Goal: Task Accomplishment & Management: Manage account settings

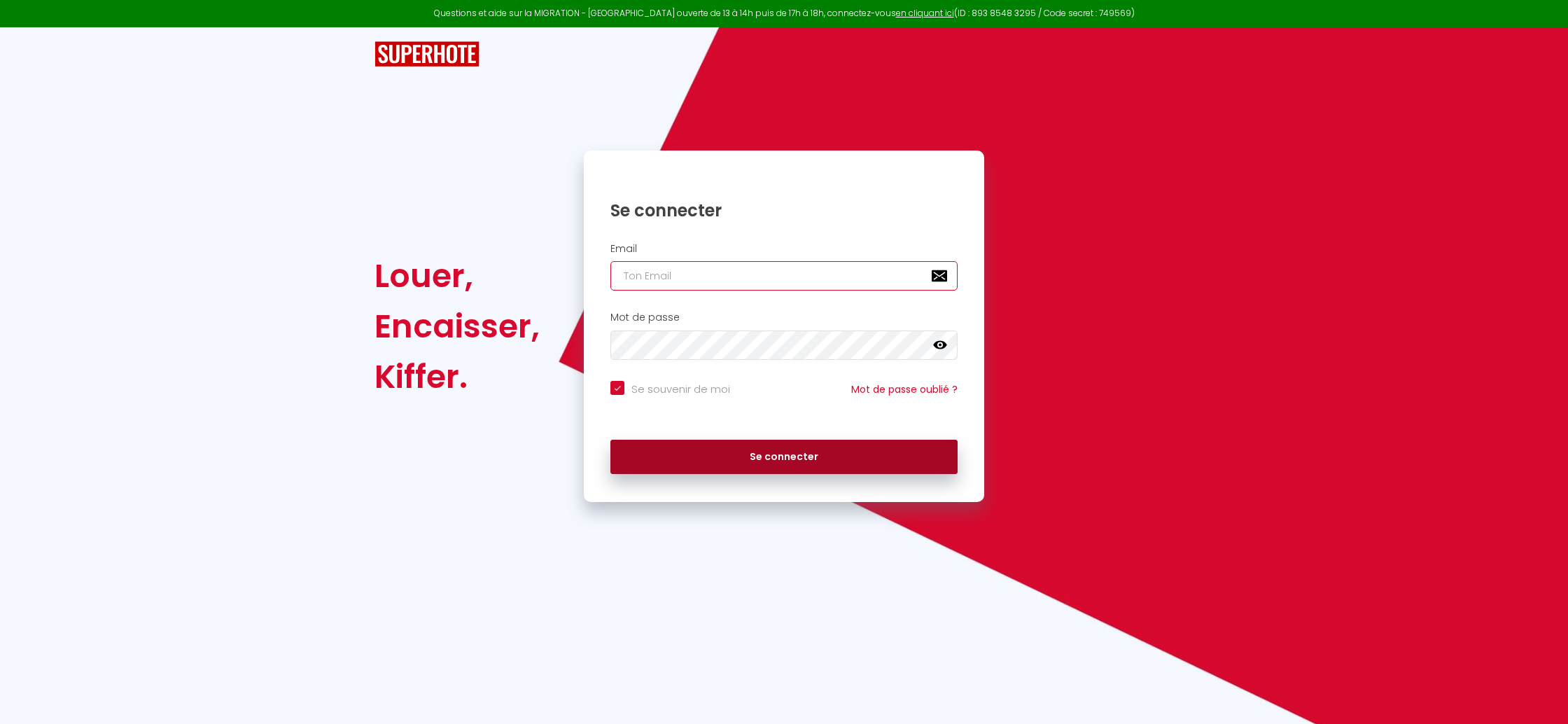
type input "[EMAIL_ADDRESS][DOMAIN_NAME]"
click at [851, 456] on button "Se connecter" at bounding box center [784, 457] width 347 height 35
checkbox input "true"
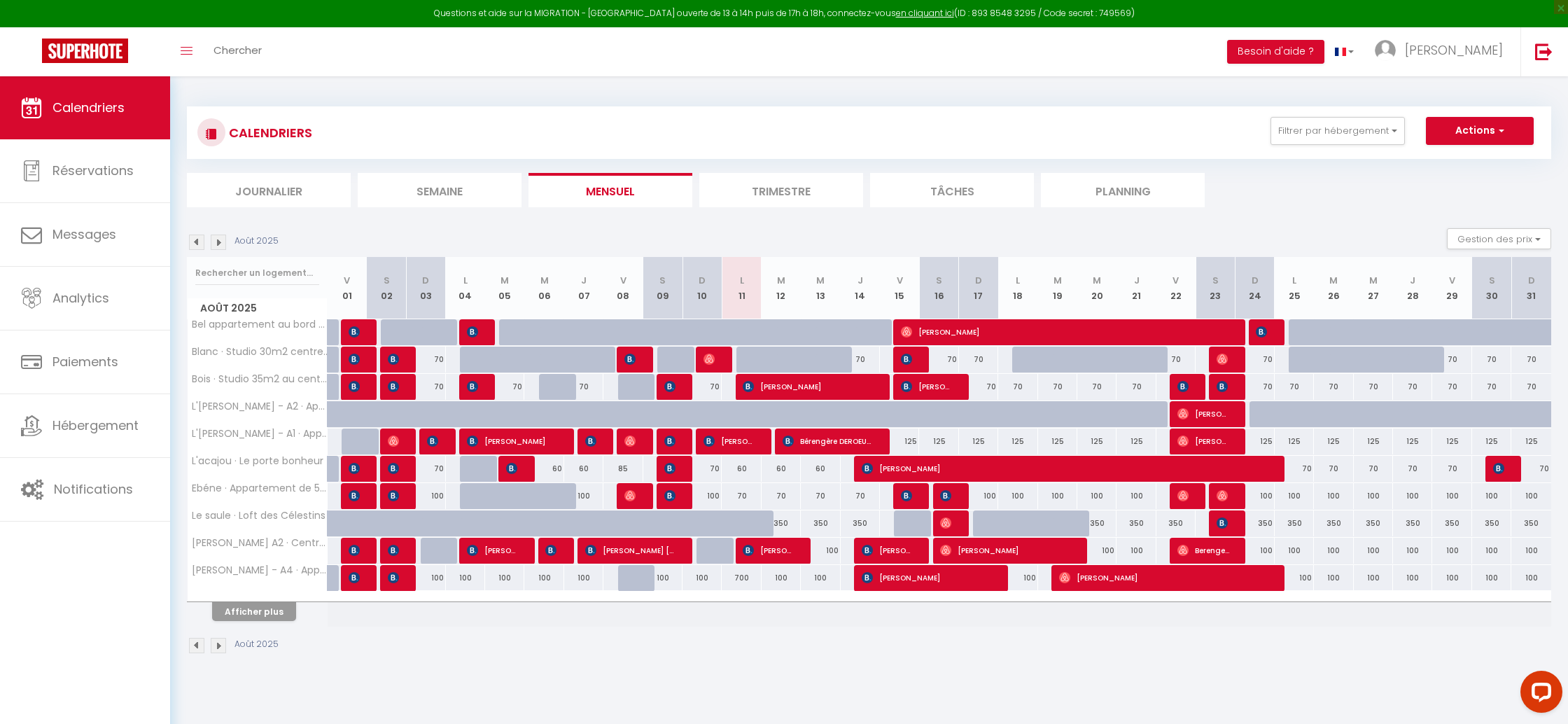
drag, startPoint x: 212, startPoint y: 609, endPoint x: 256, endPoint y: 608, distance: 44.0
click at [213, 609] on div "Afficher plus" at bounding box center [254, 611] width 147 height 20
drag, startPoint x: 275, startPoint y: 609, endPoint x: 278, endPoint y: 616, distance: 7.6
click at [275, 609] on button "Afficher plus" at bounding box center [253, 611] width 84 height 19
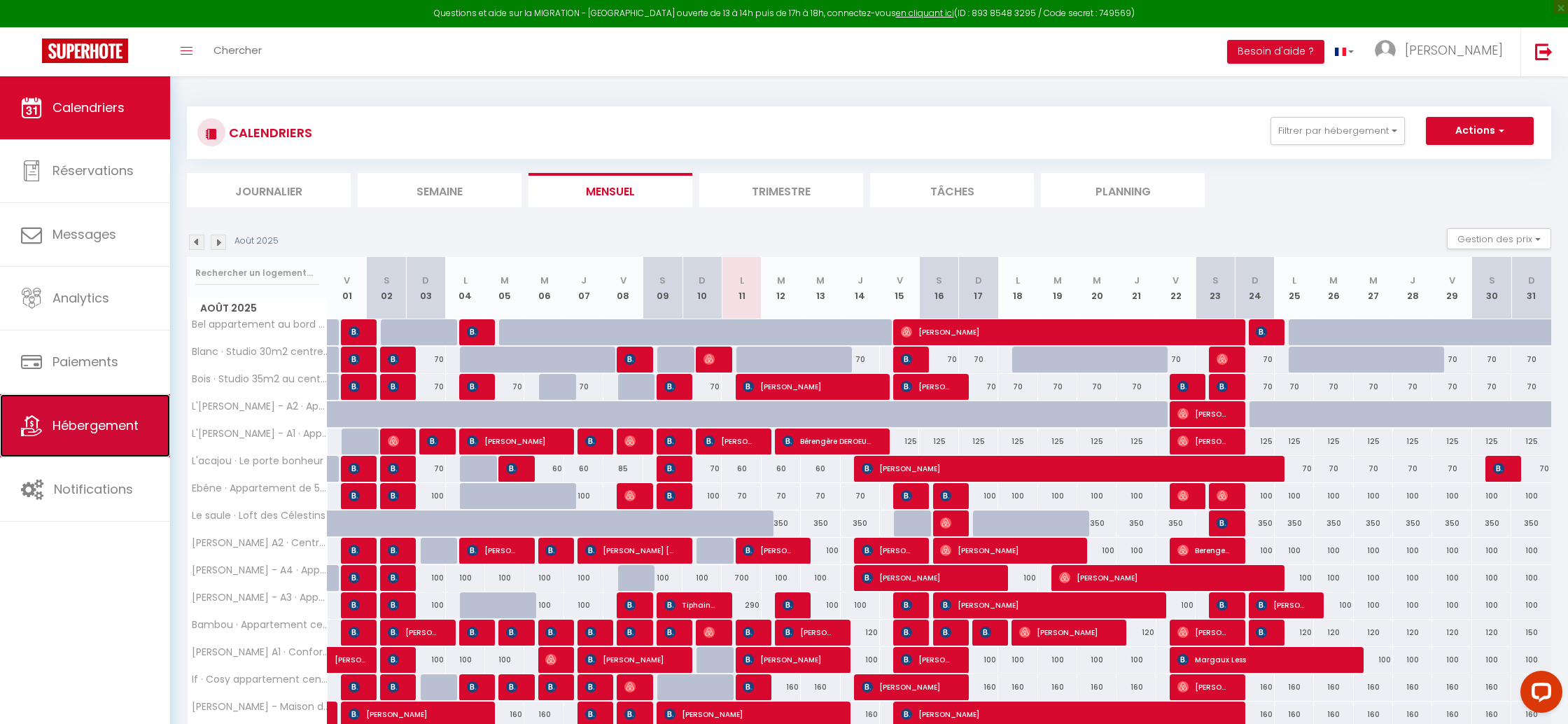
click at [138, 419] on span "Hébergement" at bounding box center [95, 424] width 86 height 17
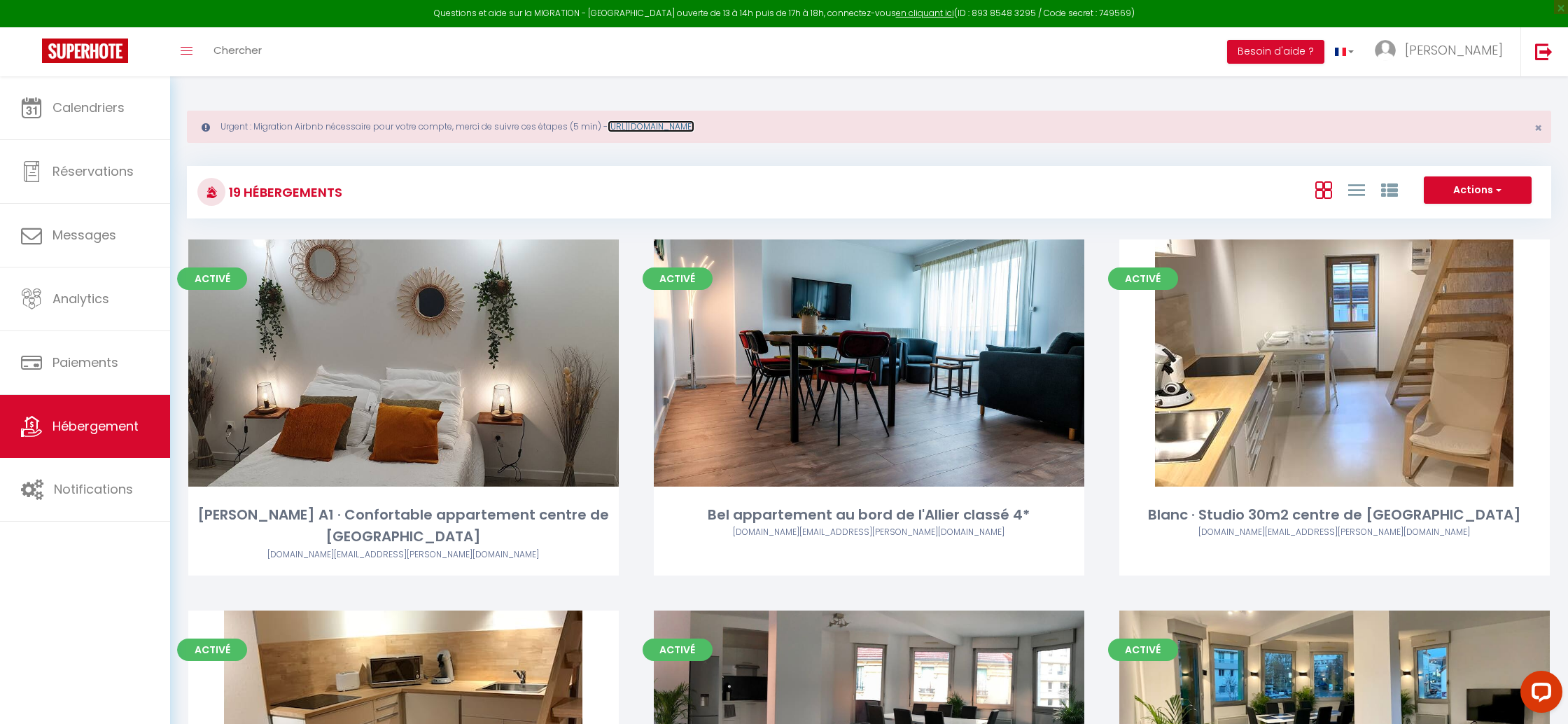
click at [694, 128] on link "https://superhote.com/migration-airbnb" at bounding box center [651, 126] width 87 height 12
click at [1505, 202] on button "Actions" at bounding box center [1478, 191] width 108 height 28
click at [1163, 204] on div "Actions Créer un Hébergement Nouveau groupe" at bounding box center [1096, 192] width 907 height 32
click at [1437, 60] on link "[PERSON_NAME]" at bounding box center [1443, 52] width 156 height 49
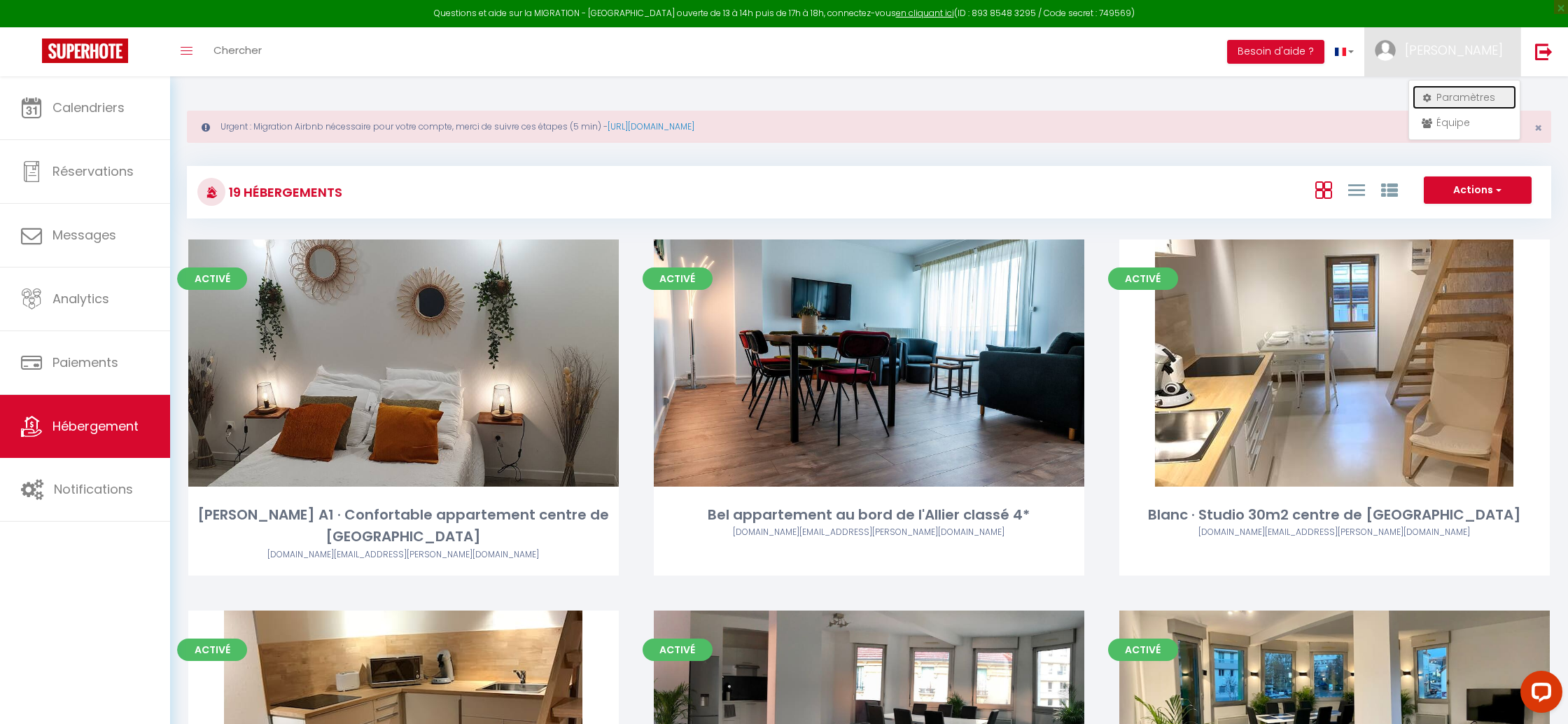
click at [1469, 104] on link "Paramètres" at bounding box center [1464, 97] width 103 height 24
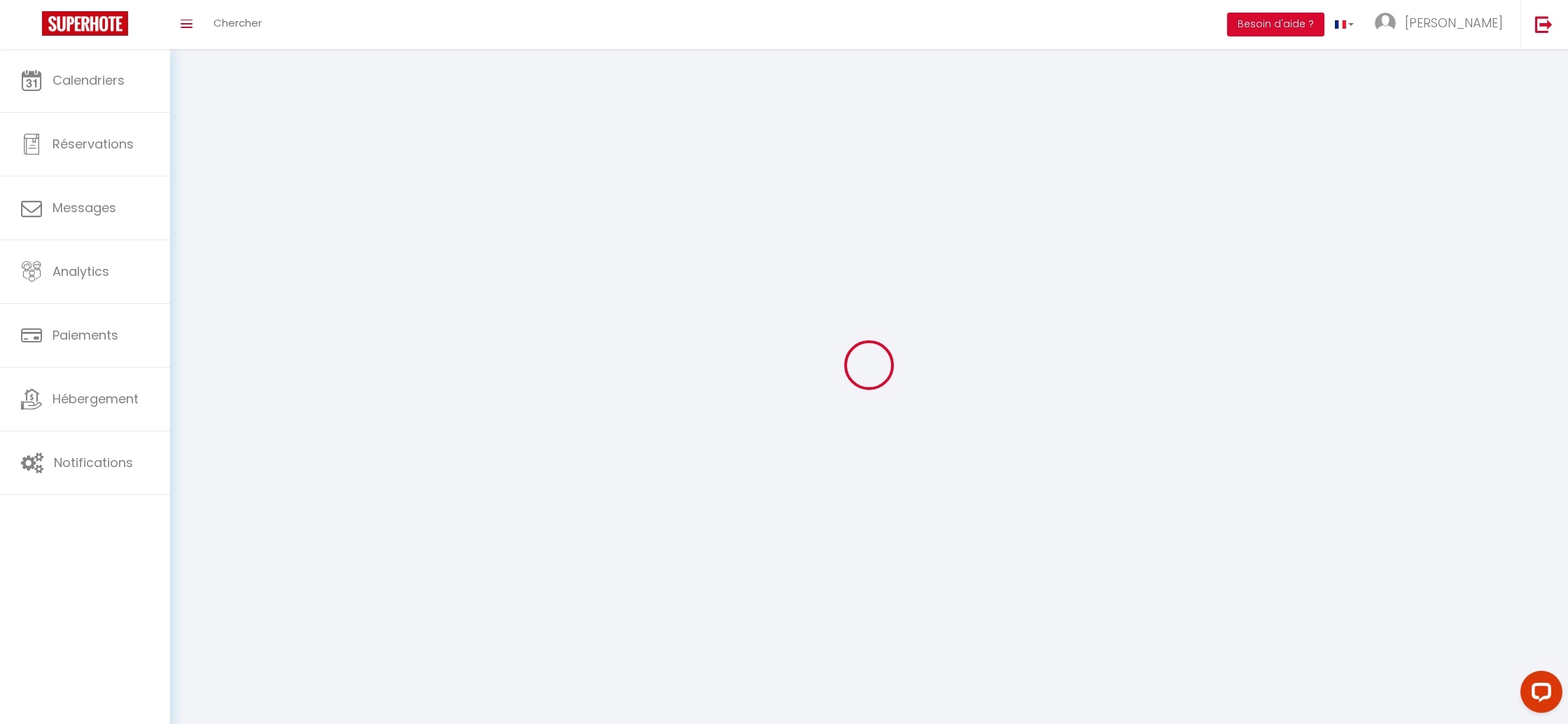
select select "28"
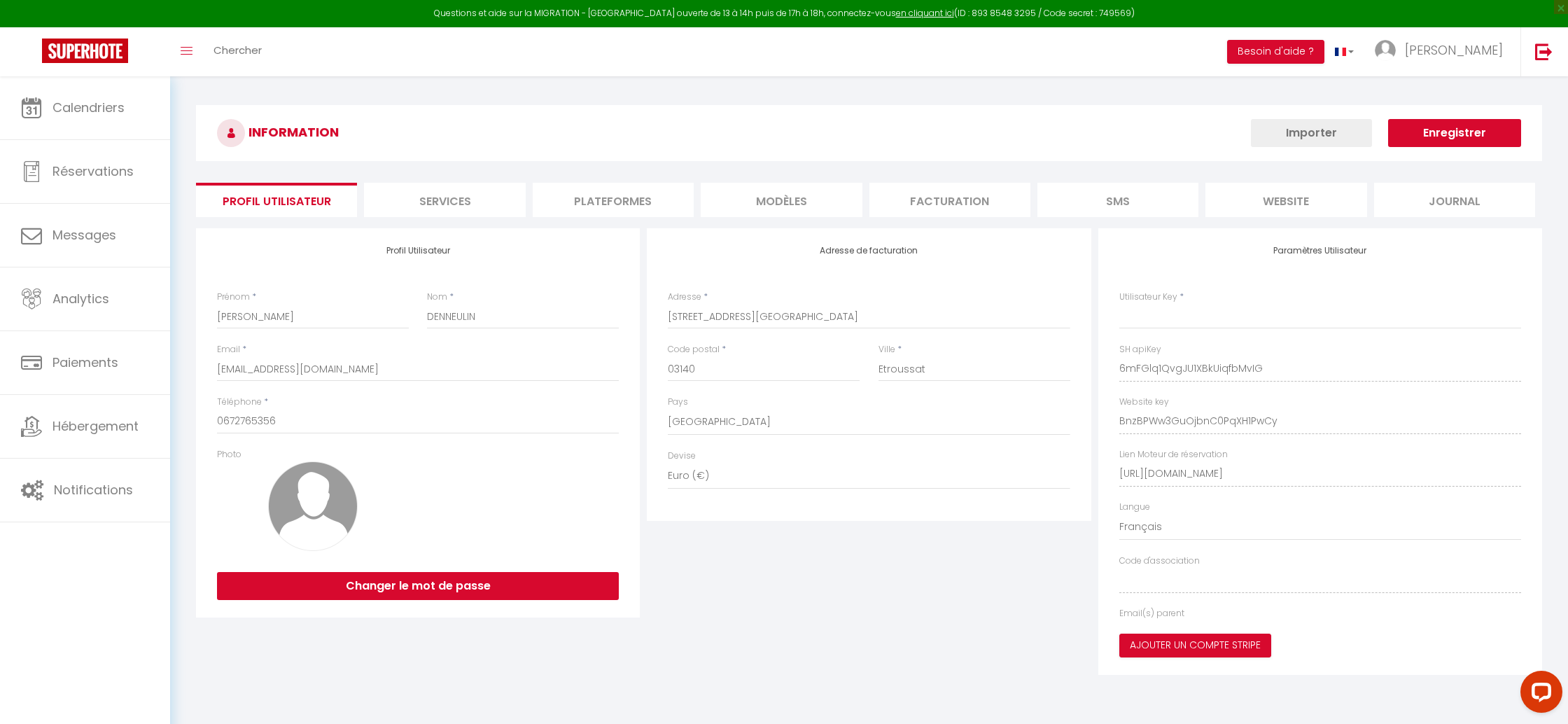
type input "6mFGlq1QvgJU1XBkUiqfbMvIG"
type input "BnzBPWw3GuOjbnC0PqXH1PwCy"
type input "https://app.superhote.com/#/get-available-rentals/BnzBPWw3GuOjbnC0PqXH1PwCy"
select select "fr"
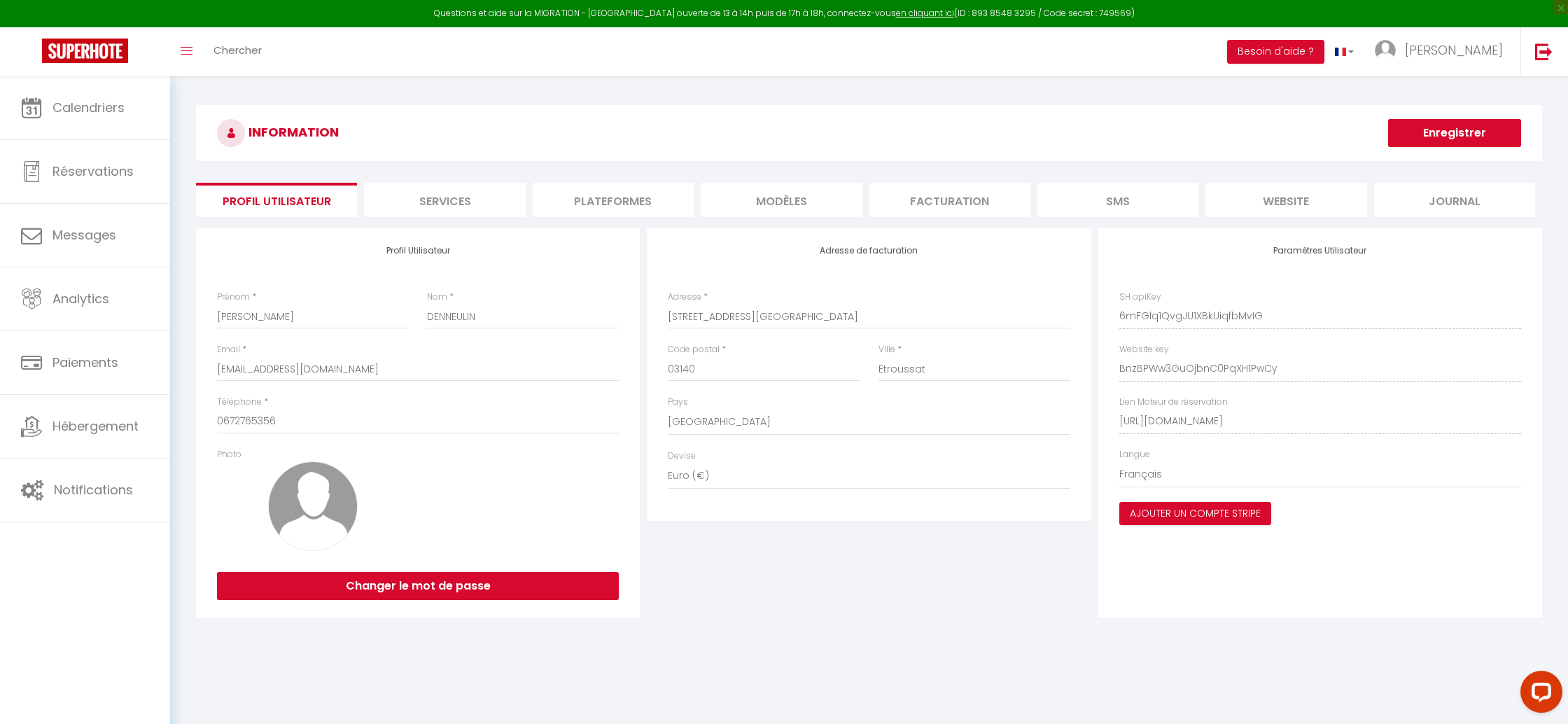
click at [608, 206] on li "Plateformes" at bounding box center [613, 200] width 161 height 34
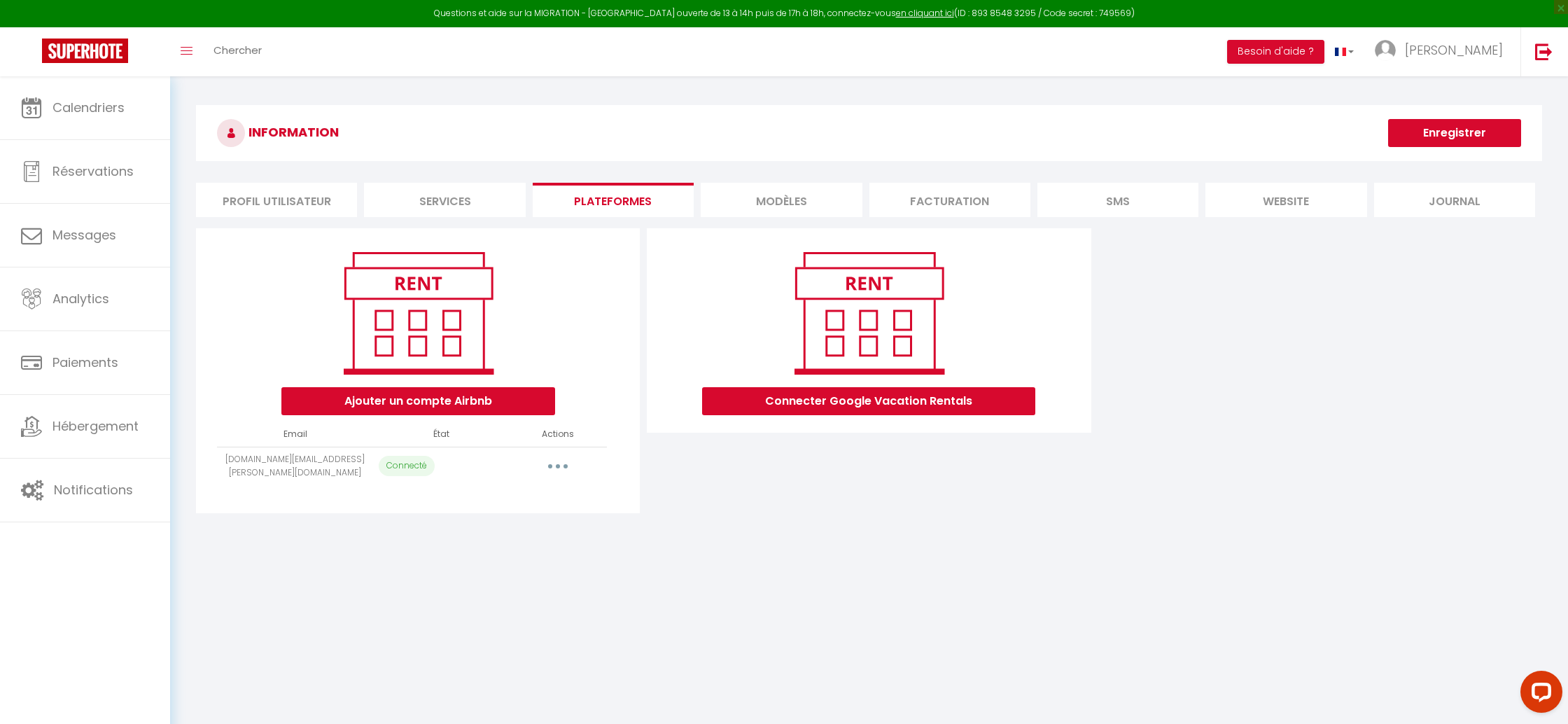
click at [553, 460] on button "button" at bounding box center [558, 466] width 39 height 22
click at [529, 494] on link "Importer les appartements" at bounding box center [496, 497] width 155 height 24
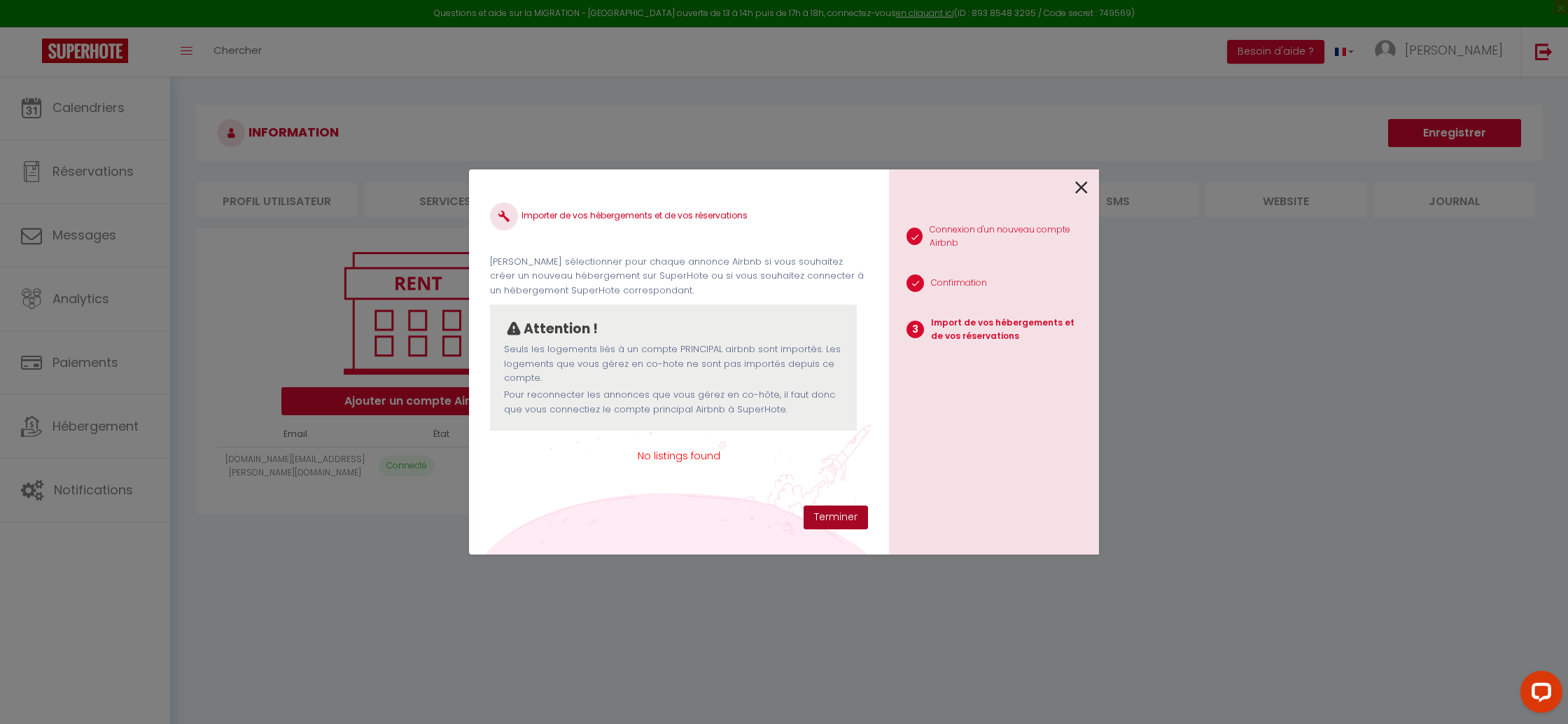
click at [858, 516] on button "Terminer" at bounding box center [835, 516] width 64 height 24
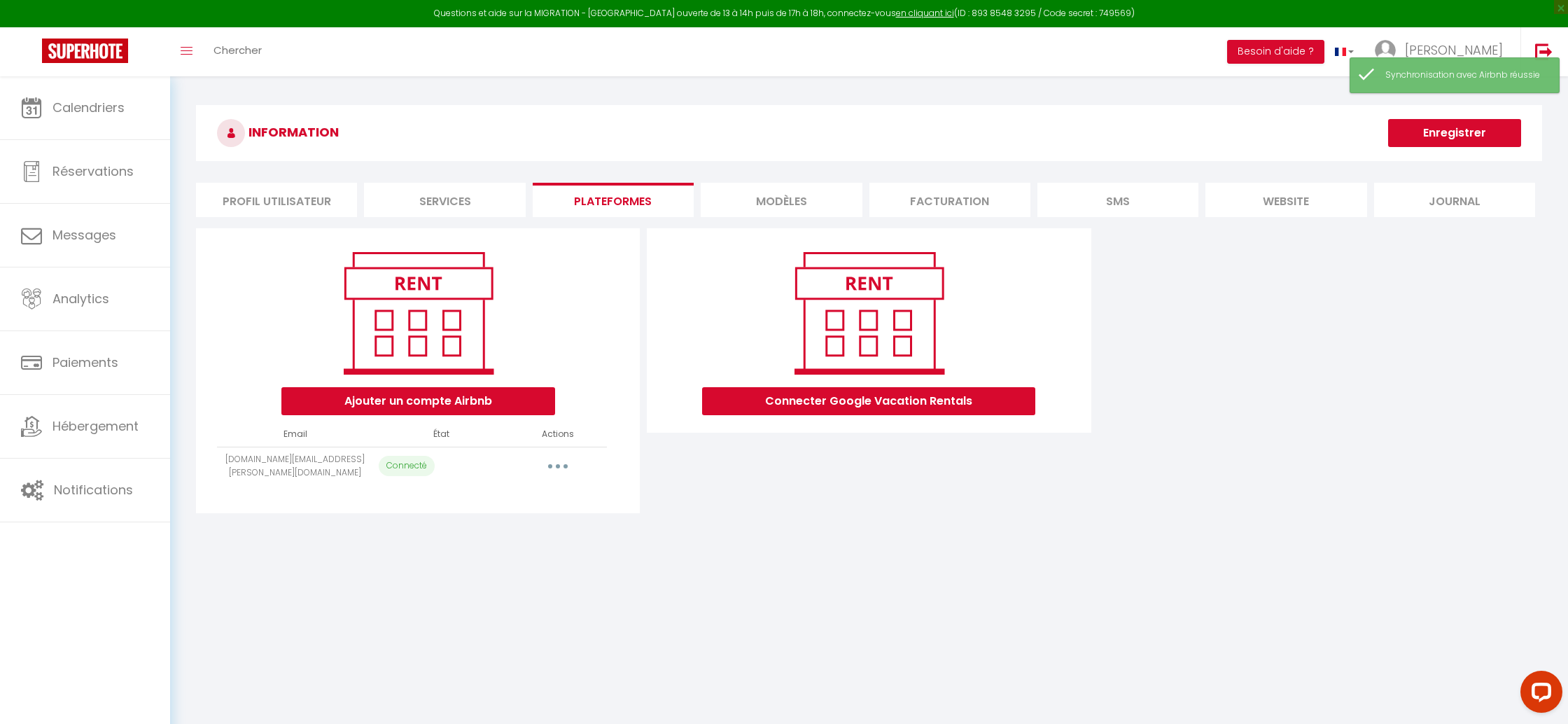
click at [547, 462] on button "button" at bounding box center [558, 466] width 39 height 22
click at [542, 493] on link "Importer les appartements" at bounding box center [496, 497] width 155 height 24
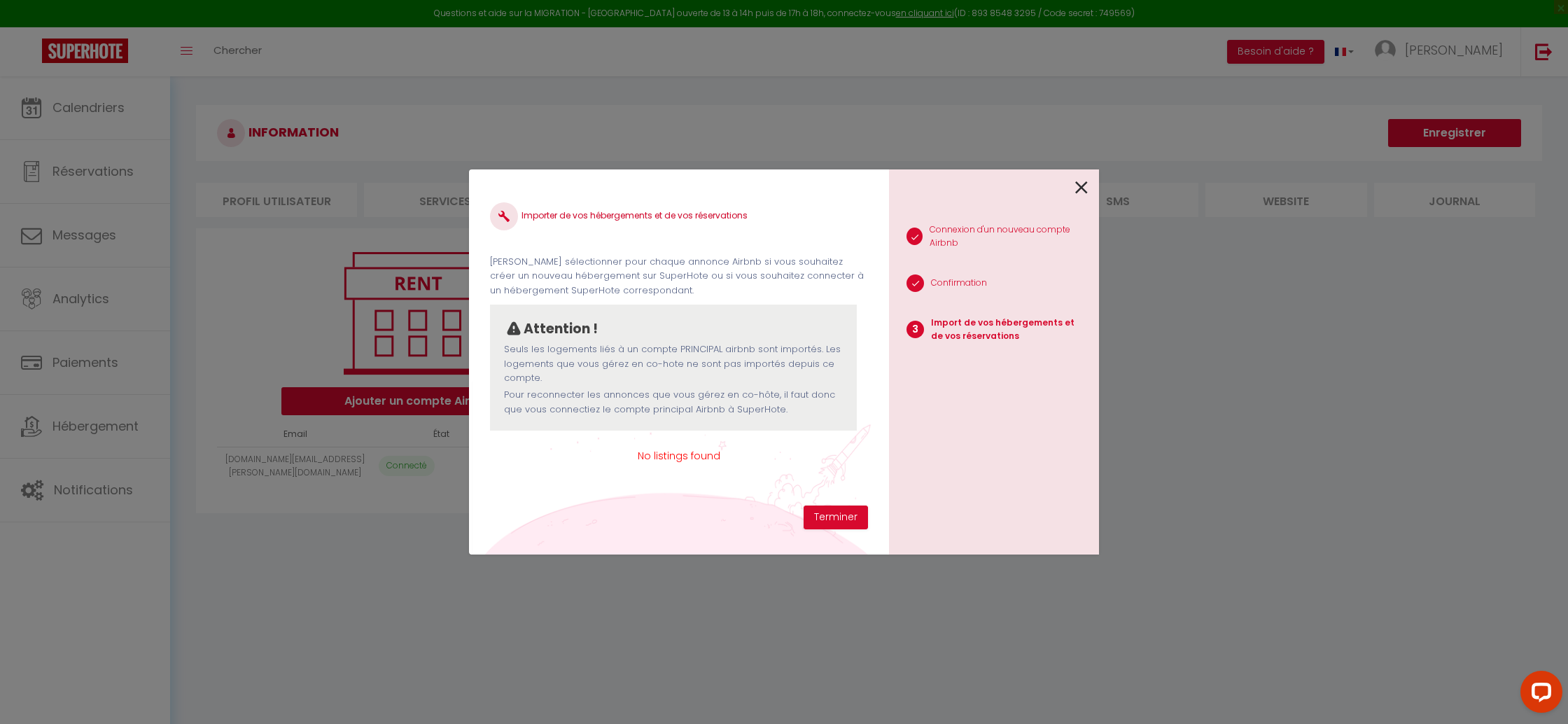
click at [1245, 385] on div "Importer de vos hébergements et de vos réservations Veuillez sélectionner pour …" at bounding box center [784, 362] width 1568 height 724
click at [841, 518] on button "Terminer" at bounding box center [835, 516] width 64 height 24
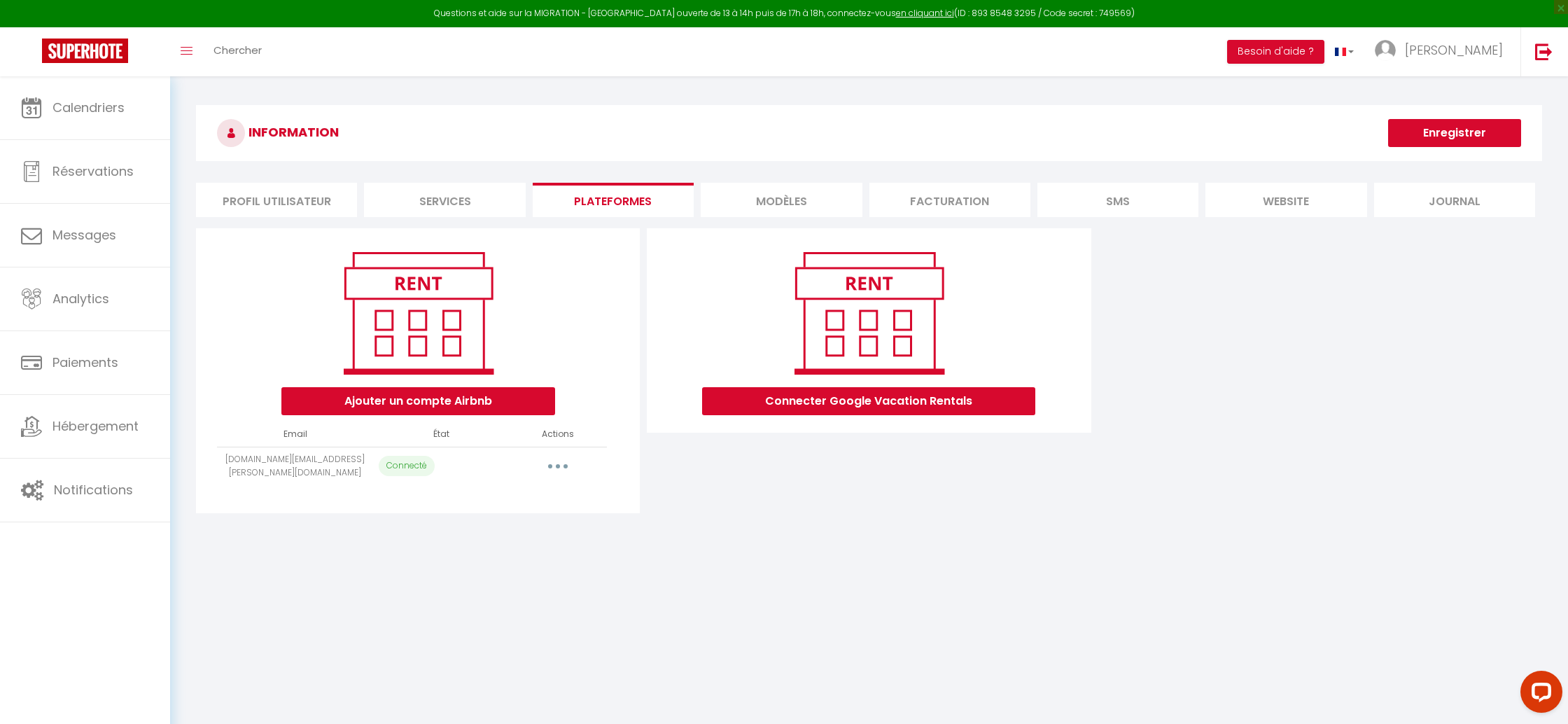
click at [558, 485] on div "Ajouter un compte Airbnb Email État Actions denneullin.greg.fr@hotmail.fr Conne…" at bounding box center [418, 371] width 444 height 285
click at [568, 470] on button "button" at bounding box center [558, 466] width 39 height 22
click at [545, 495] on link "Importer les appartements" at bounding box center [496, 497] width 155 height 24
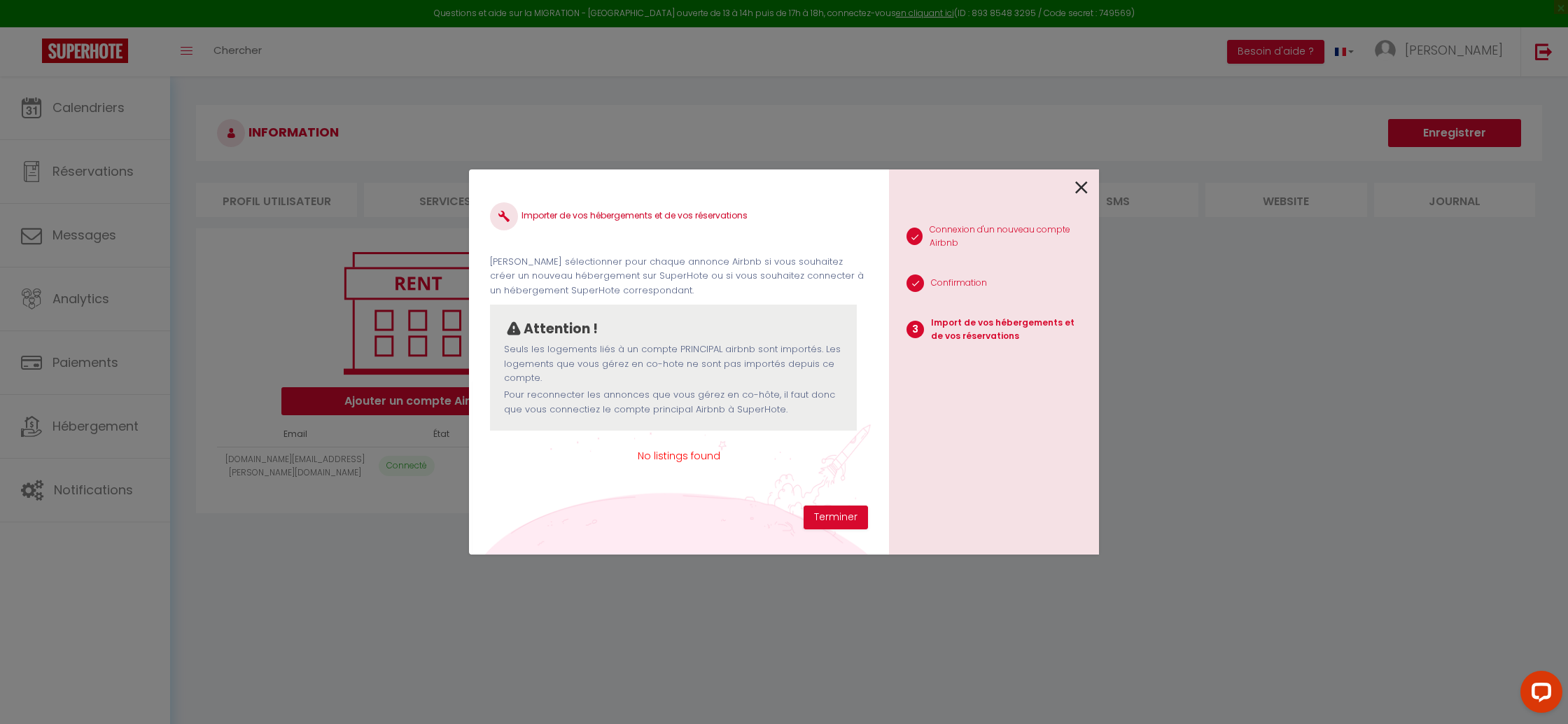
drag, startPoint x: 1078, startPoint y: 193, endPoint x: 1071, endPoint y: 196, distance: 7.6
click at [1078, 194] on icon at bounding box center [1081, 187] width 12 height 21
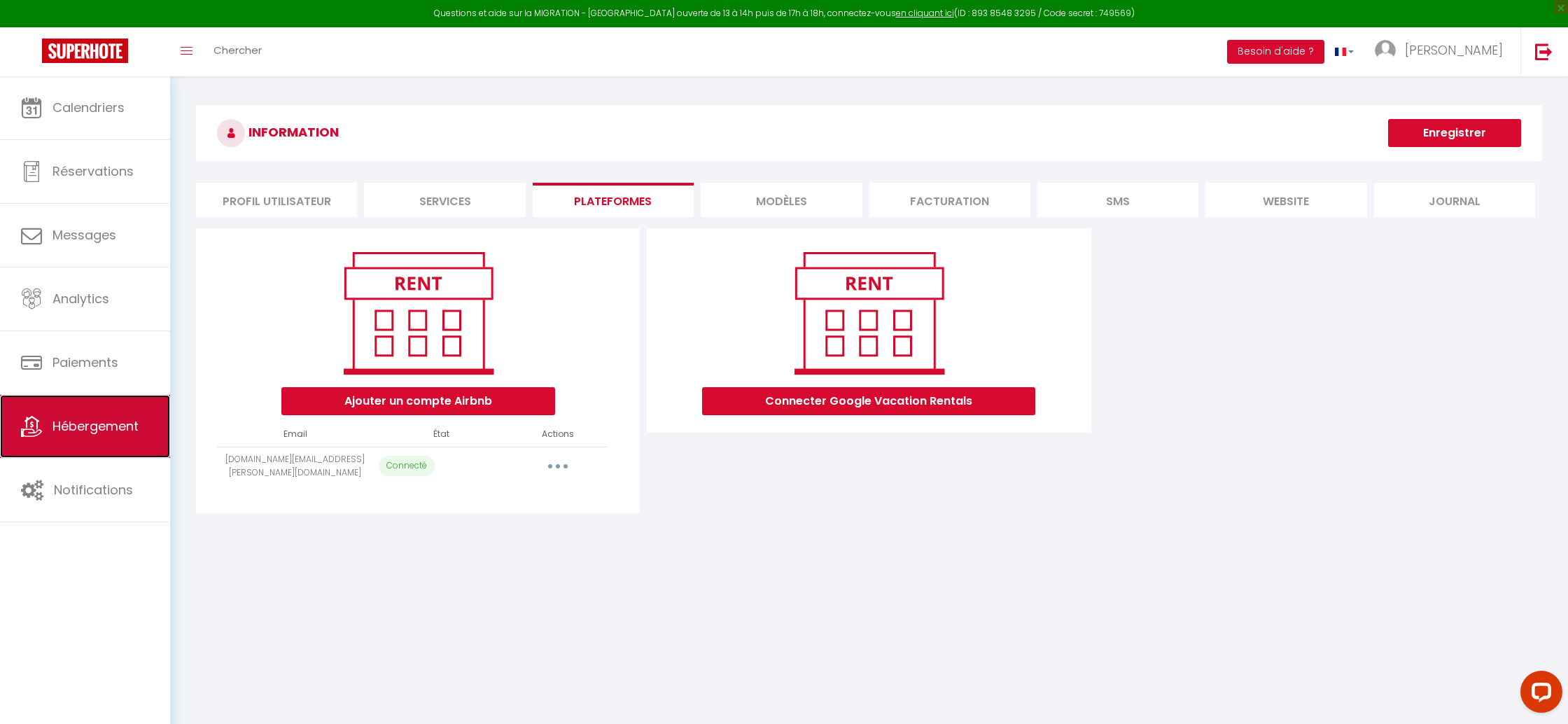
click at [99, 424] on span "Hébergement" at bounding box center [95, 425] width 86 height 17
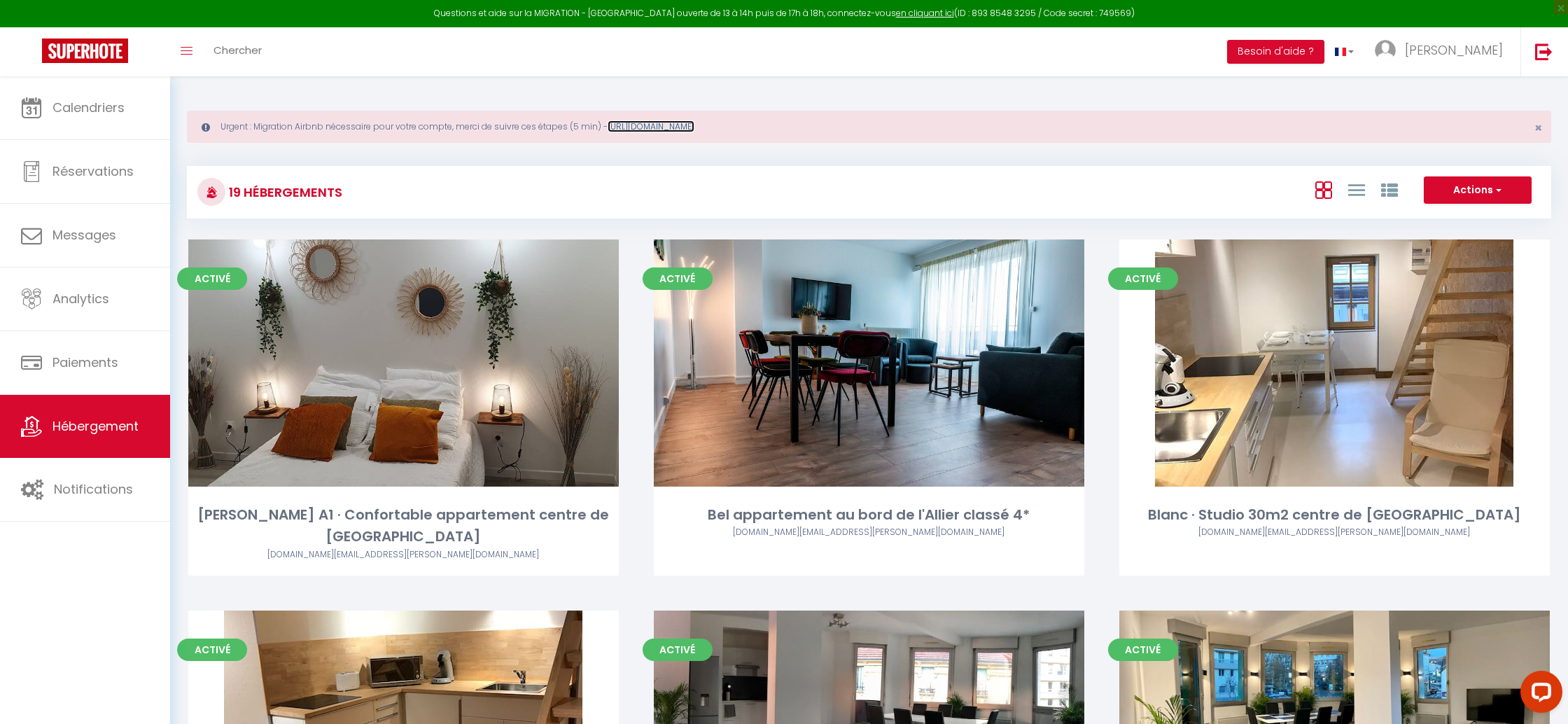
click at [694, 129] on link "https://superhote.com/migration-airbnb" at bounding box center [651, 126] width 87 height 12
click at [1461, 54] on span "[PERSON_NAME]" at bounding box center [1454, 50] width 98 height 17
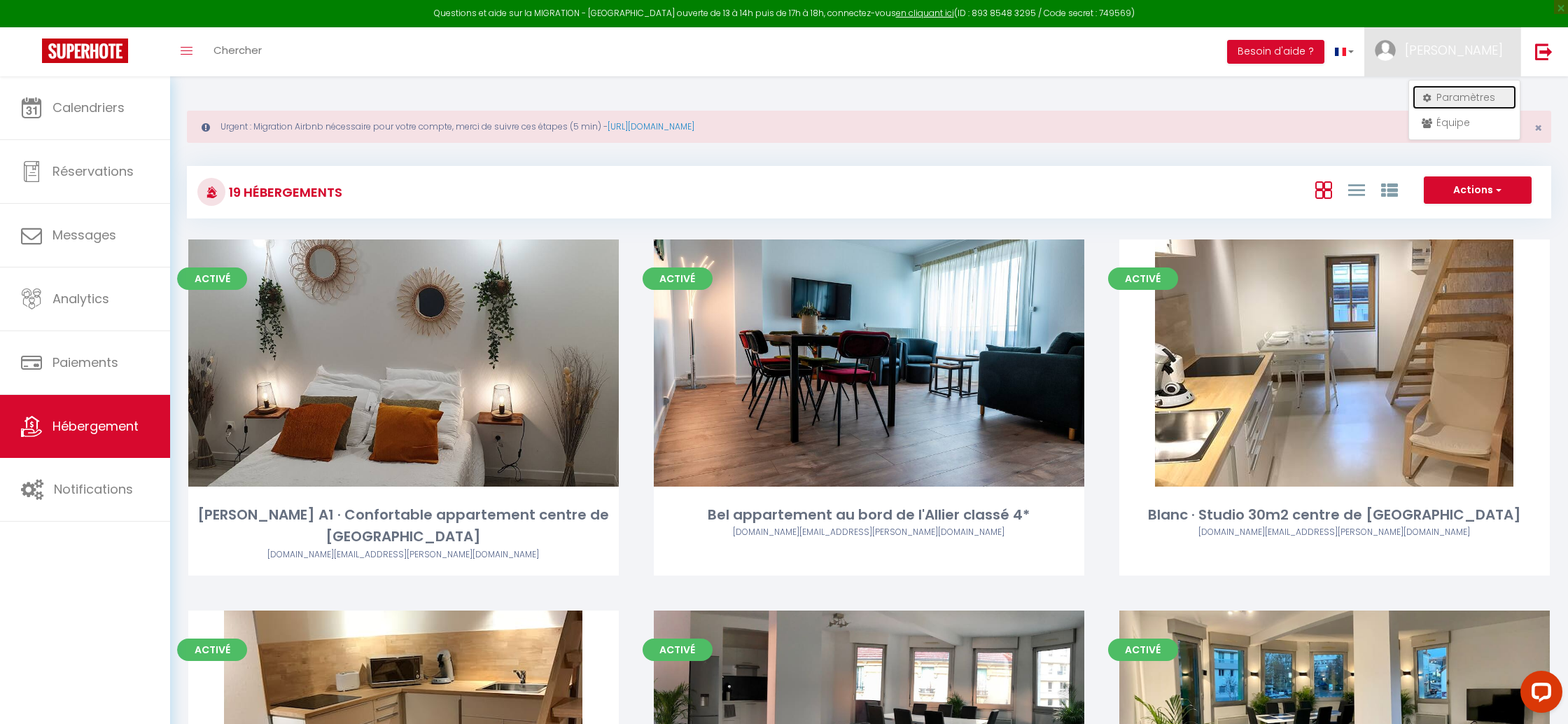
click at [1437, 102] on link "Paramètres" at bounding box center [1464, 97] width 103 height 24
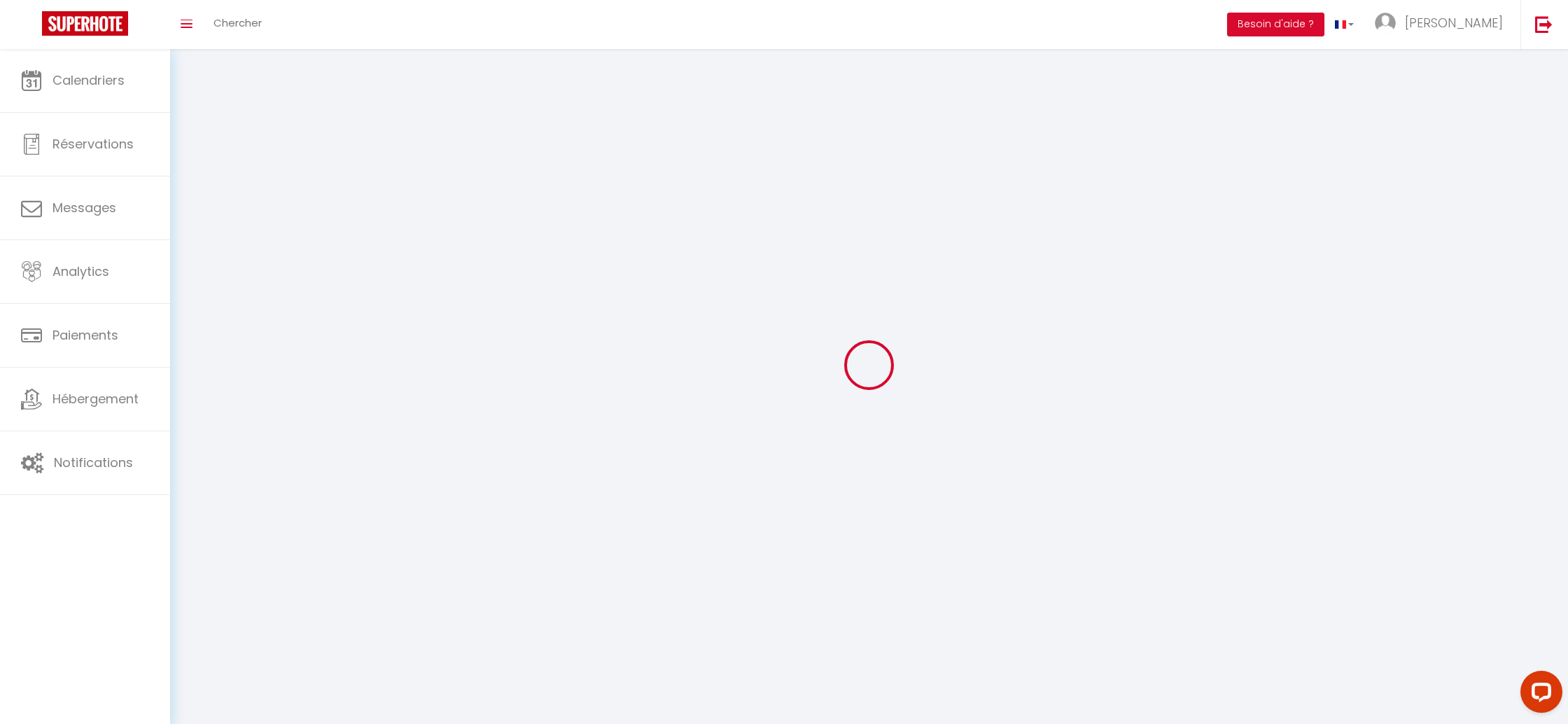
select select "28"
select select "fr"
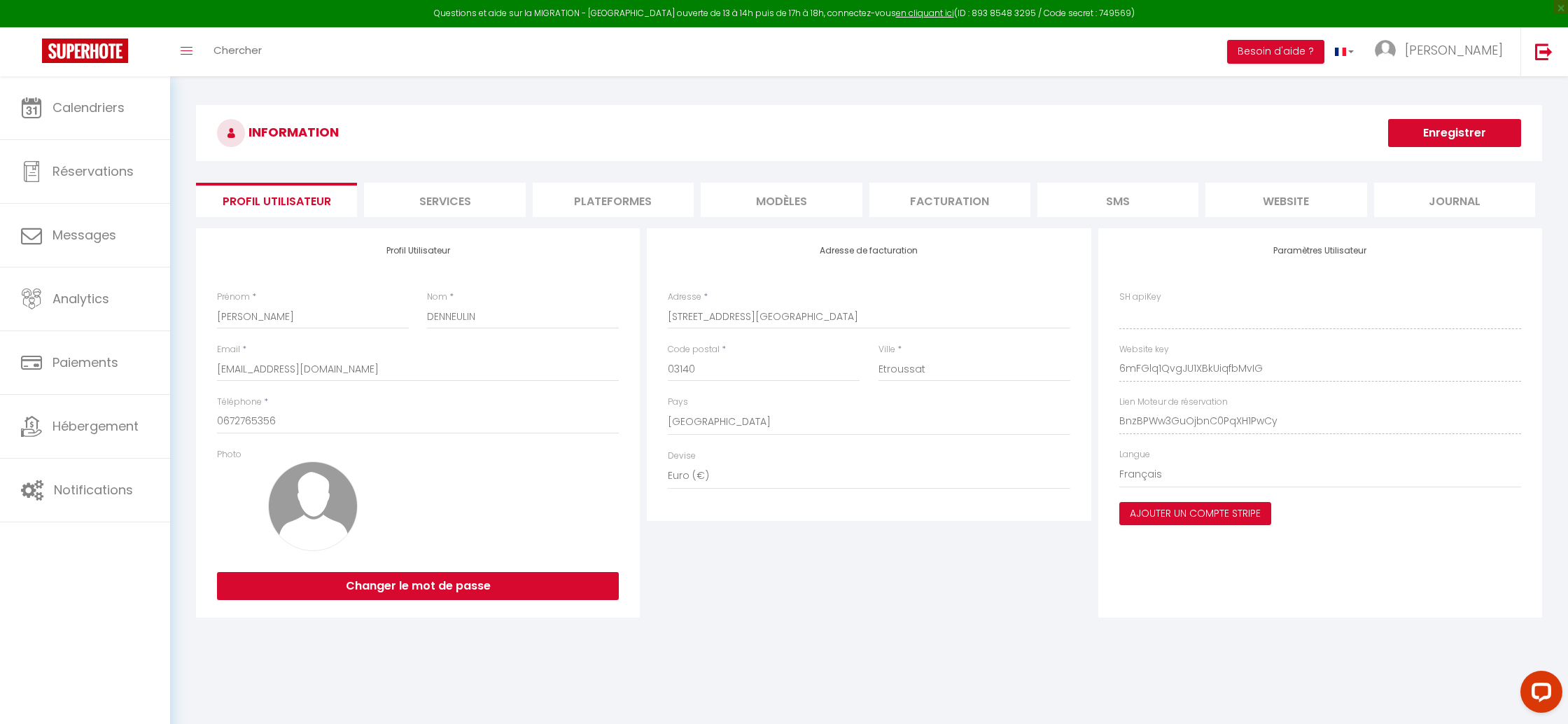
type input "6mFGlq1QvgJU1XBkUiqfbMvIG"
type input "BnzBPWw3GuOjbnC0PqXH1PwCy"
type input "https://app.superhote.com/#/get-available-rentals/BnzBPWw3GuOjbnC0PqXH1PwCy"
drag, startPoint x: 578, startPoint y: 206, endPoint x: 571, endPoint y: 209, distance: 7.6
click at [576, 206] on li "Plateformes" at bounding box center [613, 200] width 161 height 34
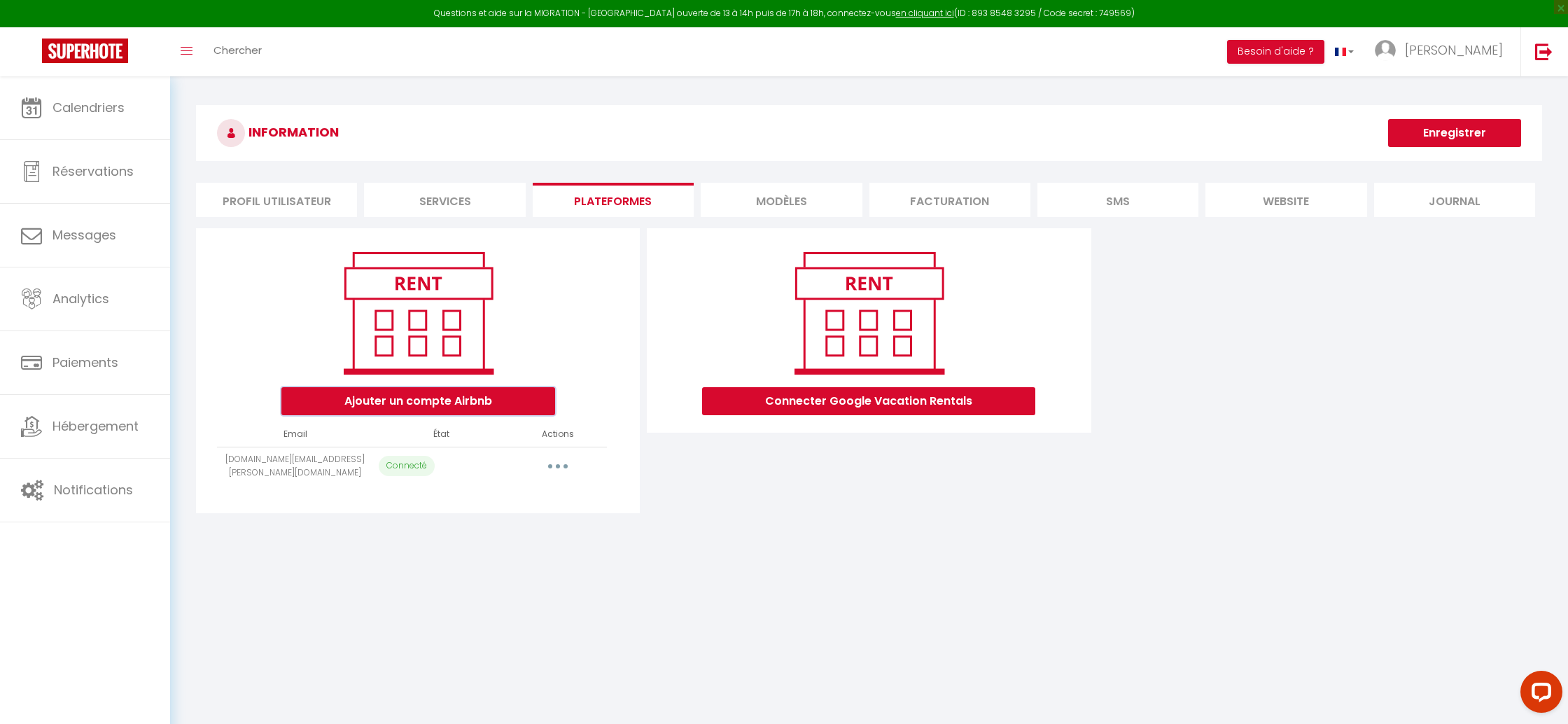
click at [446, 407] on button "Ajouter un compte Airbnb" at bounding box center [418, 401] width 274 height 28
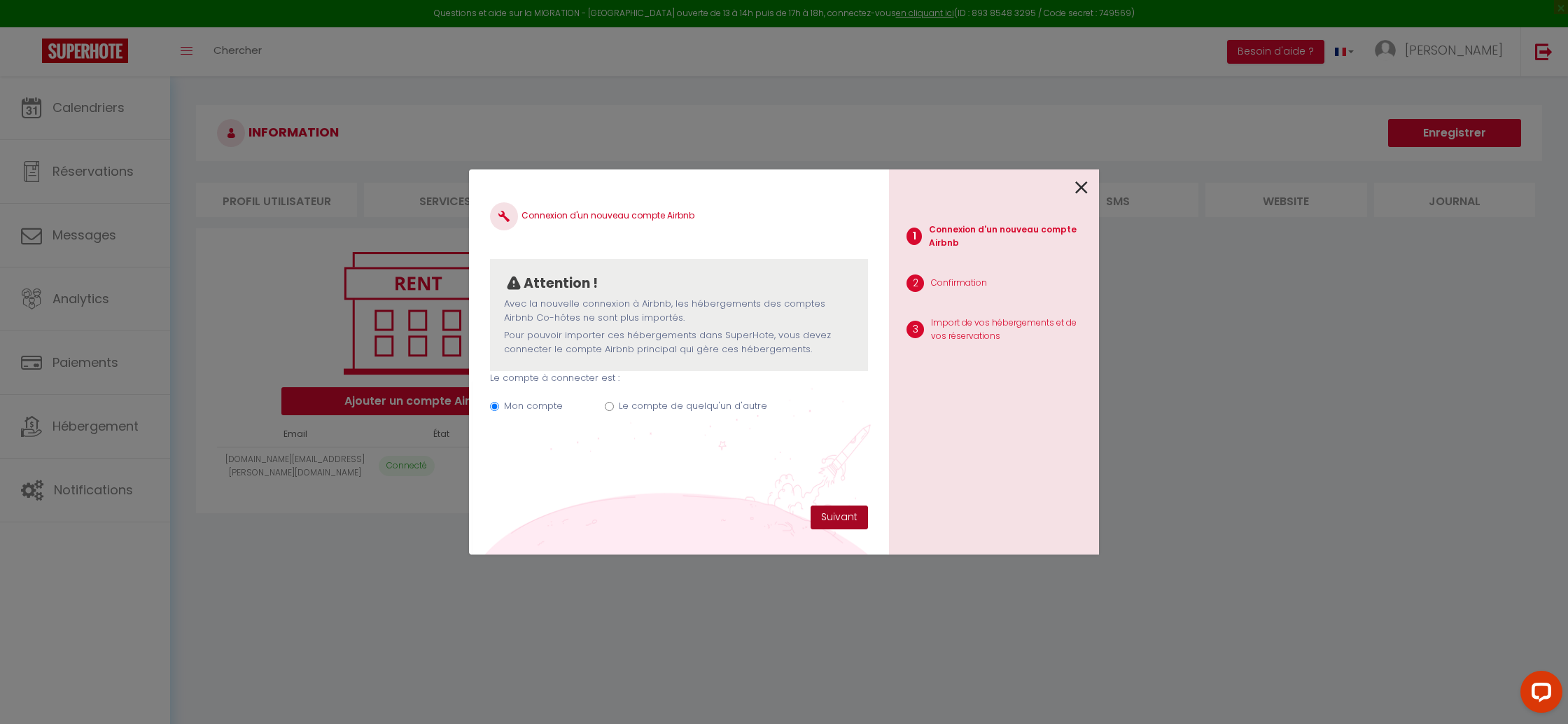
drag, startPoint x: 812, startPoint y: 517, endPoint x: 714, endPoint y: 559, distance: 106.6
click at [812, 517] on button "Suivant" at bounding box center [839, 516] width 57 height 24
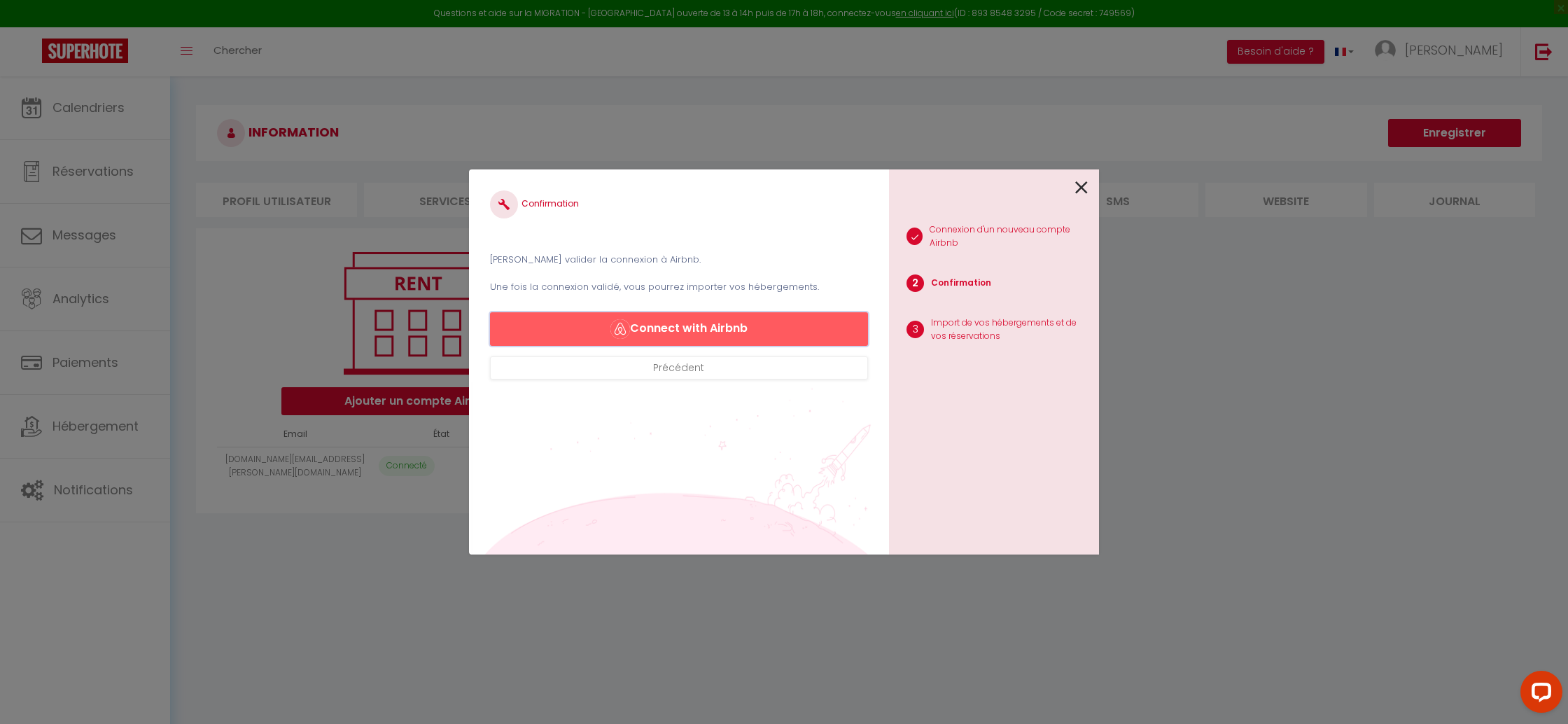
drag, startPoint x: 711, startPoint y: 338, endPoint x: 664, endPoint y: 438, distance: 110.5
click at [711, 338] on button "Connect with Airbnb" at bounding box center [679, 328] width 378 height 33
drag, startPoint x: 1077, startPoint y: 182, endPoint x: 746, endPoint y: 387, distance: 389.3
click at [1077, 182] on icon at bounding box center [1081, 187] width 12 height 21
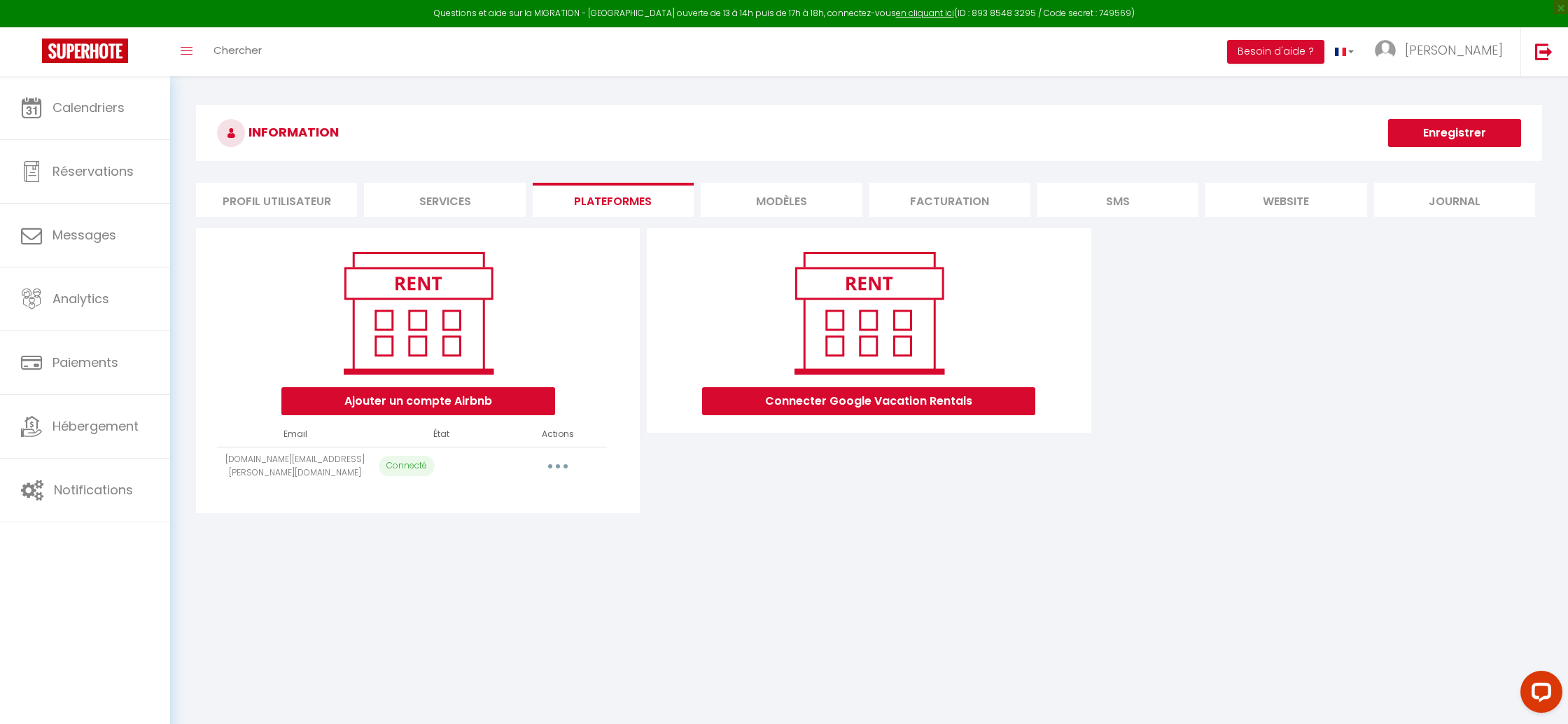
click at [563, 467] on button "button" at bounding box center [558, 466] width 39 height 22
click at [482, 393] on button "Ajouter un compte Airbnb" at bounding box center [418, 401] width 274 height 28
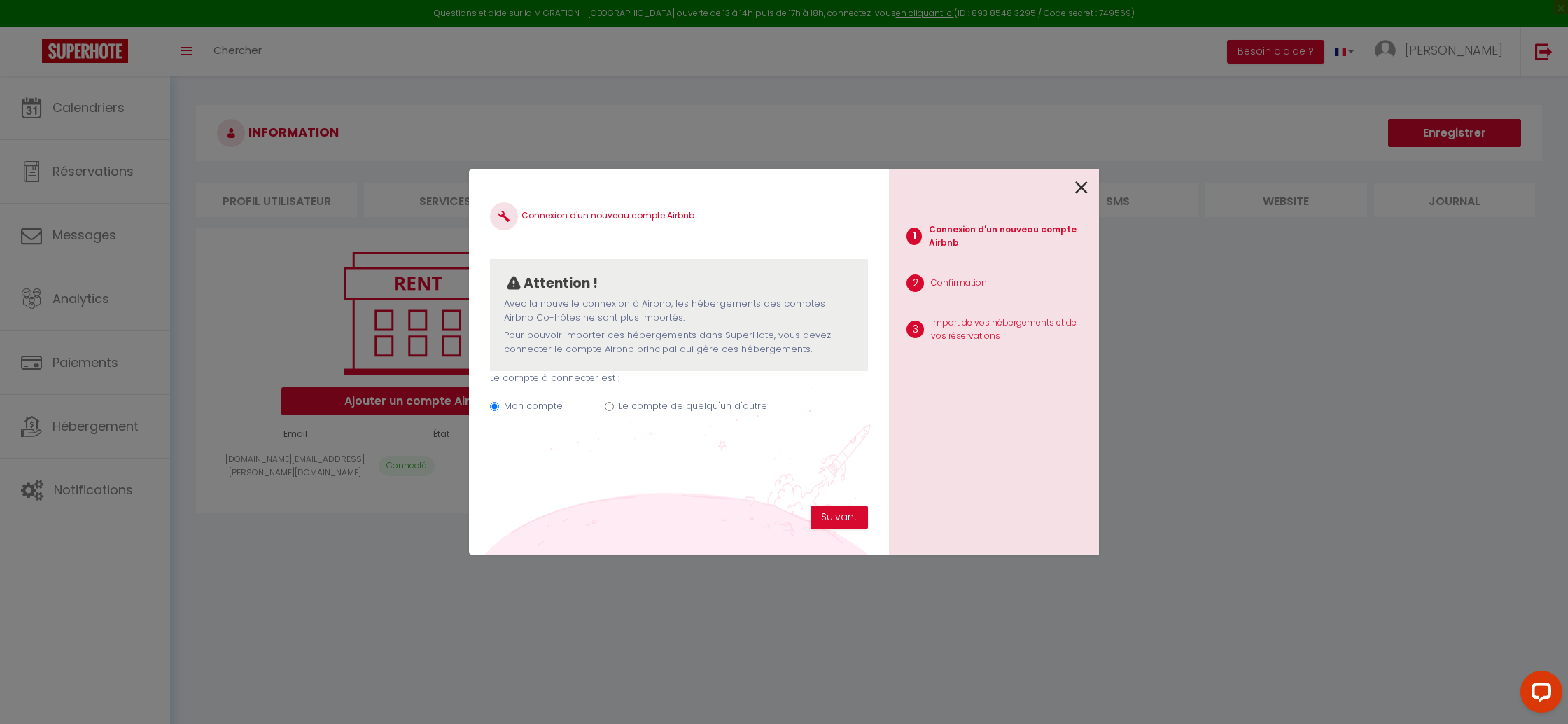
click at [637, 414] on div "Le compte de quelqu'un d'autre" at bounding box center [693, 408] width 148 height 19
click at [639, 406] on label "Le compte de quelqu'un d'autre" at bounding box center [693, 406] width 148 height 14
click at [614, 406] on input "Le compte de quelqu'un d'autre" at bounding box center [608, 406] width 9 height 9
radio input "true"
radio input "false"
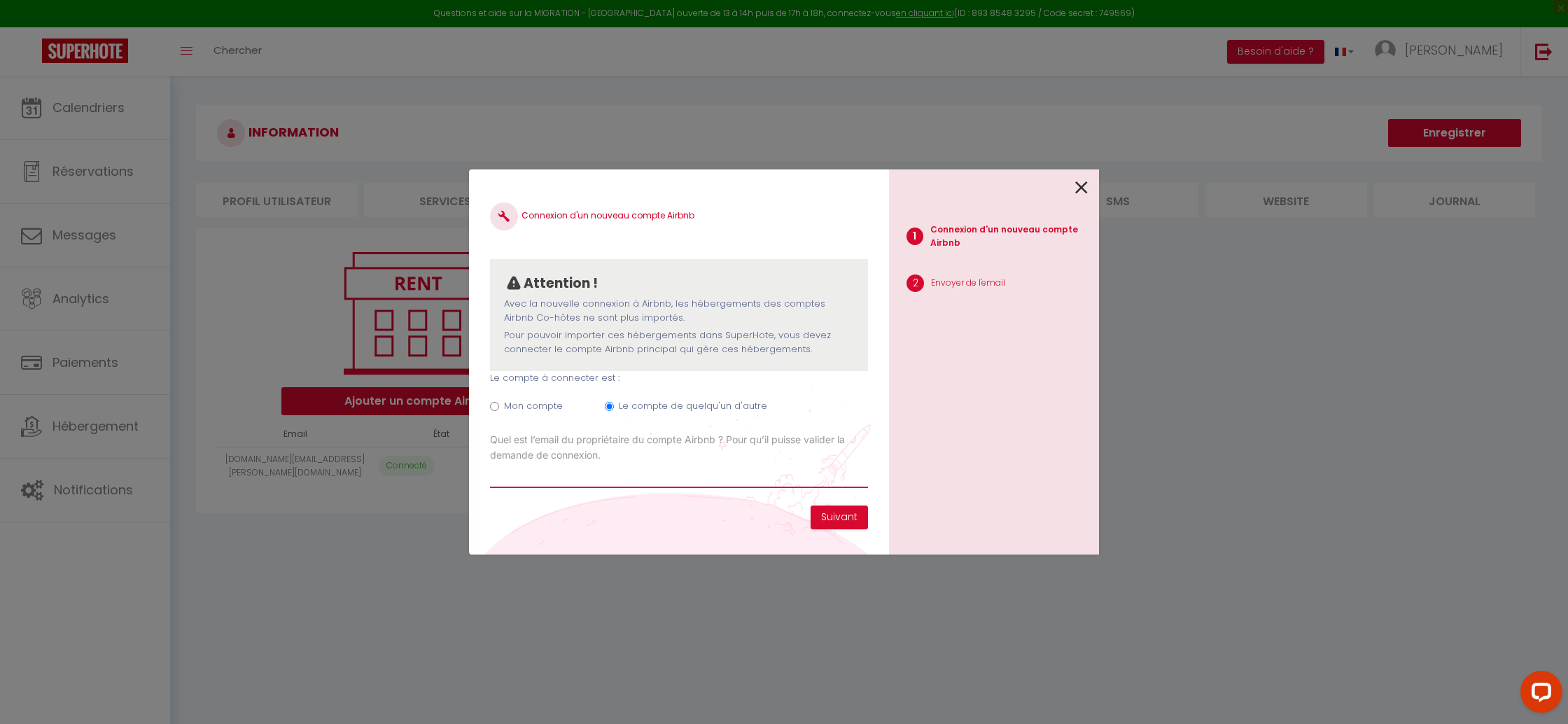
click at [666, 484] on input "Email connexion Airbnb" at bounding box center [679, 475] width 378 height 25
type input "eddyfally@gmail.com"
click at [854, 512] on button "Suivant" at bounding box center [839, 516] width 57 height 24
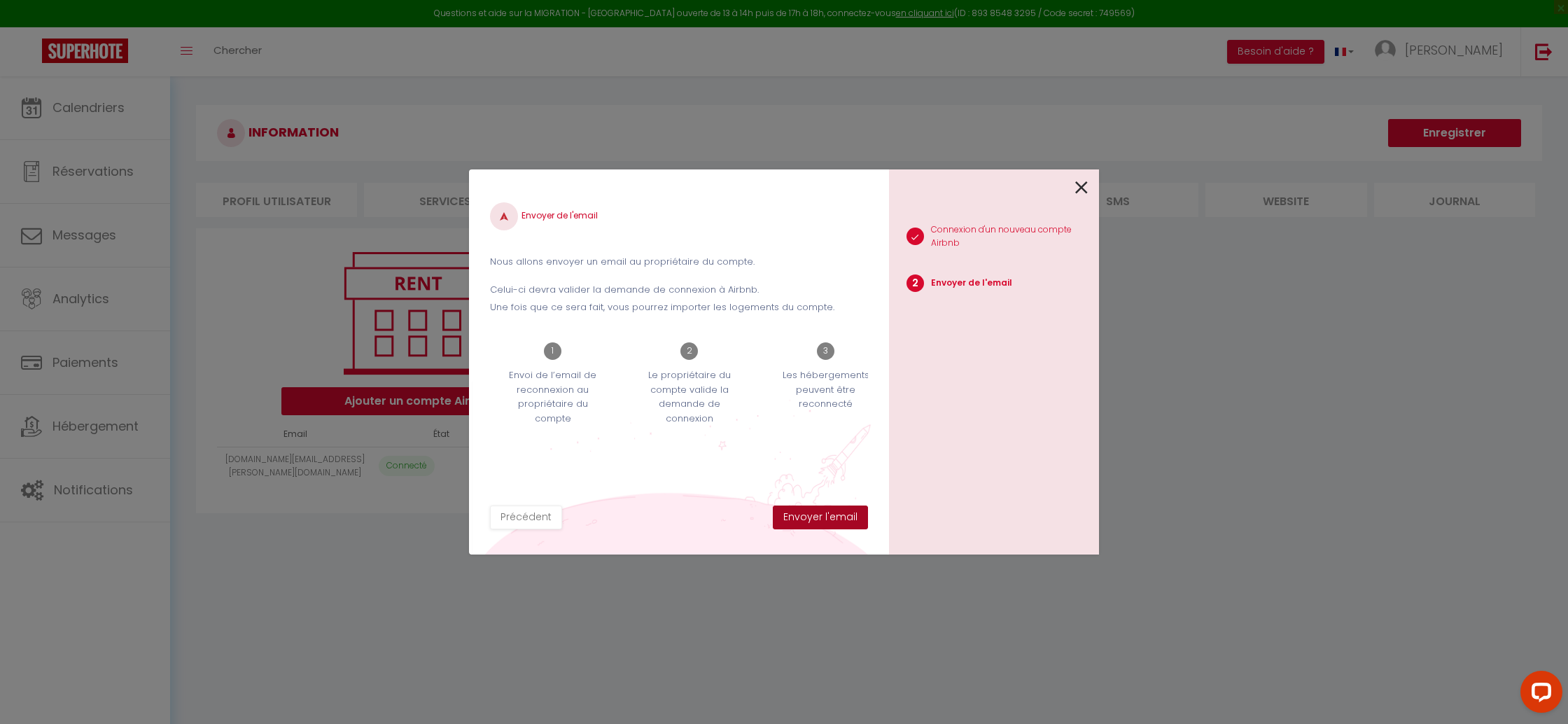
click at [817, 507] on button "Envoyer l'email" at bounding box center [820, 516] width 95 height 24
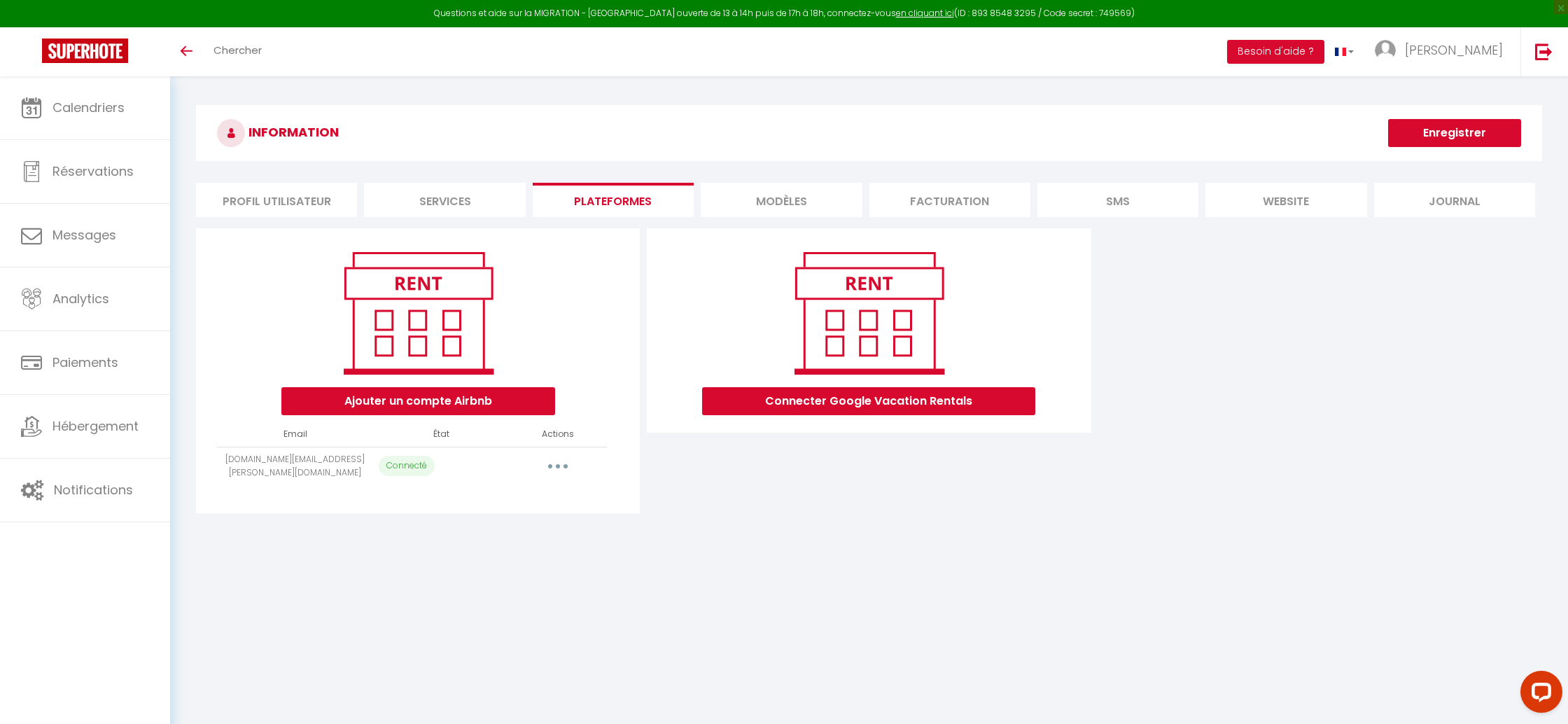
click at [547, 460] on button "button" at bounding box center [558, 466] width 39 height 22
click at [544, 498] on link "Importer les appartements" at bounding box center [496, 497] width 155 height 24
select select "27143"
select select "27144"
select select "27145"
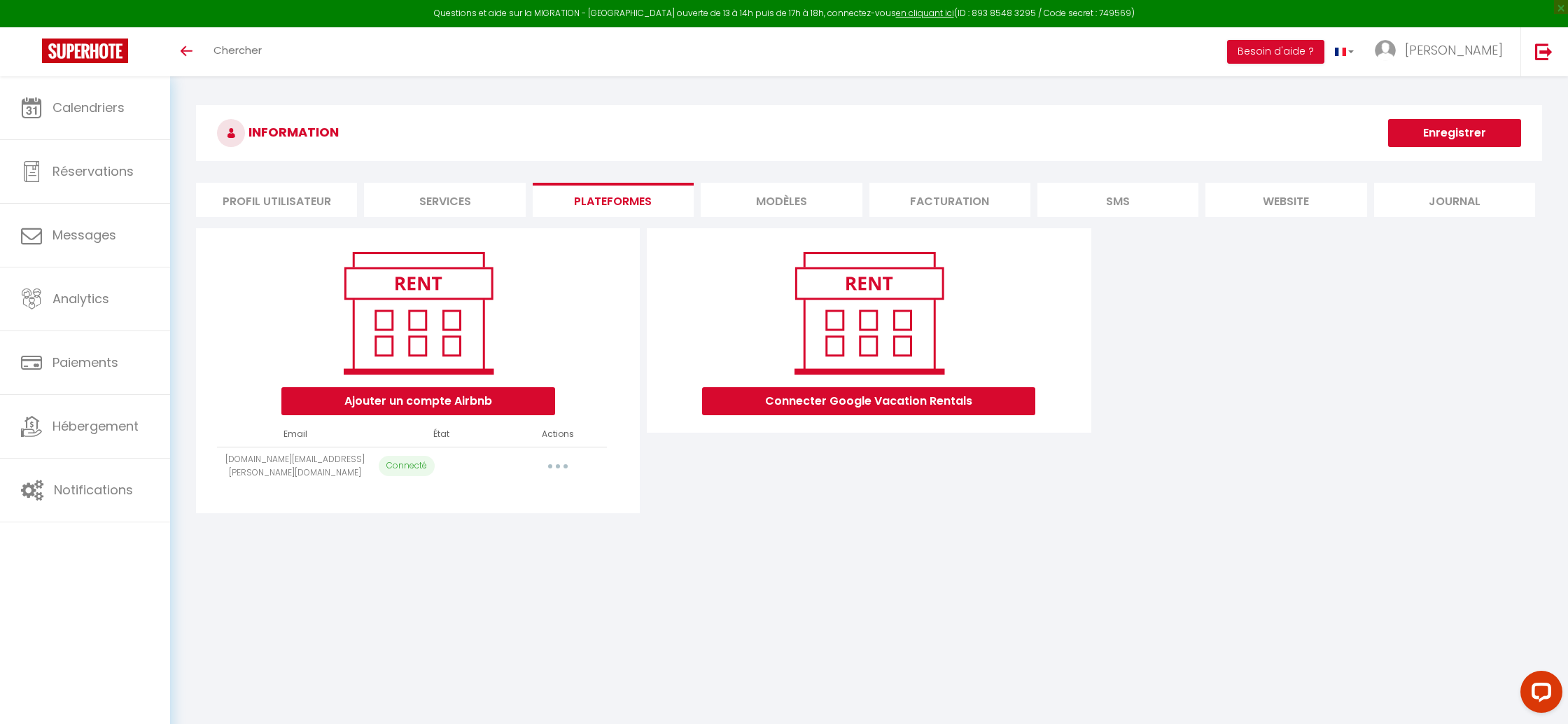
select select "27152"
select select "35776"
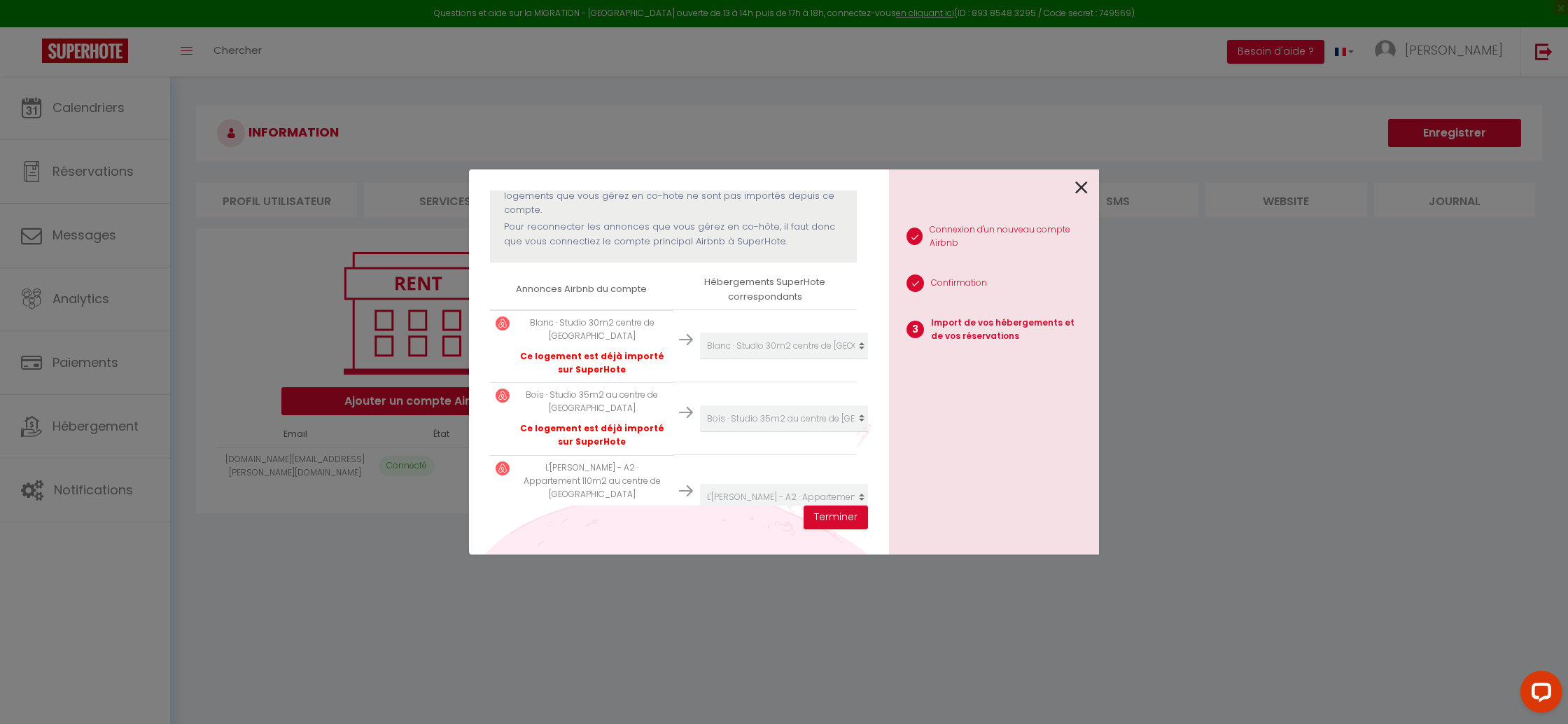
select select "27143"
select select "27144"
select select "27145"
select select "27152"
select select "35776"
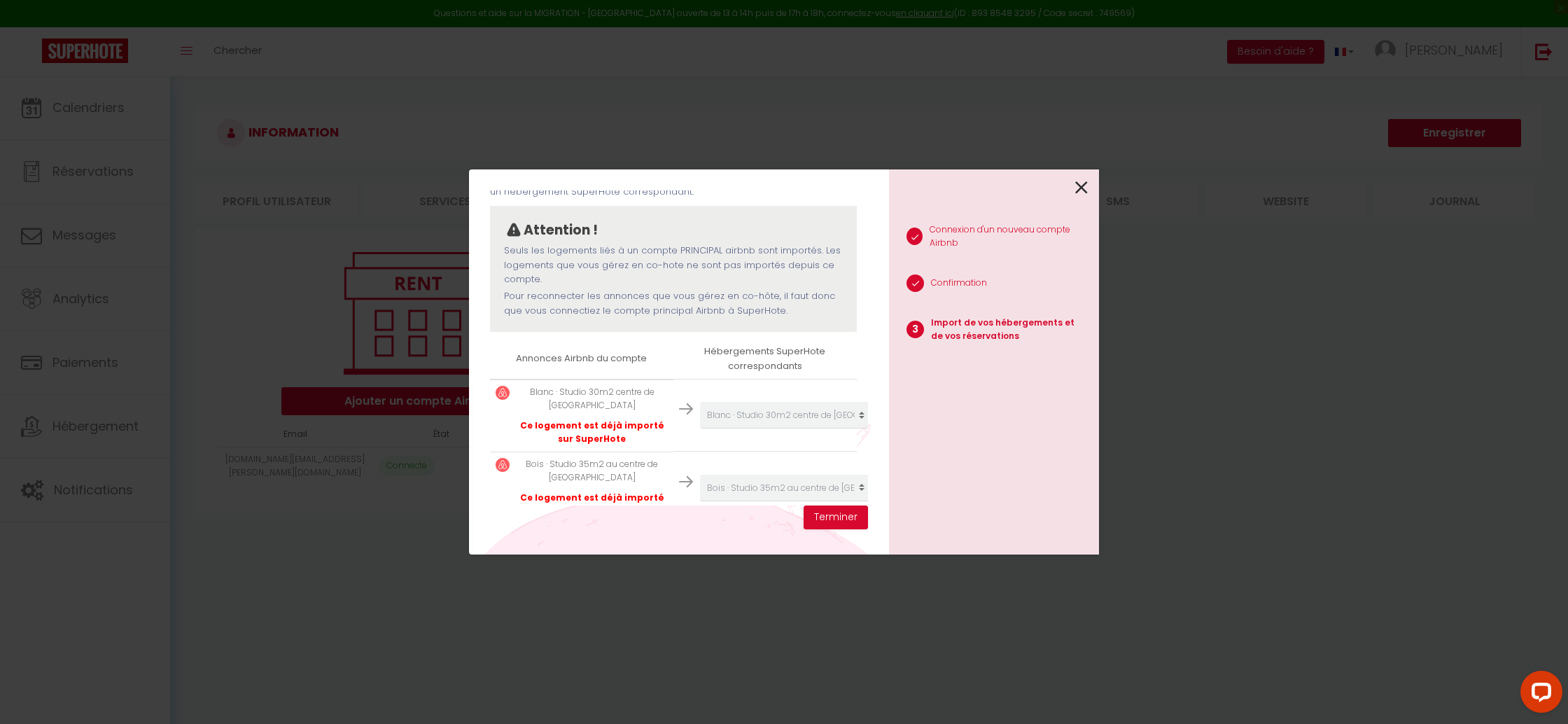
scroll to position [92, 0]
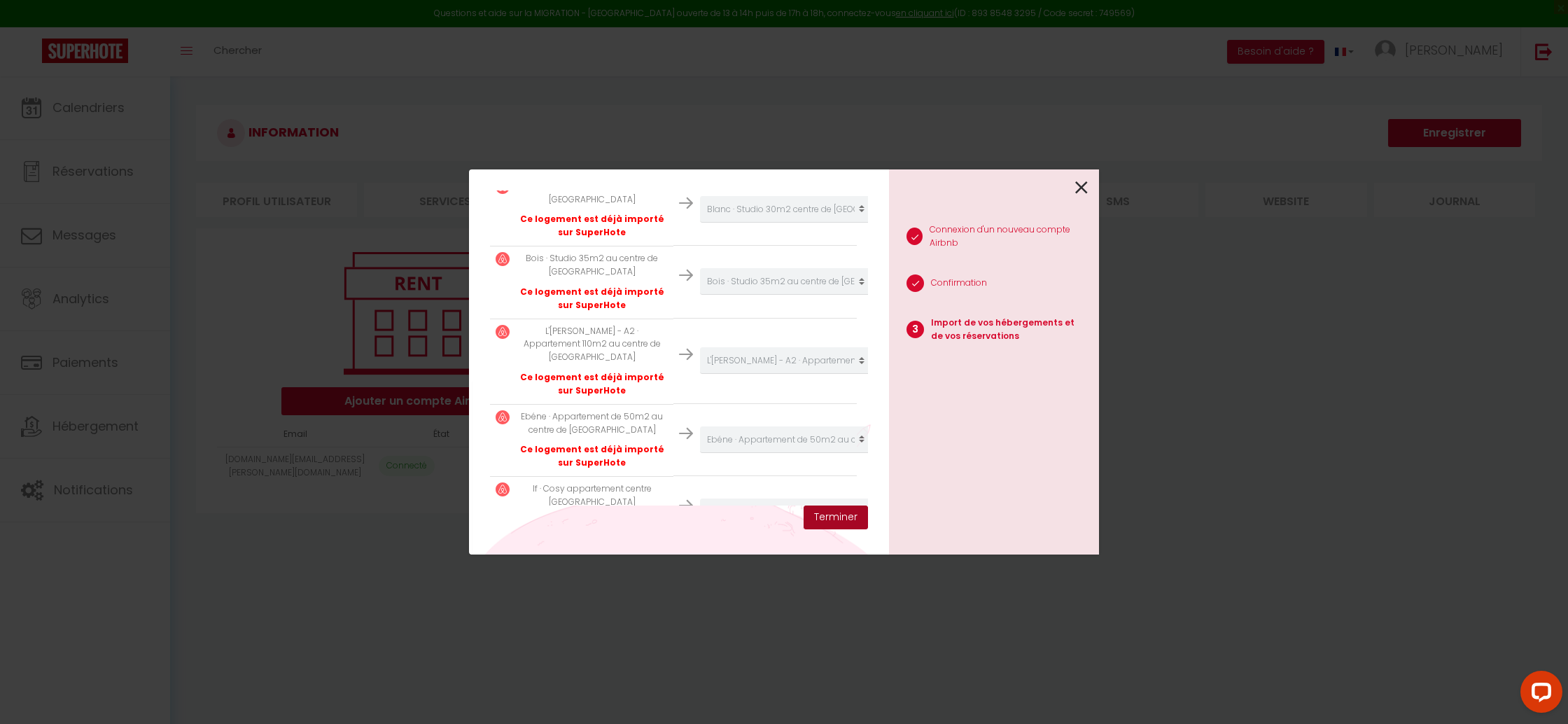
click at [838, 515] on button "Terminer" at bounding box center [835, 516] width 64 height 24
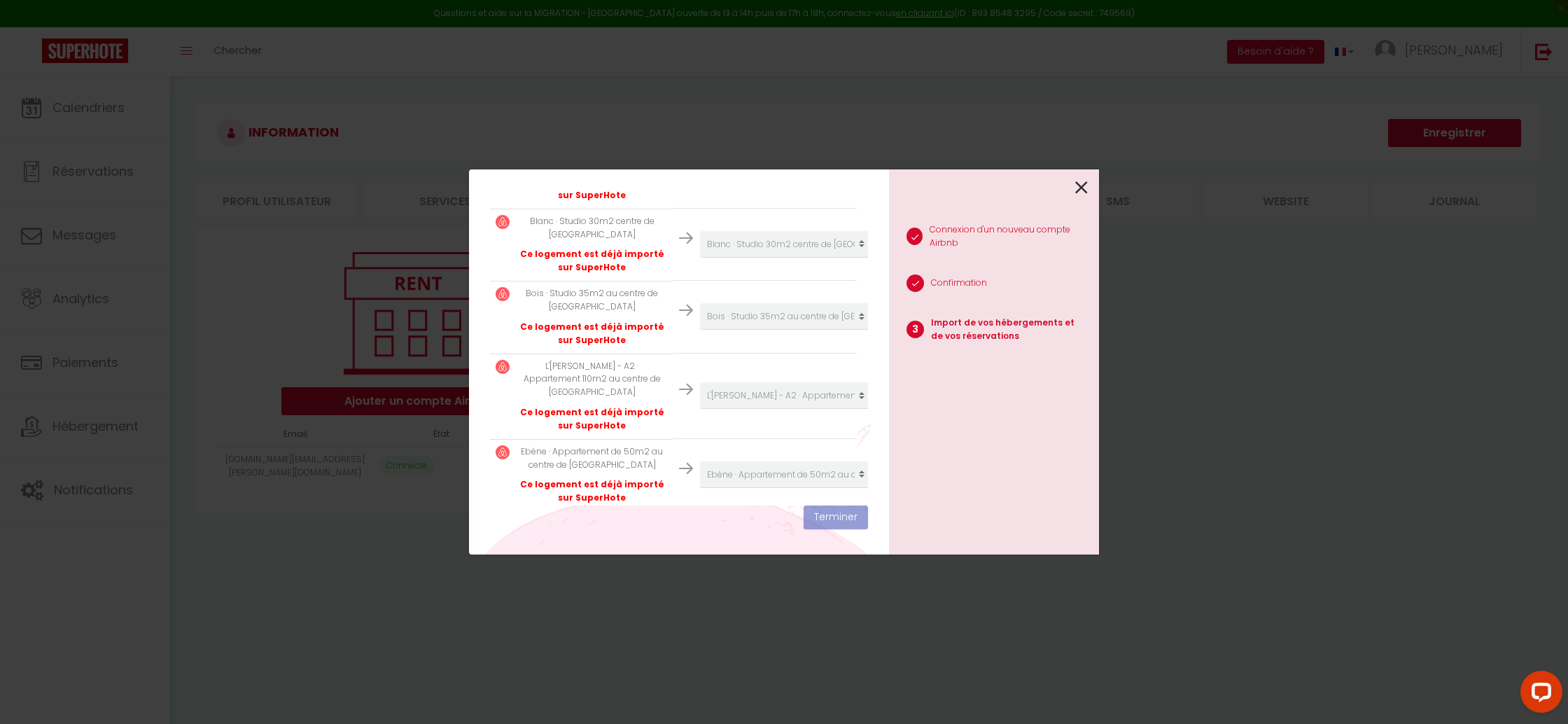
scroll to position [714, 0]
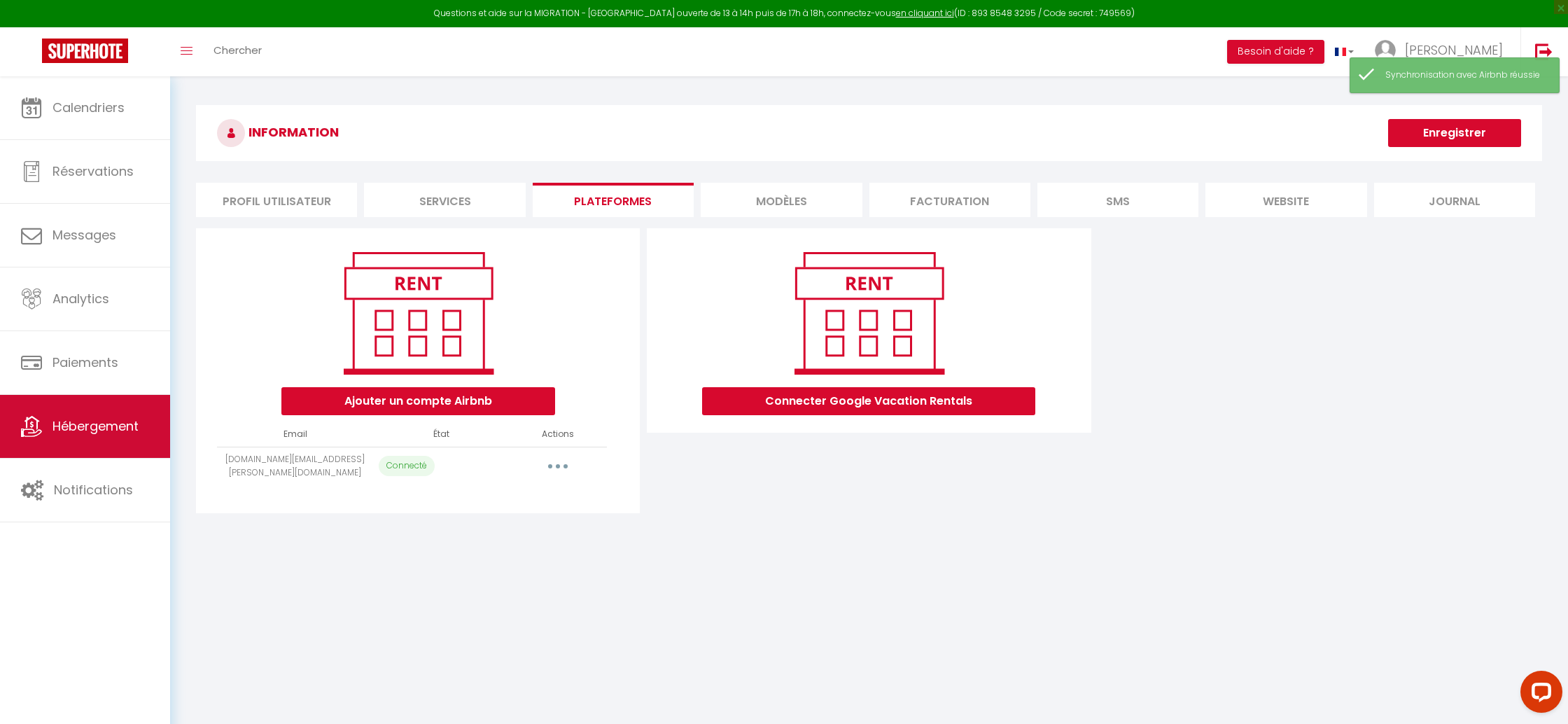
click at [92, 405] on link "Hébergement" at bounding box center [85, 426] width 170 height 63
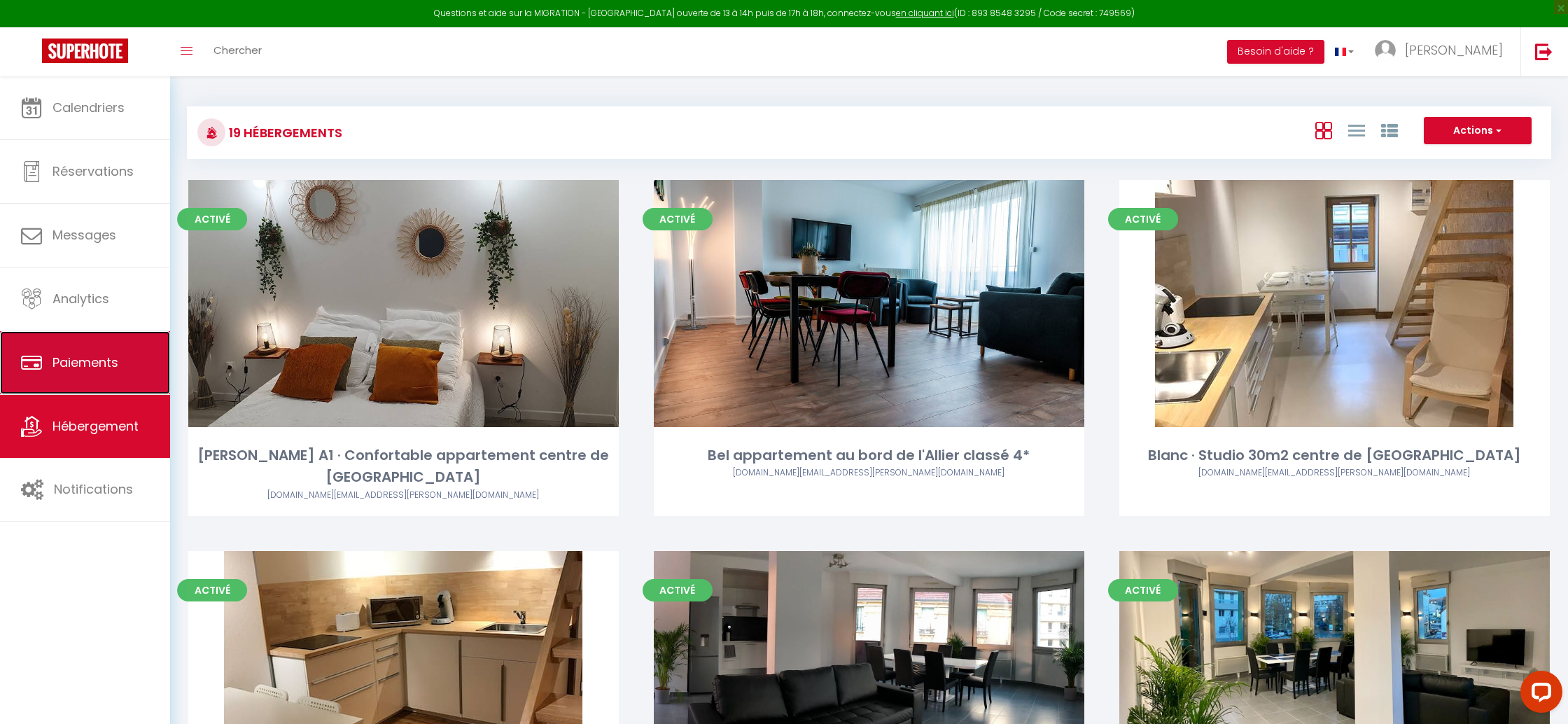
click at [112, 366] on span "Paiements" at bounding box center [85, 362] width 66 height 17
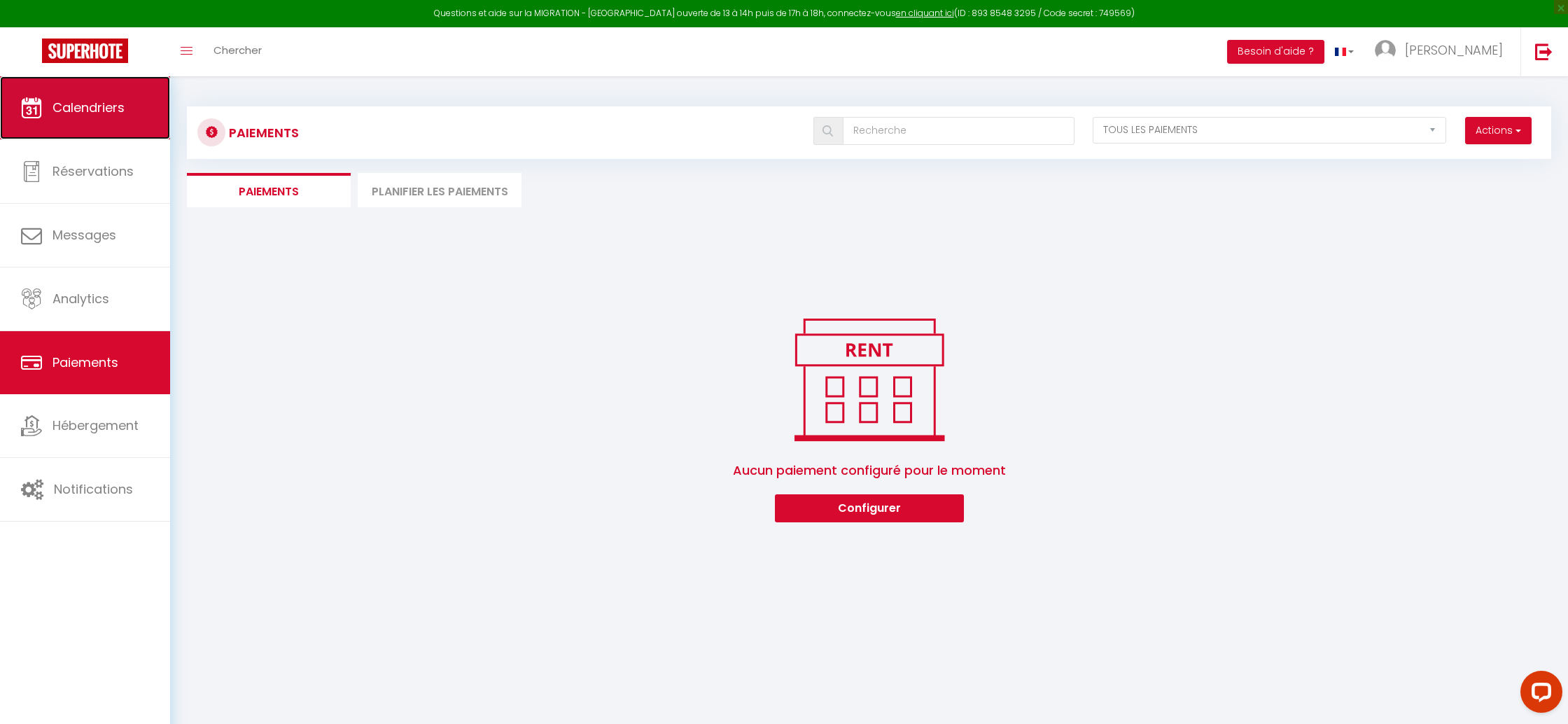
click at [108, 119] on link "Calendriers" at bounding box center [85, 108] width 170 height 63
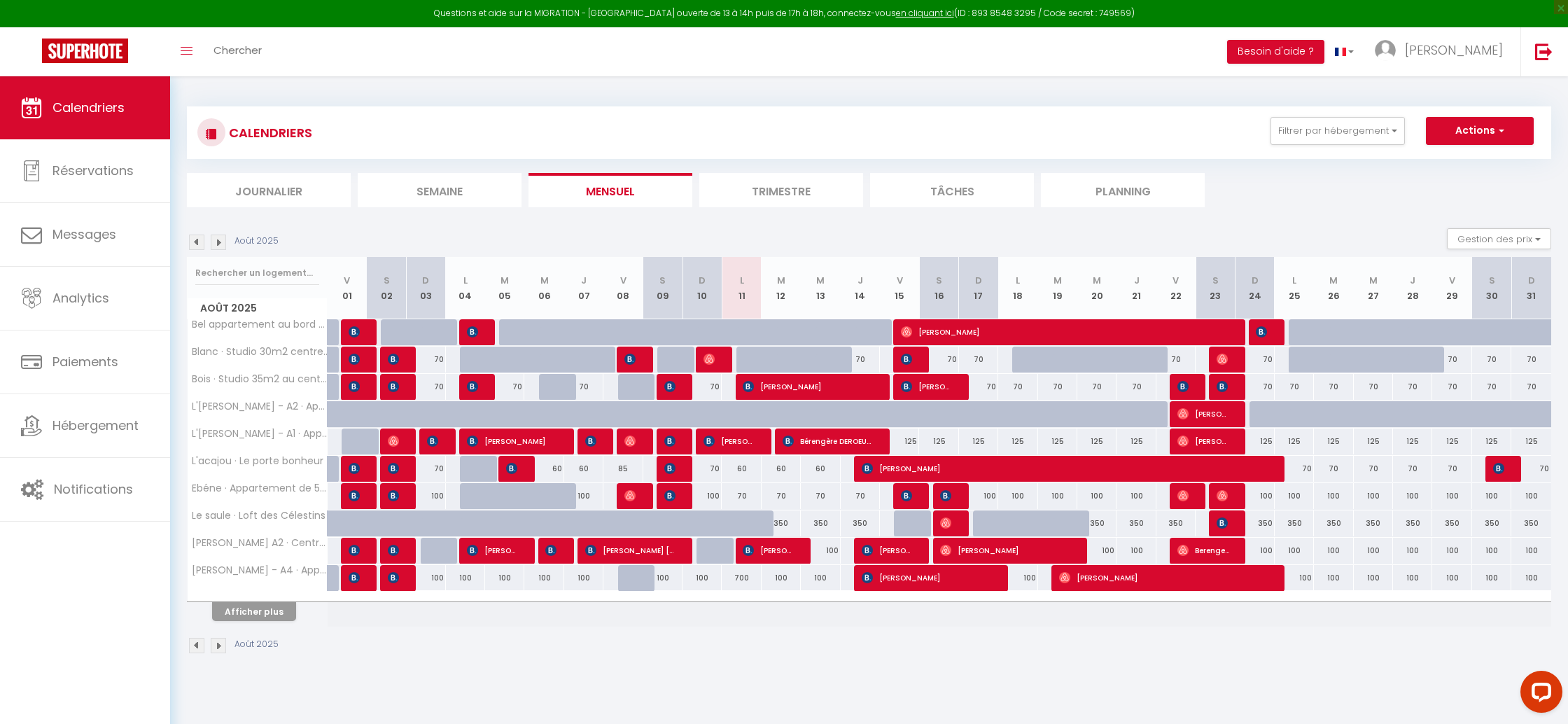
click at [1535, 134] on div "Filtrer par hébergement Tous Pommier A1 · Confortable appartement centre de Vic…" at bounding box center [1401, 131] width 293 height 28
click at [1500, 129] on span "button" at bounding box center [1499, 129] width 8 height 14
click at [1469, 58] on span "[PERSON_NAME]" at bounding box center [1454, 50] width 98 height 17
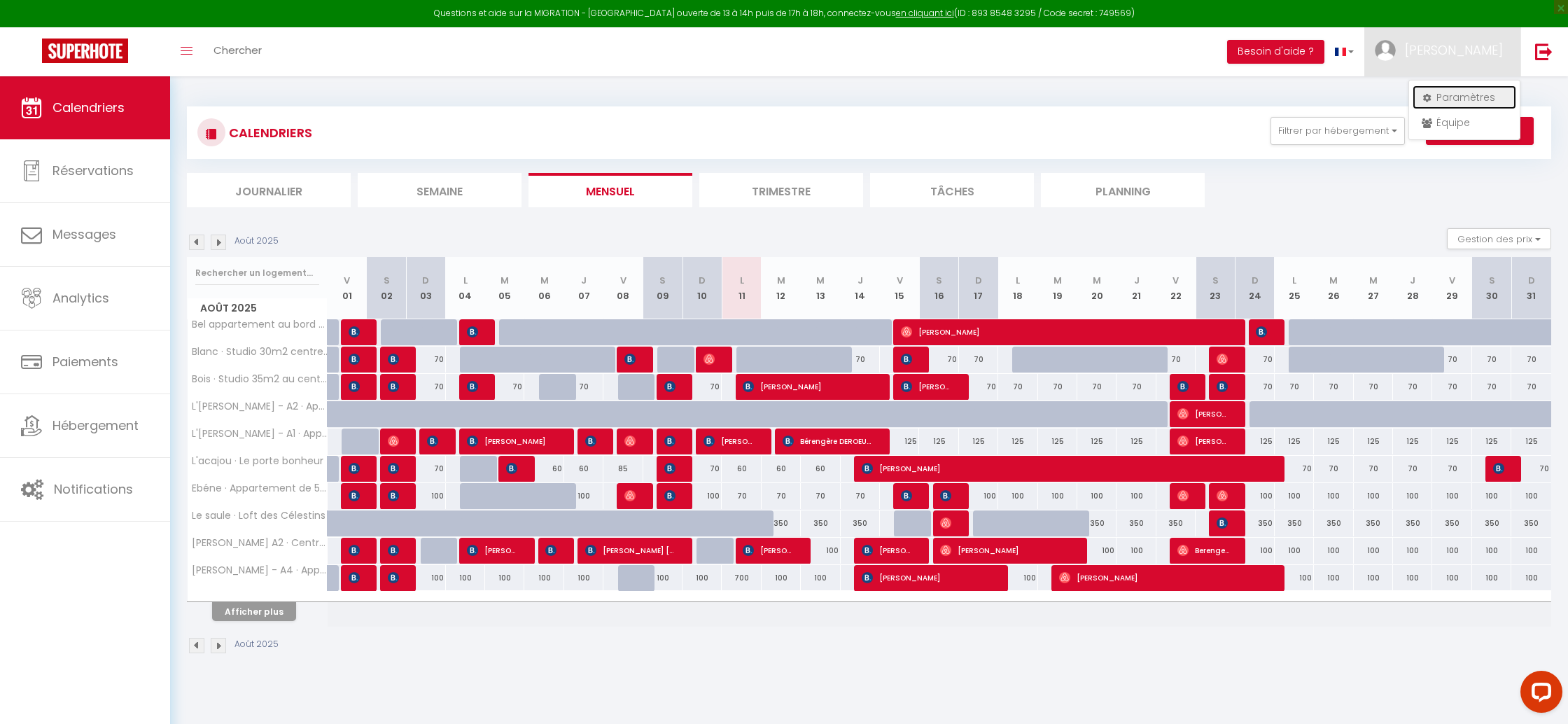
click at [1474, 102] on link "Paramètres" at bounding box center [1464, 97] width 103 height 24
select select "28"
select select "fr"
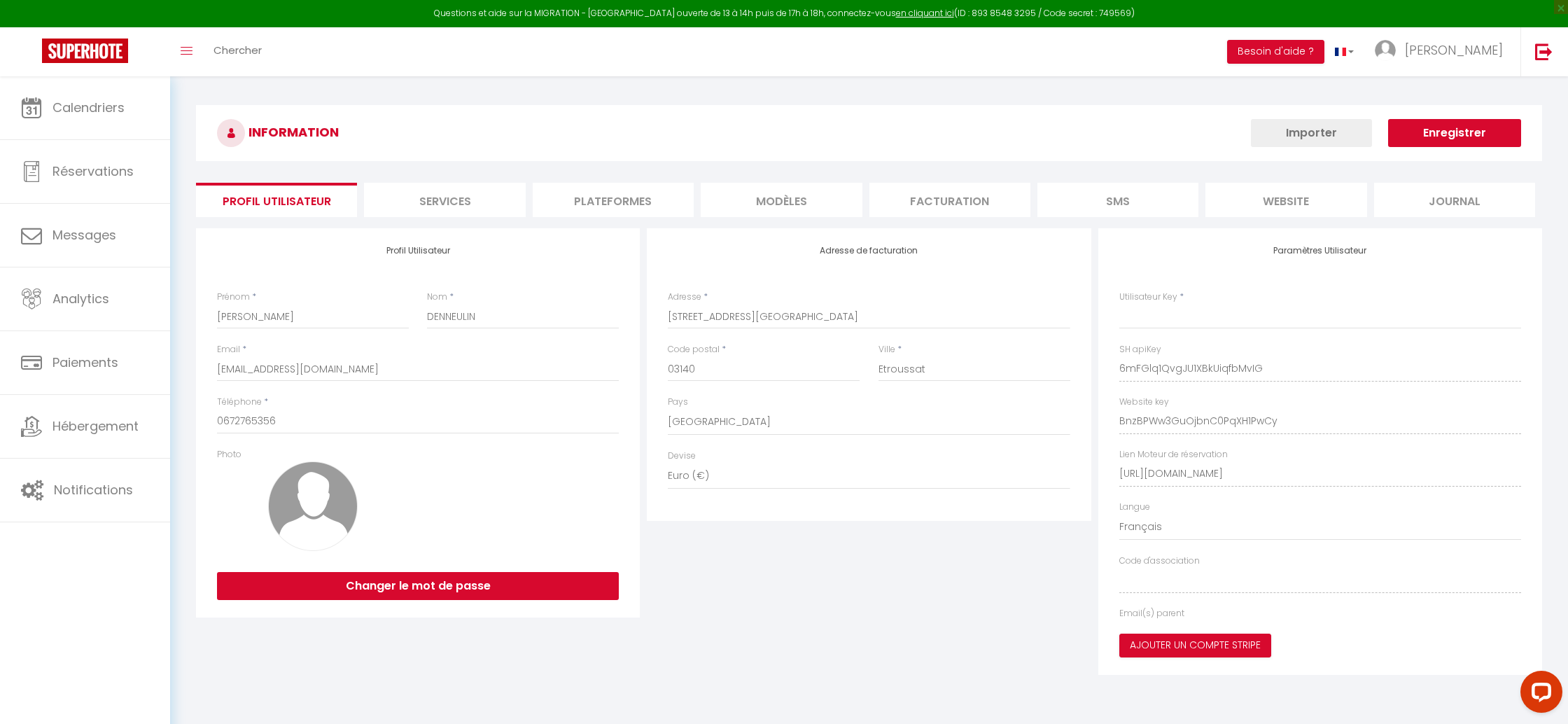
type input "6mFGlq1QvgJU1XBkUiqfbMvIG"
type input "BnzBPWw3GuOjbnC0PqXH1PwCy"
type input "https://app.superhote.com/#/get-available-rentals/BnzBPWw3GuOjbnC0PqXH1PwCy"
select select "fr"
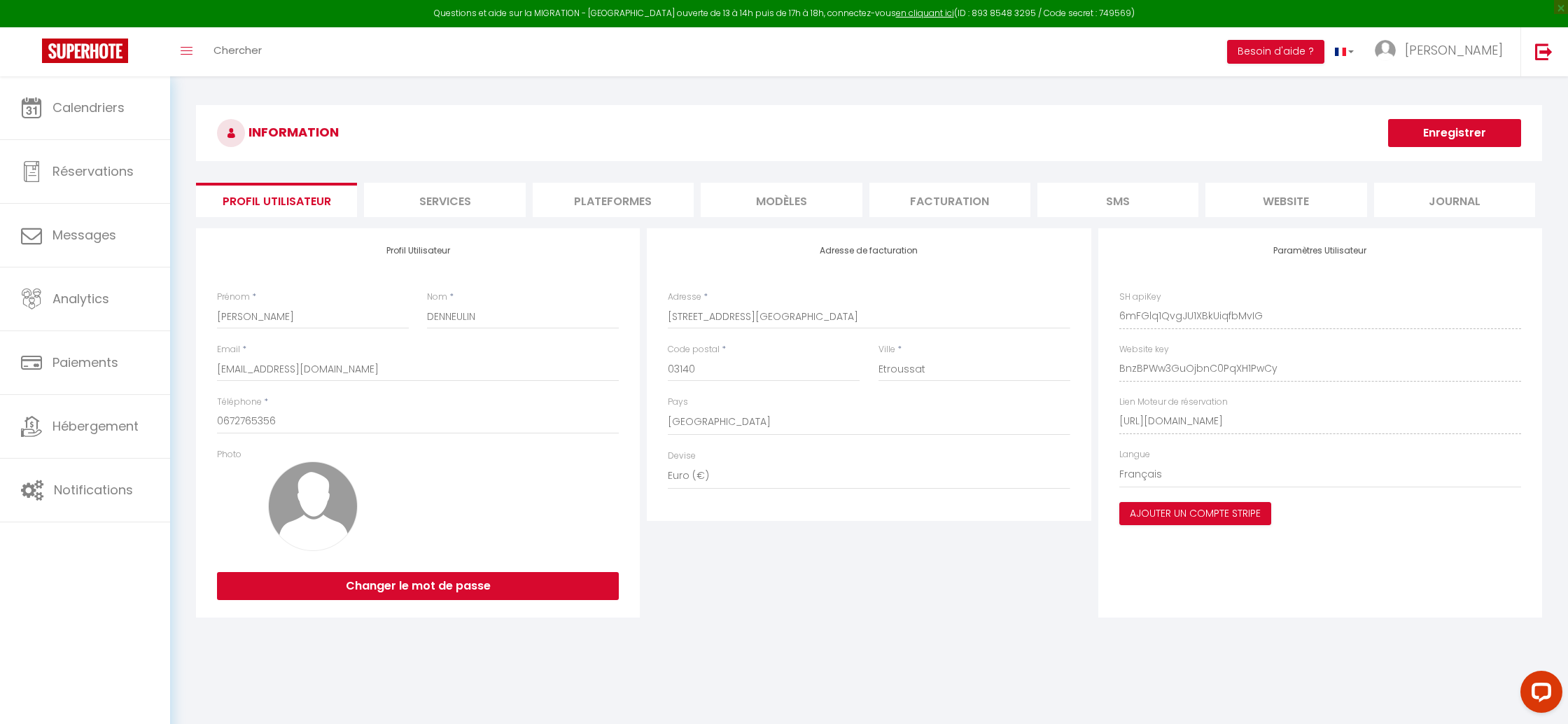
click at [625, 193] on li "Plateformes" at bounding box center [613, 200] width 161 height 34
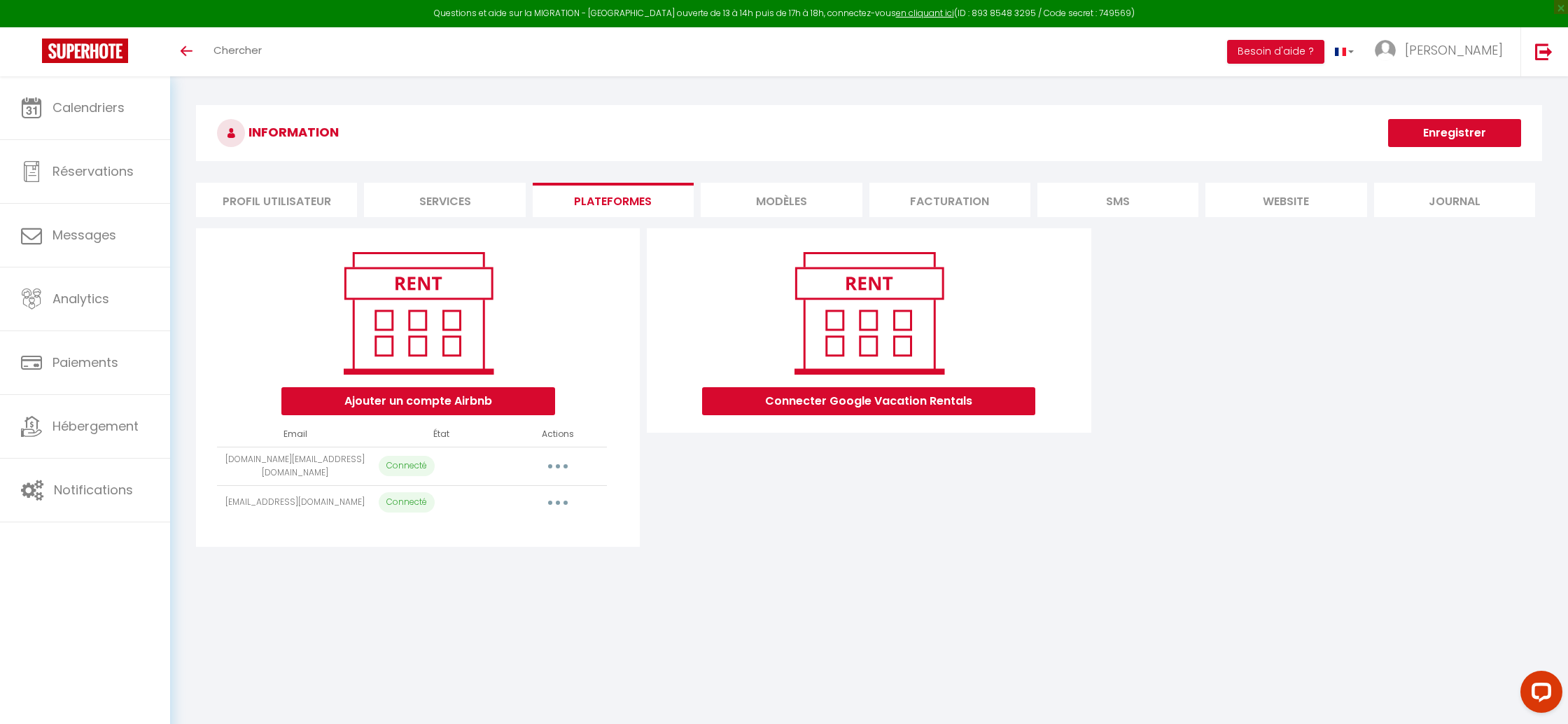
drag, startPoint x: 387, startPoint y: 489, endPoint x: 401, endPoint y: 492, distance: 14.3
click at [389, 492] on p "Connecté" at bounding box center [406, 502] width 56 height 20
click at [411, 495] on p "Connecté" at bounding box center [406, 502] width 56 height 20
click at [670, 489] on div "Connecter Google Vacation Rentals" at bounding box center [868, 387] width 450 height 318
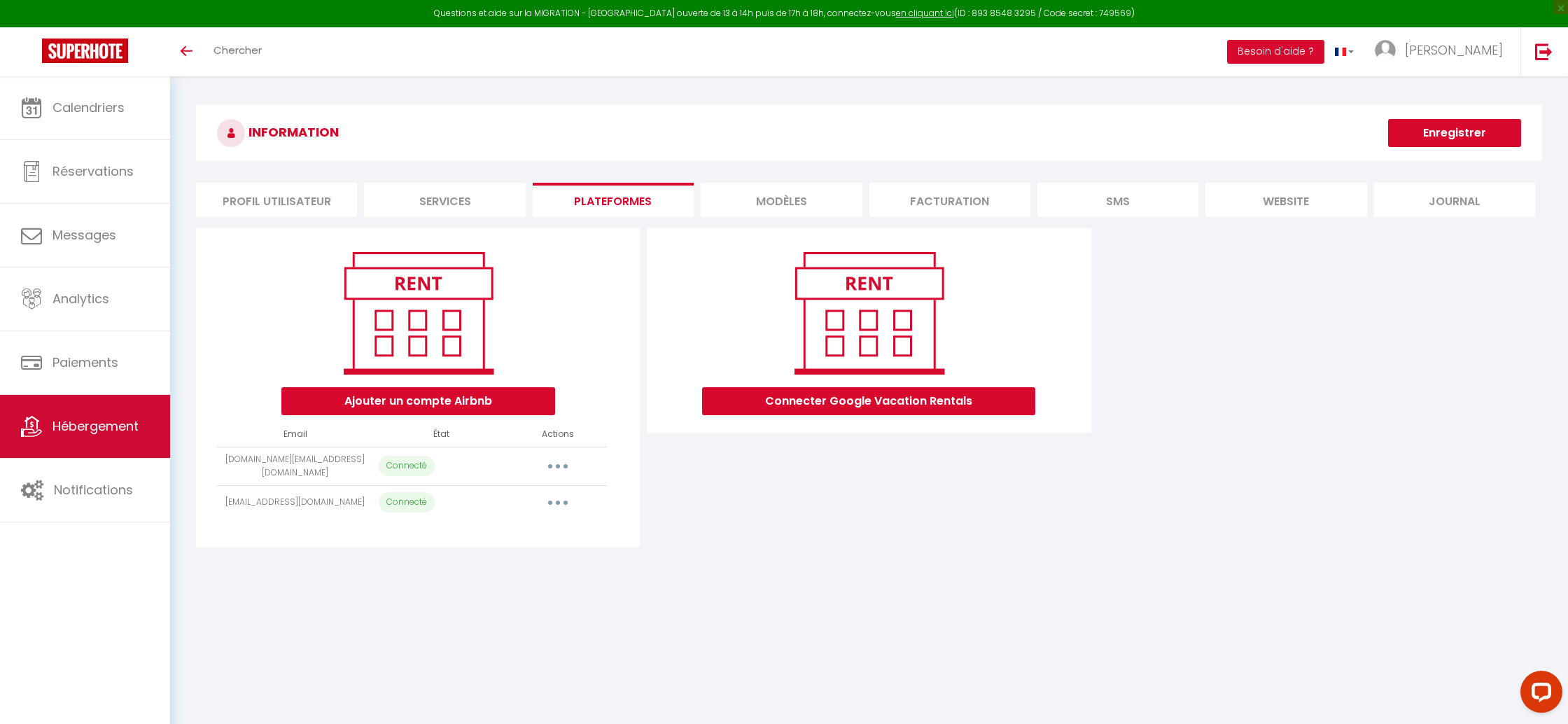
click at [121, 434] on span "Hébergement" at bounding box center [95, 425] width 86 height 17
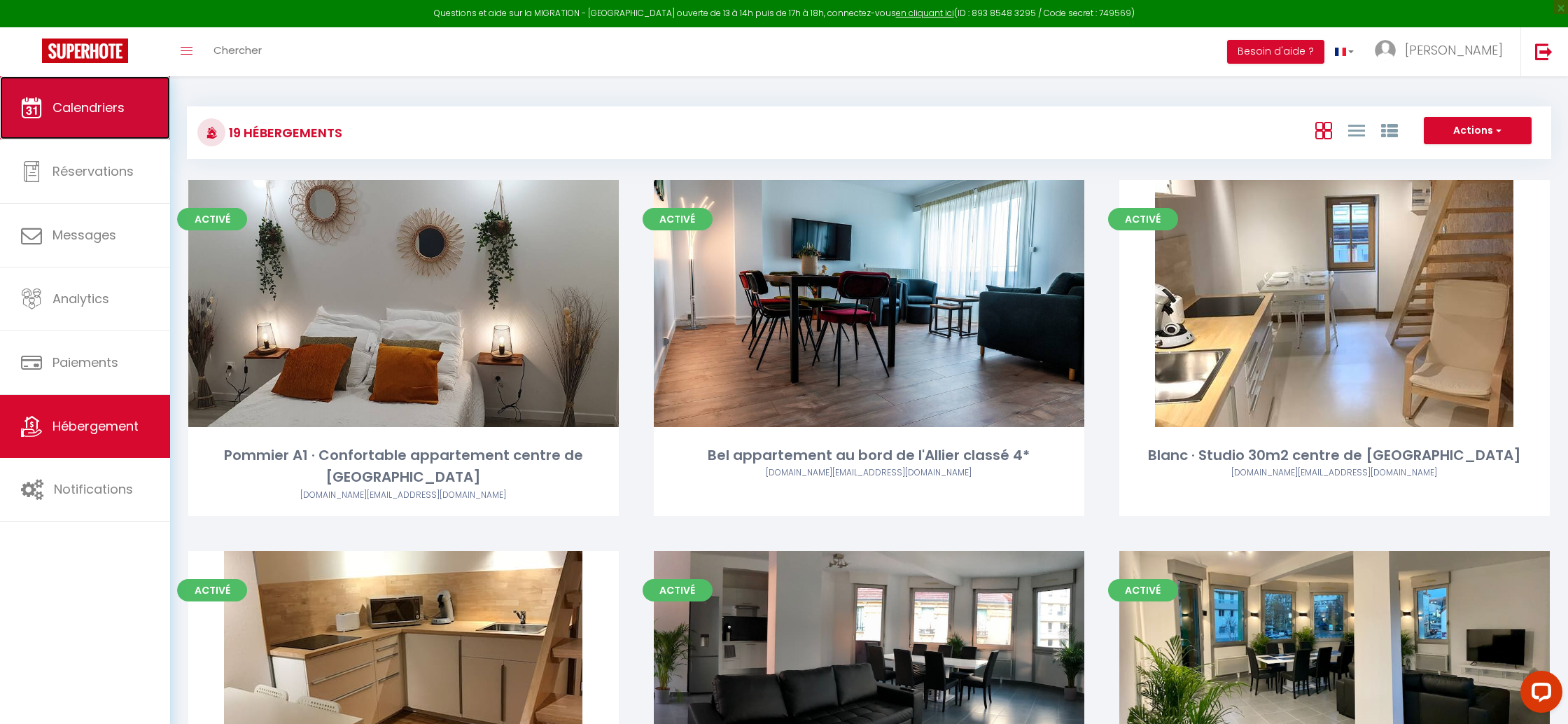
click at [118, 128] on link "Calendriers" at bounding box center [85, 108] width 170 height 63
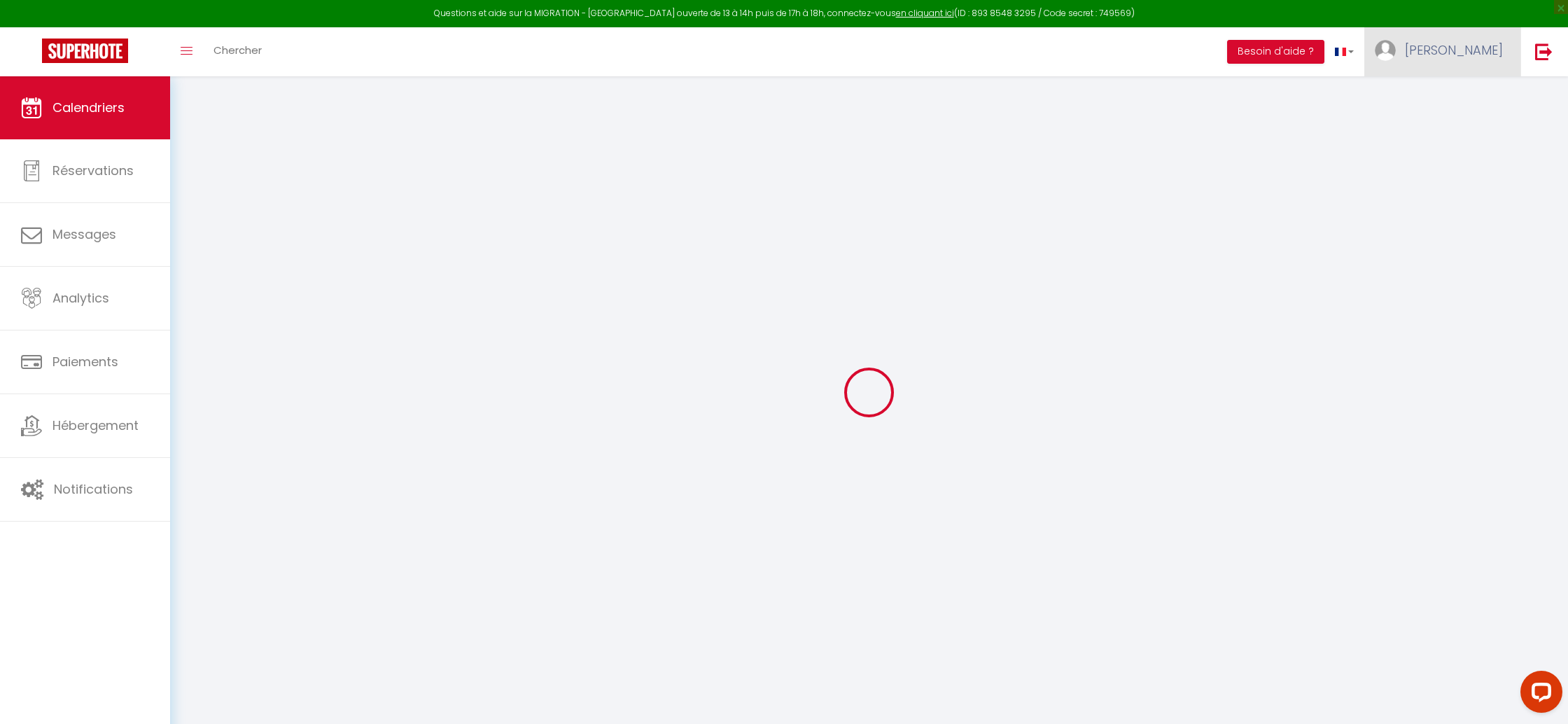
click at [1504, 64] on link "[PERSON_NAME]" at bounding box center [1443, 52] width 156 height 49
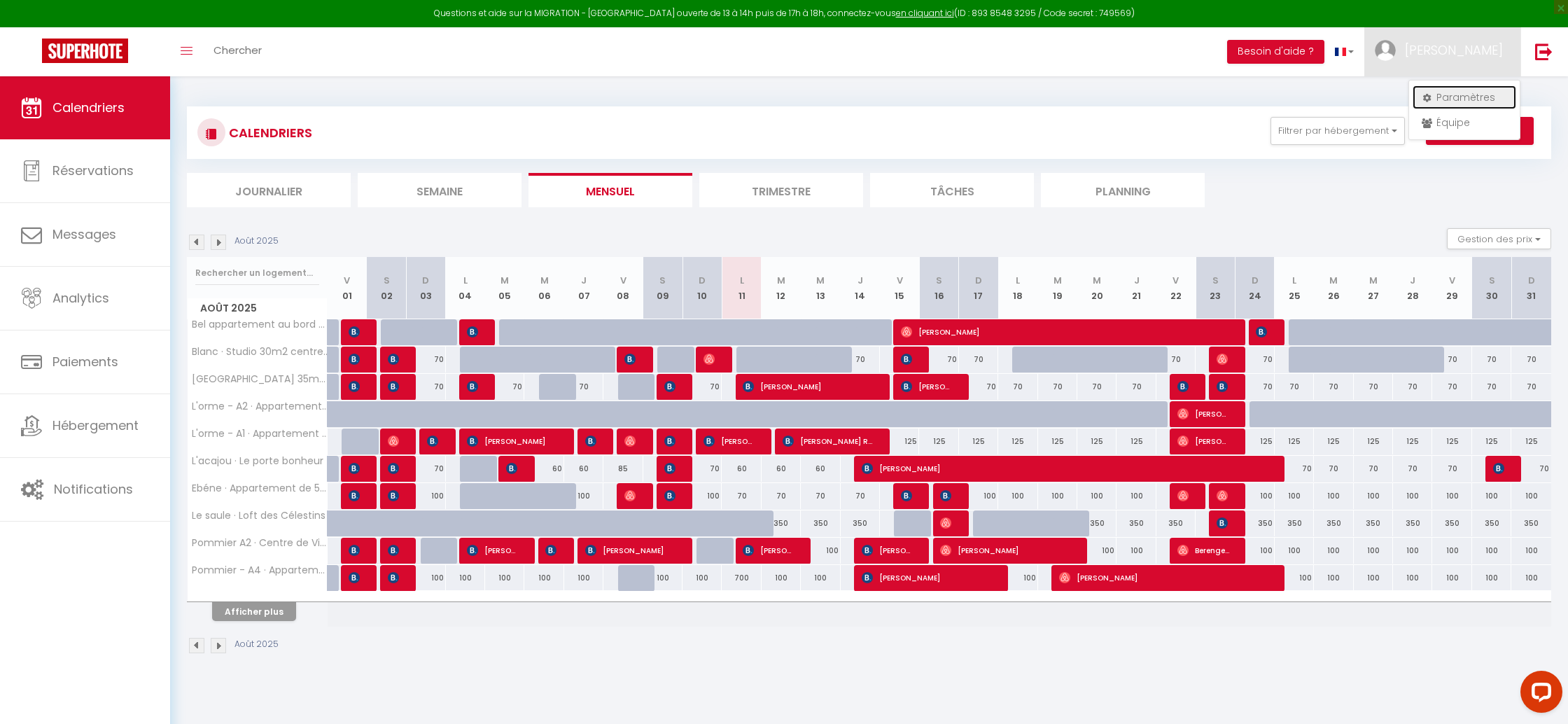
click at [1455, 102] on link "Paramètres" at bounding box center [1464, 97] width 103 height 24
select select "28"
select select "fr"
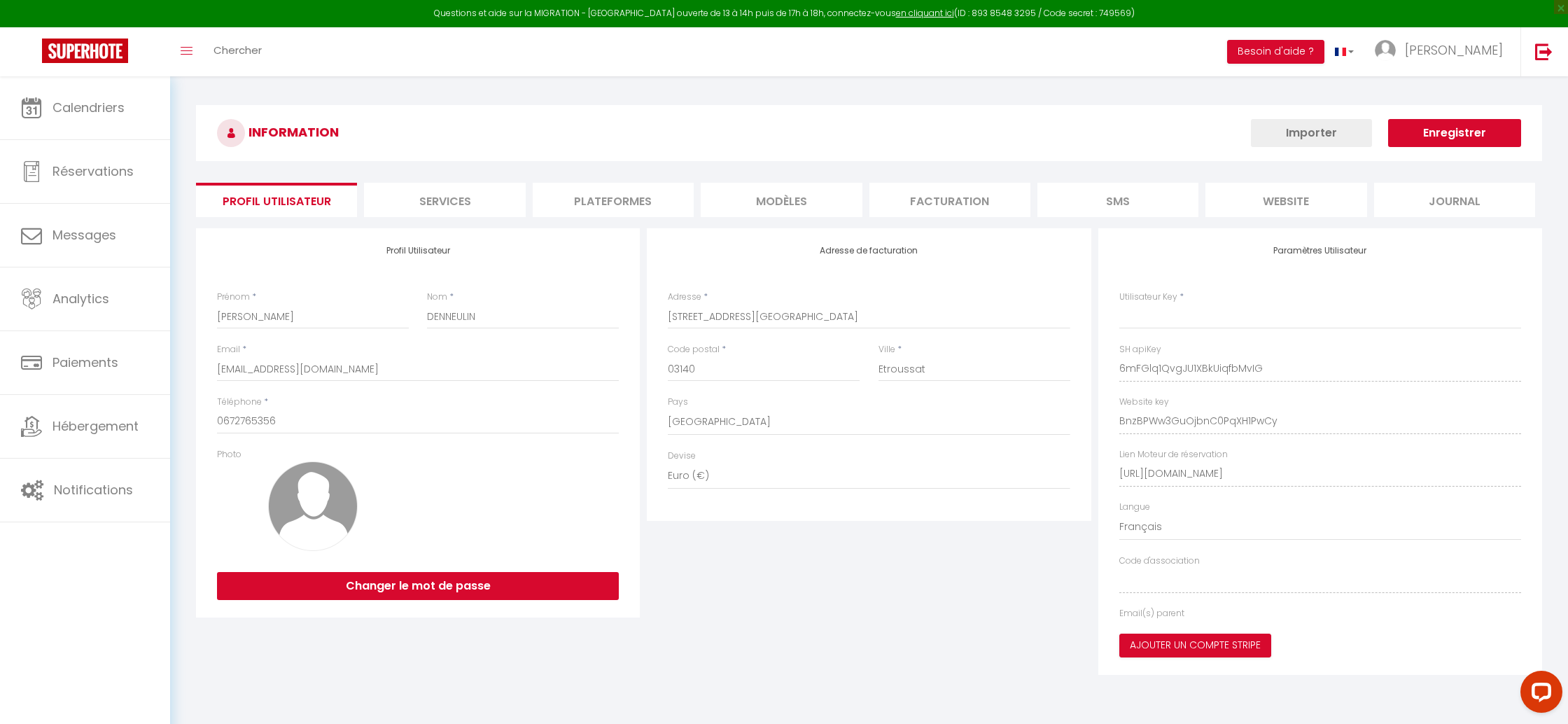
type input "6mFGlq1QvgJU1XBkUiqfbMvIG"
type input "BnzBPWw3GuOjbnC0PqXH1PwCy"
type input "https://app.superhote.com/#/get-available-rentals/BnzBPWw3GuOjbnC0PqXH1PwCy"
select select "fr"
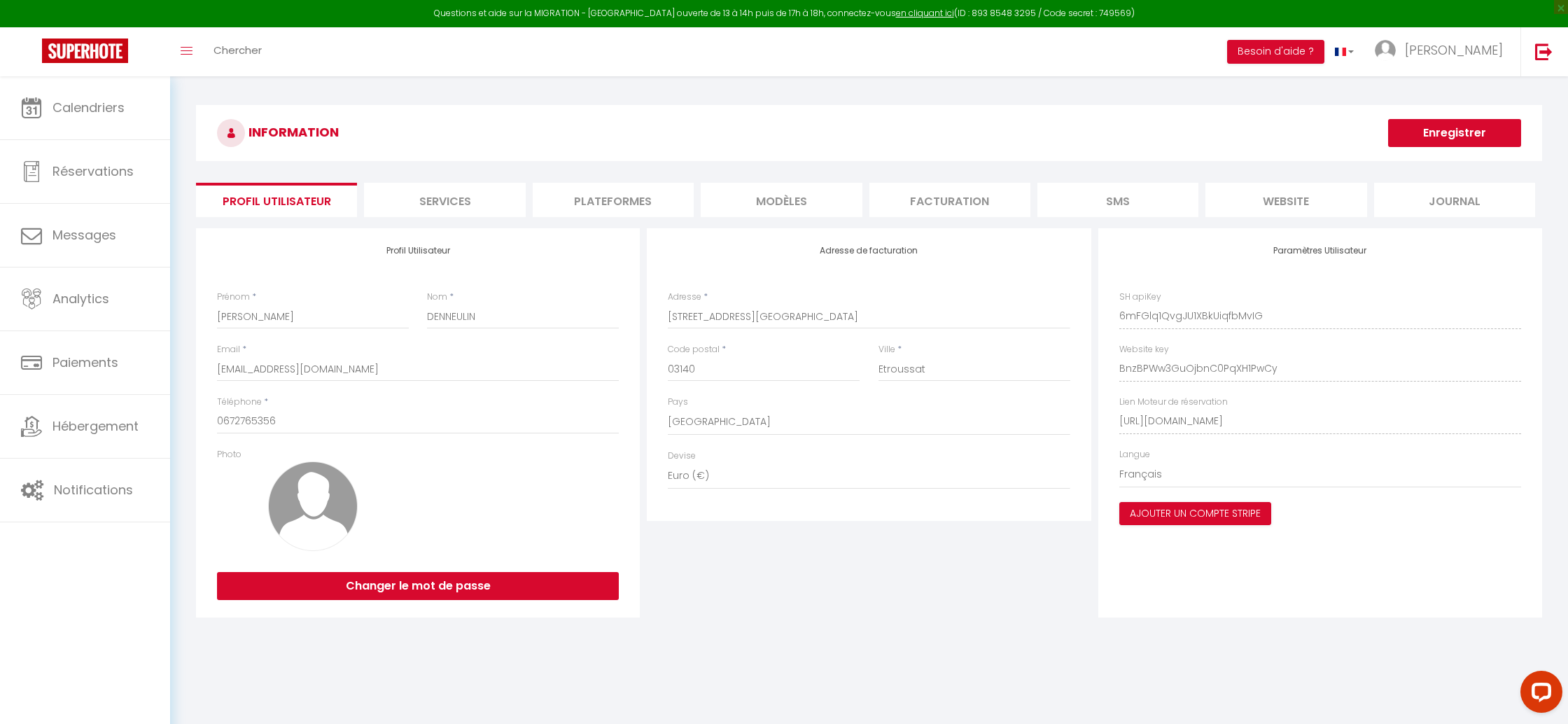
click at [643, 212] on li "Plateformes" at bounding box center [613, 200] width 161 height 34
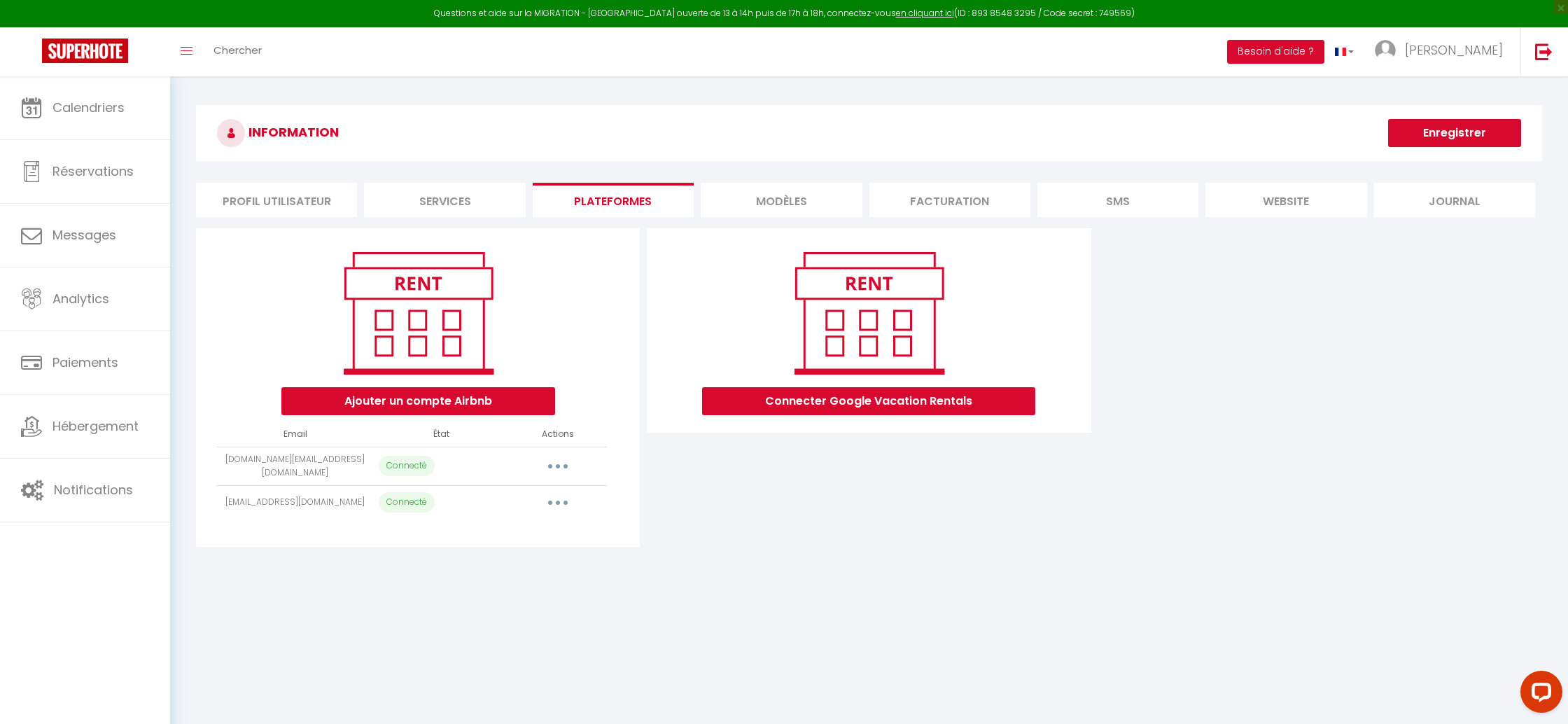
click at [573, 497] on button "button" at bounding box center [558, 502] width 39 height 22
click at [555, 533] on link "Importer les appartements" at bounding box center [496, 533] width 155 height 24
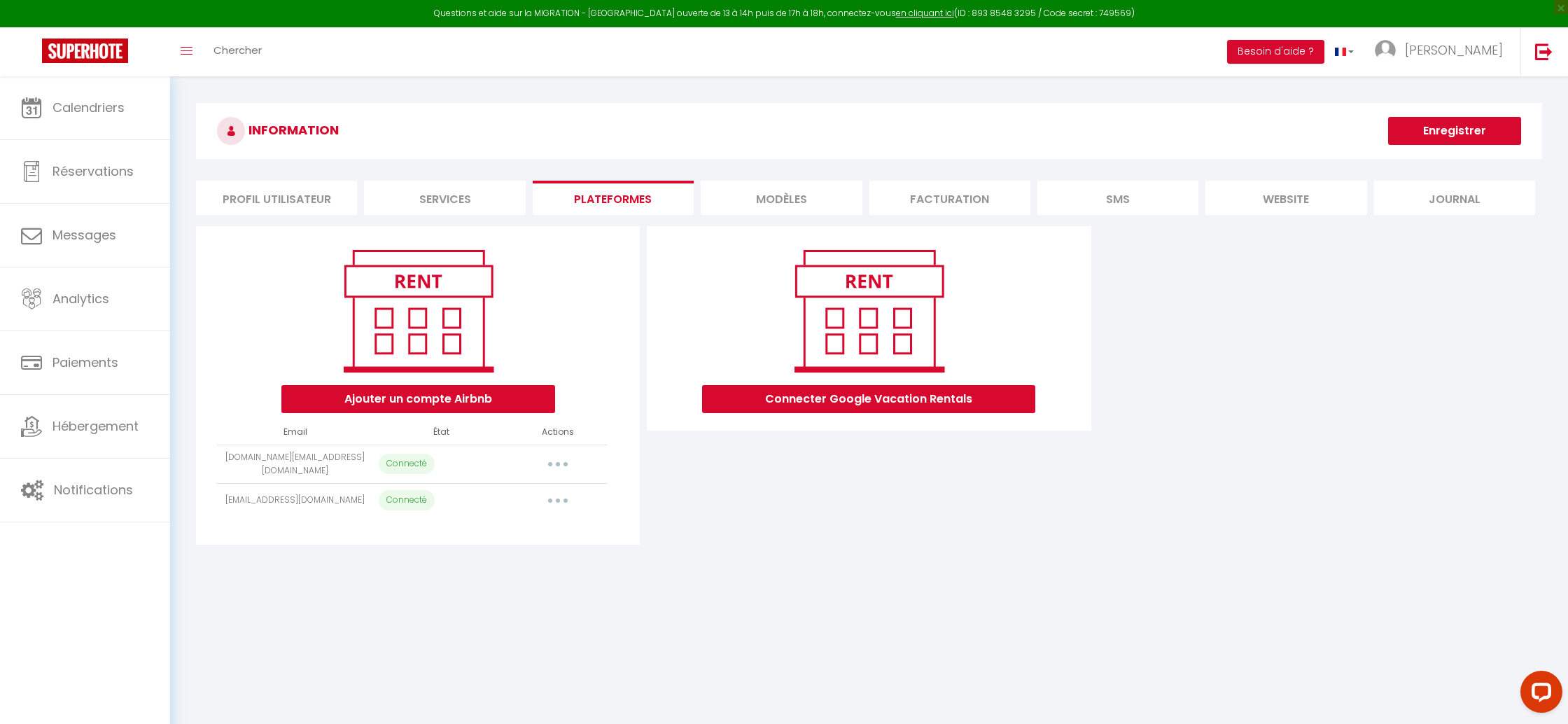
select select "27155"
select select "27156"
select select "27157"
select select "33796"
select select "48734"
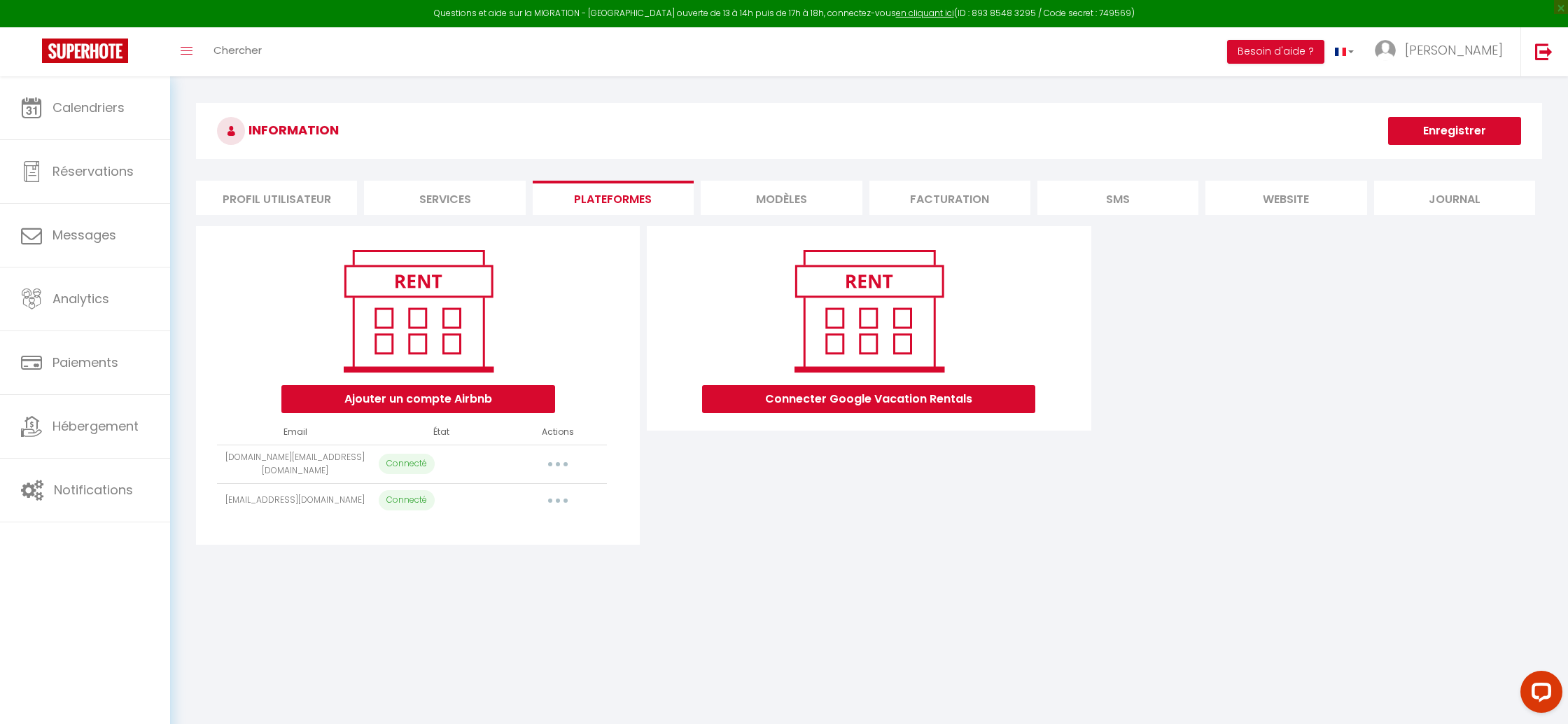
select select "49452"
select select "75211"
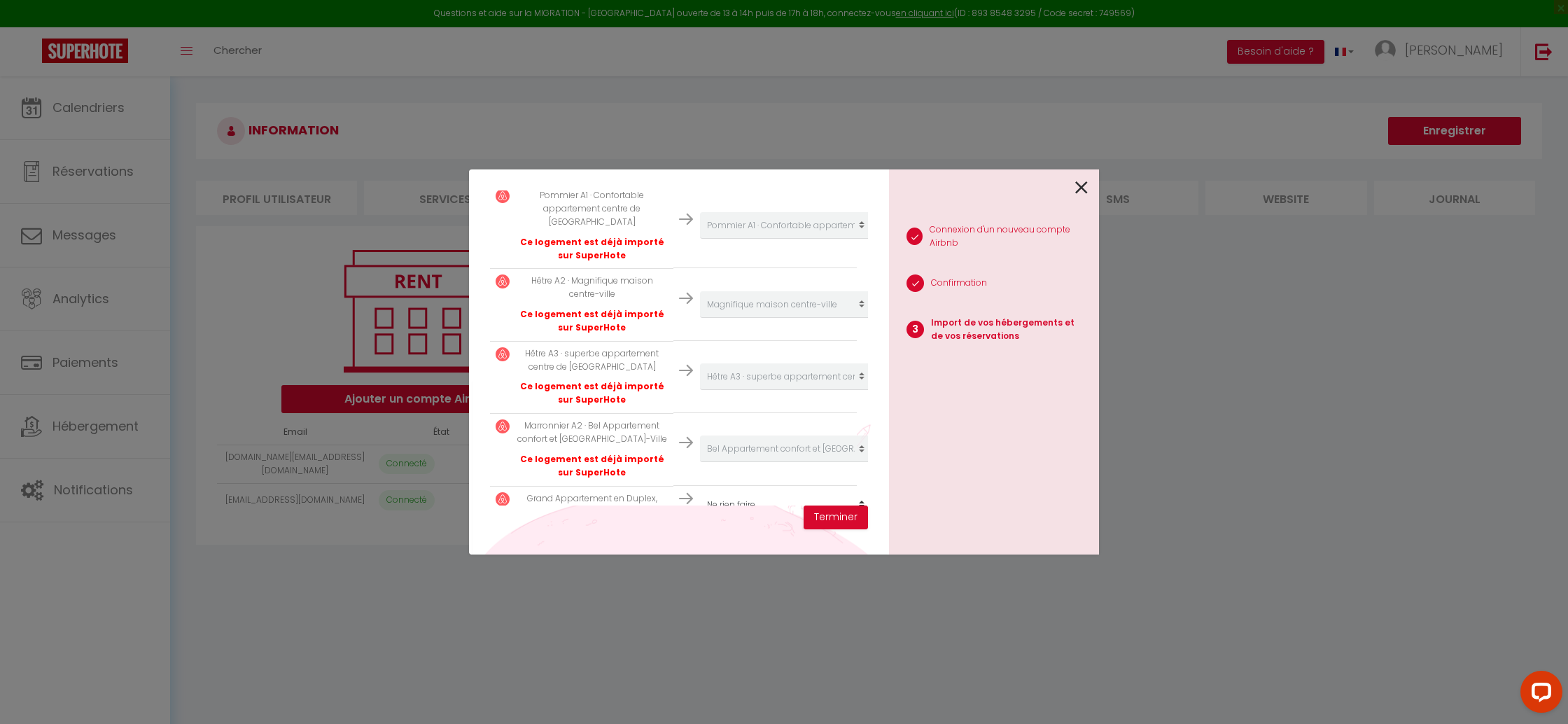
scroll to position [529, 0]
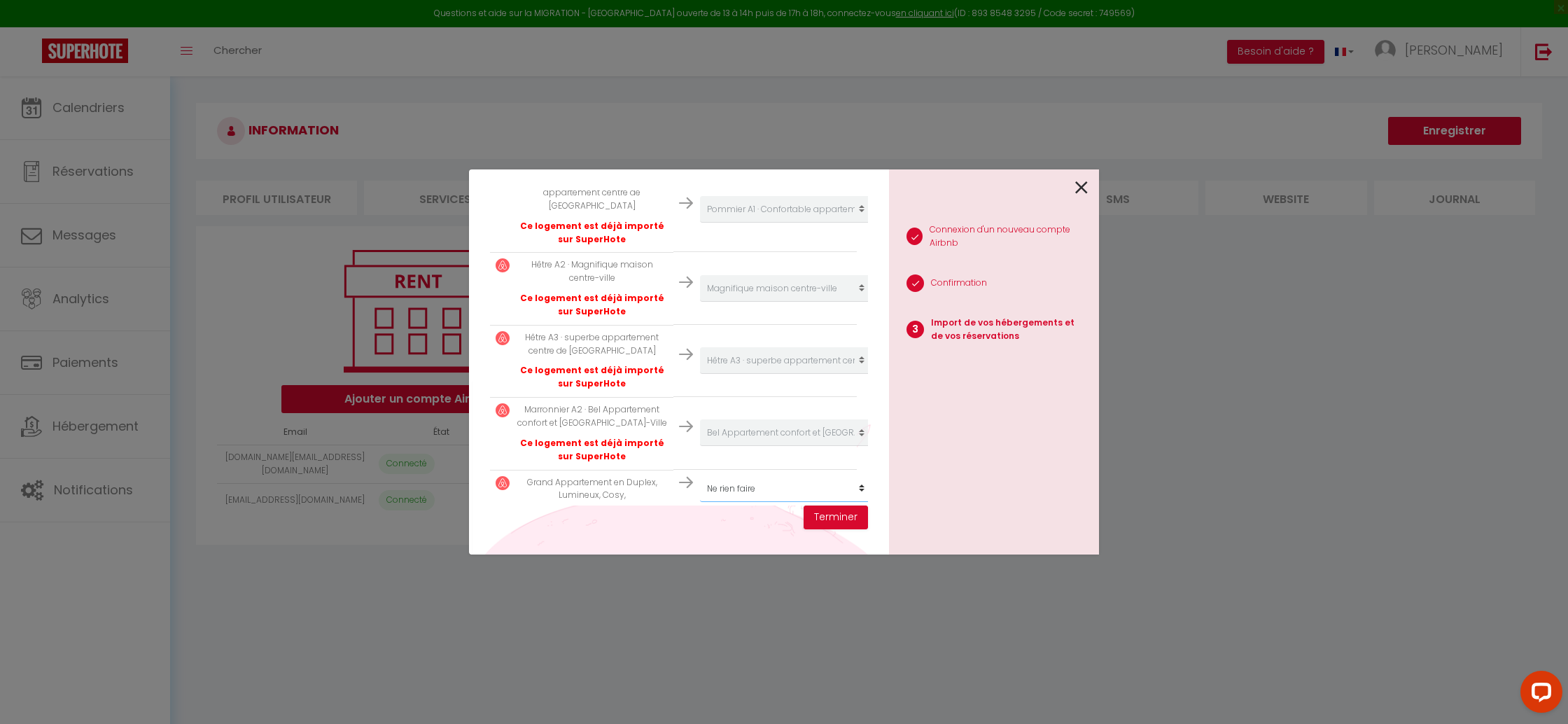
select select "create_new"
click at [843, 515] on button "Terminer" at bounding box center [835, 516] width 64 height 24
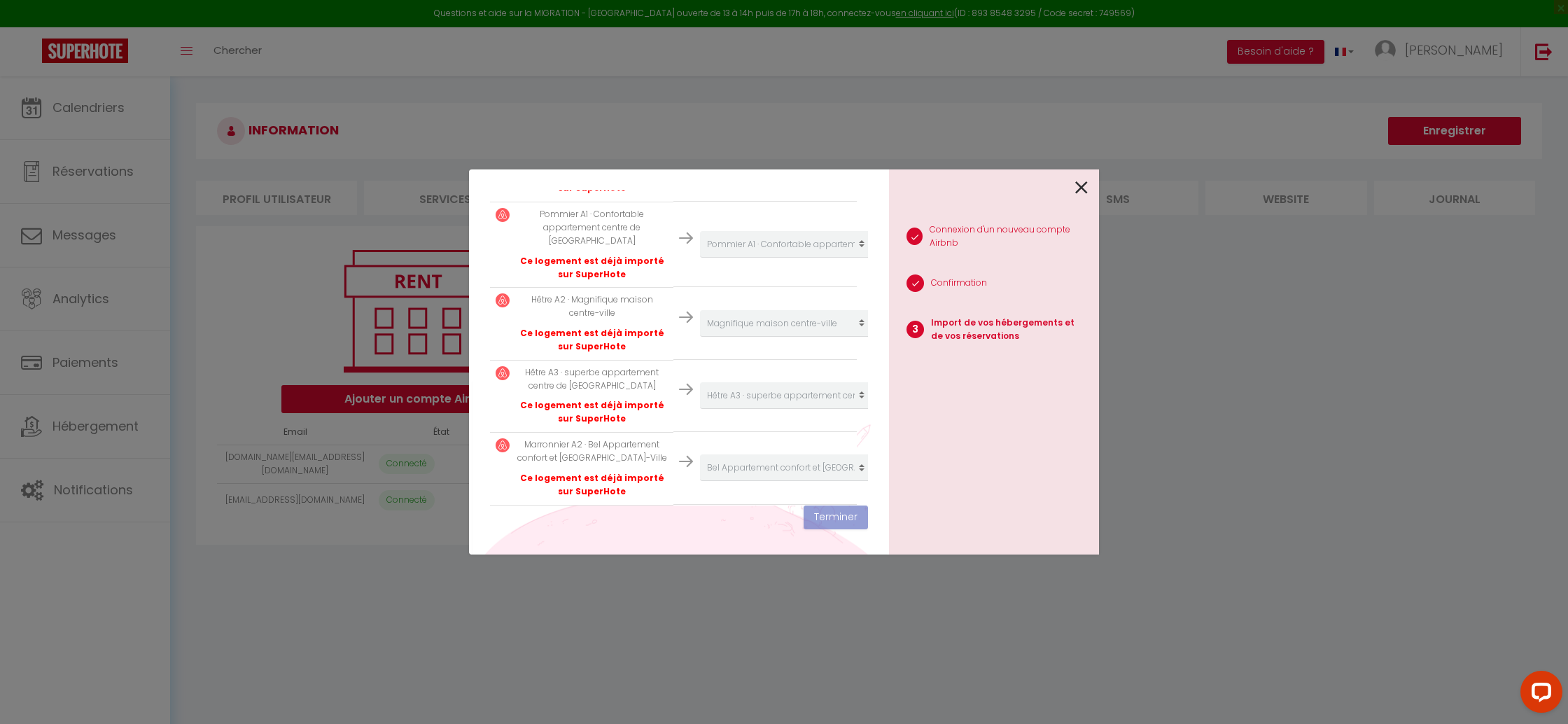
scroll to position [564, 0]
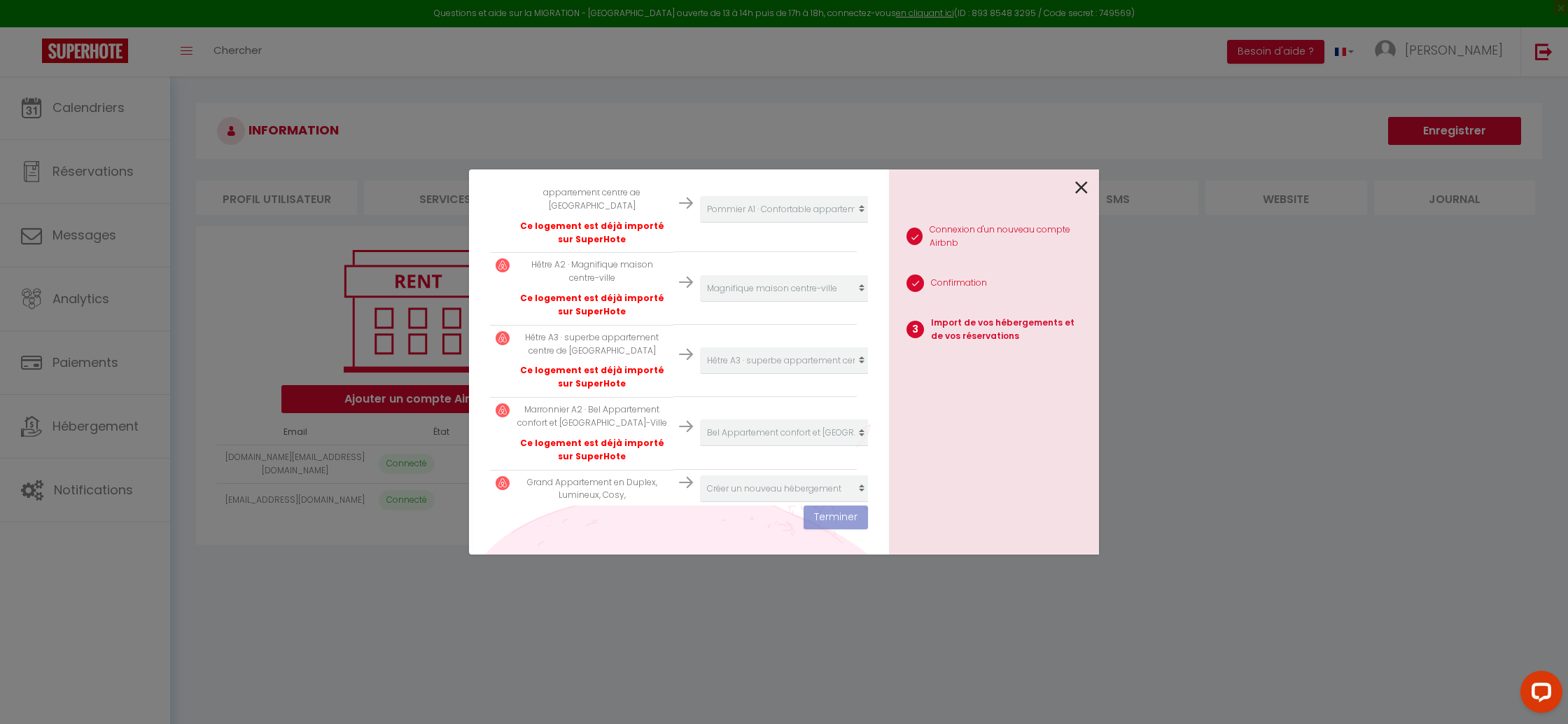
drag, startPoint x: 1079, startPoint y: 184, endPoint x: 1041, endPoint y: 236, distance: 64.4
click at [1079, 184] on icon at bounding box center [1081, 187] width 12 height 21
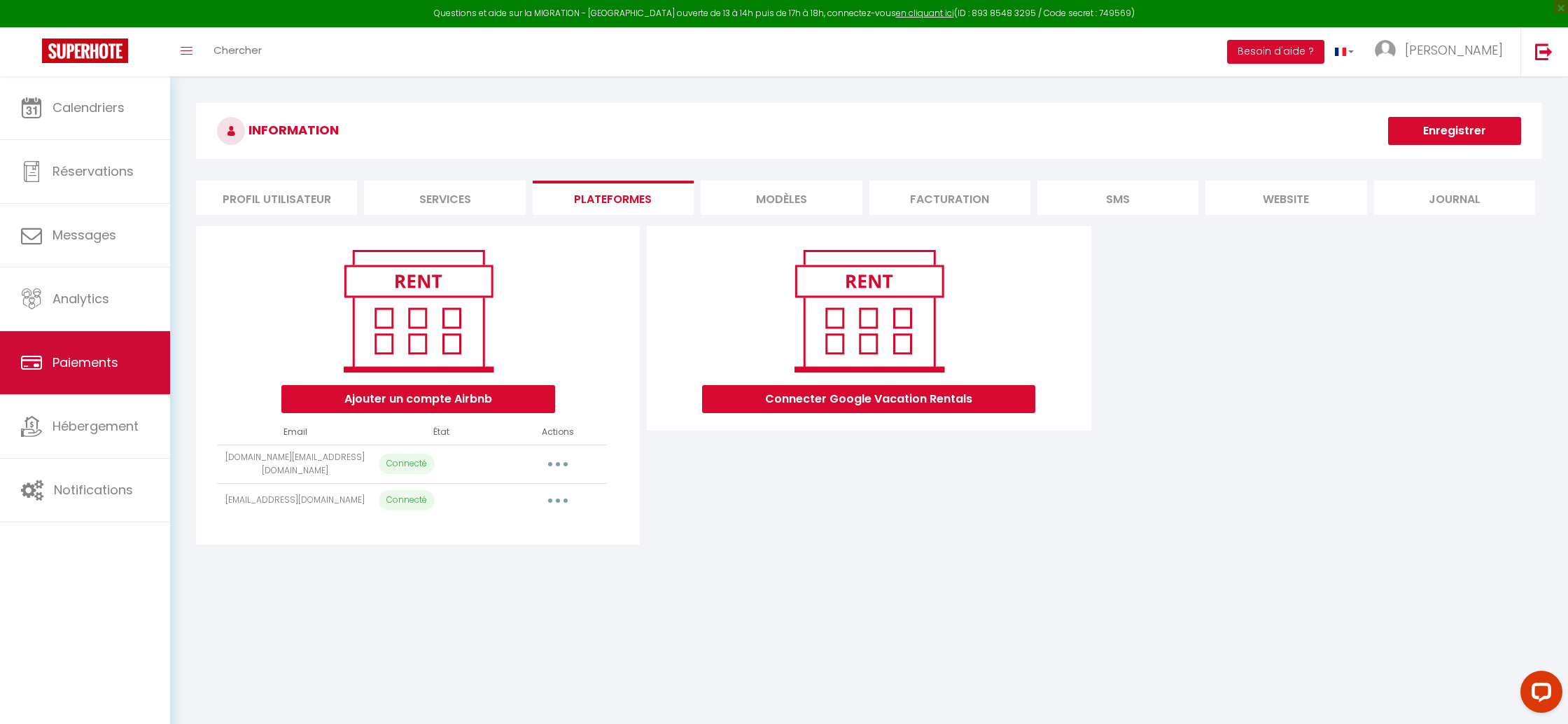
scroll to position [0, 0]
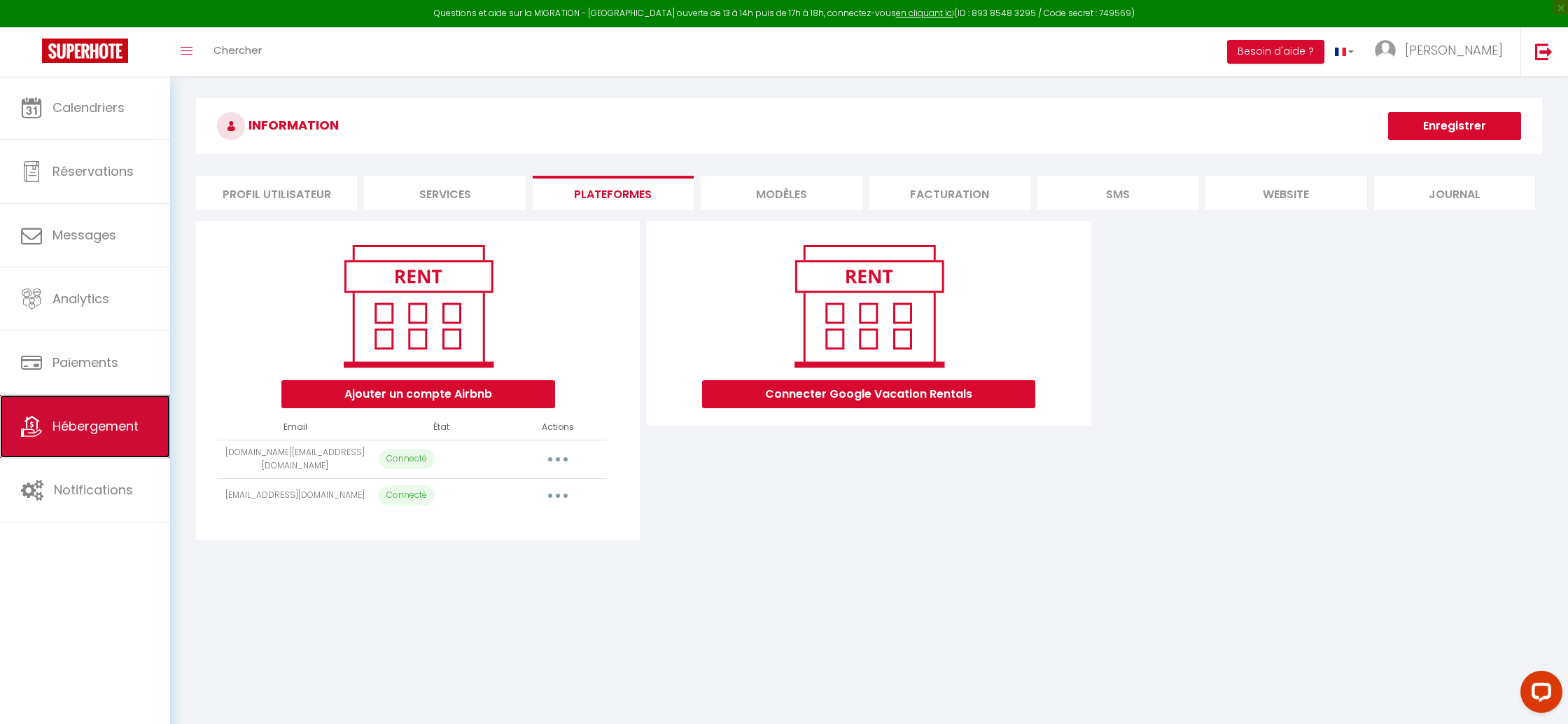
click at [99, 398] on link "Hébergement" at bounding box center [85, 426] width 170 height 63
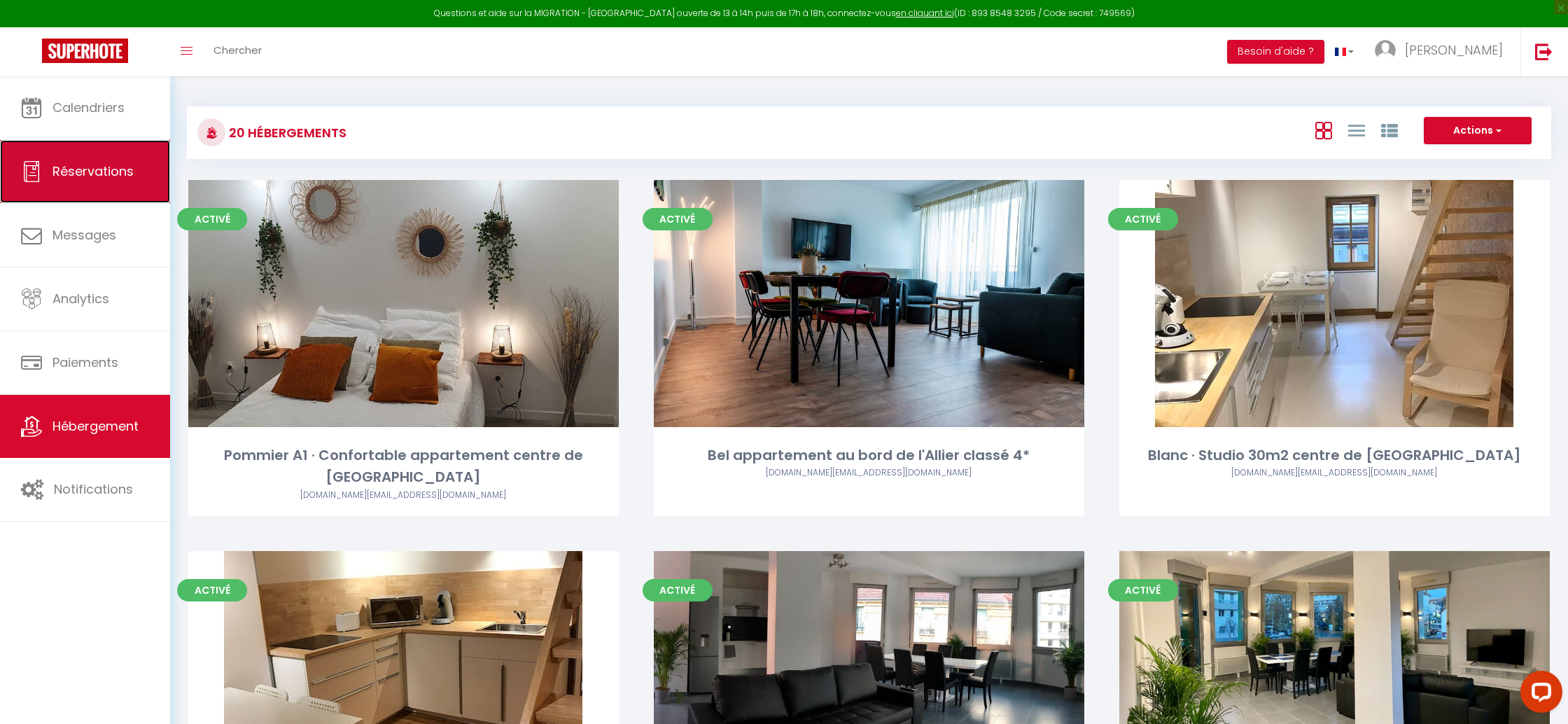
click at [56, 156] on link "Réservations" at bounding box center [85, 171] width 170 height 63
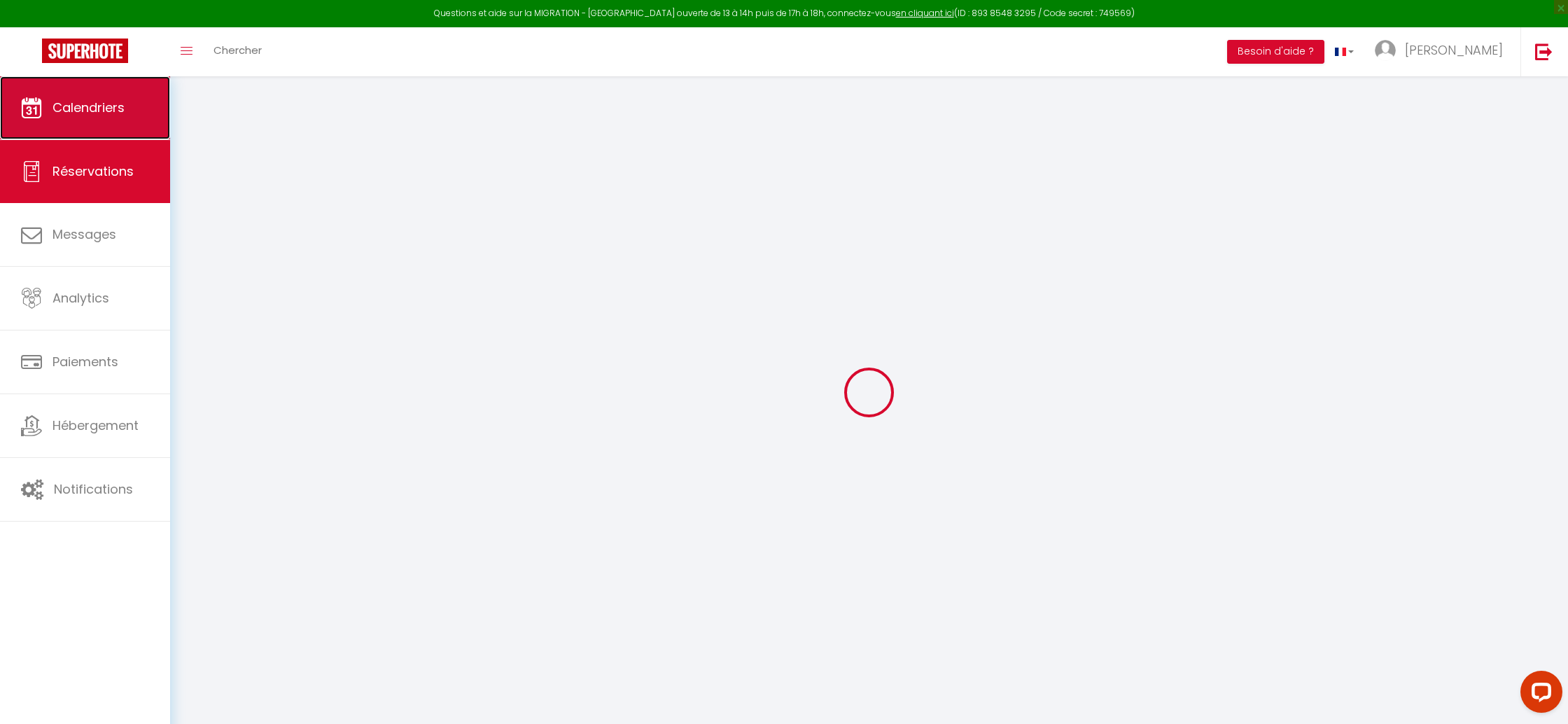
click at [69, 120] on link "Calendriers" at bounding box center [85, 108] width 170 height 63
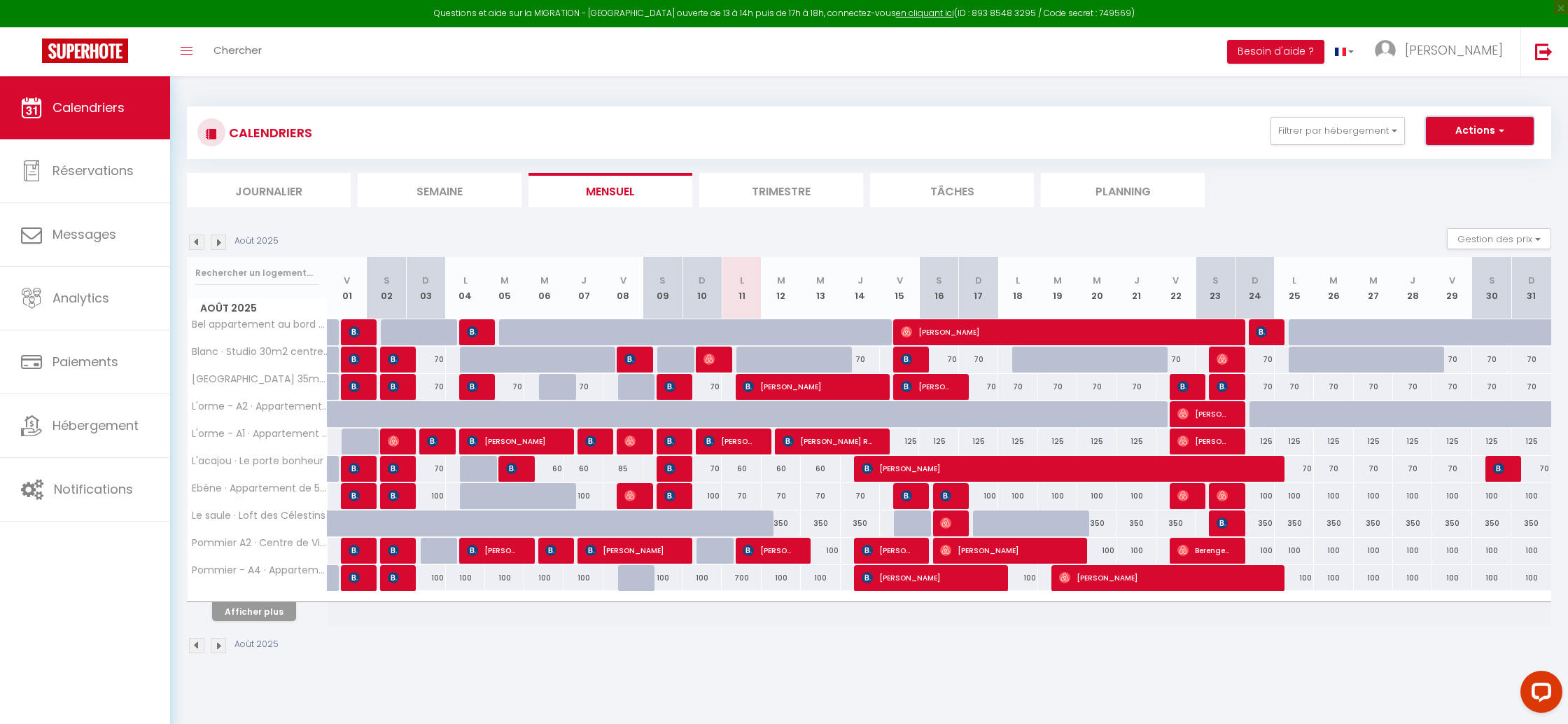
click at [1523, 142] on button "Actions" at bounding box center [1479, 131] width 108 height 28
click at [1467, 44] on span "[PERSON_NAME]" at bounding box center [1454, 50] width 98 height 17
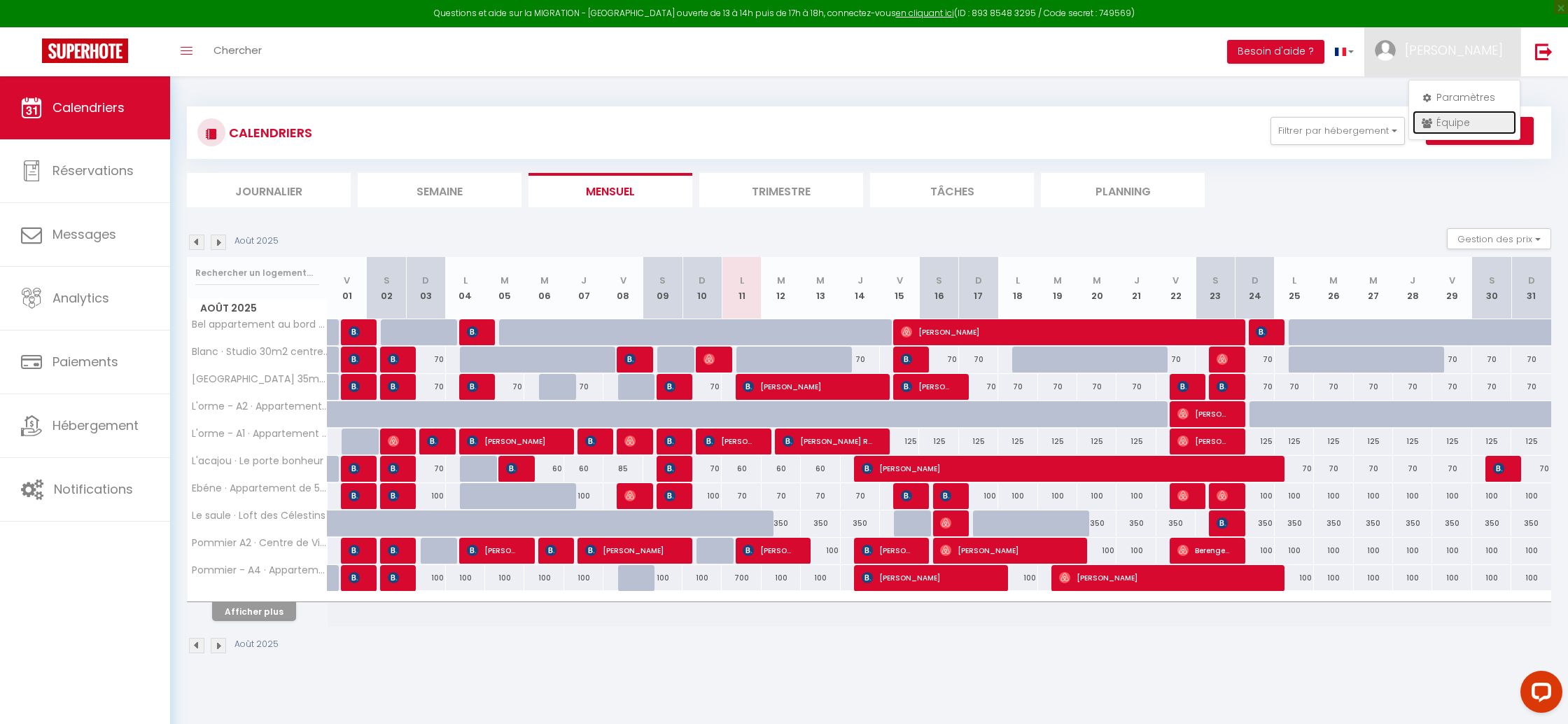
click at [1456, 125] on link "Équipe" at bounding box center [1464, 122] width 103 height 24
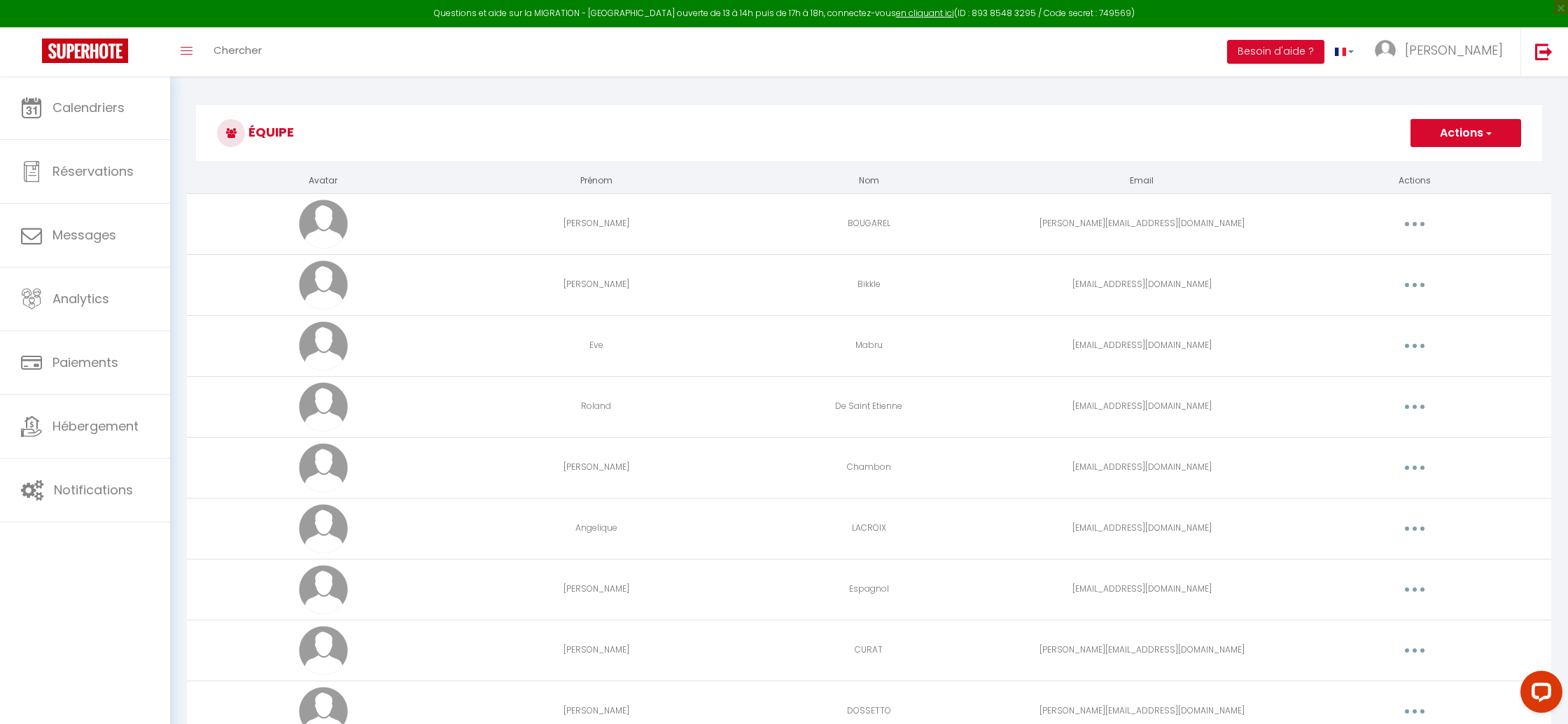
click at [1397, 287] on button "button" at bounding box center [1415, 284] width 39 height 22
click at [1386, 307] on link "Editer" at bounding box center [1377, 317] width 103 height 24
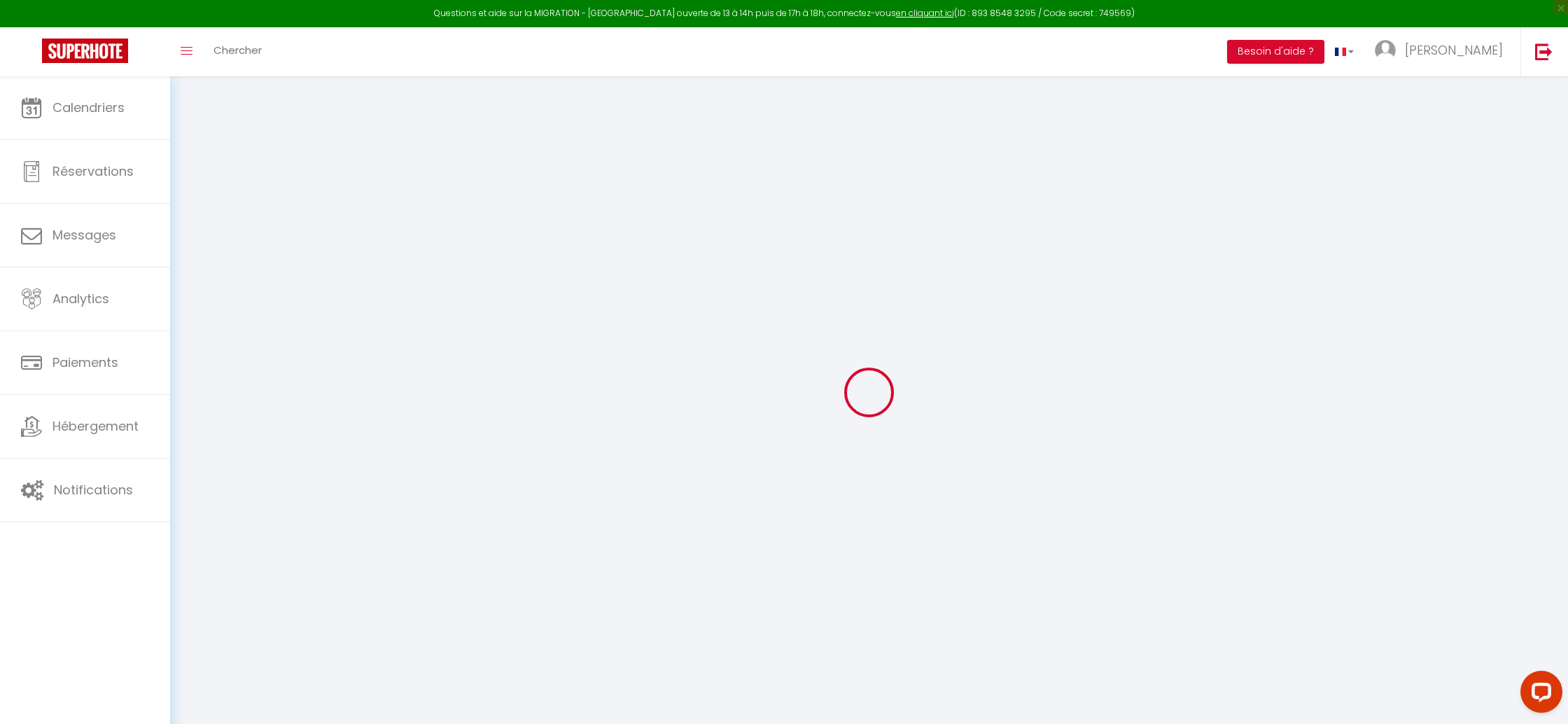
type input "Eddy"
type input "Bikkle"
type input "eddyfally@gmail.com"
type textarea "https://app.superhote.com/#/connect/DejlbyyoM8"
checkbox input "true"
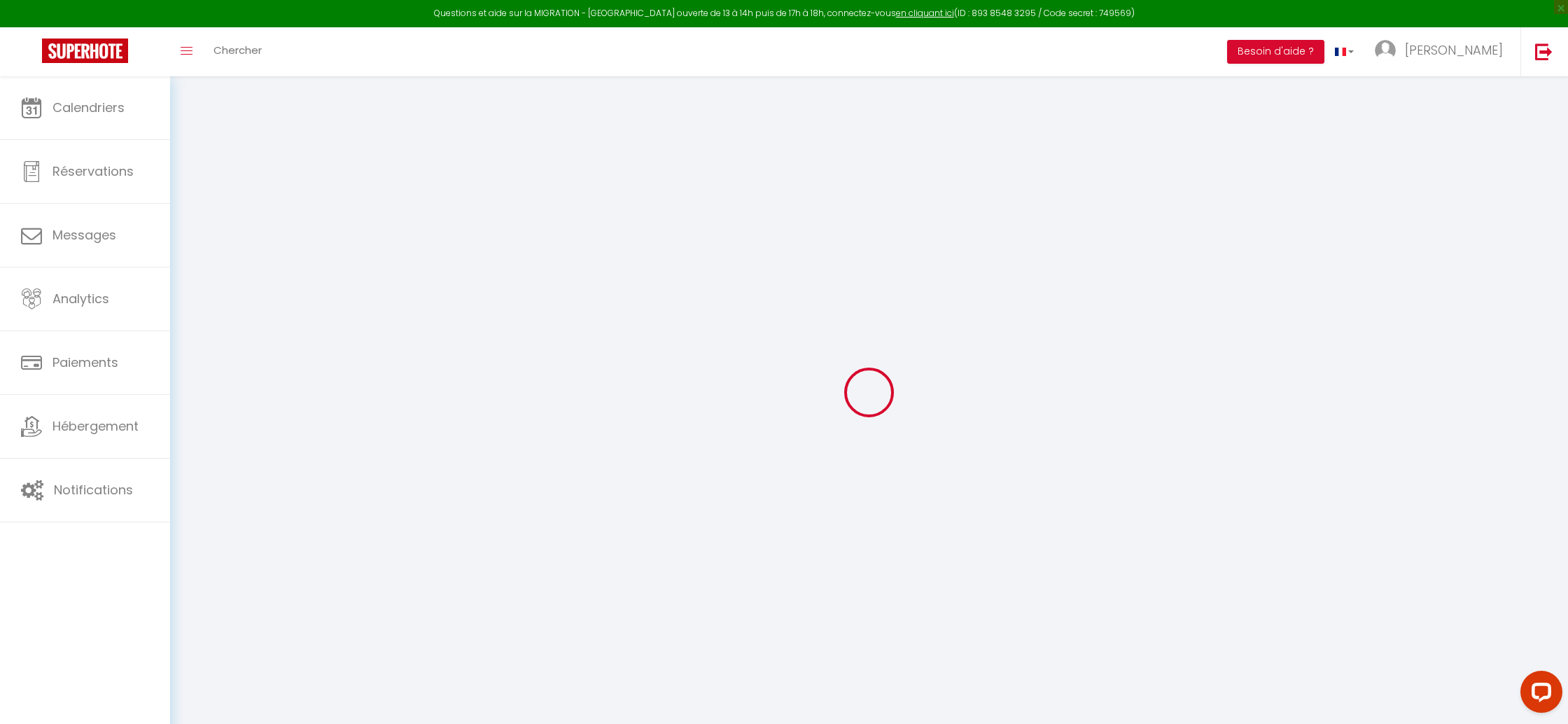
checkbox input "true"
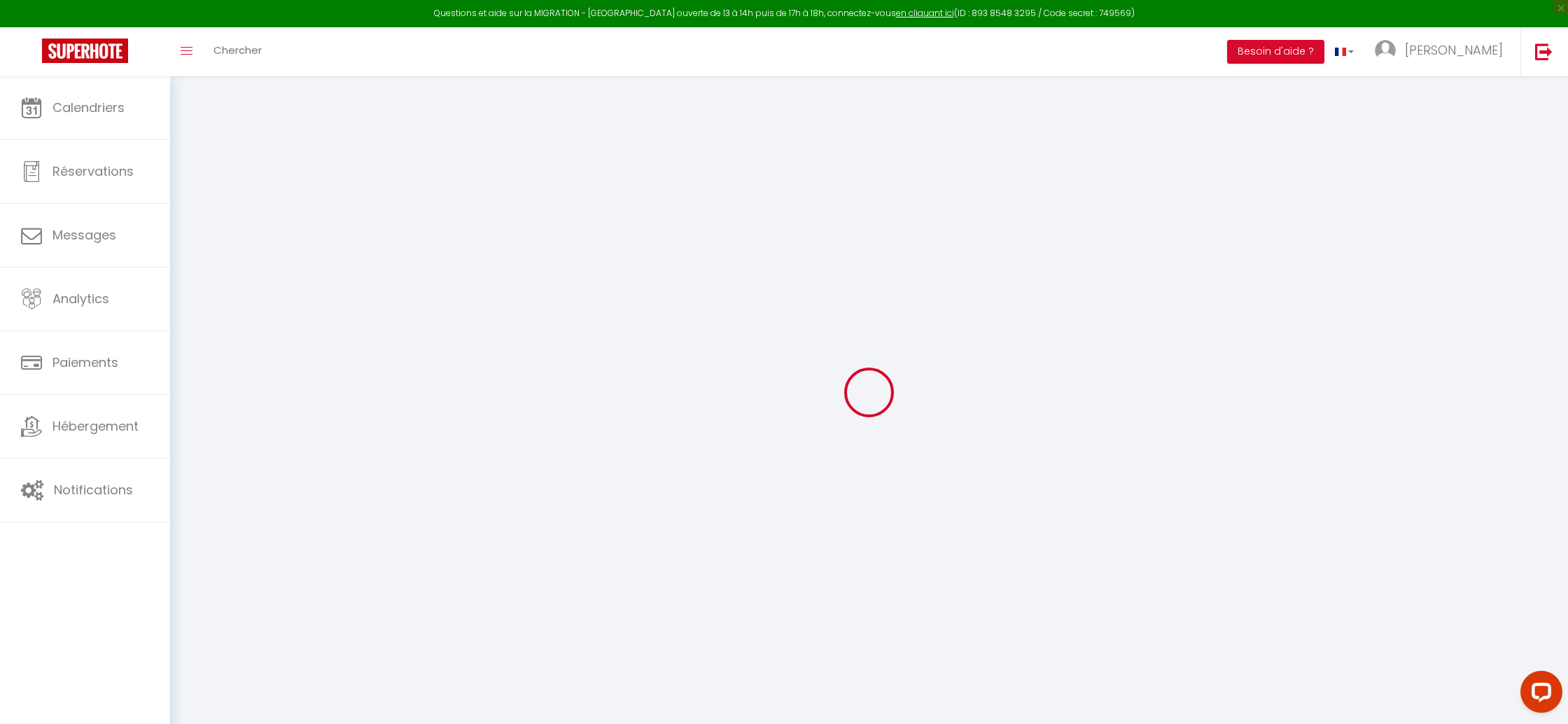
checkbox input "true"
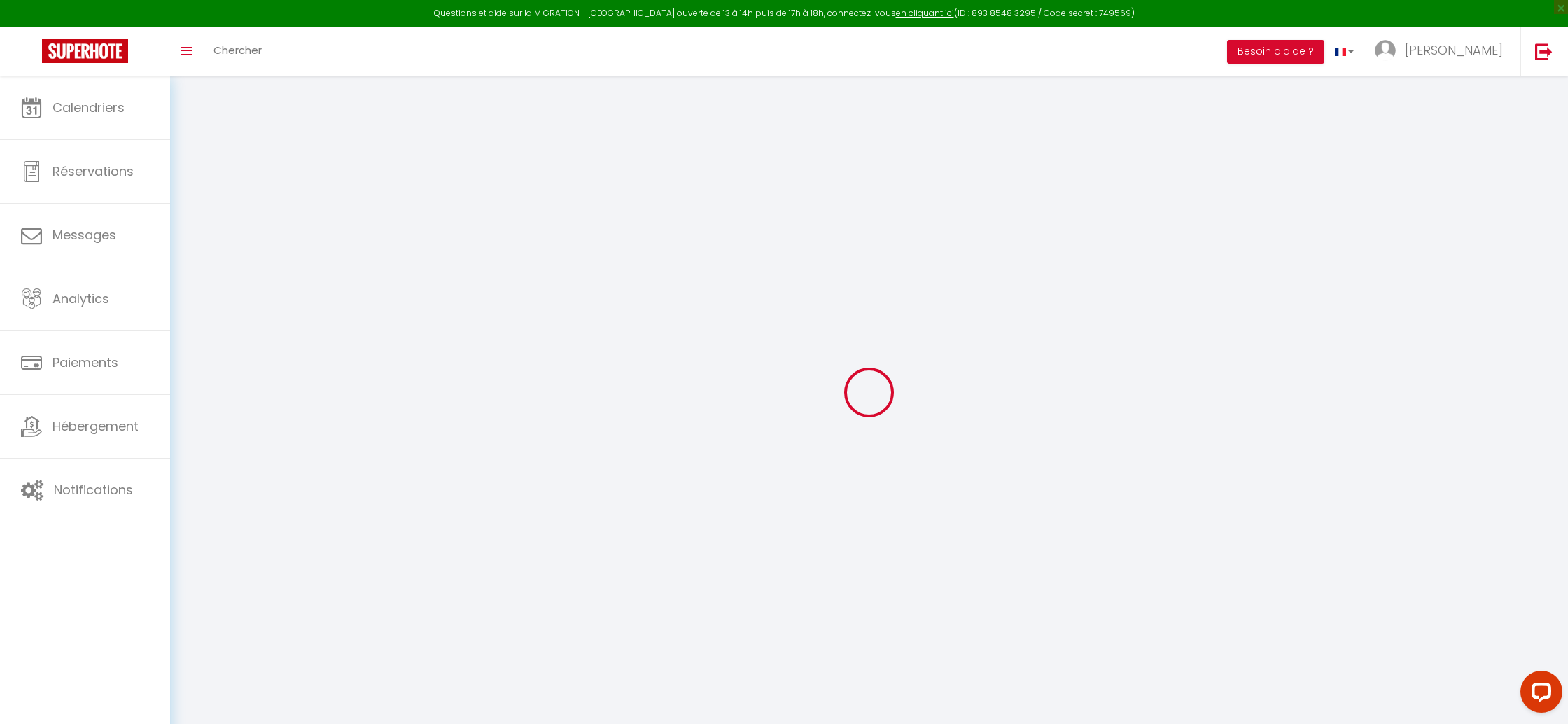
checkbox input "true"
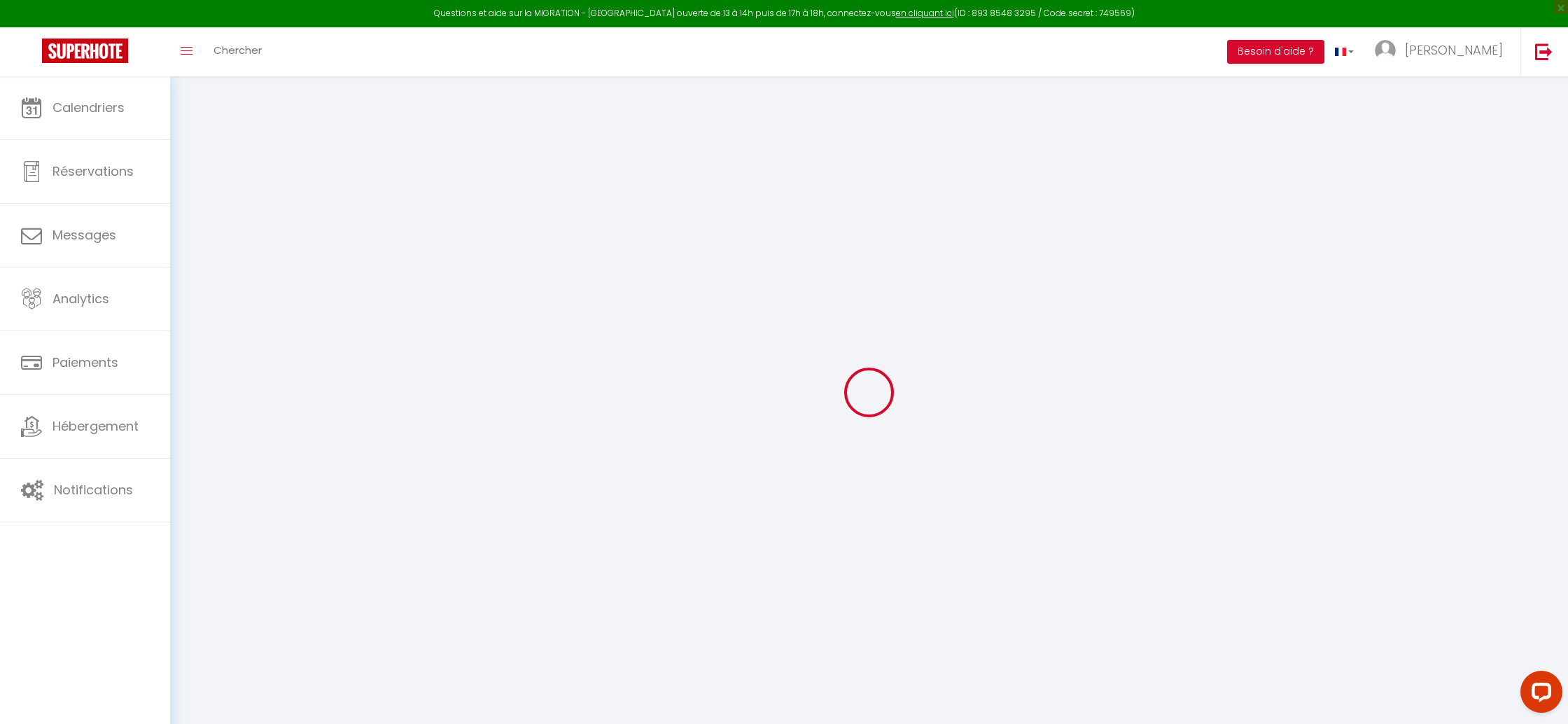
checkbox input "true"
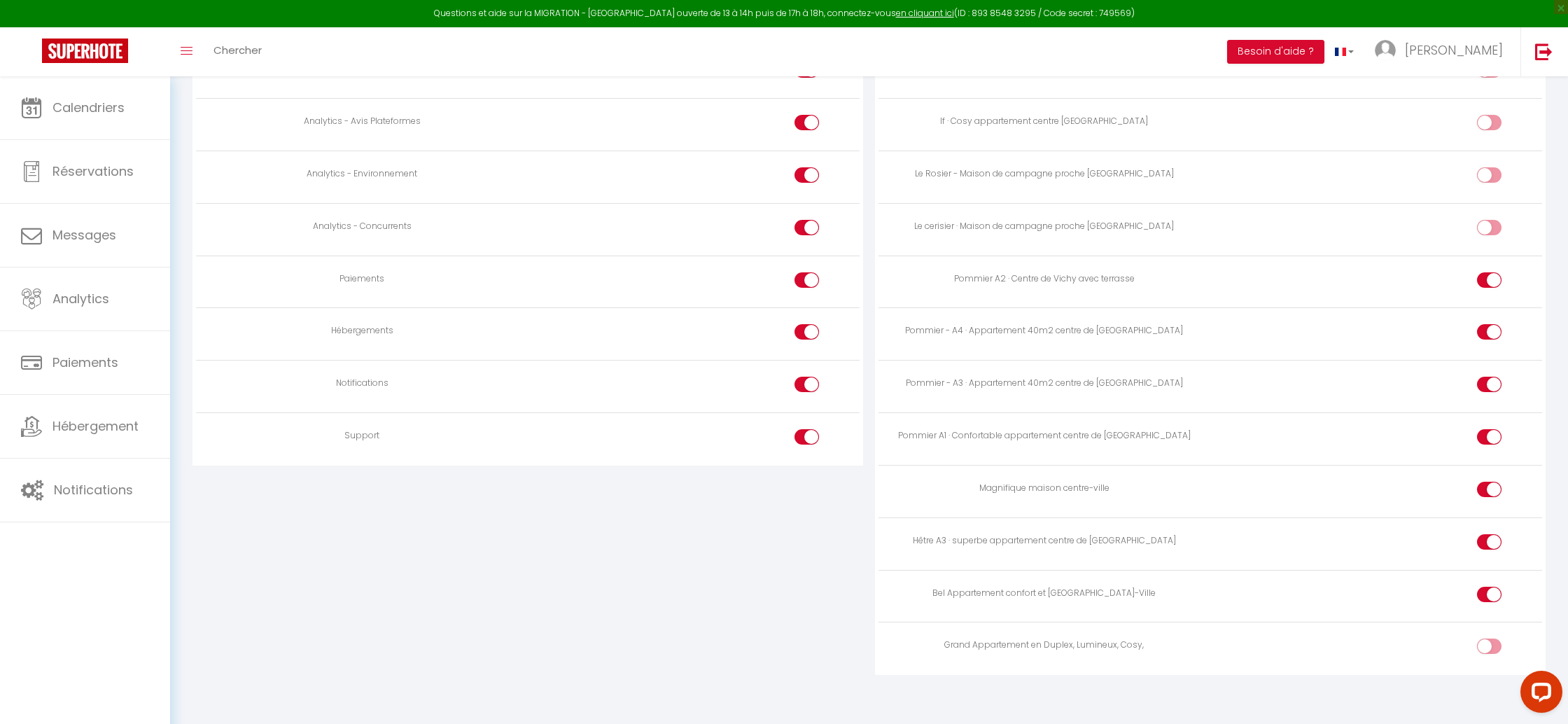
scroll to position [1266, 0]
drag, startPoint x: 1488, startPoint y: 634, endPoint x: 1273, endPoint y: 637, distance: 215.0
click at [1487, 638] on div at bounding box center [1489, 645] width 24 height 15
click at [1489, 638] on input "checkbox" at bounding box center [1501, 648] width 24 height 21
checkbox input "true"
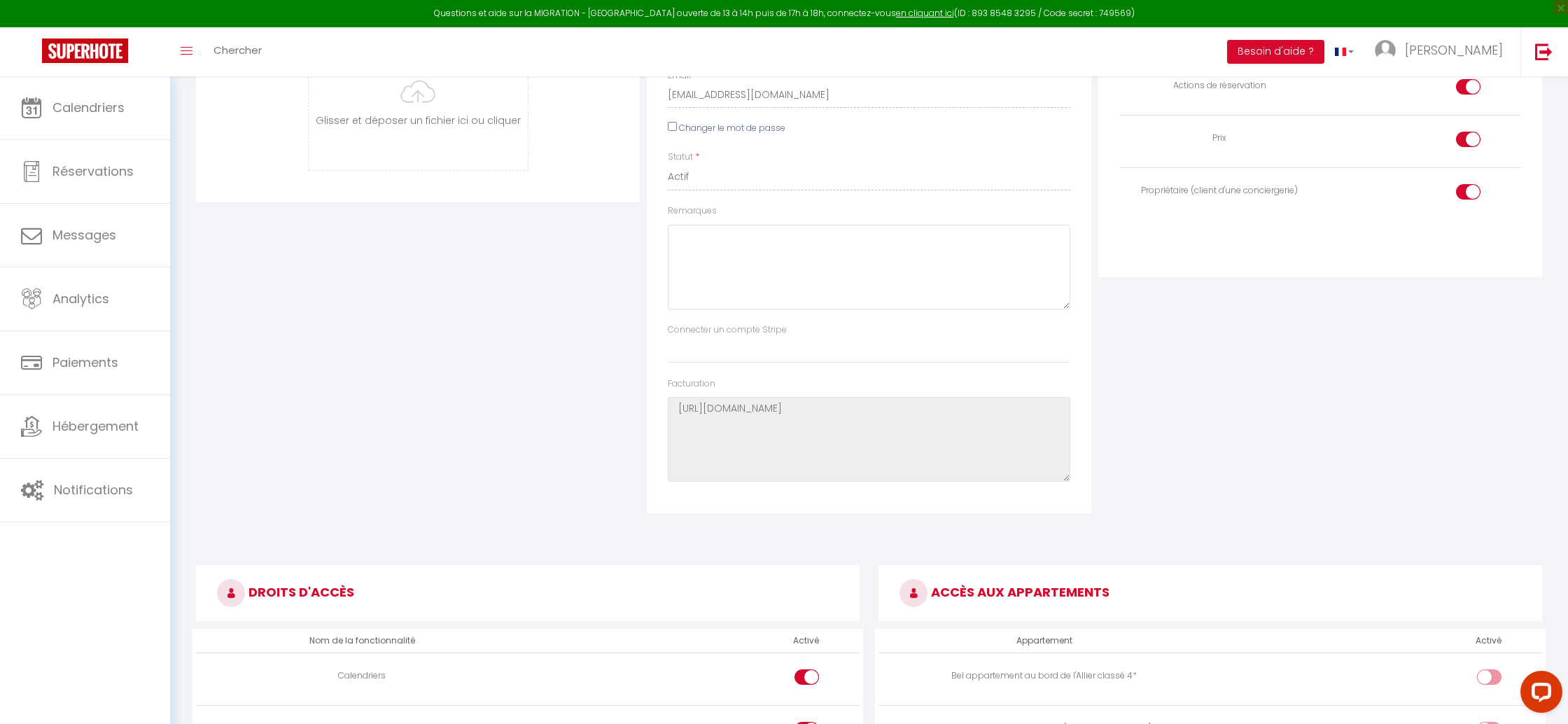
scroll to position [0, 0]
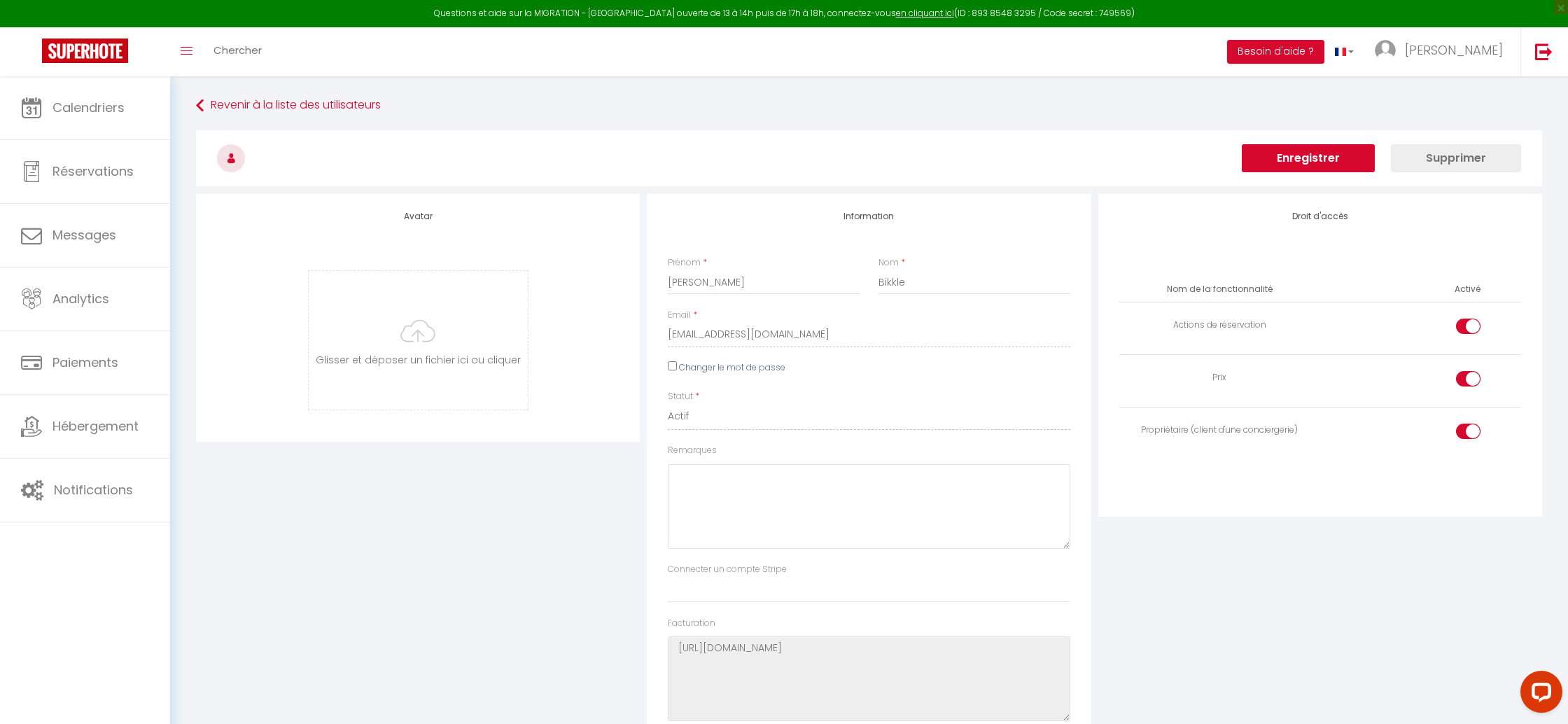
click at [1325, 159] on button "Enregistrer" at bounding box center [1307, 158] width 133 height 28
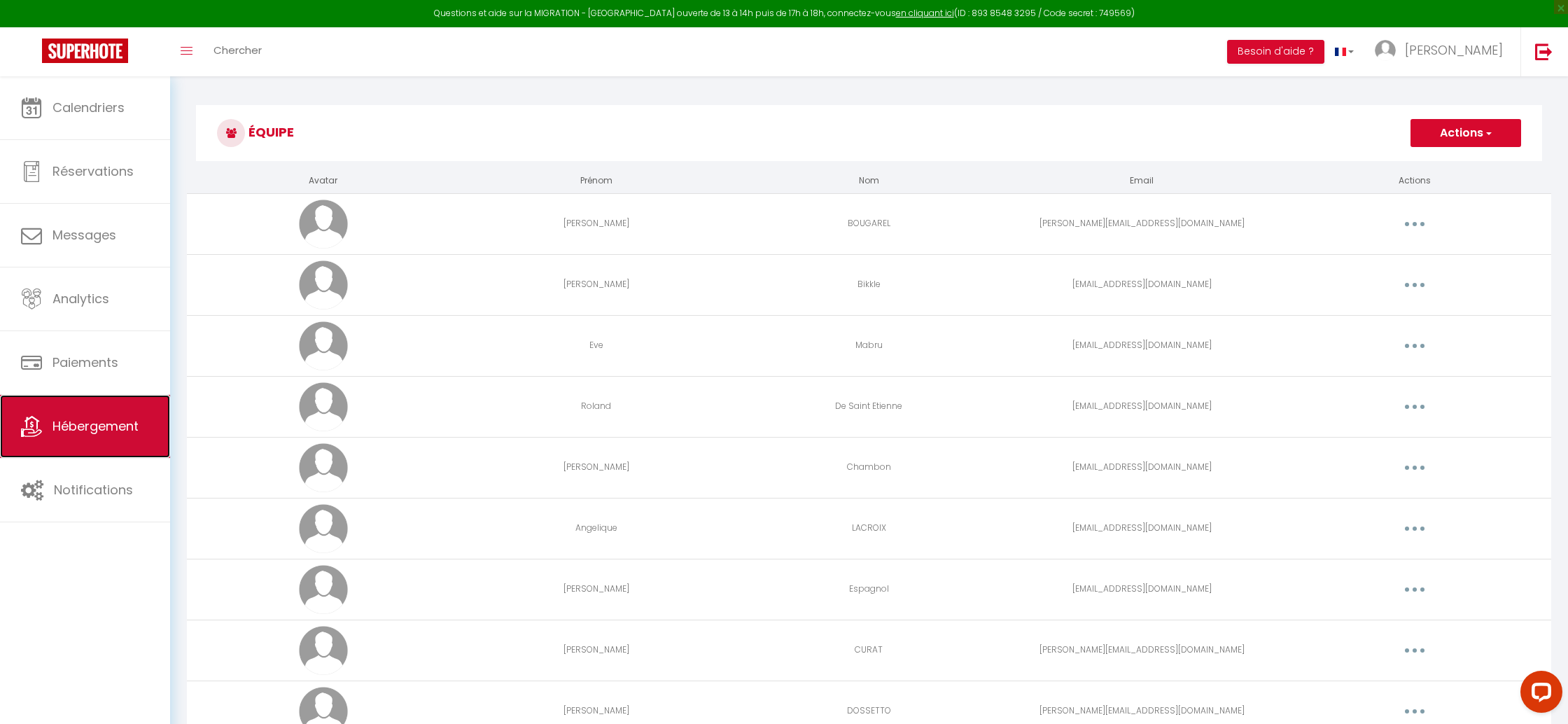
click at [96, 410] on link "Hébergement" at bounding box center [85, 426] width 170 height 63
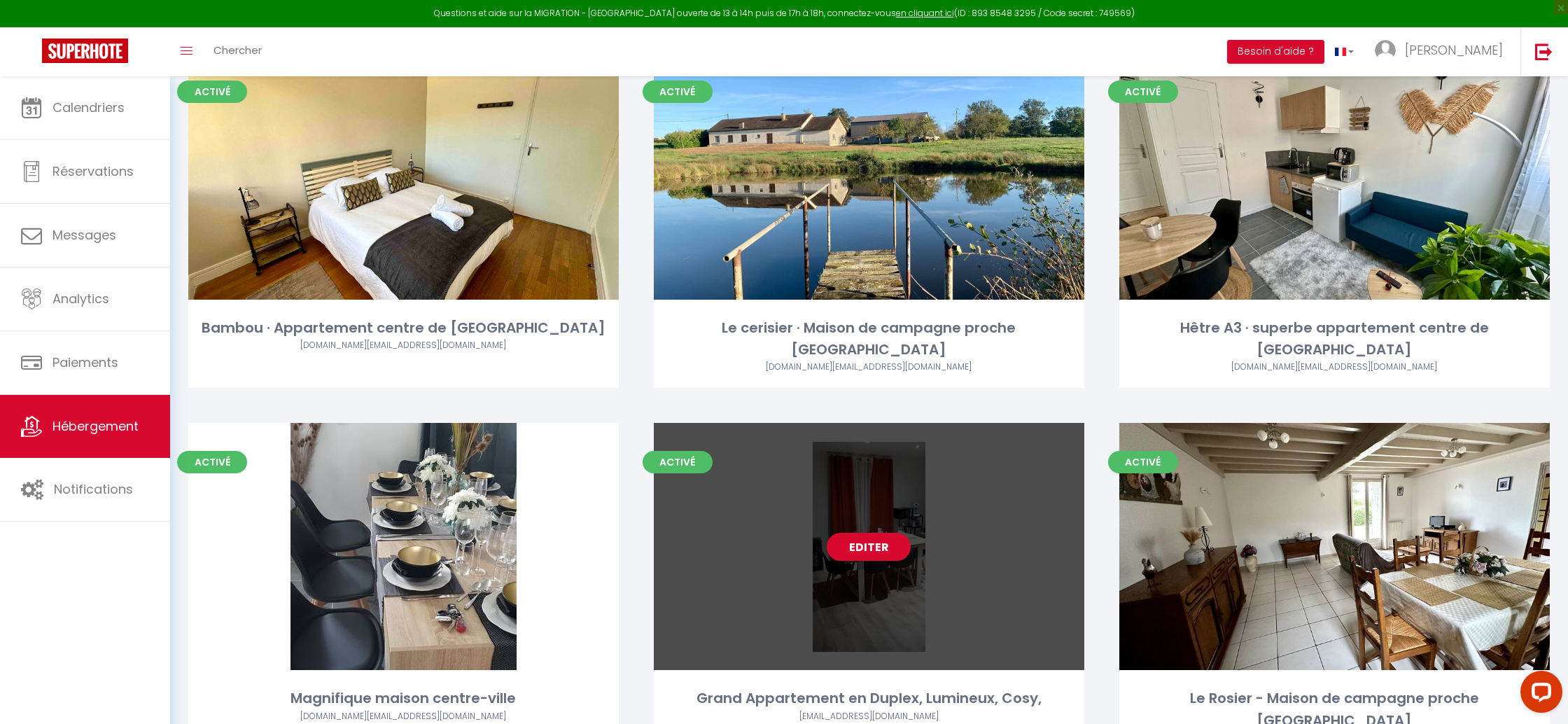
scroll to position [1604, 0]
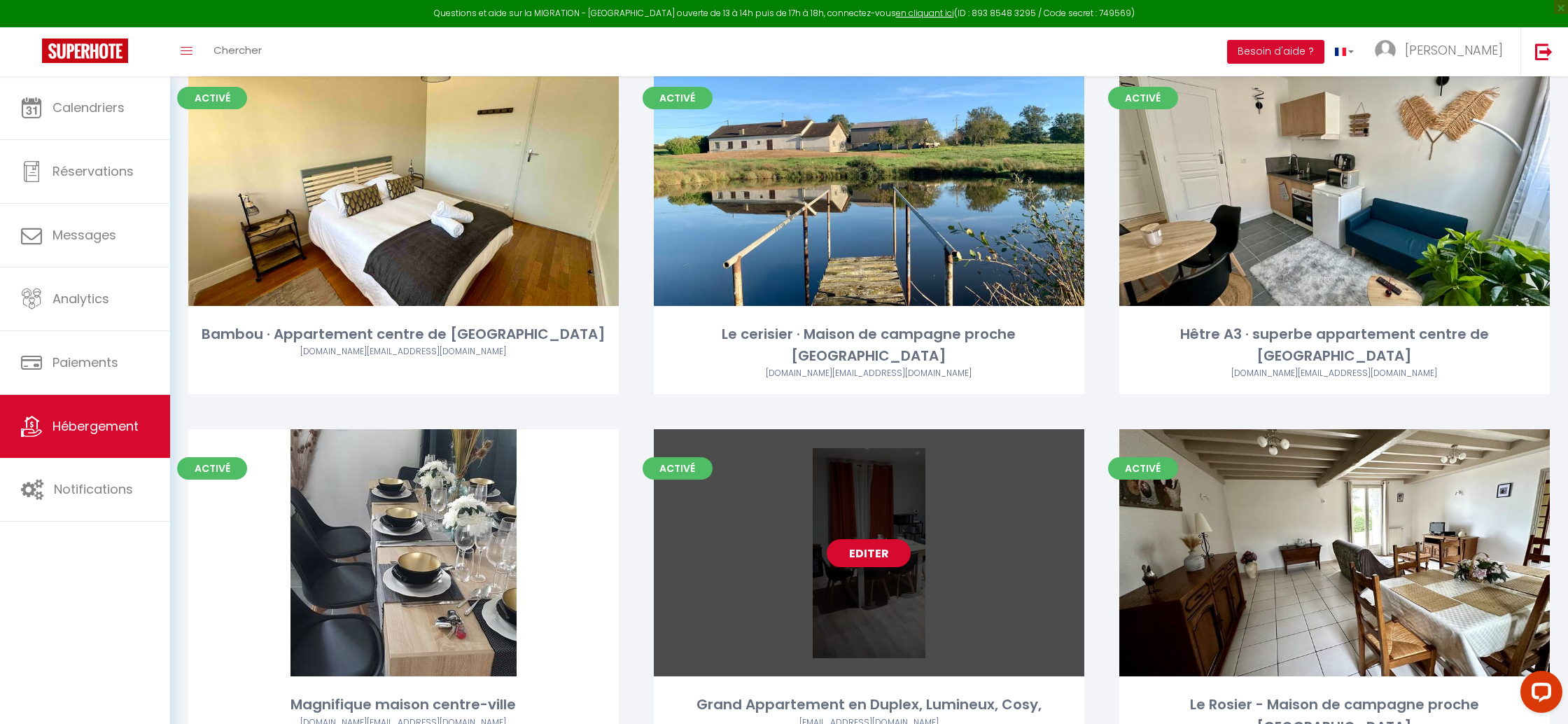
click at [857, 539] on link "Editer" at bounding box center [868, 553] width 84 height 28
select select "3"
select select "2"
select select "1"
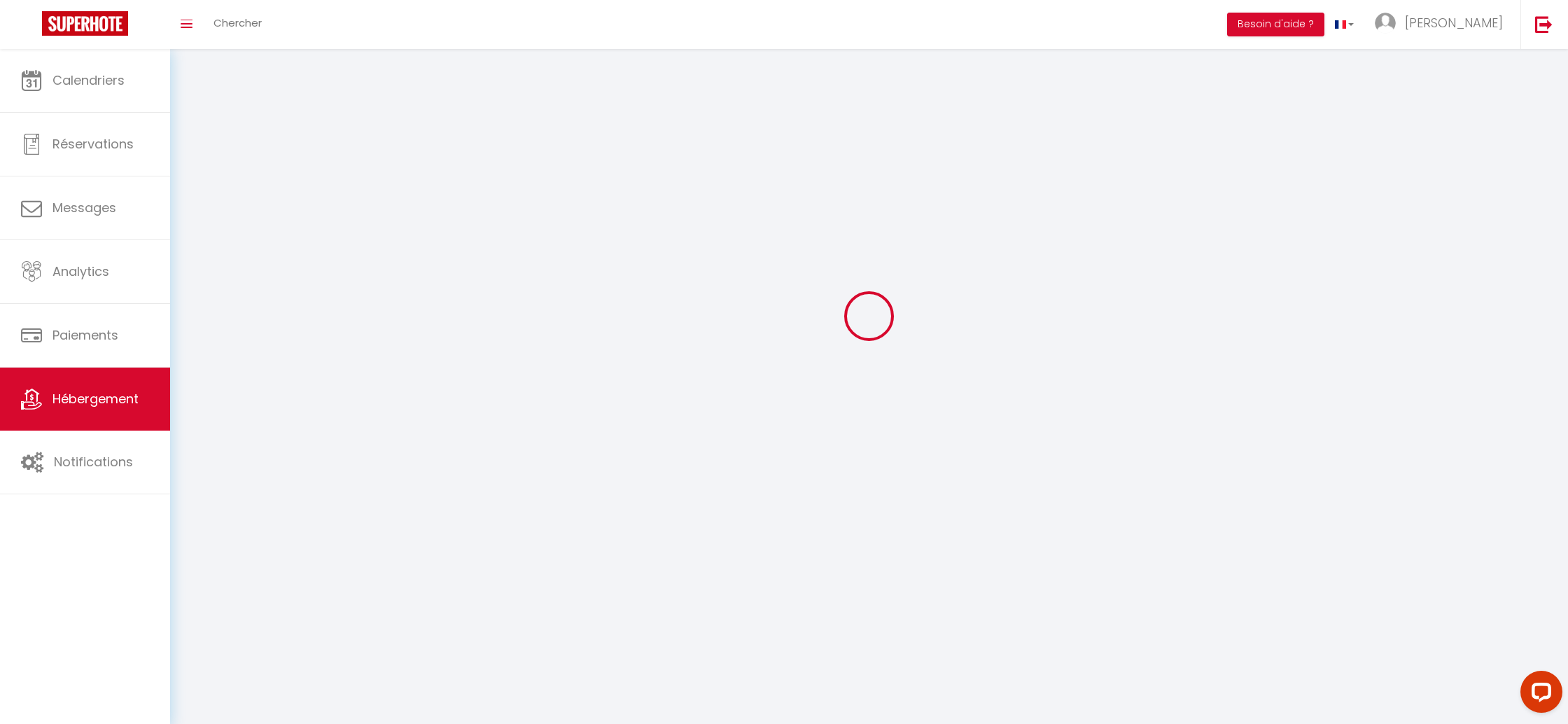
select select
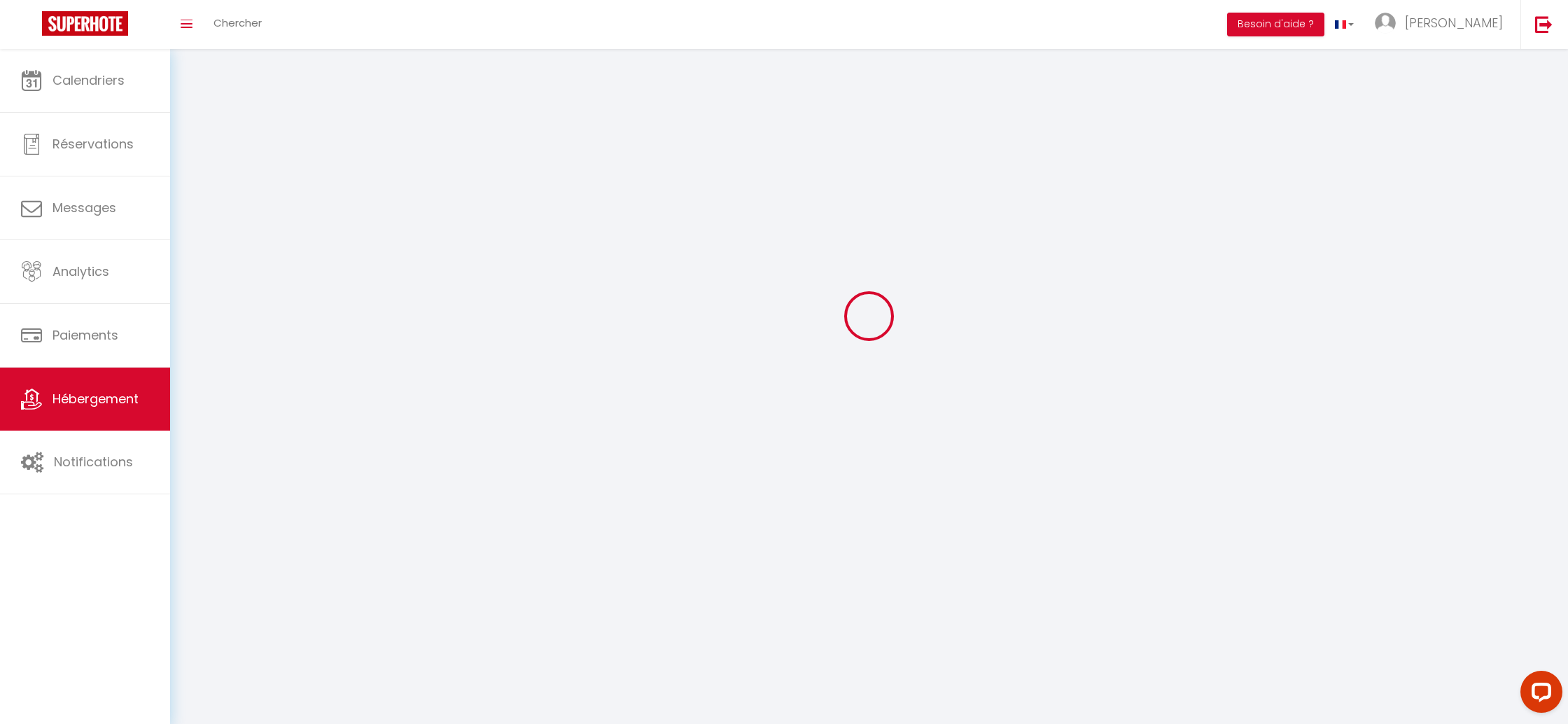
select select
checkbox input "false"
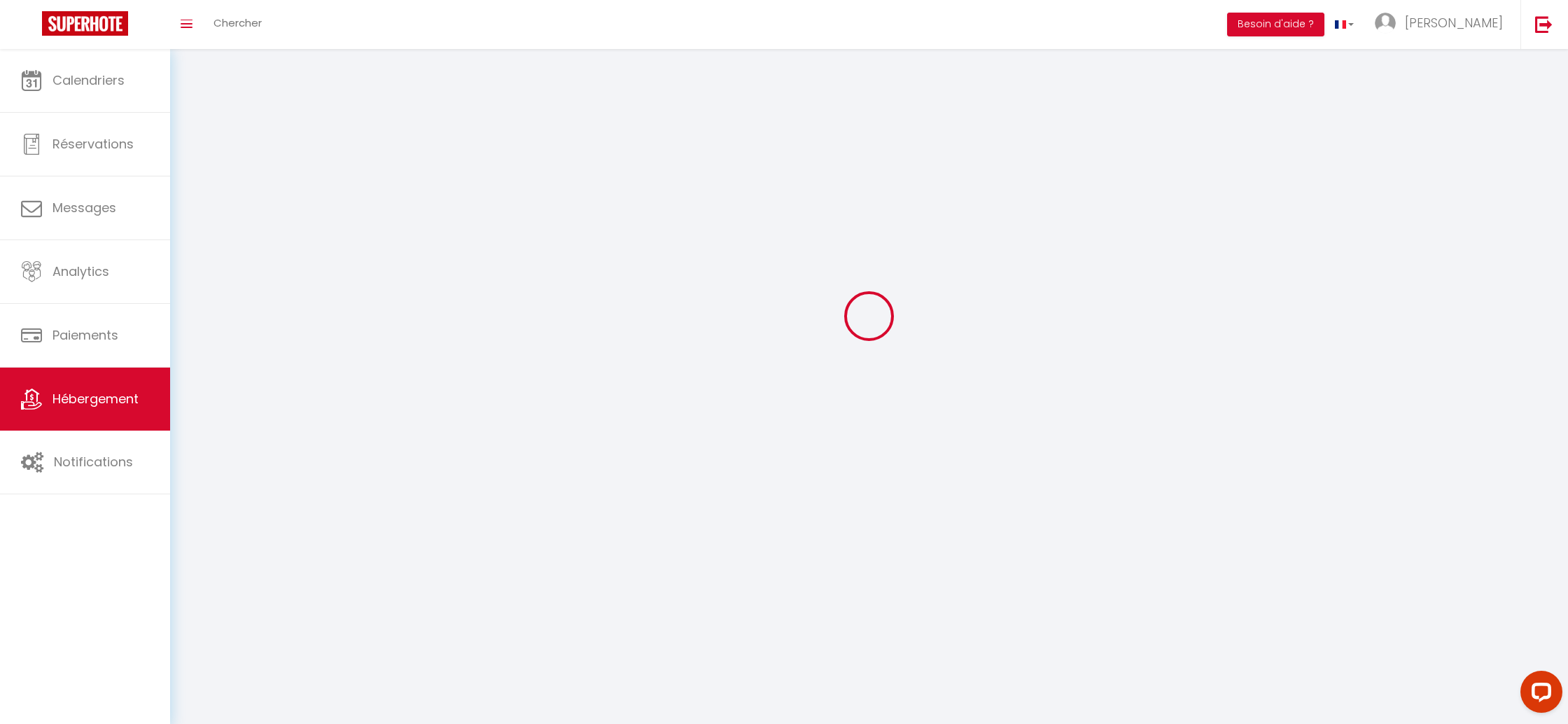
checkbox input "false"
select select
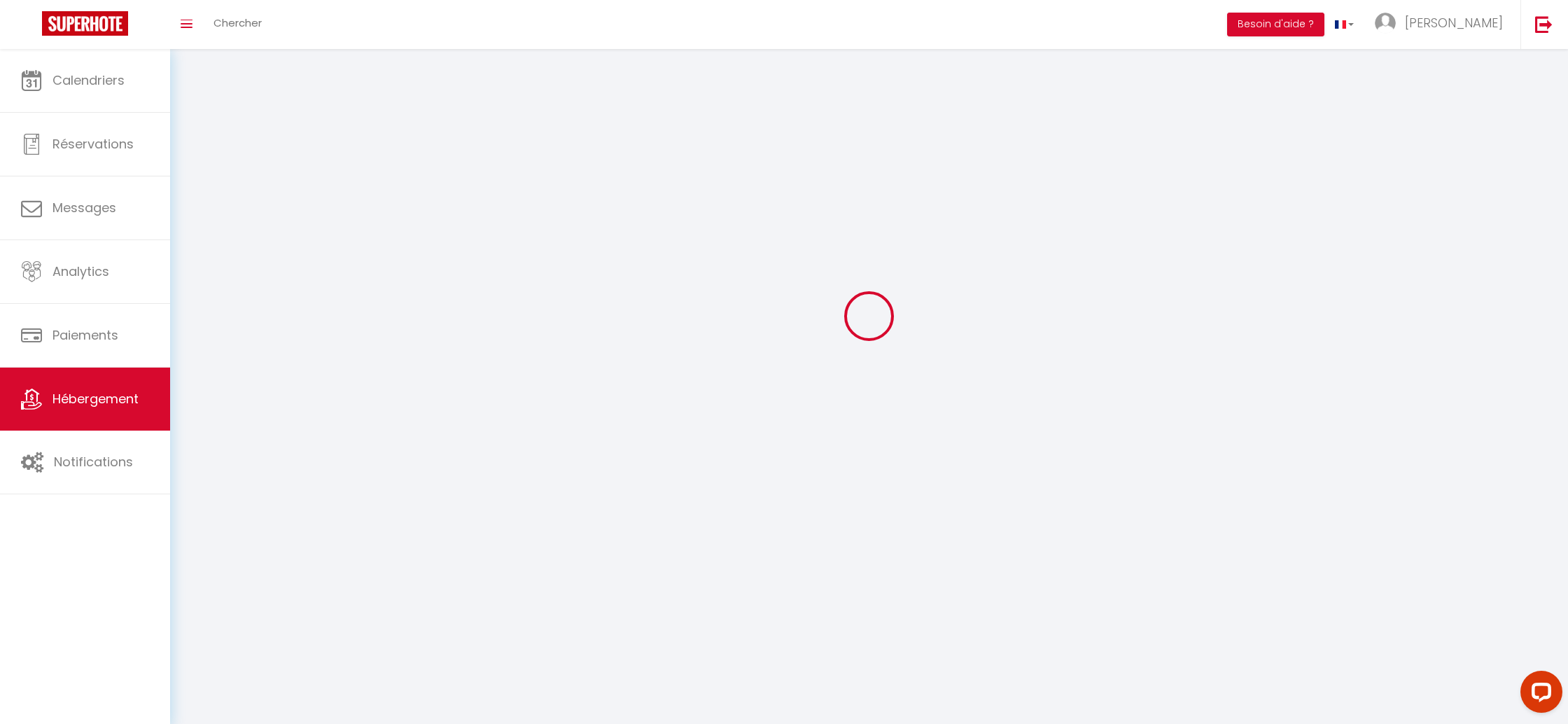
select select
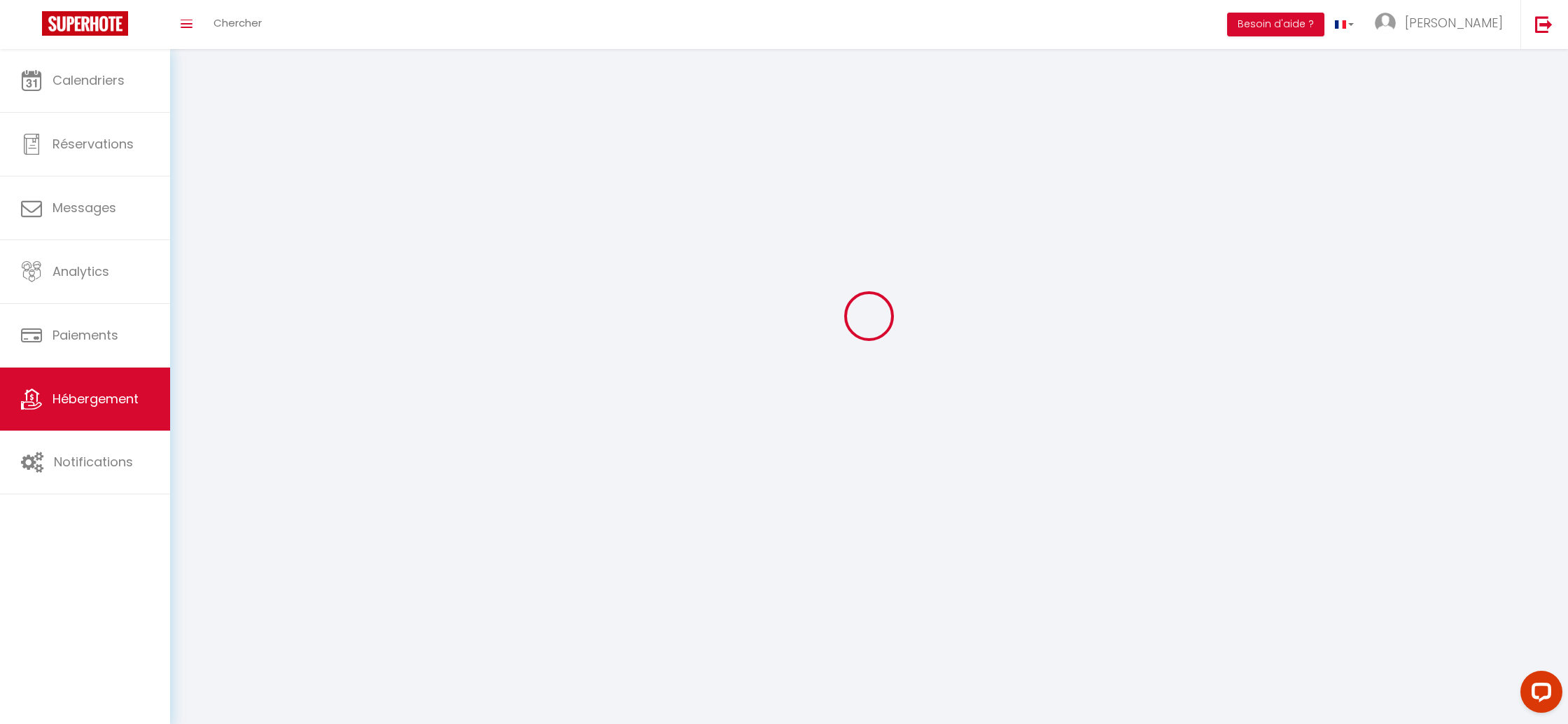
checkbox input "false"
select select
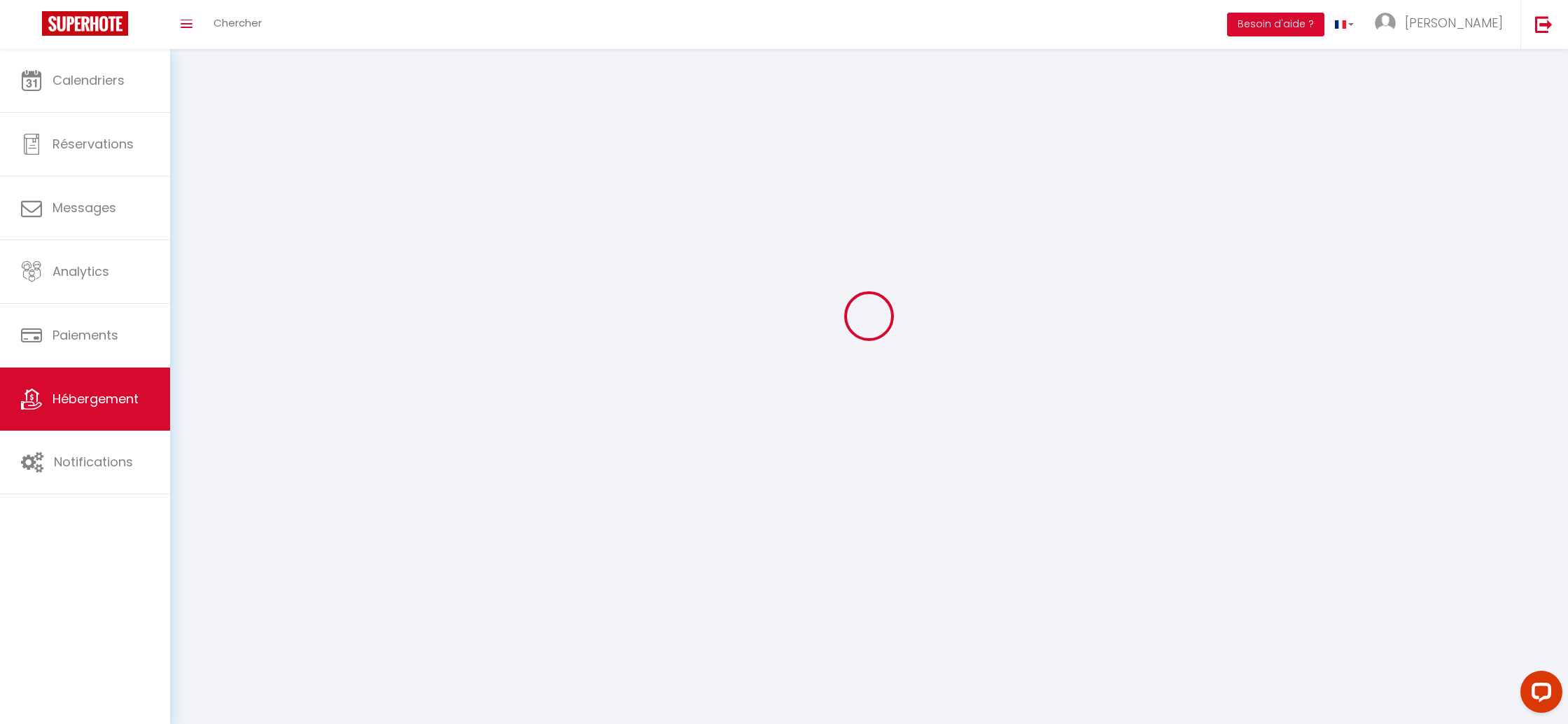
select select
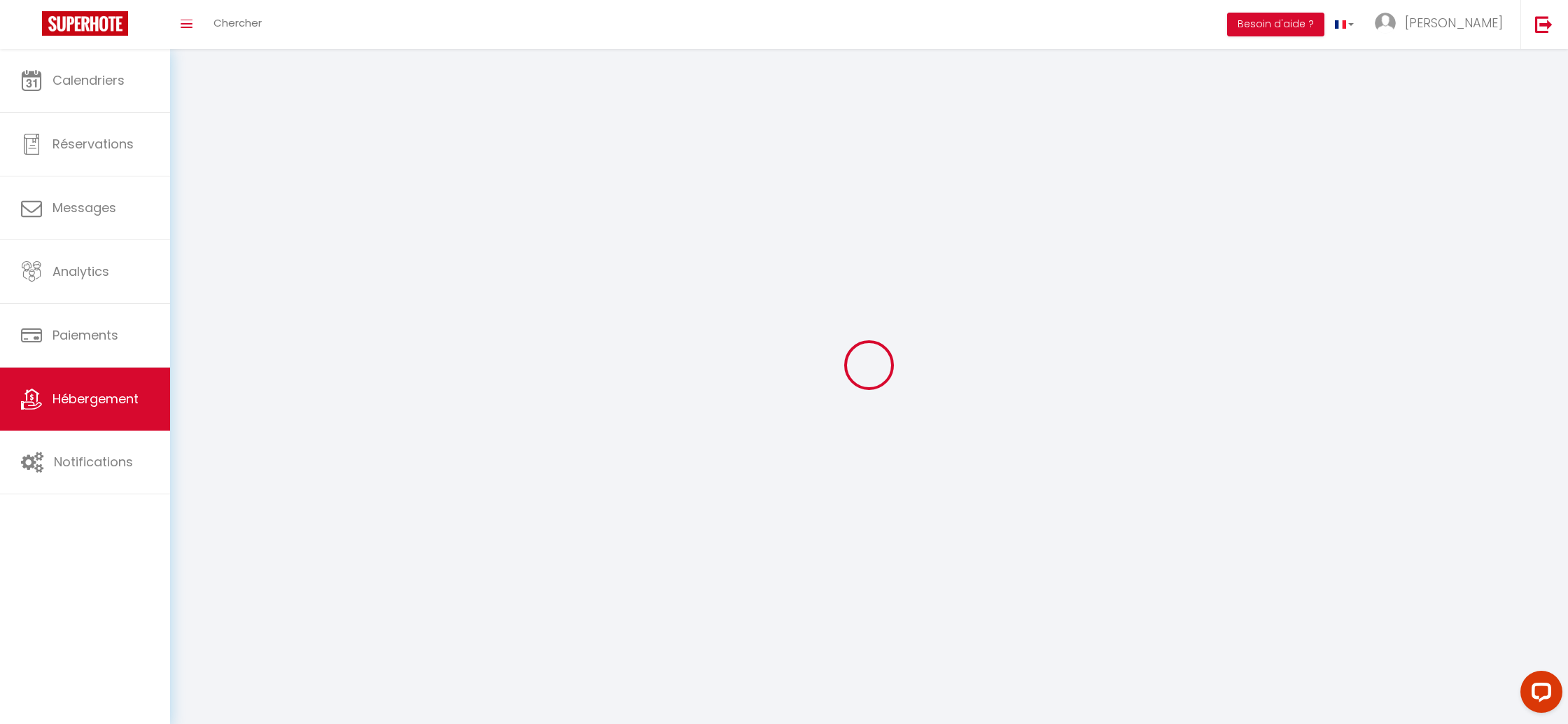
select select
checkbox input "false"
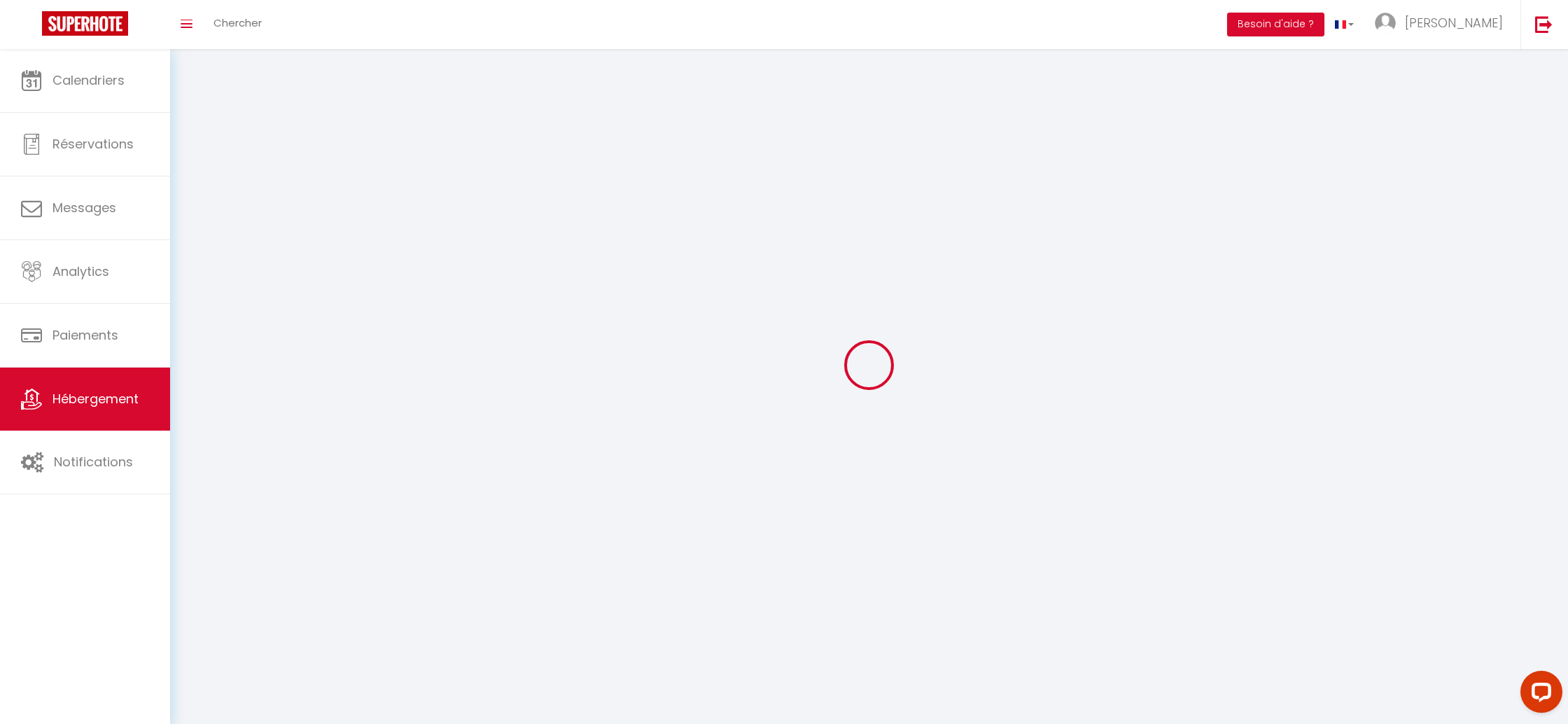
checkbox input "false"
select select
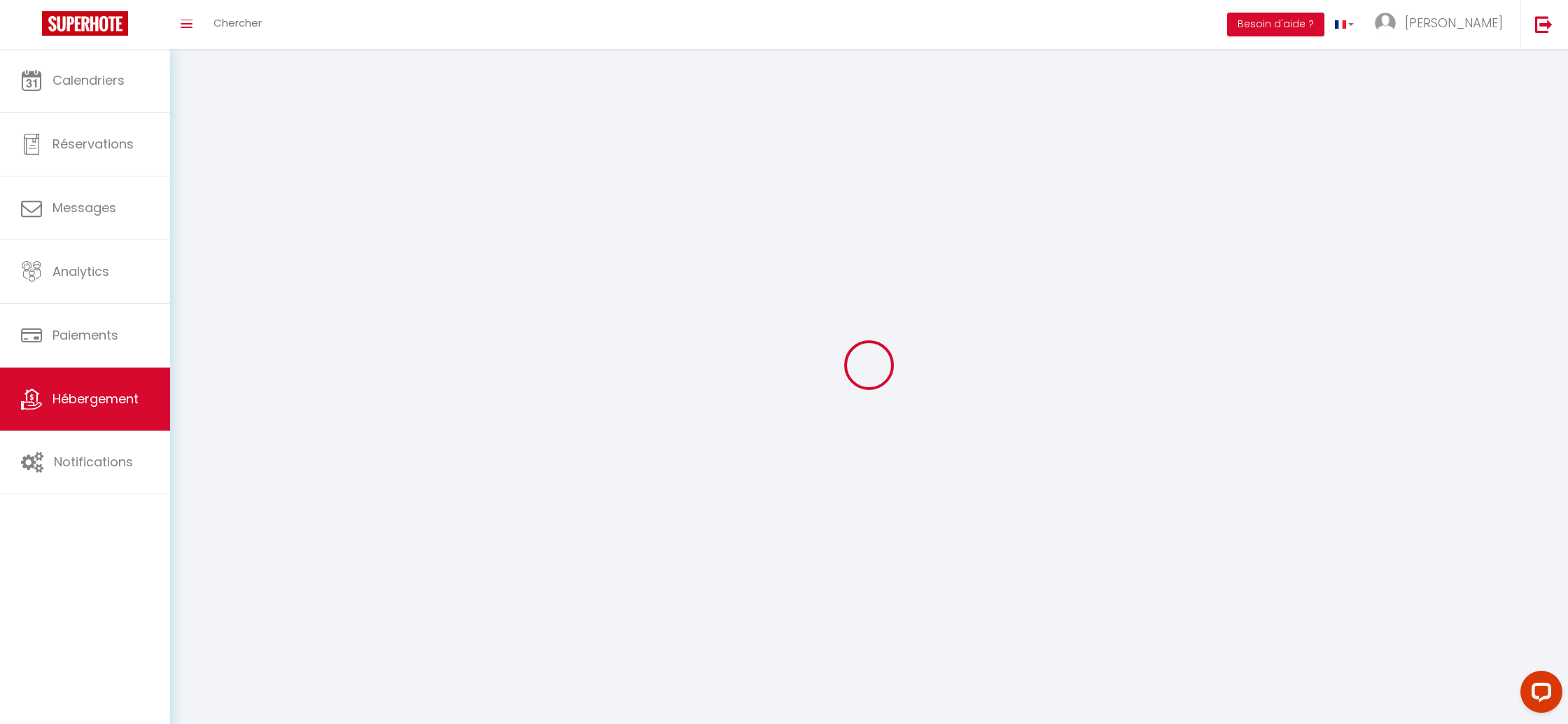
select select
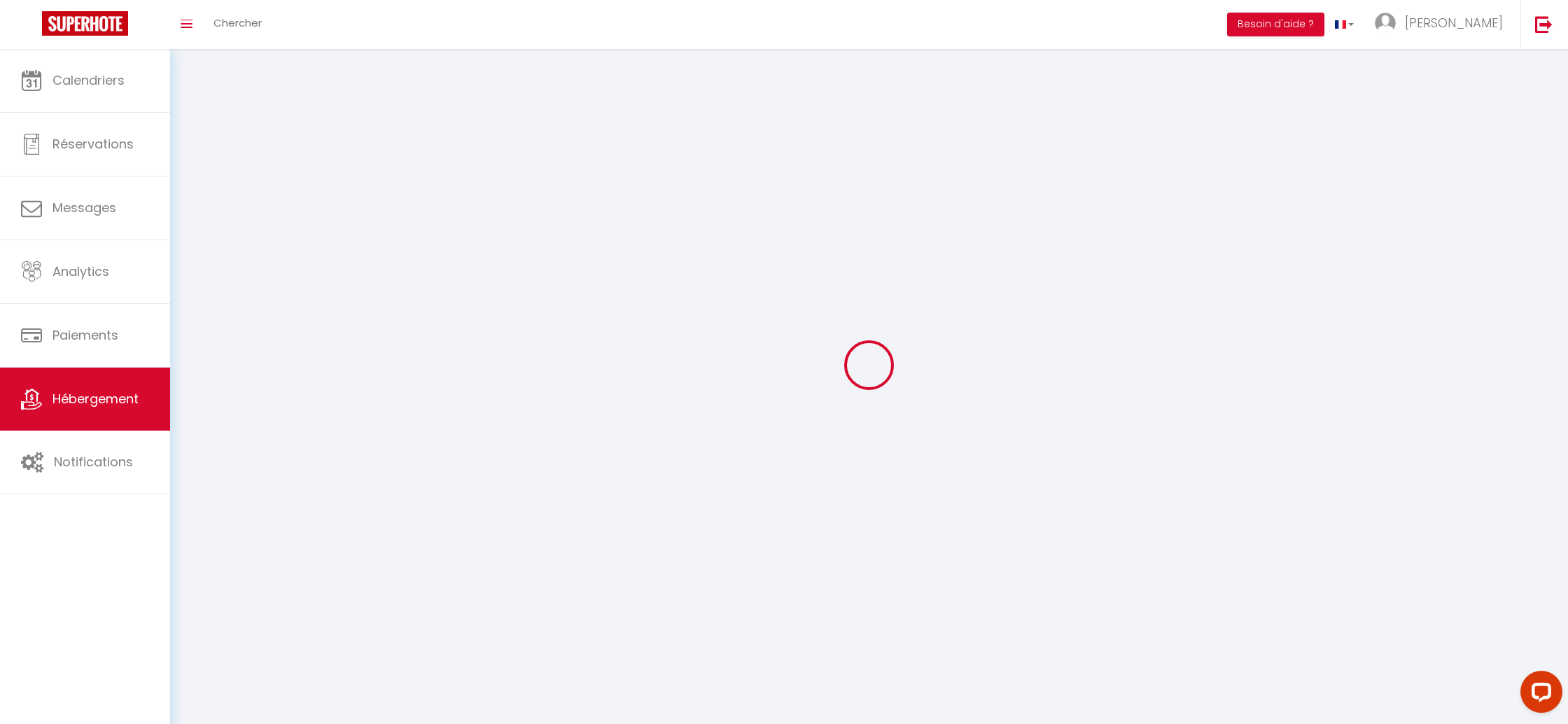
checkbox input "false"
select select
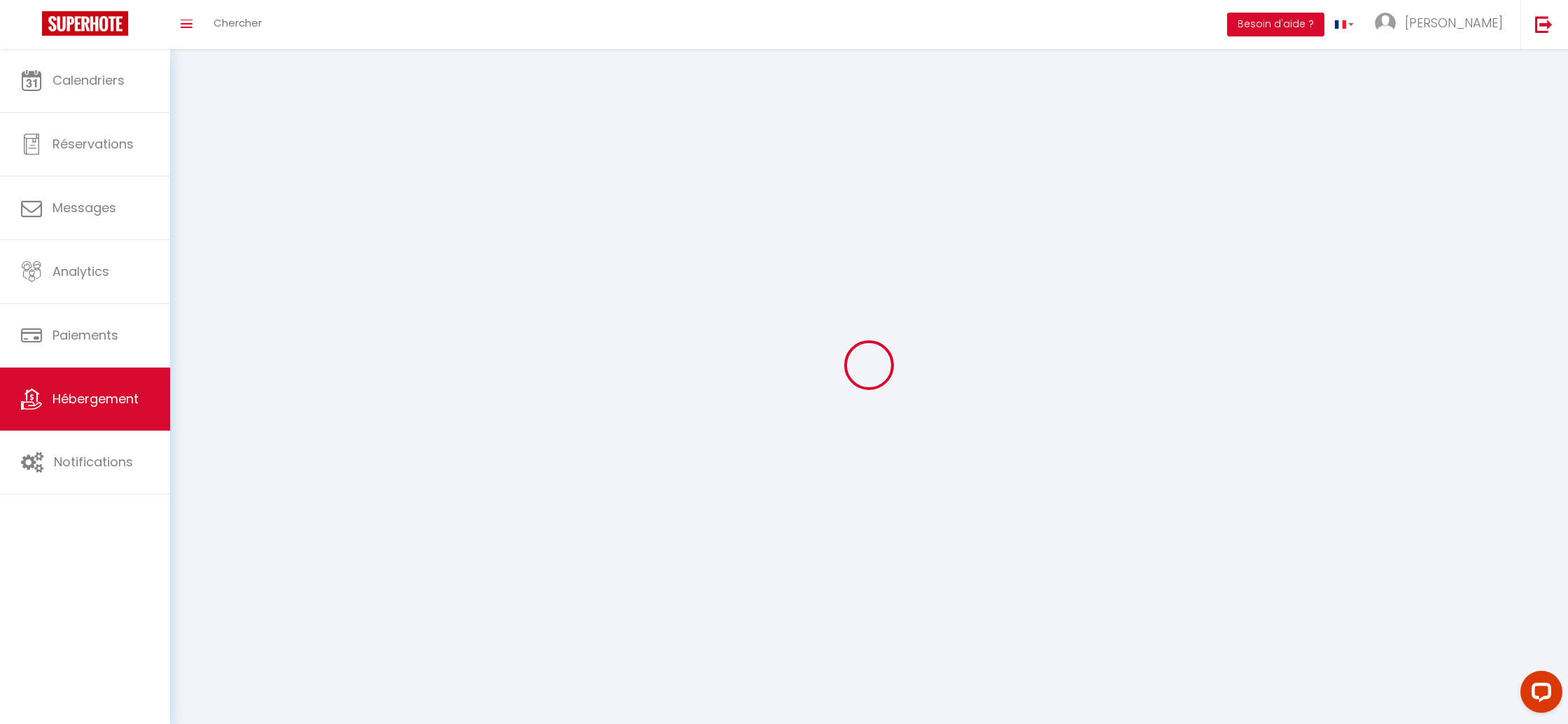
select select
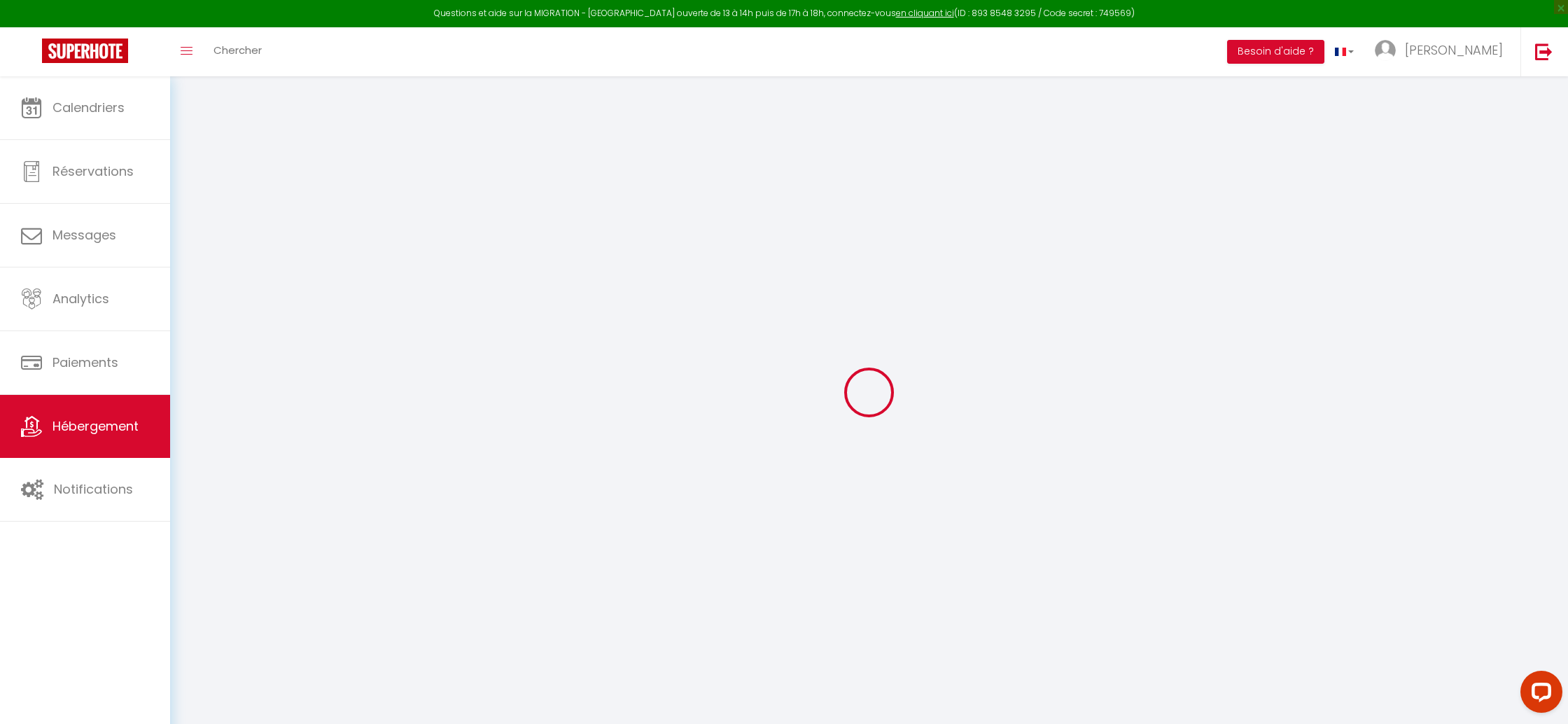
select select
checkbox input "false"
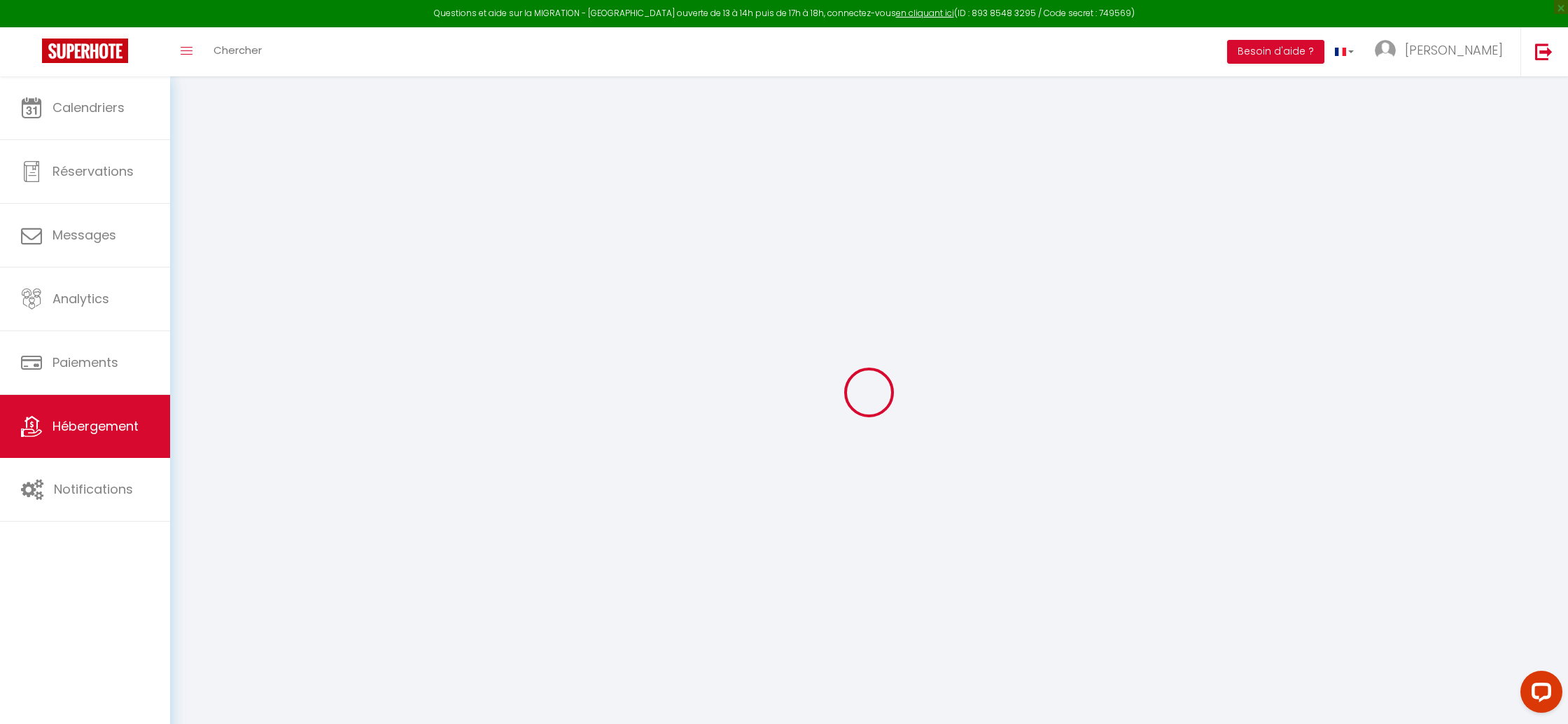
select select
checkbox input "false"
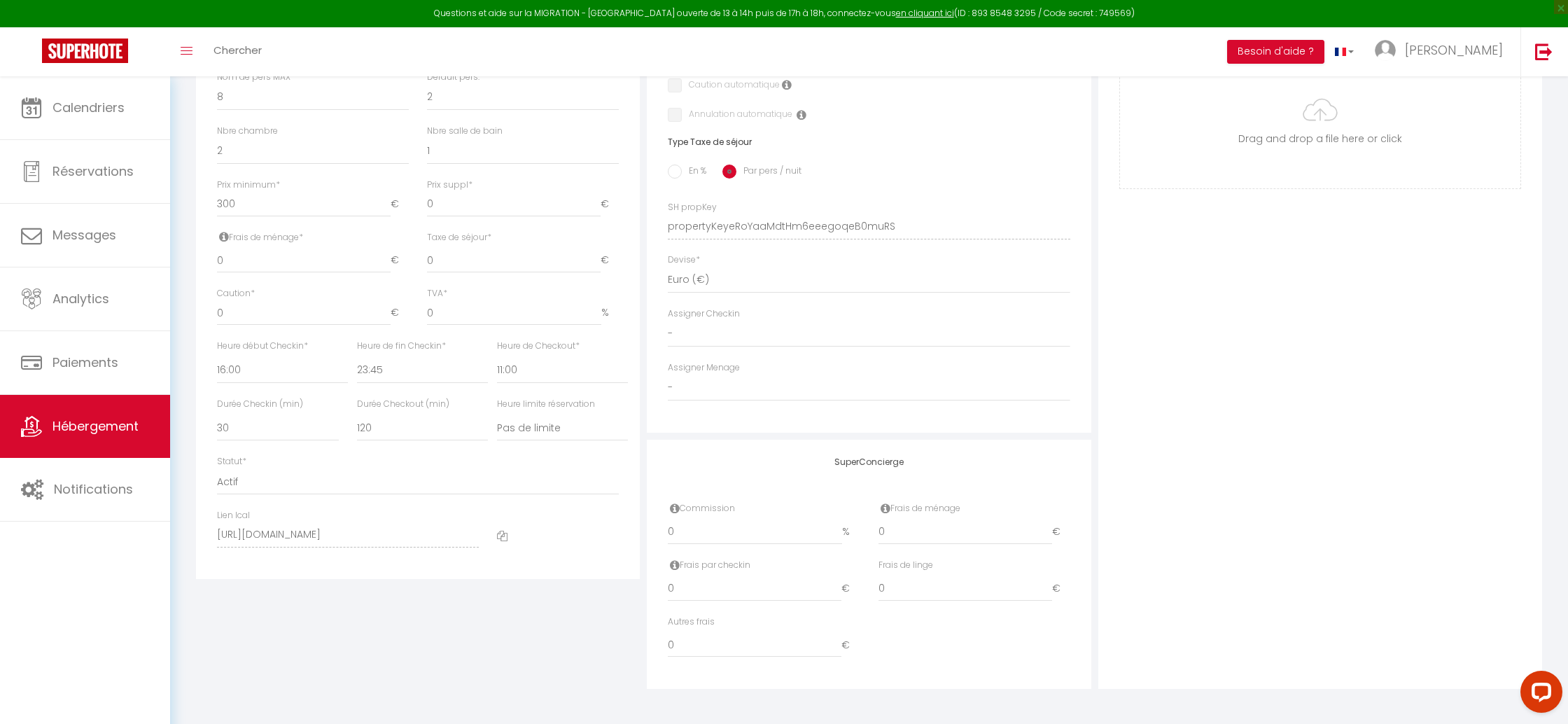
scroll to position [147, 0]
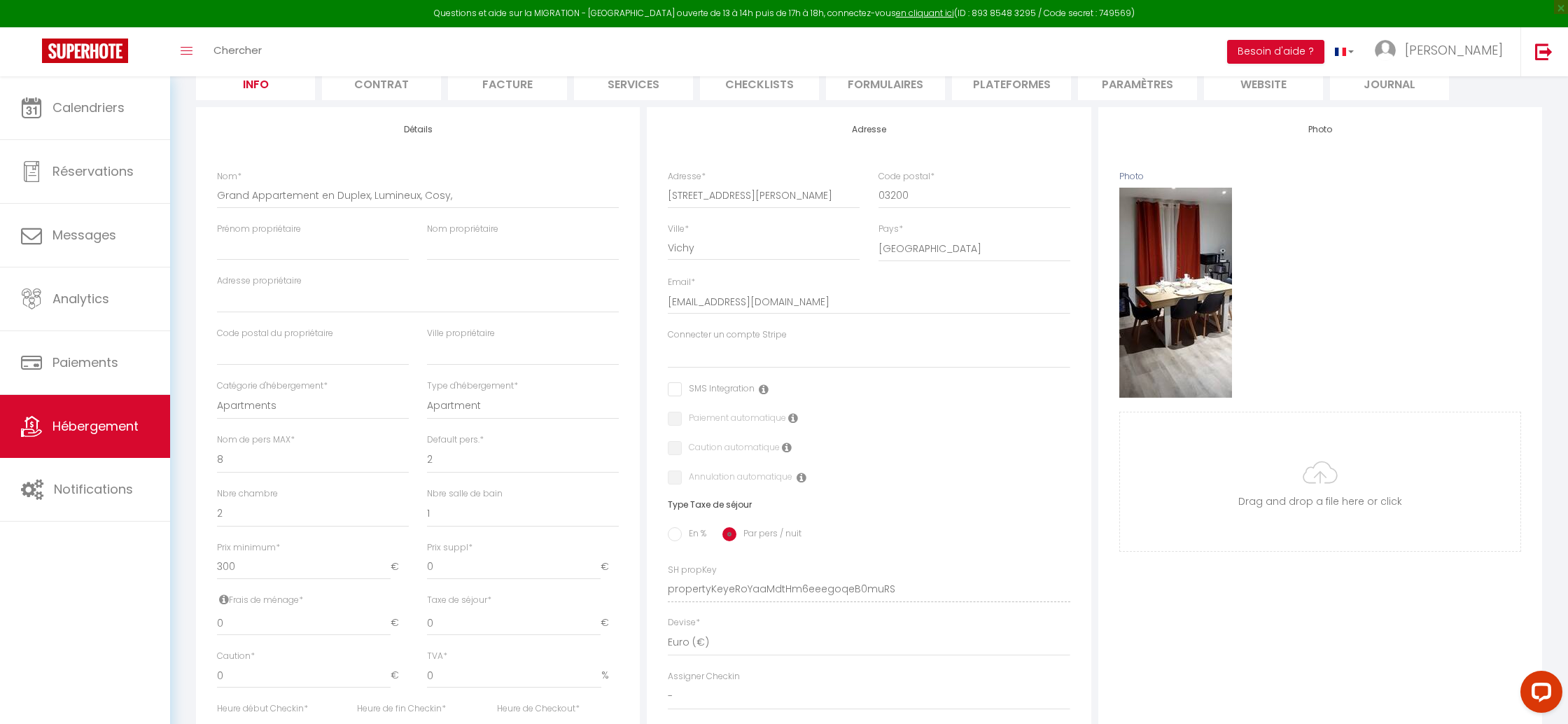
select select
checkbox input "false"
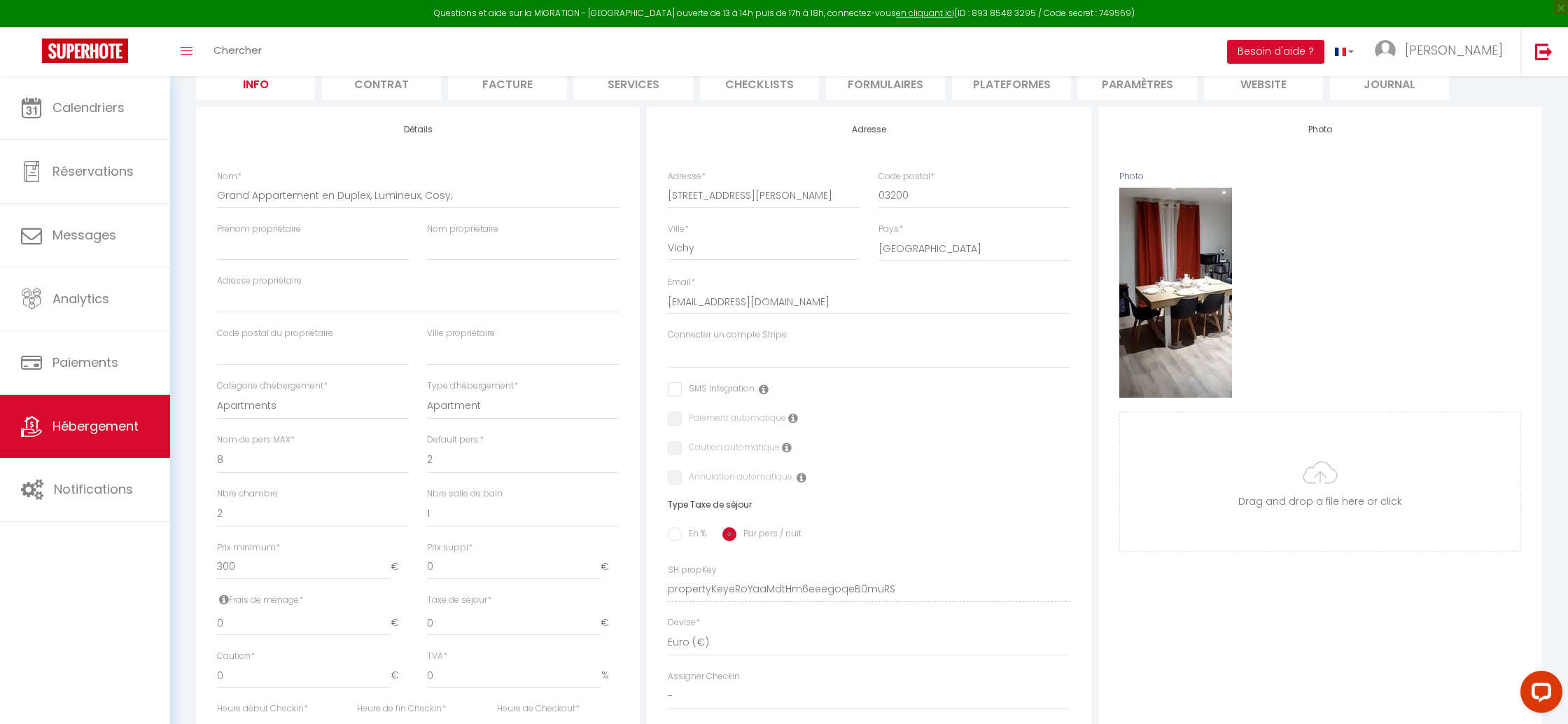
select select "11112-1476179906131957373"
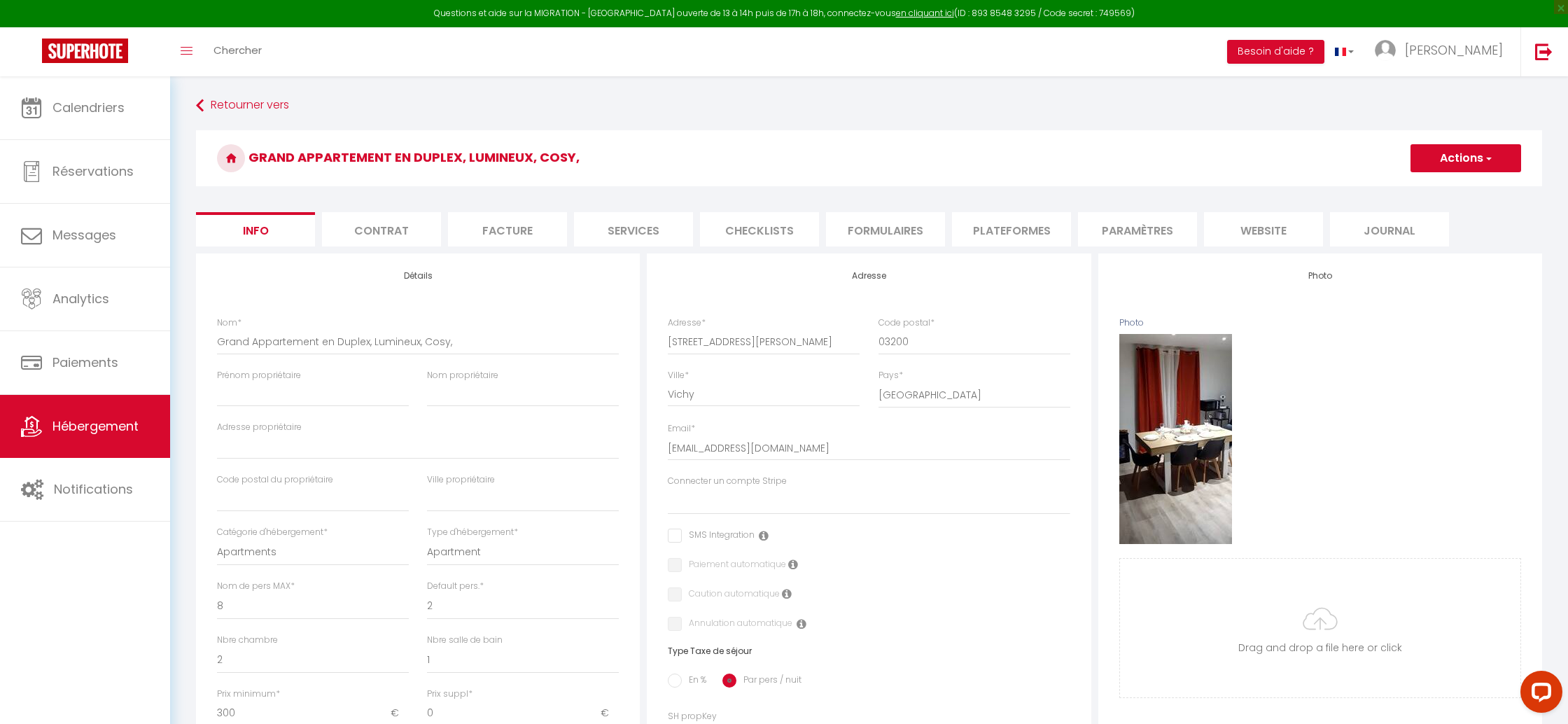
click at [1006, 231] on li "Plateformes" at bounding box center [1012, 229] width 119 height 34
select select "365"
select select "EUR"
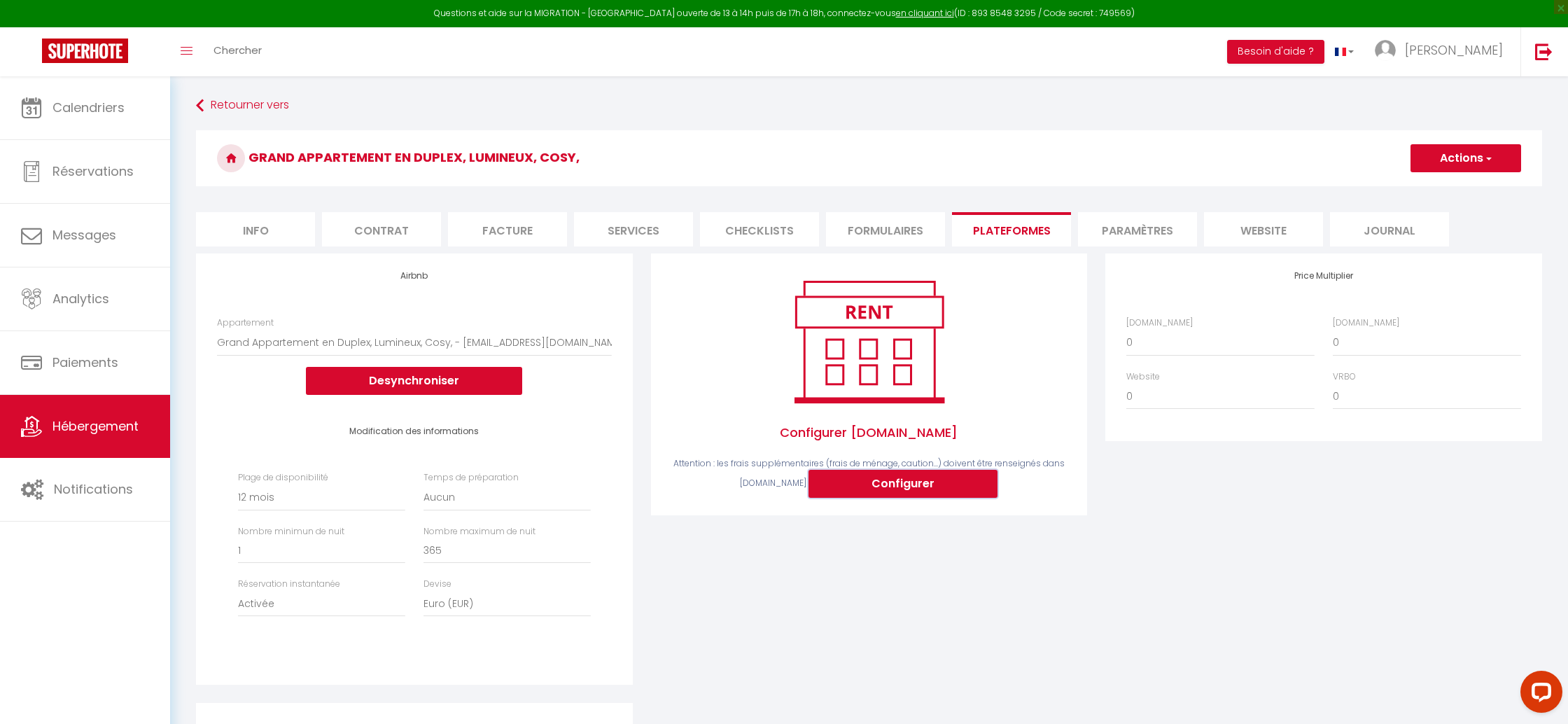
click at [947, 486] on button "Configurer" at bounding box center [903, 484] width 189 height 28
select select
type input "[PERSON_NAME][EMAIL_ADDRESS][PERSON_NAME][DOMAIN_NAME]"
type input "[EMAIL_ADDRESS][DOMAIN_NAME]"
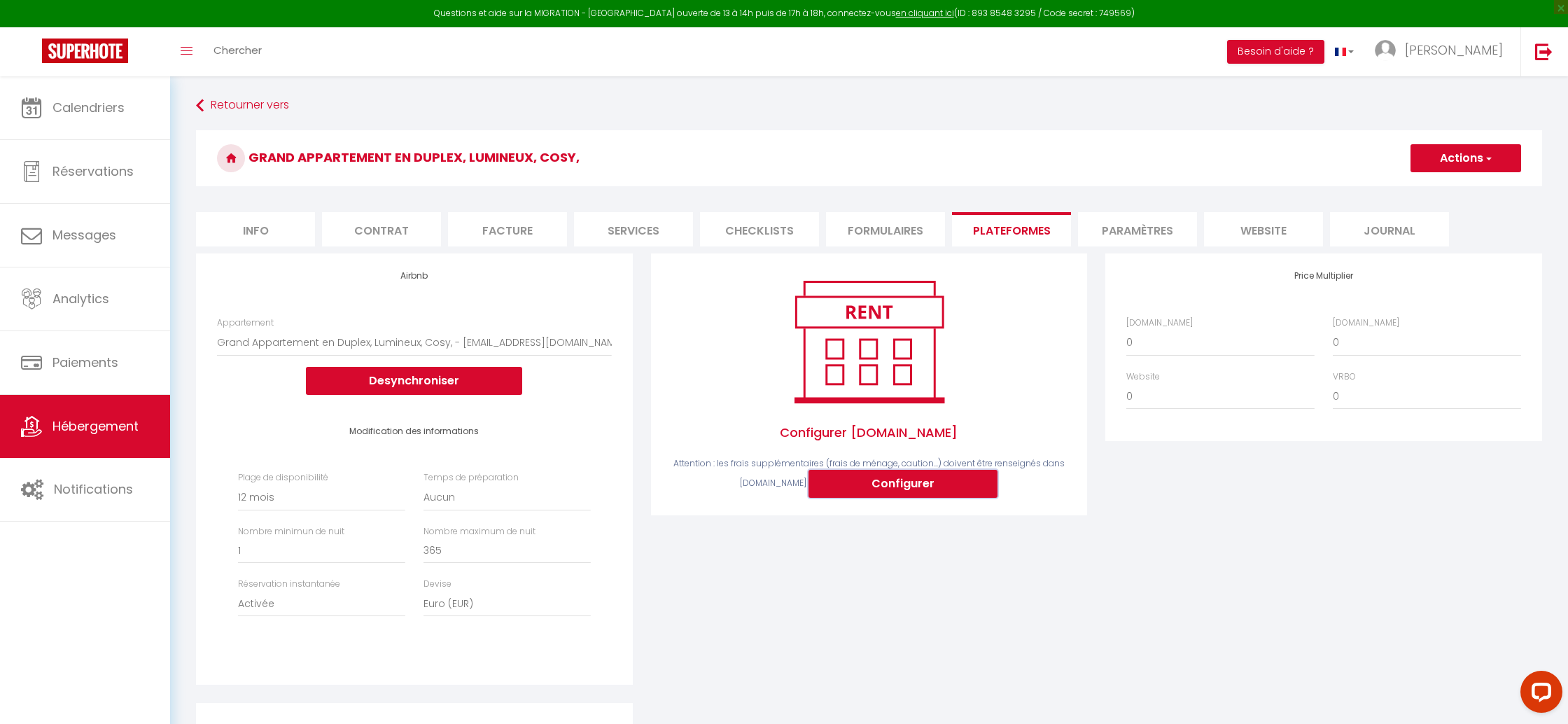
select select
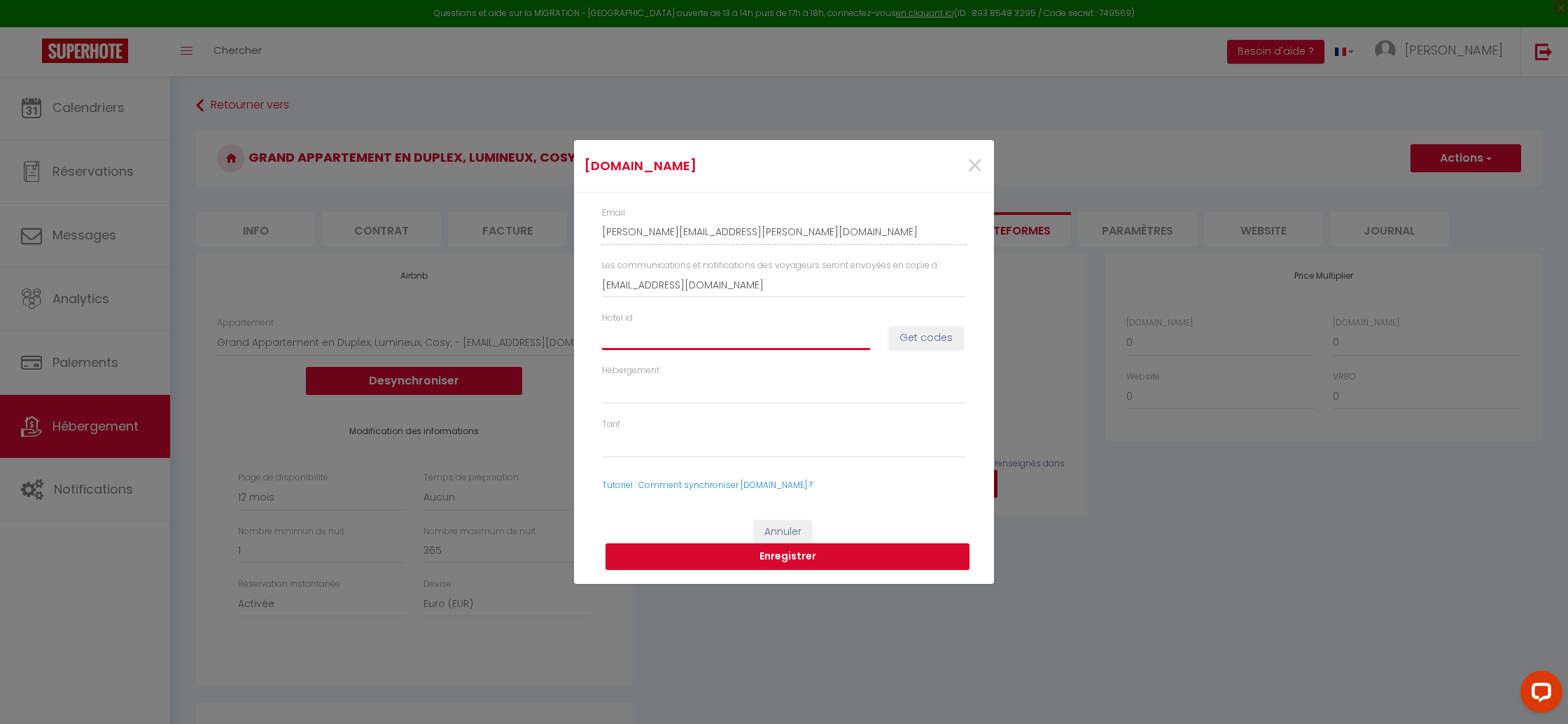
click at [771, 331] on input "Hotel id" at bounding box center [736, 337] width 268 height 25
click at [699, 349] on input "Hotel id" at bounding box center [736, 337] width 268 height 25
paste input "14747206"
type input "14747206"
select select
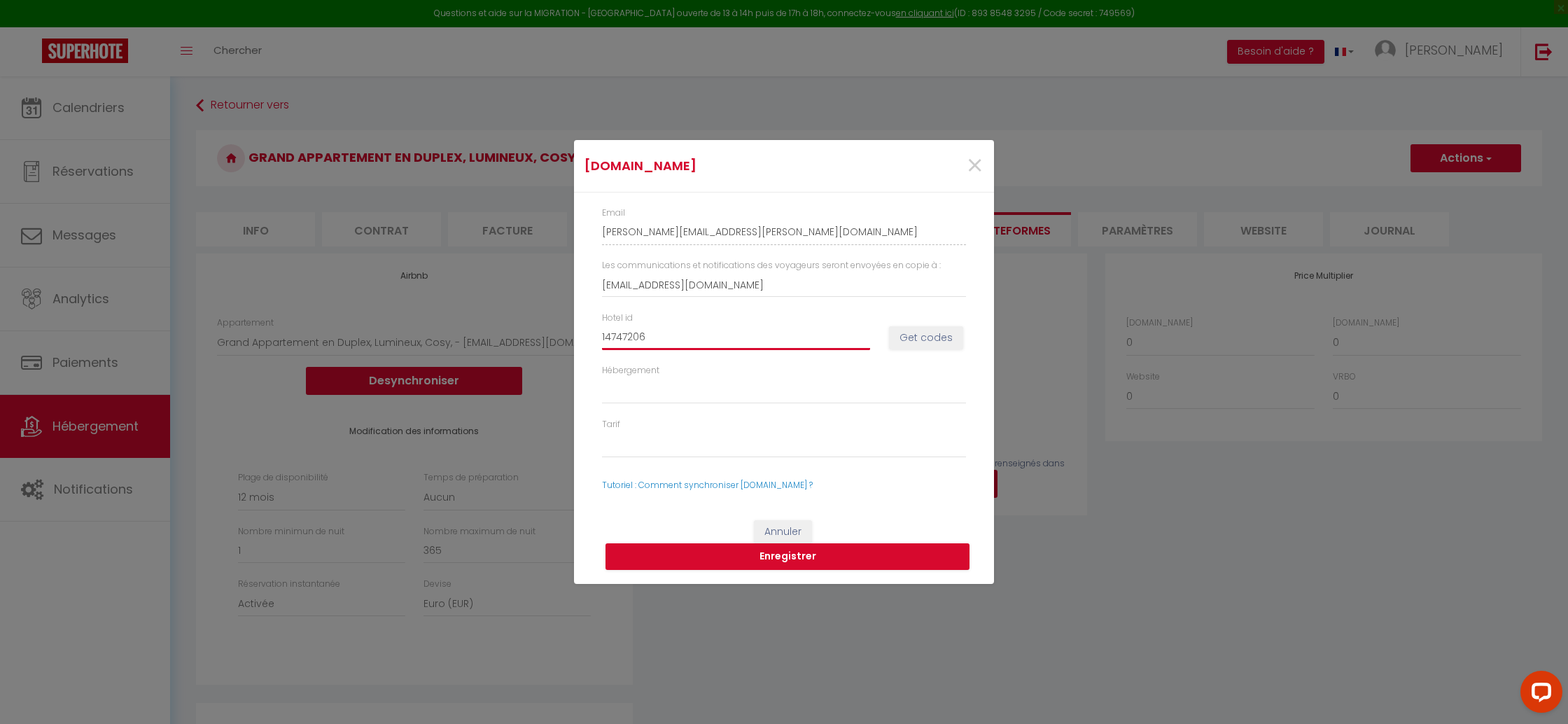
select select
type input "14747206"
drag, startPoint x: 911, startPoint y: 350, endPoint x: 891, endPoint y: 367, distance: 26.2
click at [911, 350] on div "Hotel id 14747206 Get codes" at bounding box center [784, 337] width 382 height 52
drag, startPoint x: 907, startPoint y: 343, endPoint x: 767, endPoint y: 415, distance: 157.4
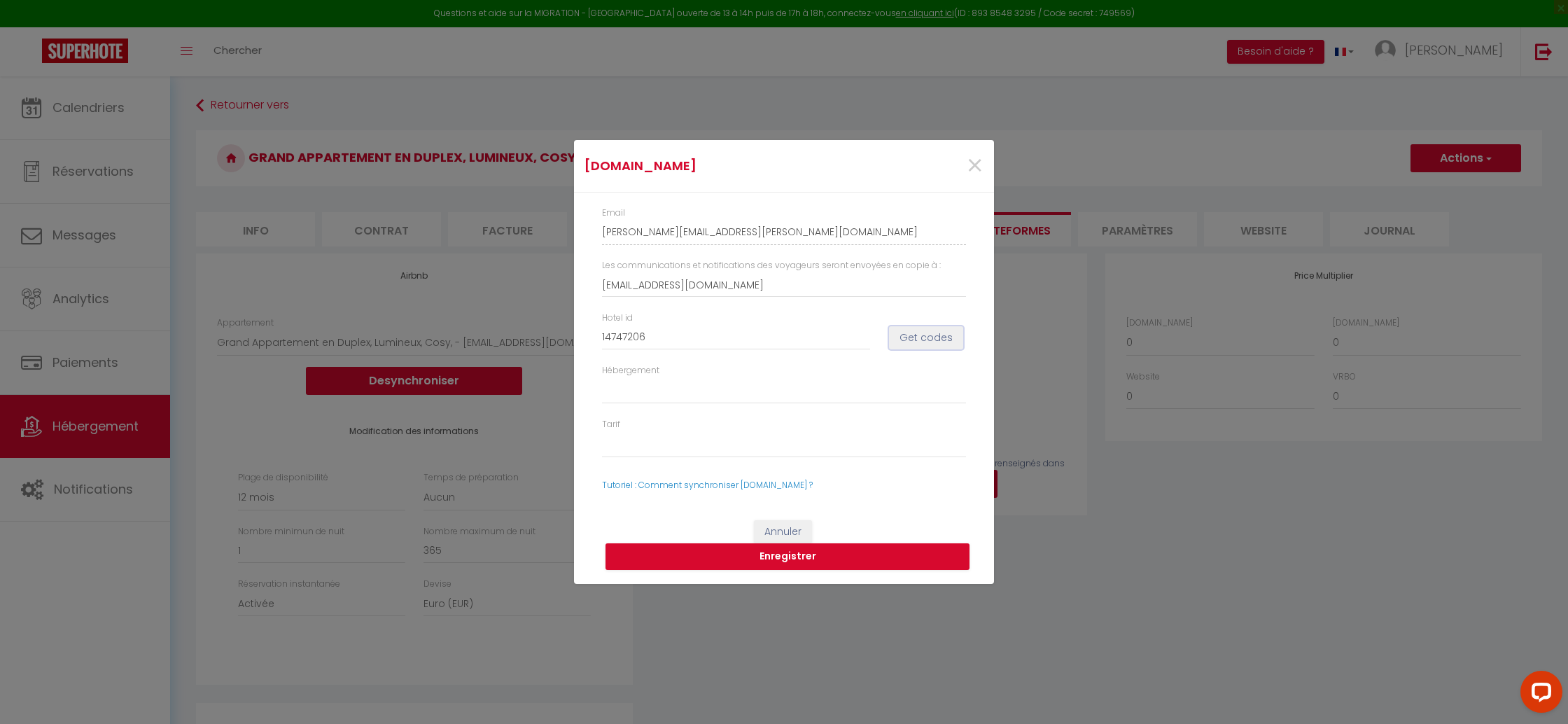
click at [907, 343] on button "Get codes" at bounding box center [925, 337] width 74 height 24
select select
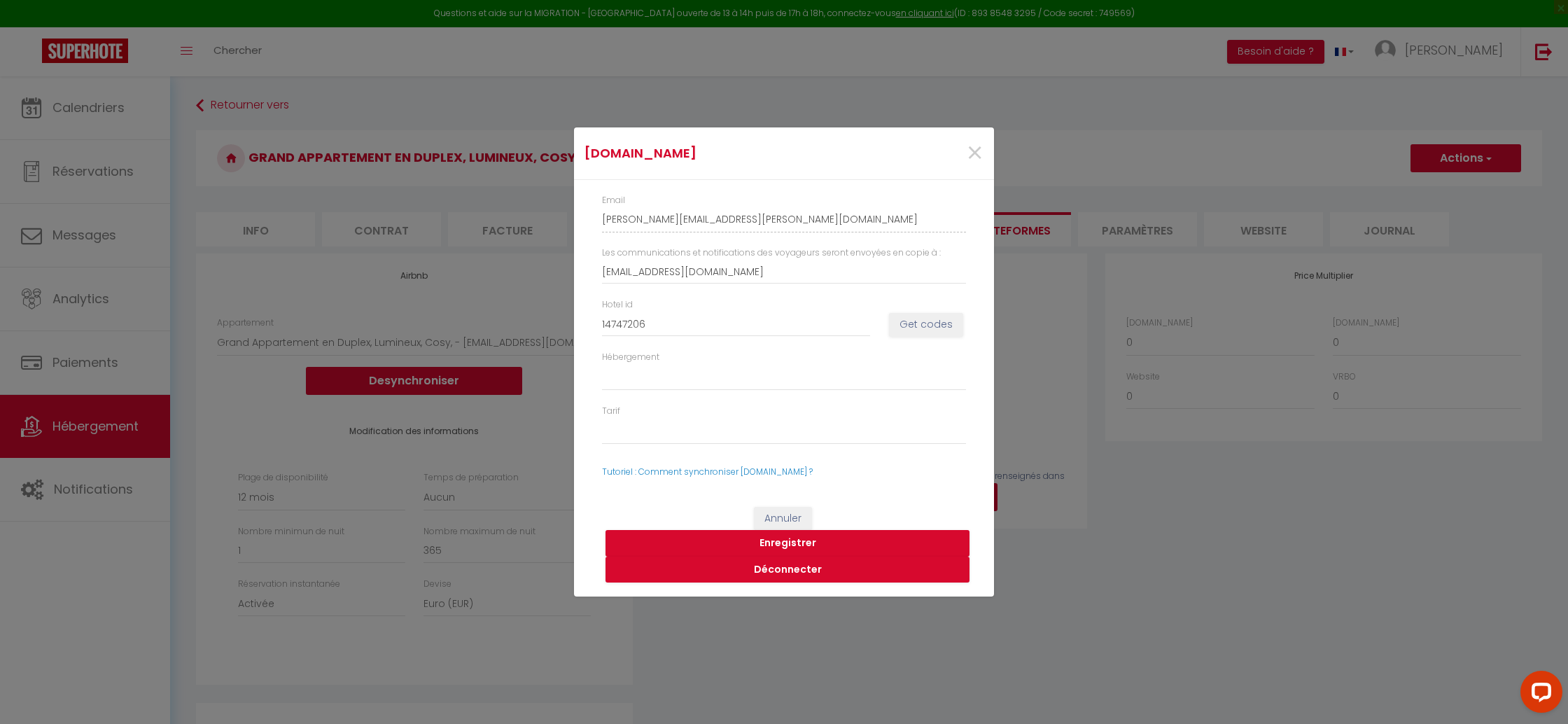
click at [850, 508] on div "Annuler Enregistrer Déconnecter" at bounding box center [784, 545] width 420 height 104
click at [810, 545] on button "Enregistrer" at bounding box center [787, 542] width 364 height 27
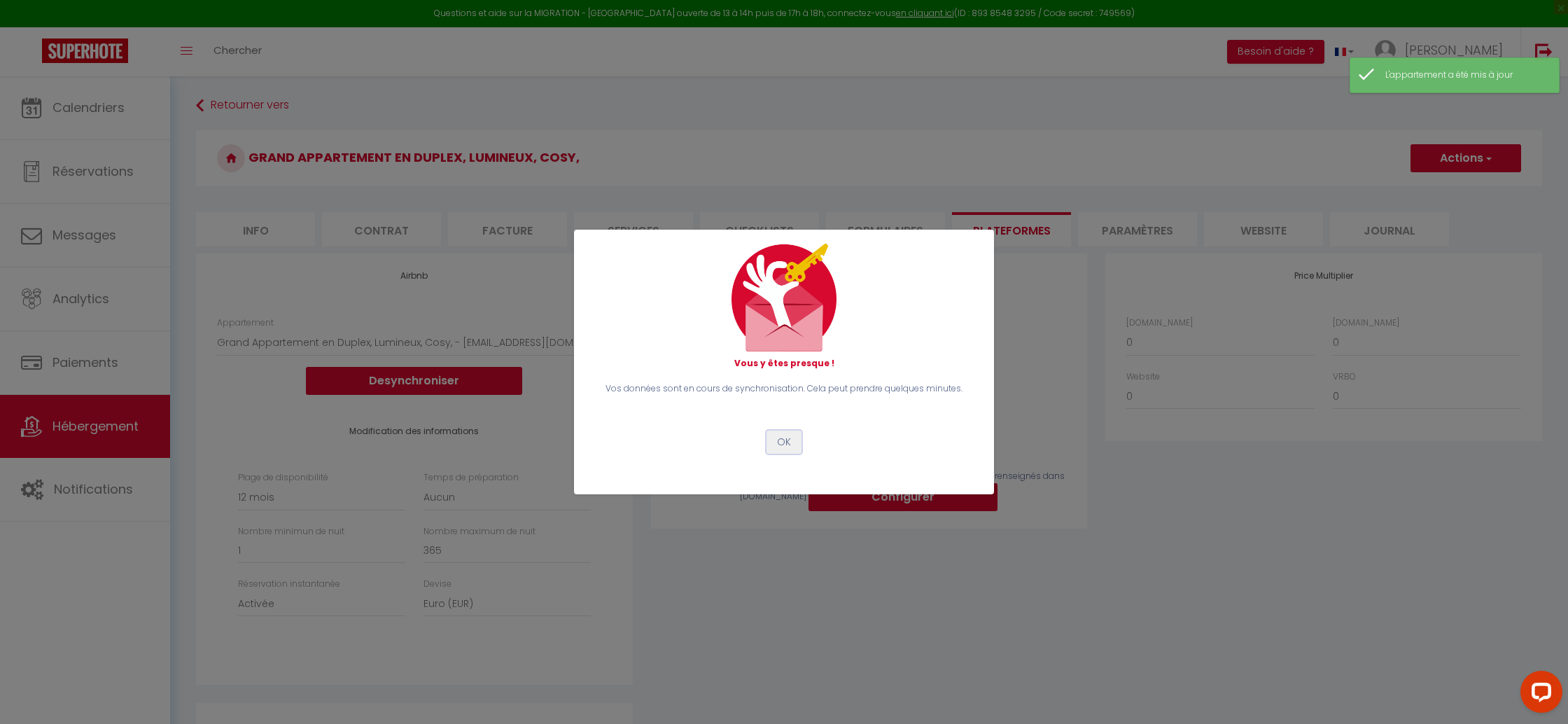
click at [785, 445] on button "OK" at bounding box center [784, 441] width 35 height 24
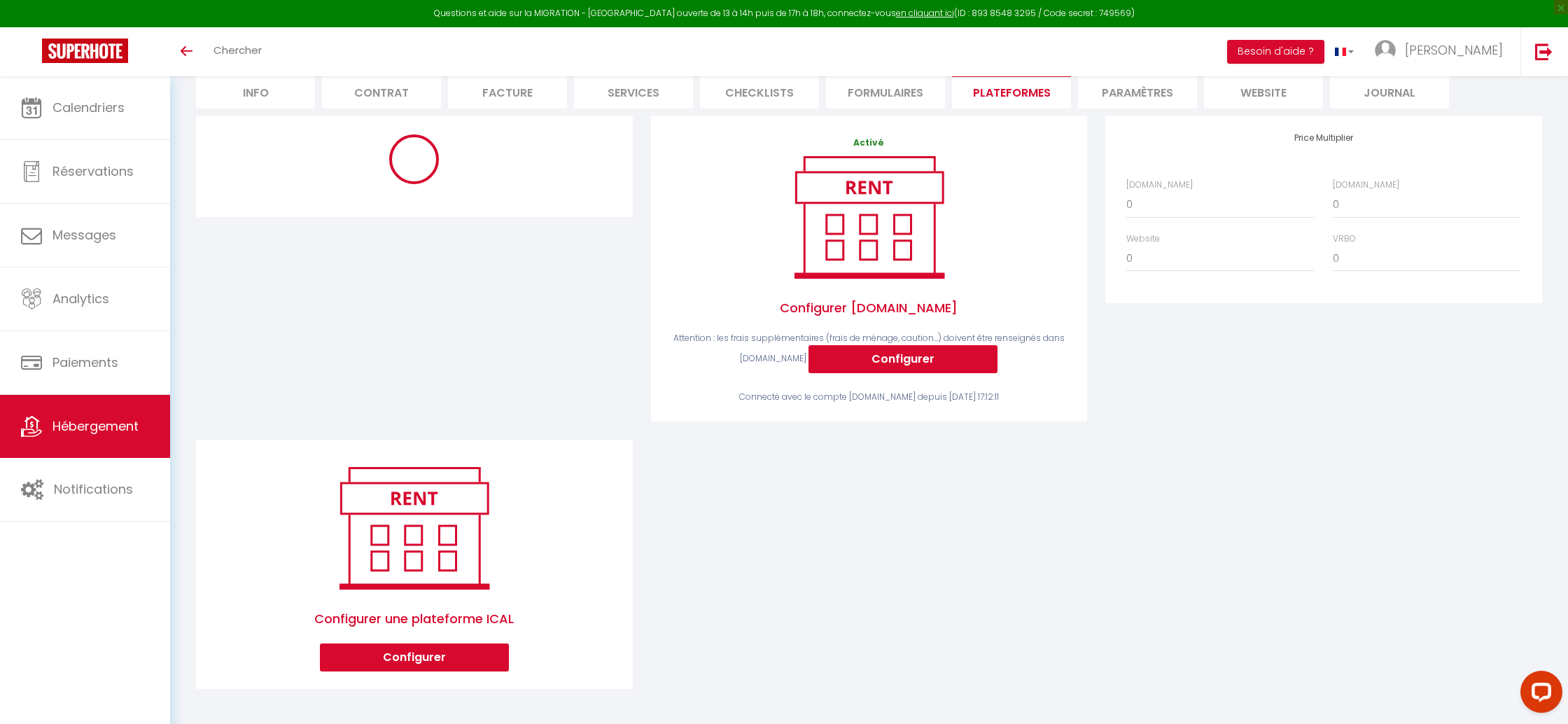
scroll to position [26, 0]
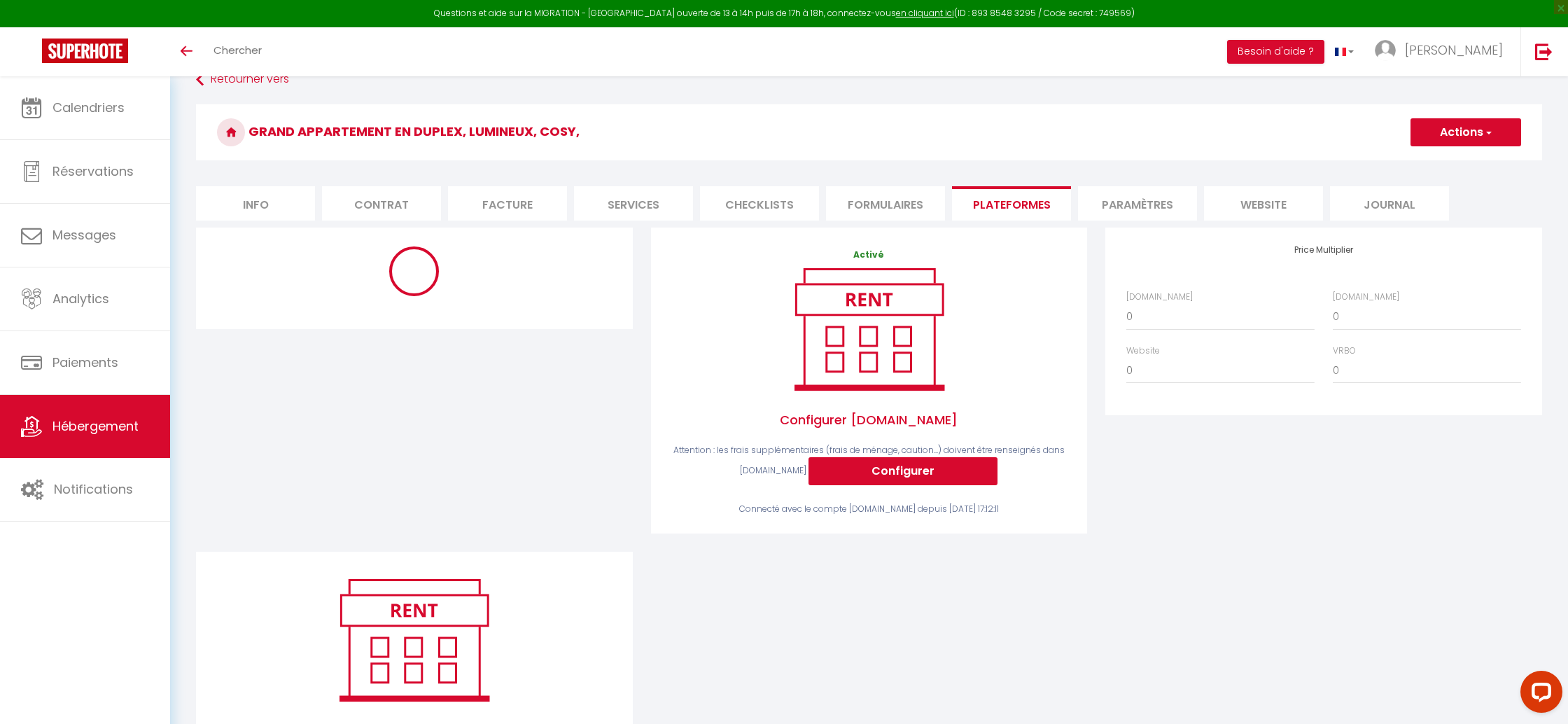
select select "11112-1476179906131957373"
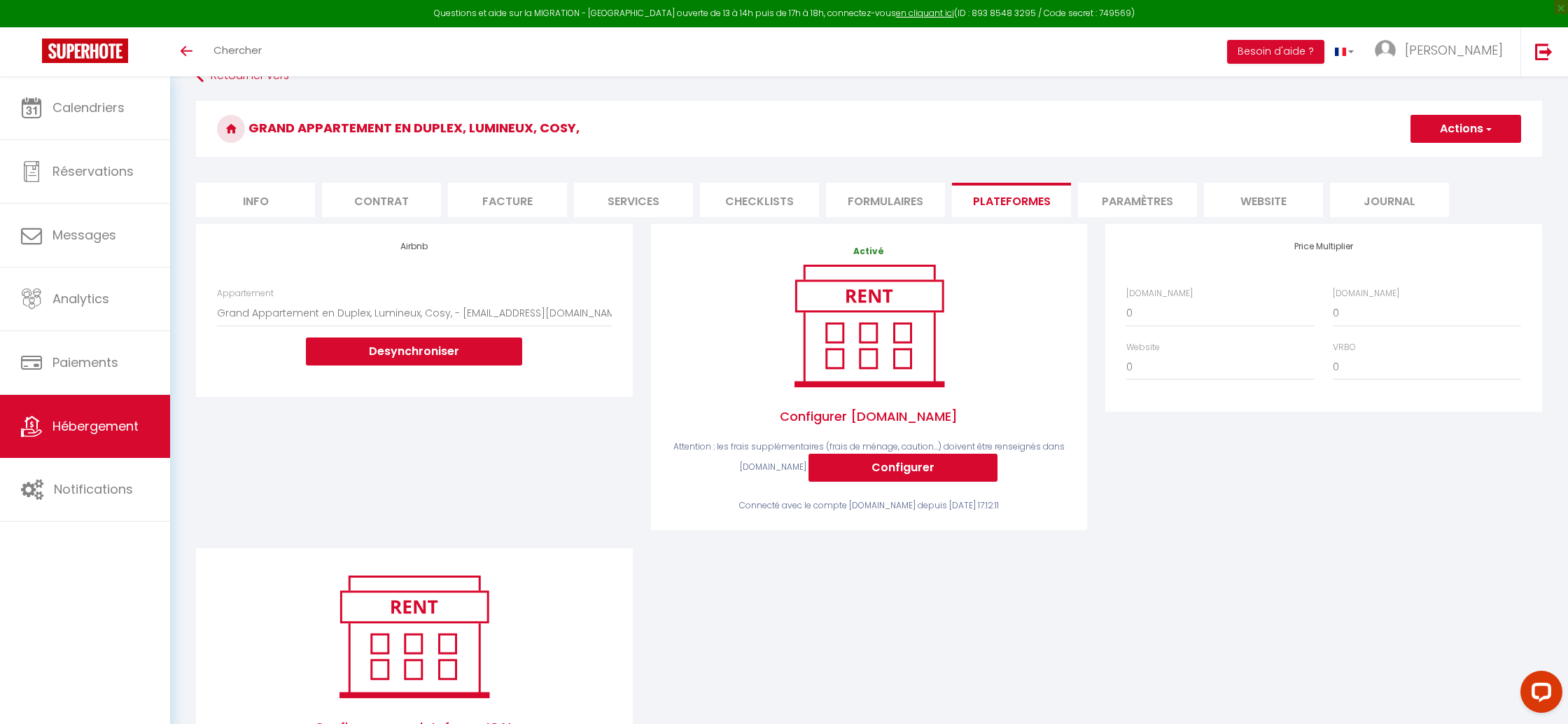
scroll to position [0, 0]
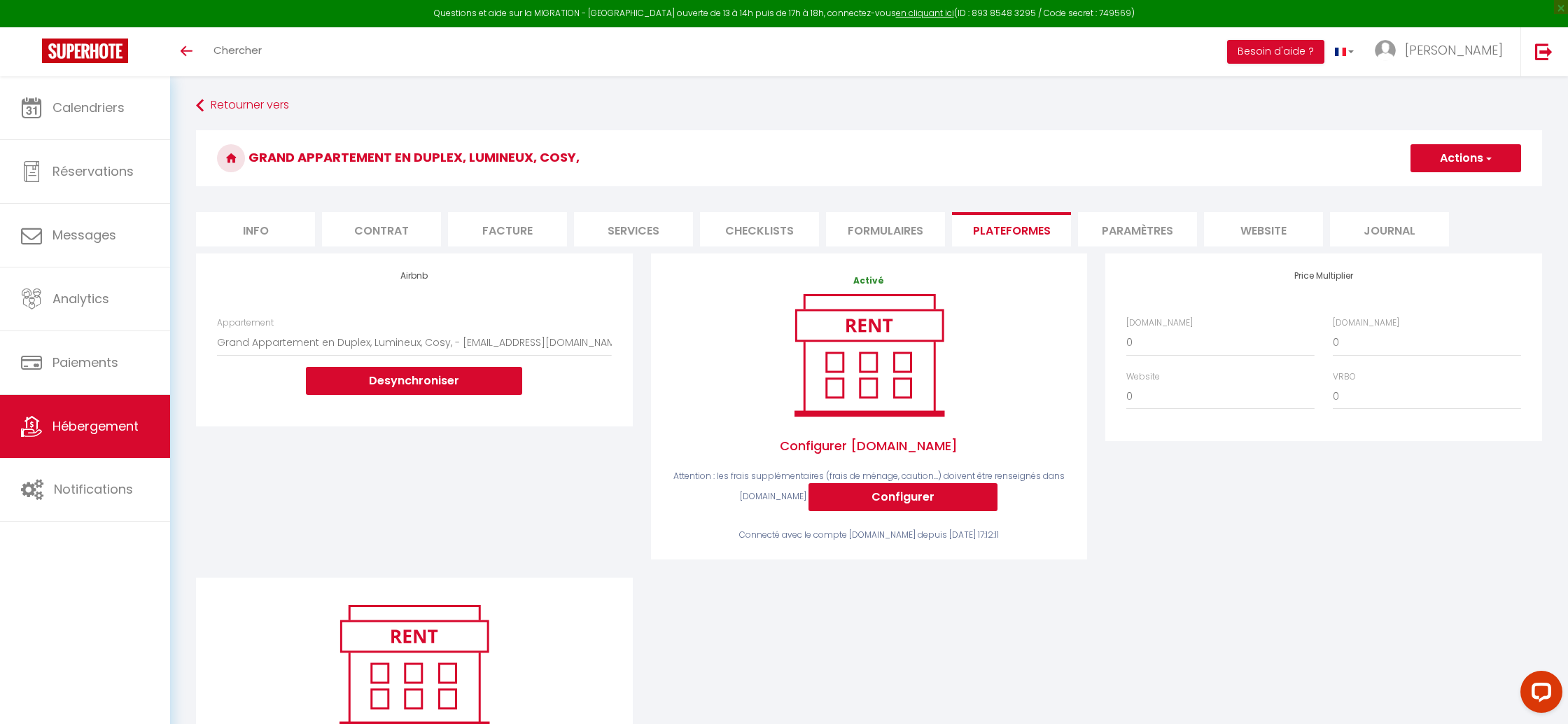
click at [261, 216] on li "Info" at bounding box center [256, 229] width 119 height 34
select select
checkbox input "false"
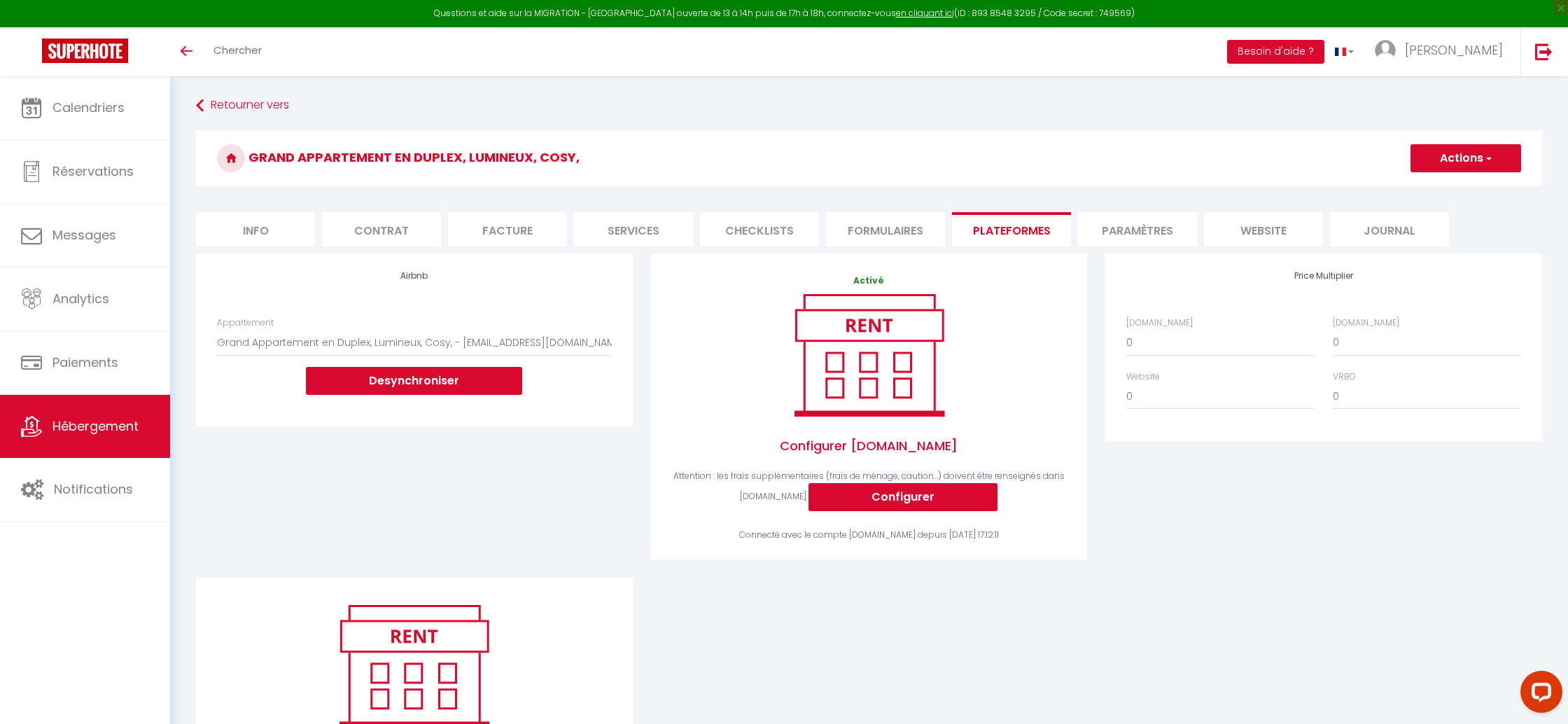
checkbox input "false"
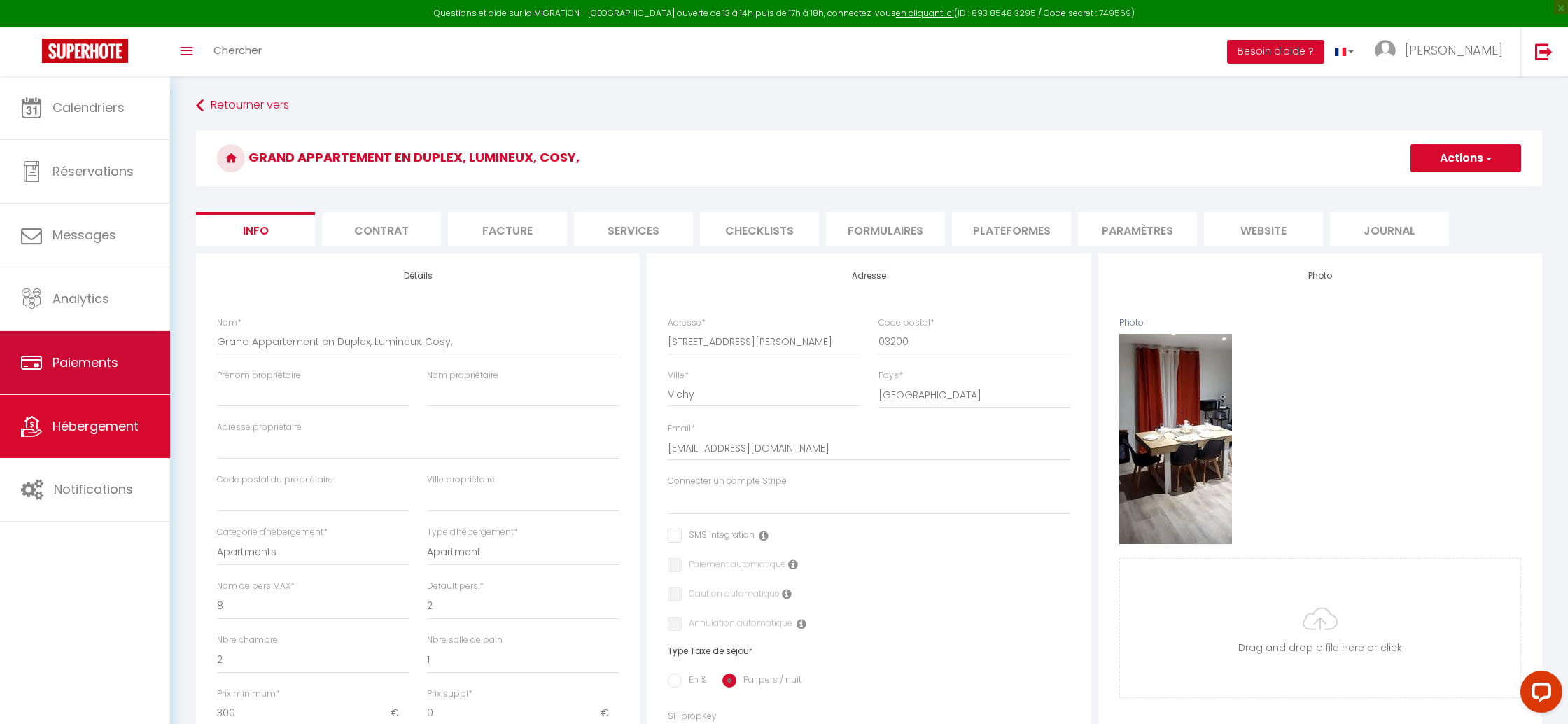
click at [124, 336] on link "Paiements" at bounding box center [85, 362] width 170 height 63
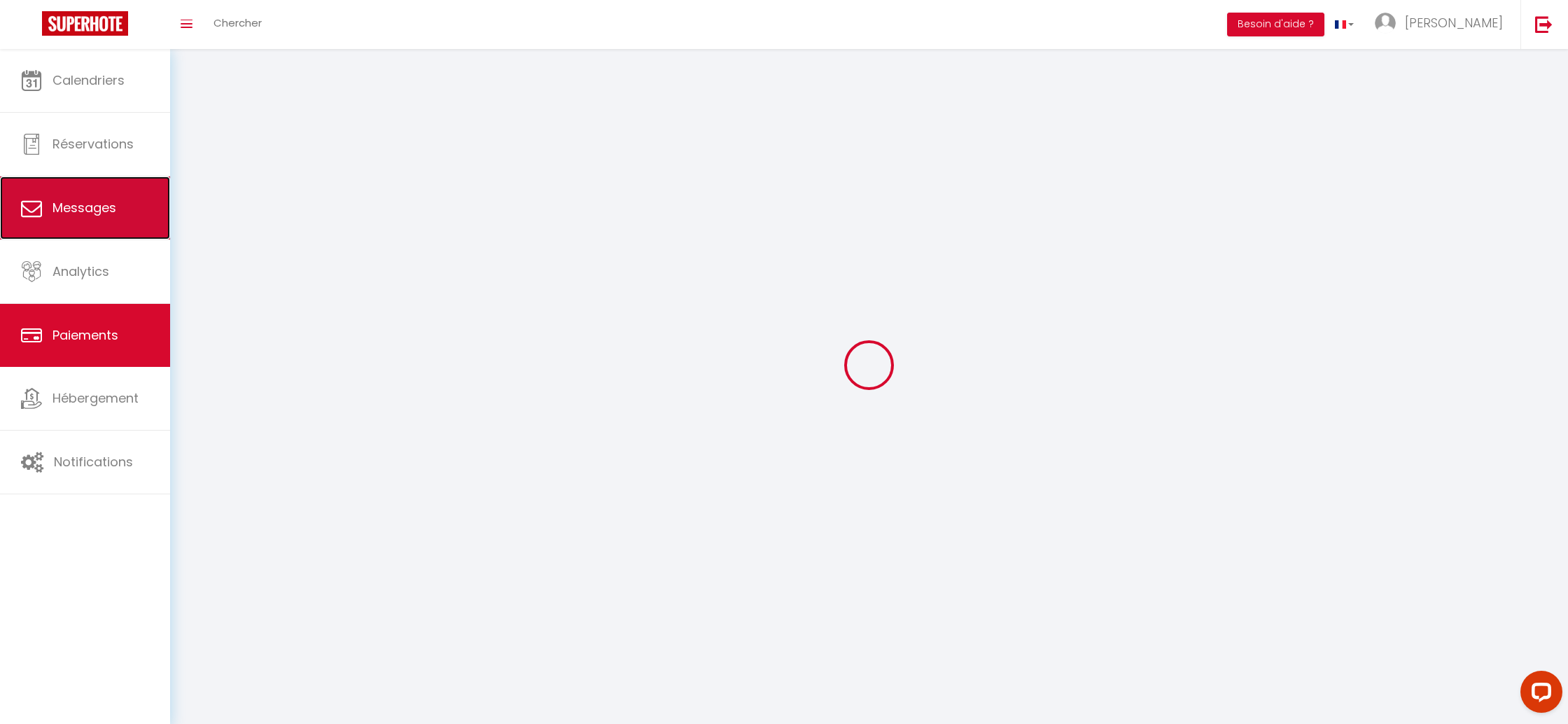
select select "2"
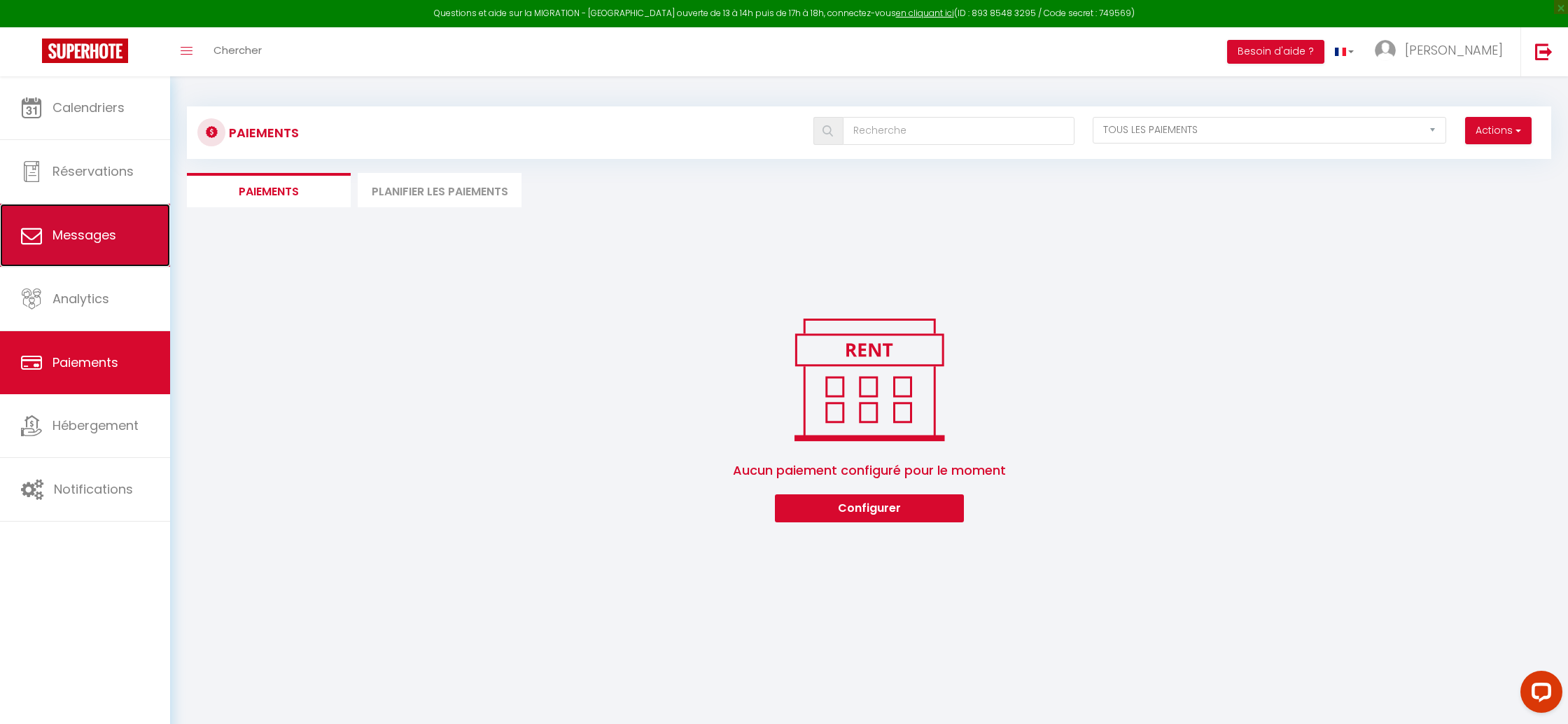
click at [115, 265] on link "Messages" at bounding box center [85, 235] width 170 height 63
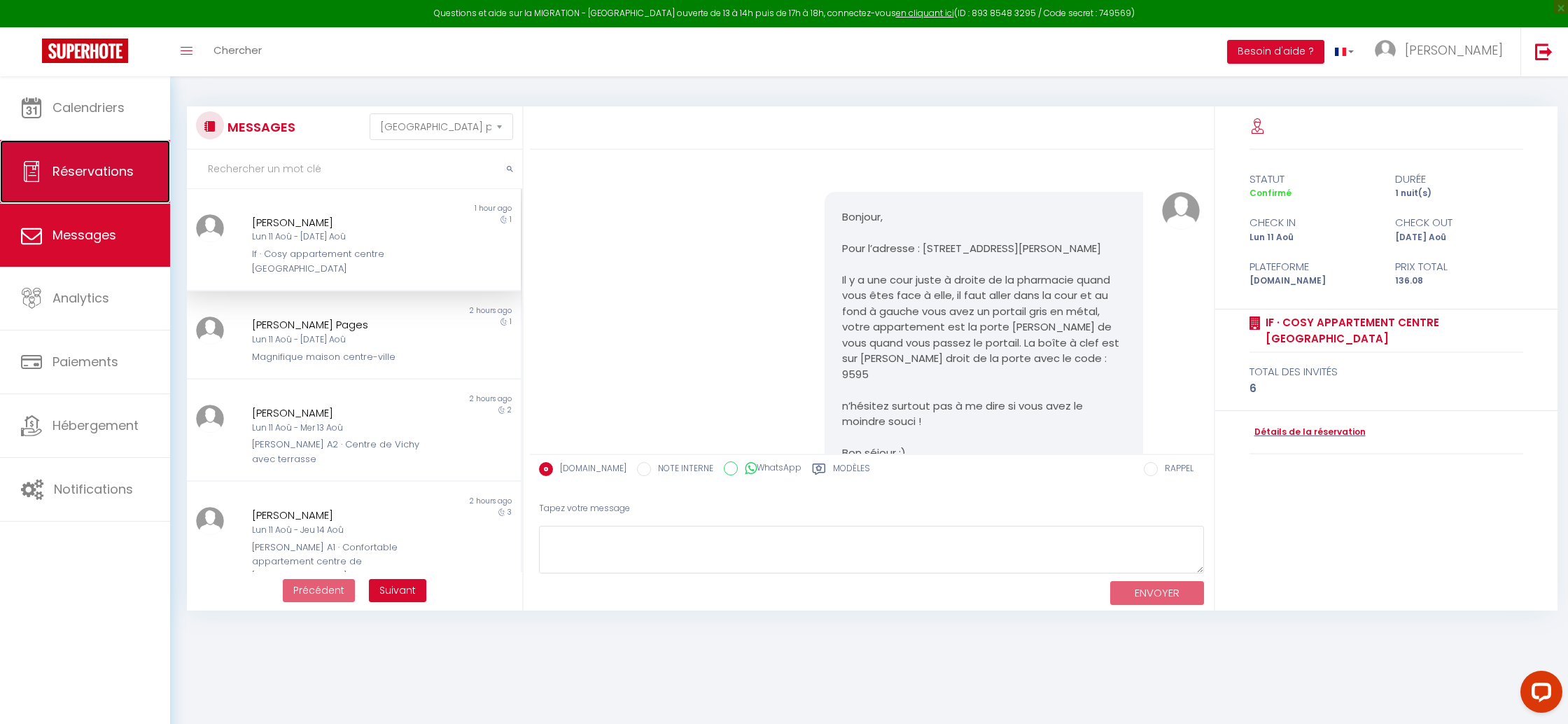
scroll to position [932, 0]
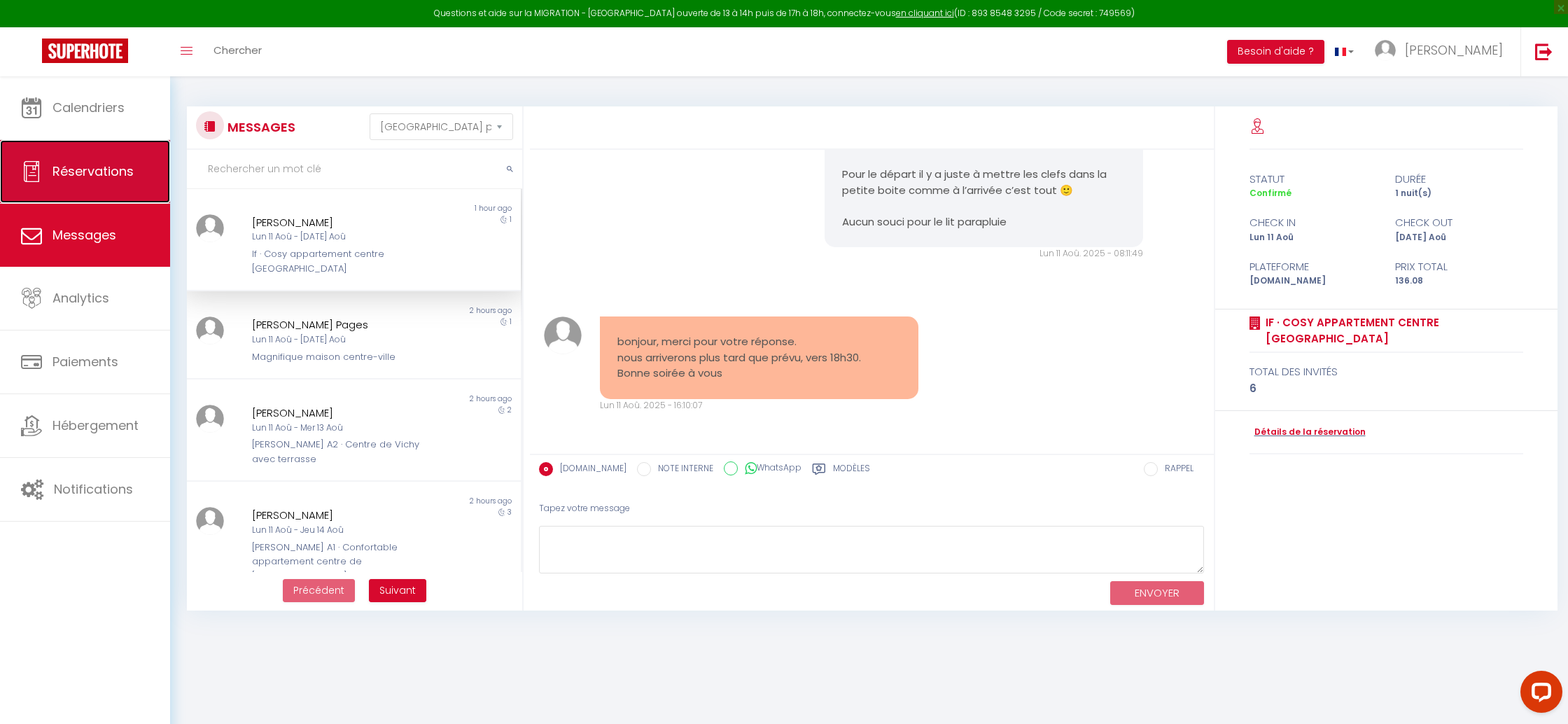
click at [114, 151] on link "Réservations" at bounding box center [85, 171] width 170 height 63
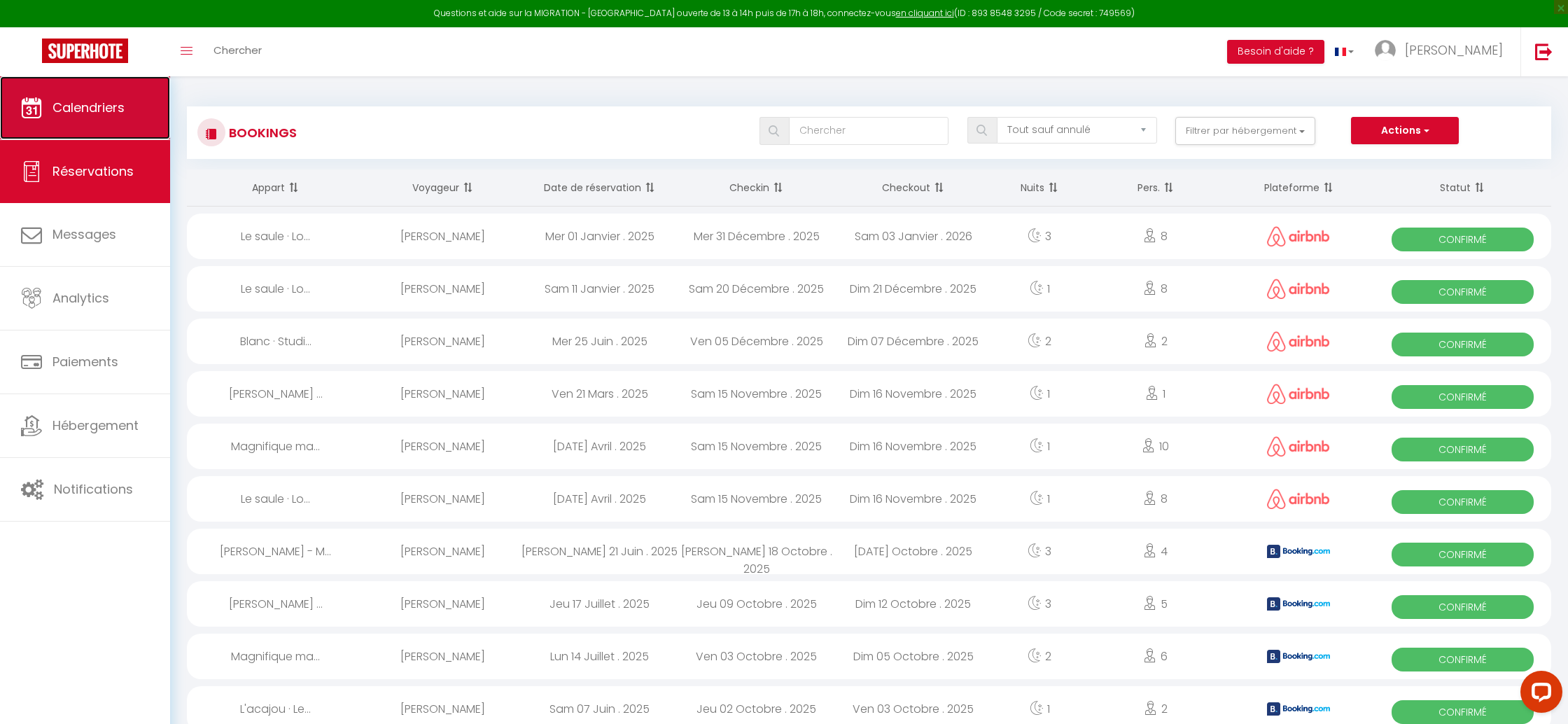
click at [113, 122] on link "Calendriers" at bounding box center [85, 108] width 170 height 63
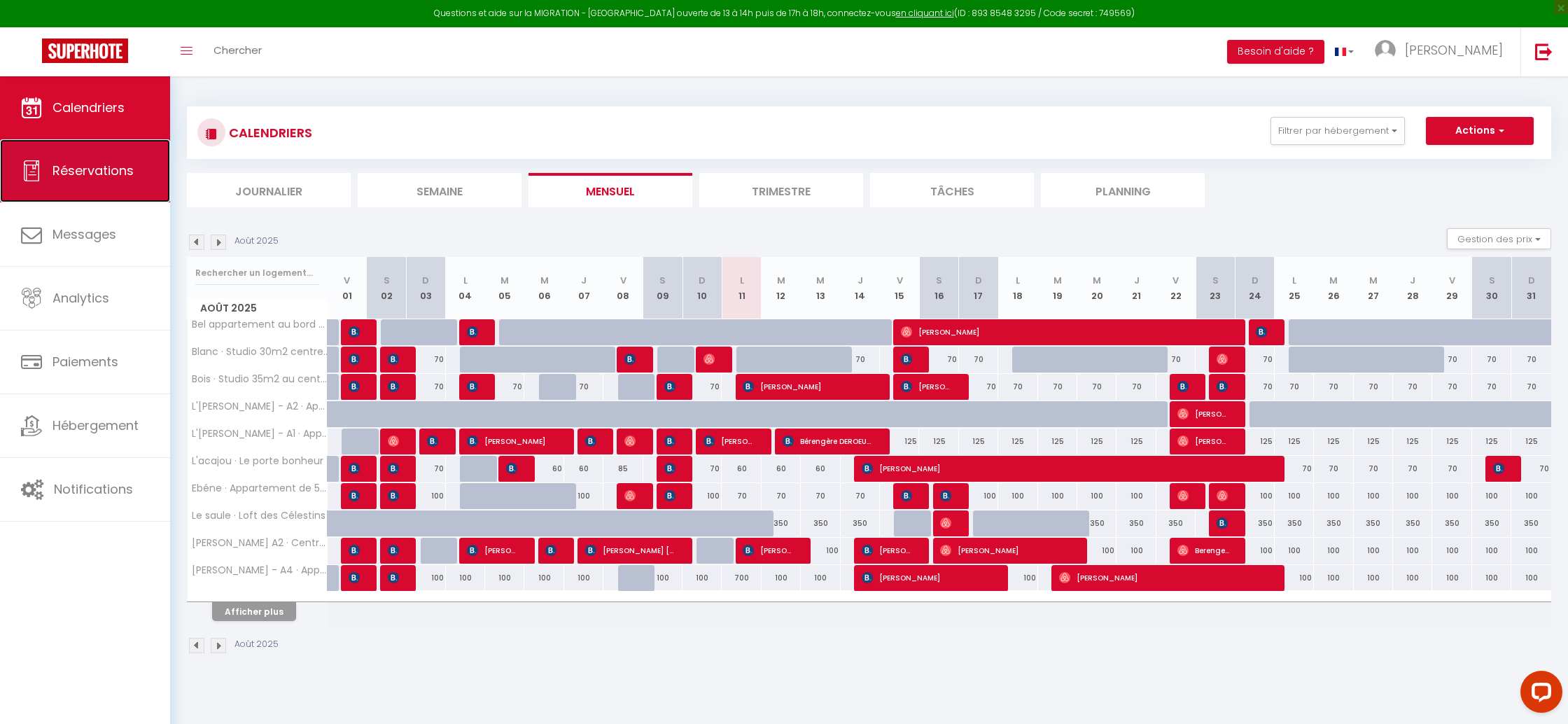
click at [115, 178] on span "Réservations" at bounding box center [93, 169] width 81 height 17
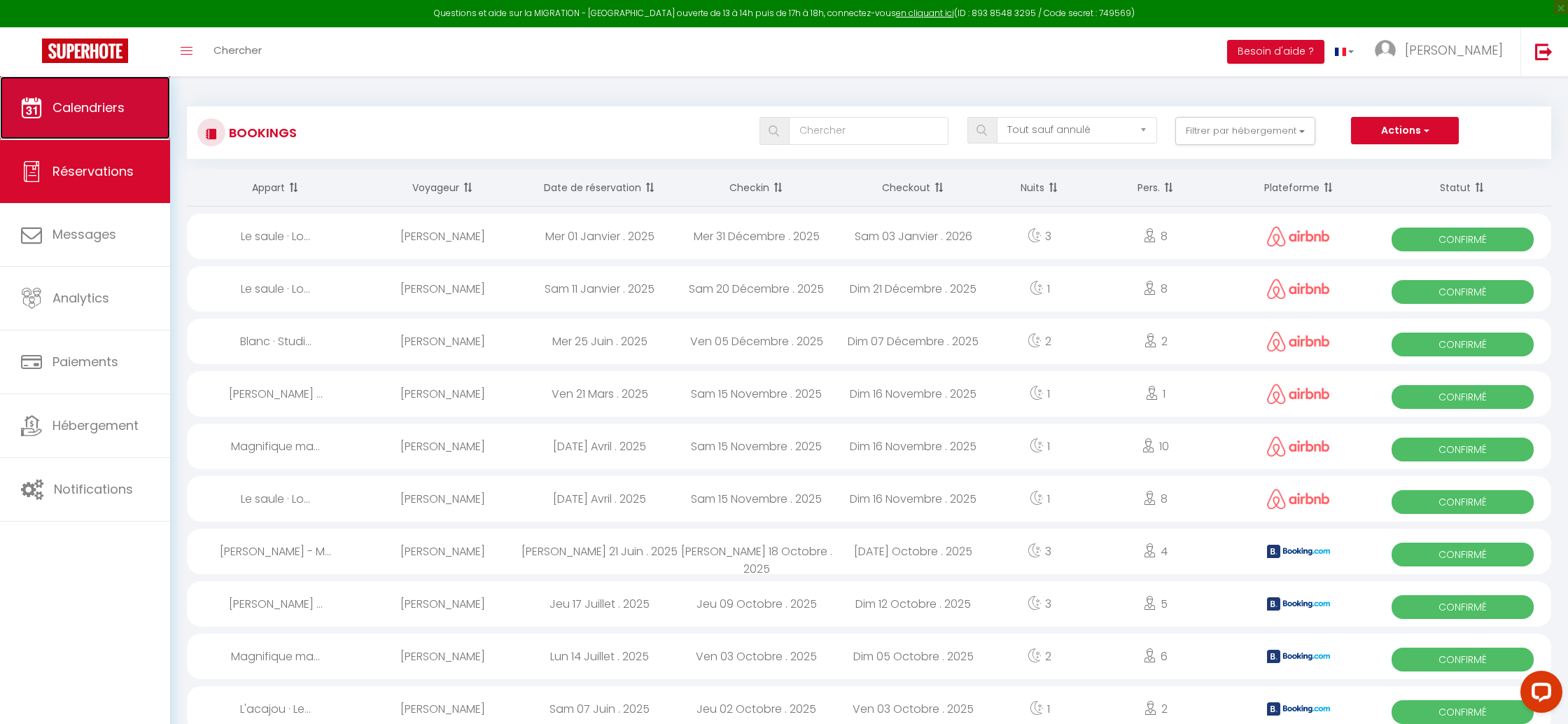
click at [100, 120] on link "Calendriers" at bounding box center [85, 108] width 170 height 63
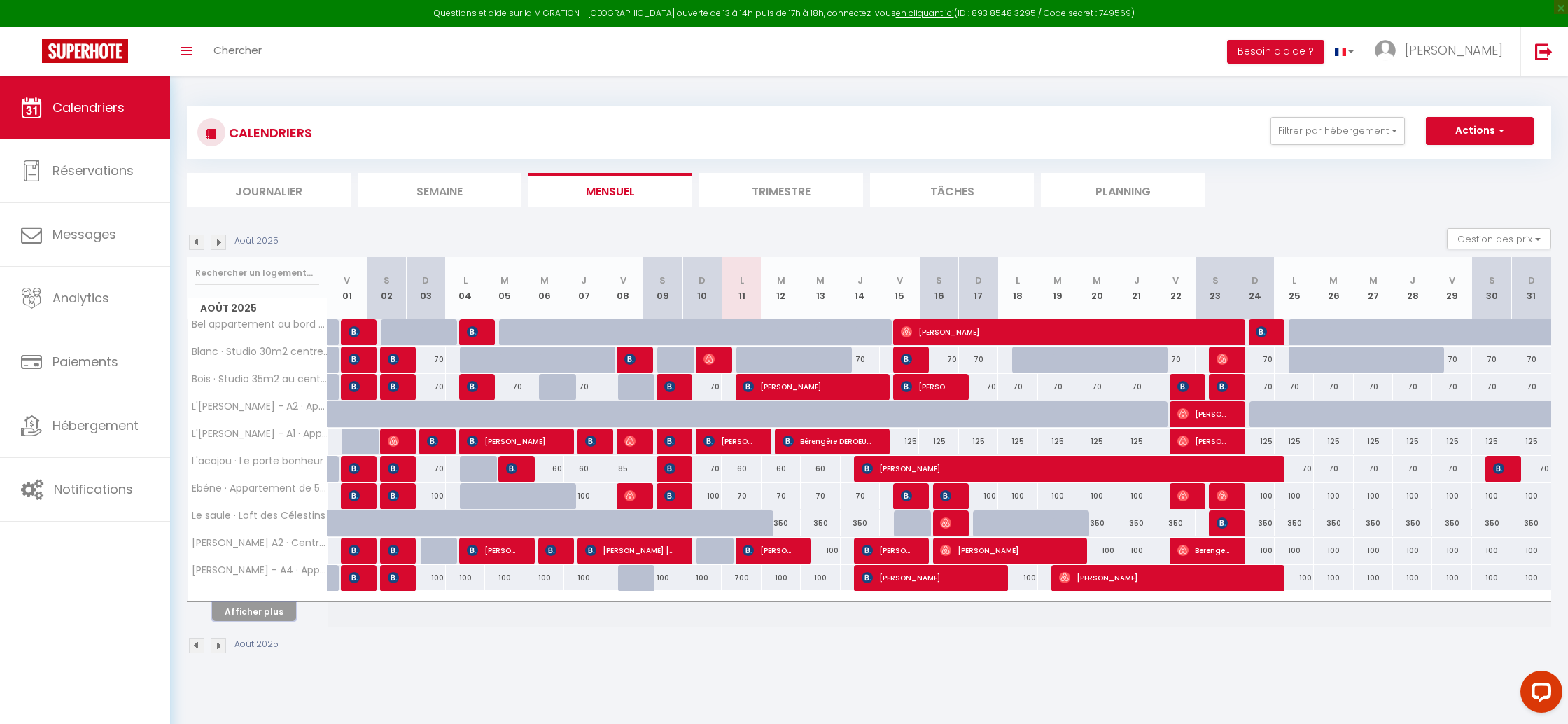
click at [292, 606] on button "Afficher plus" at bounding box center [253, 611] width 84 height 19
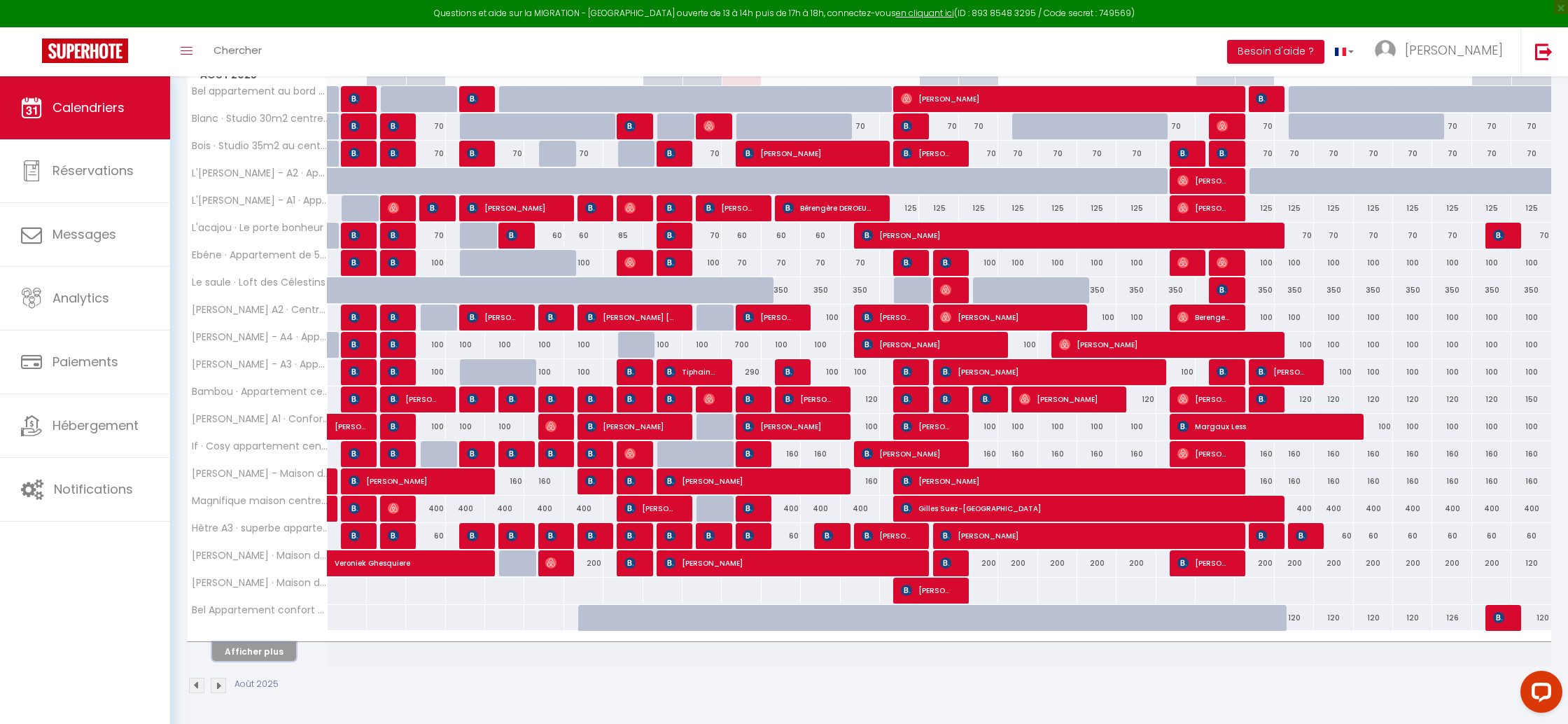
click at [239, 659] on button "Afficher plus" at bounding box center [253, 651] width 84 height 19
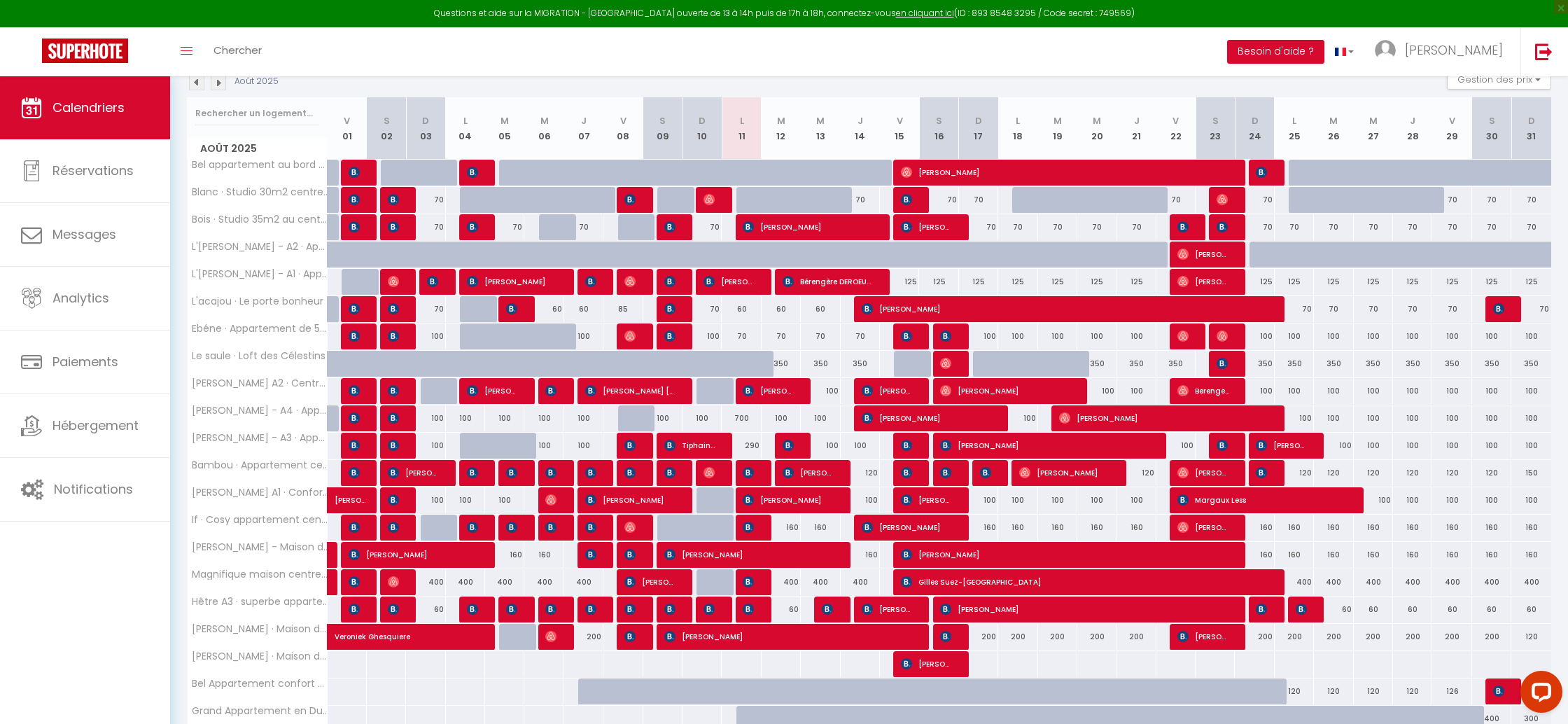
scroll to position [33, 0]
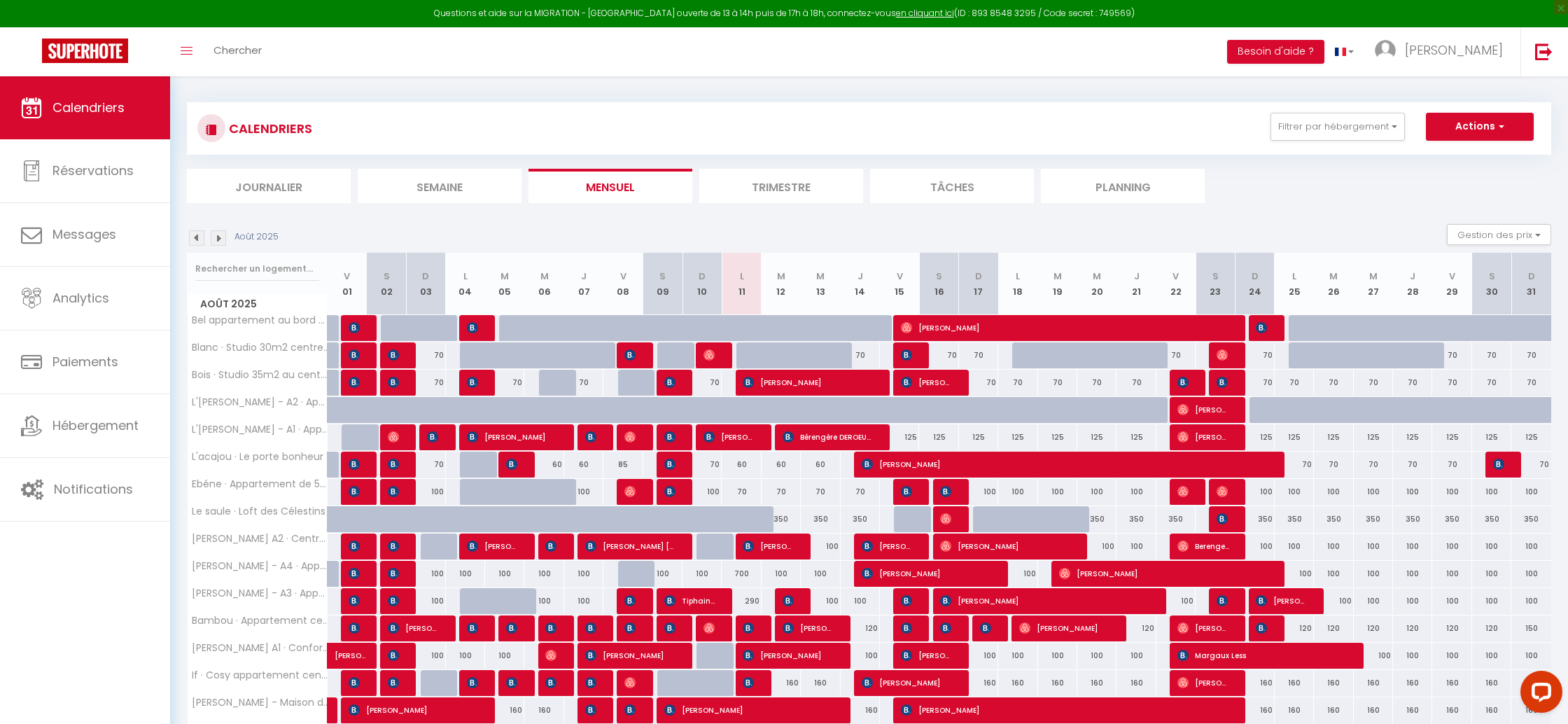
click at [226, 236] on div "Août 2025" at bounding box center [235, 238] width 96 height 15
click at [224, 236] on img at bounding box center [218, 238] width 15 height 15
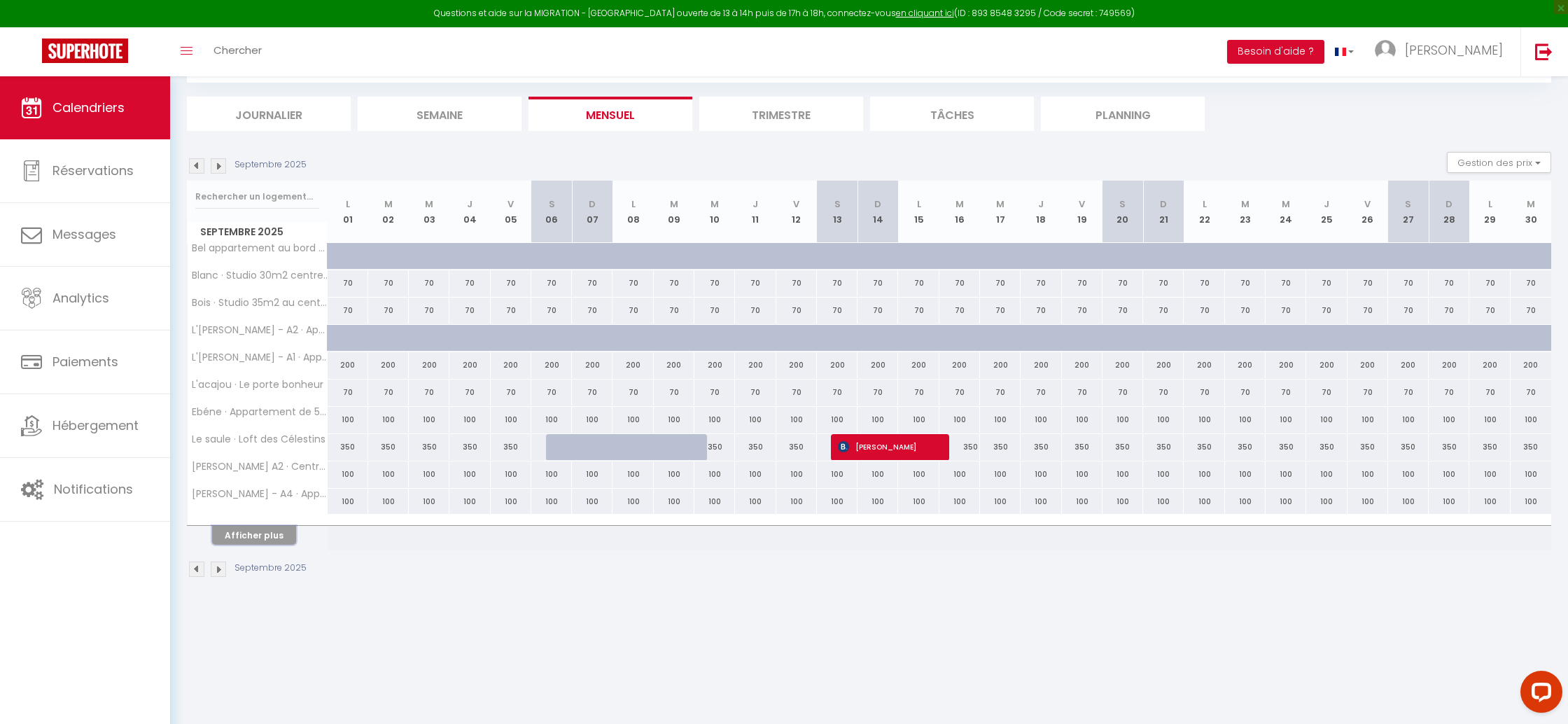
click at [236, 540] on button "Afficher plus" at bounding box center [253, 534] width 84 height 19
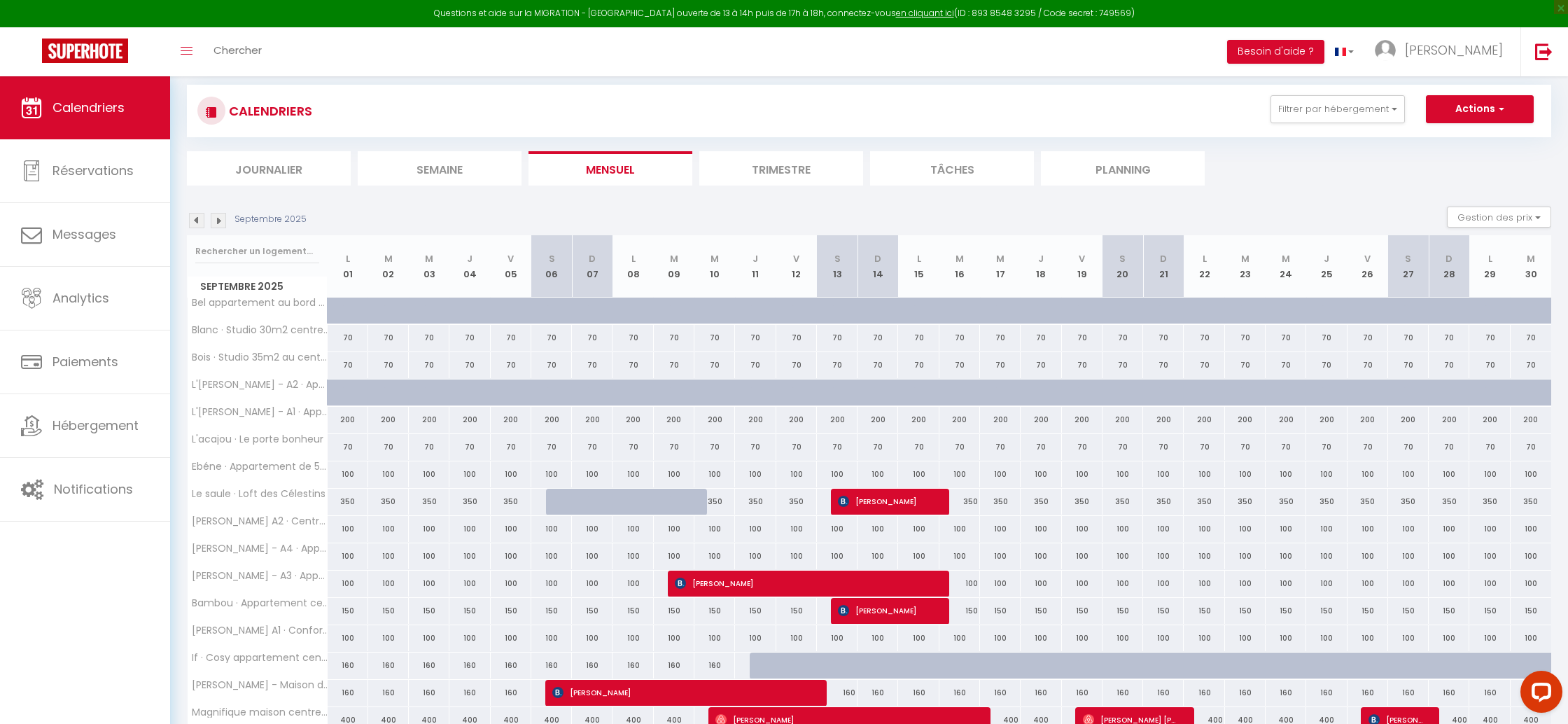
scroll to position [0, 0]
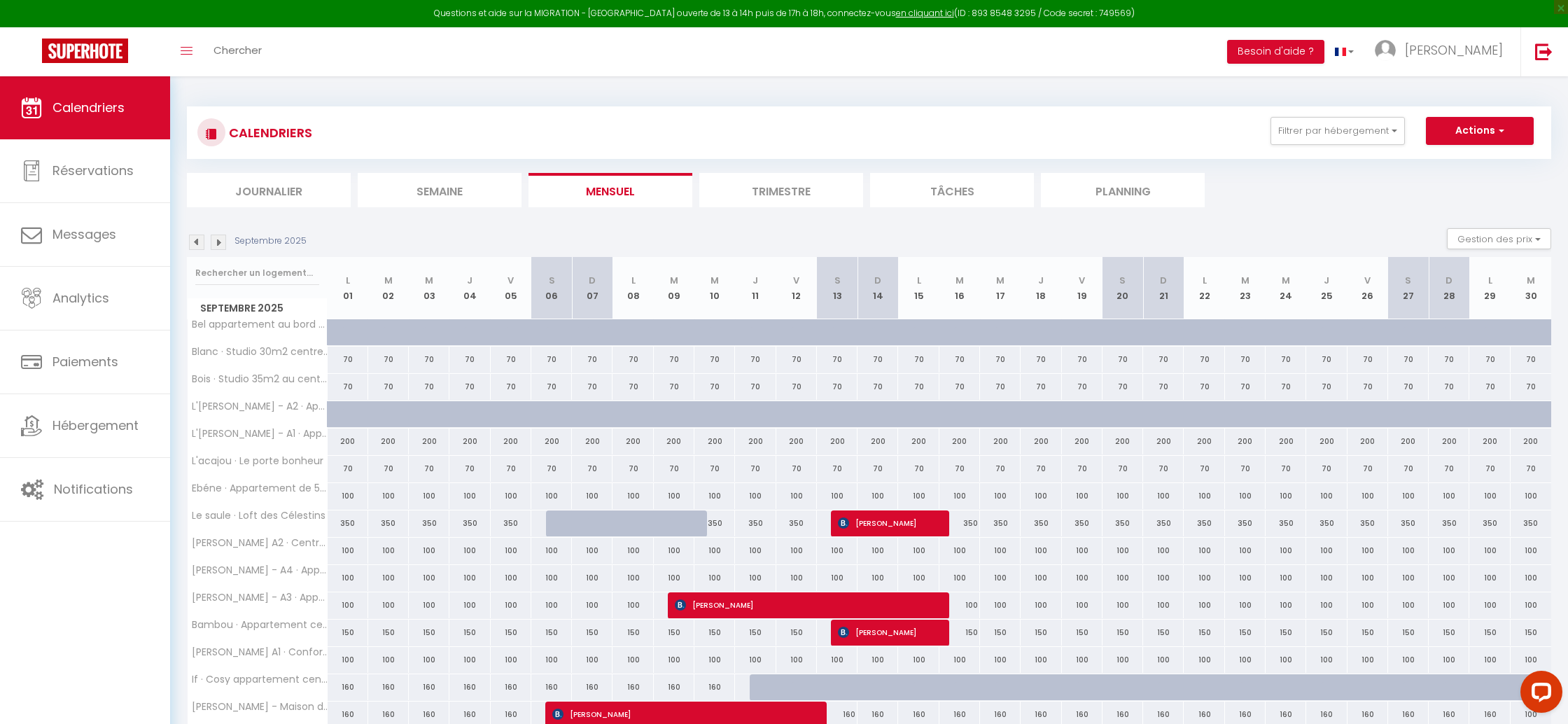
click at [196, 244] on img at bounding box center [196, 242] width 15 height 15
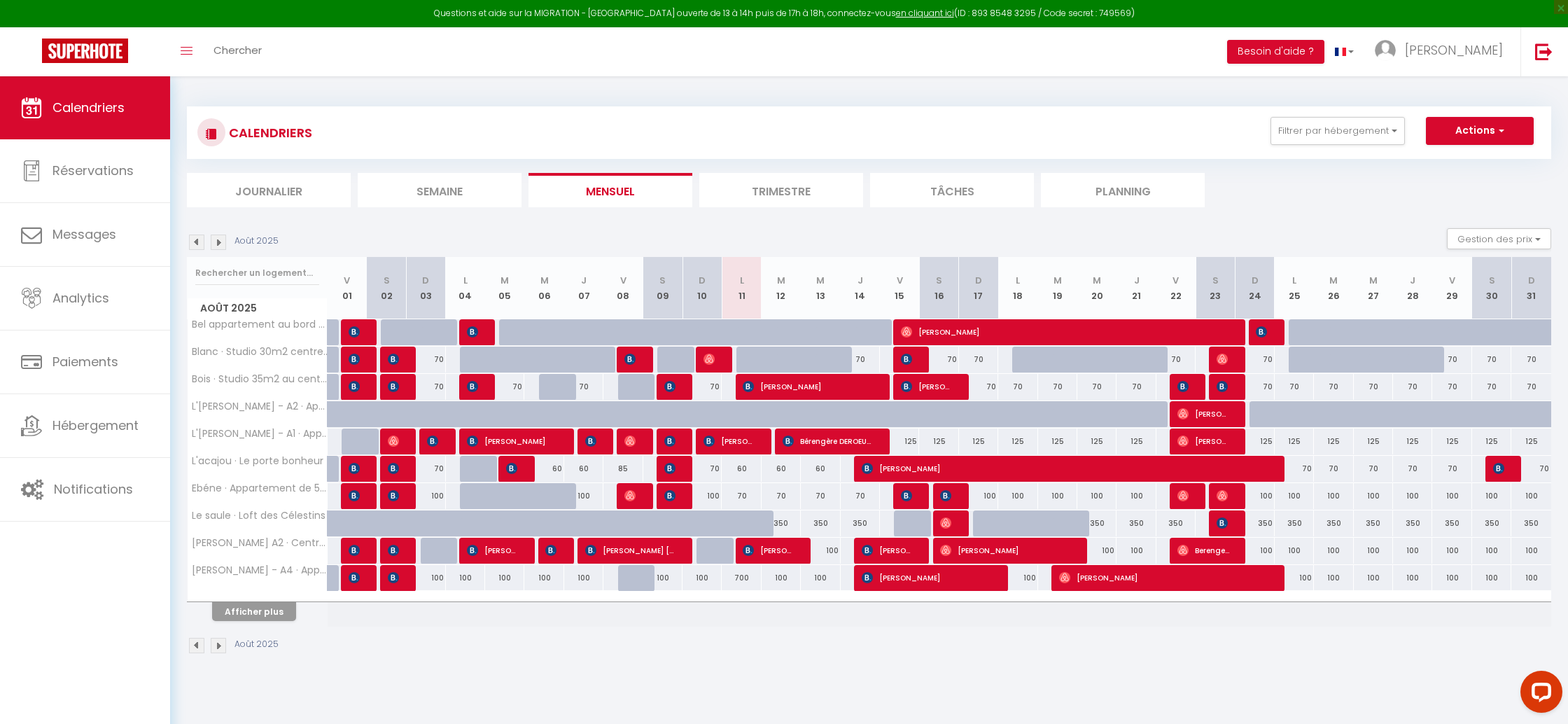
scroll to position [77, 0]
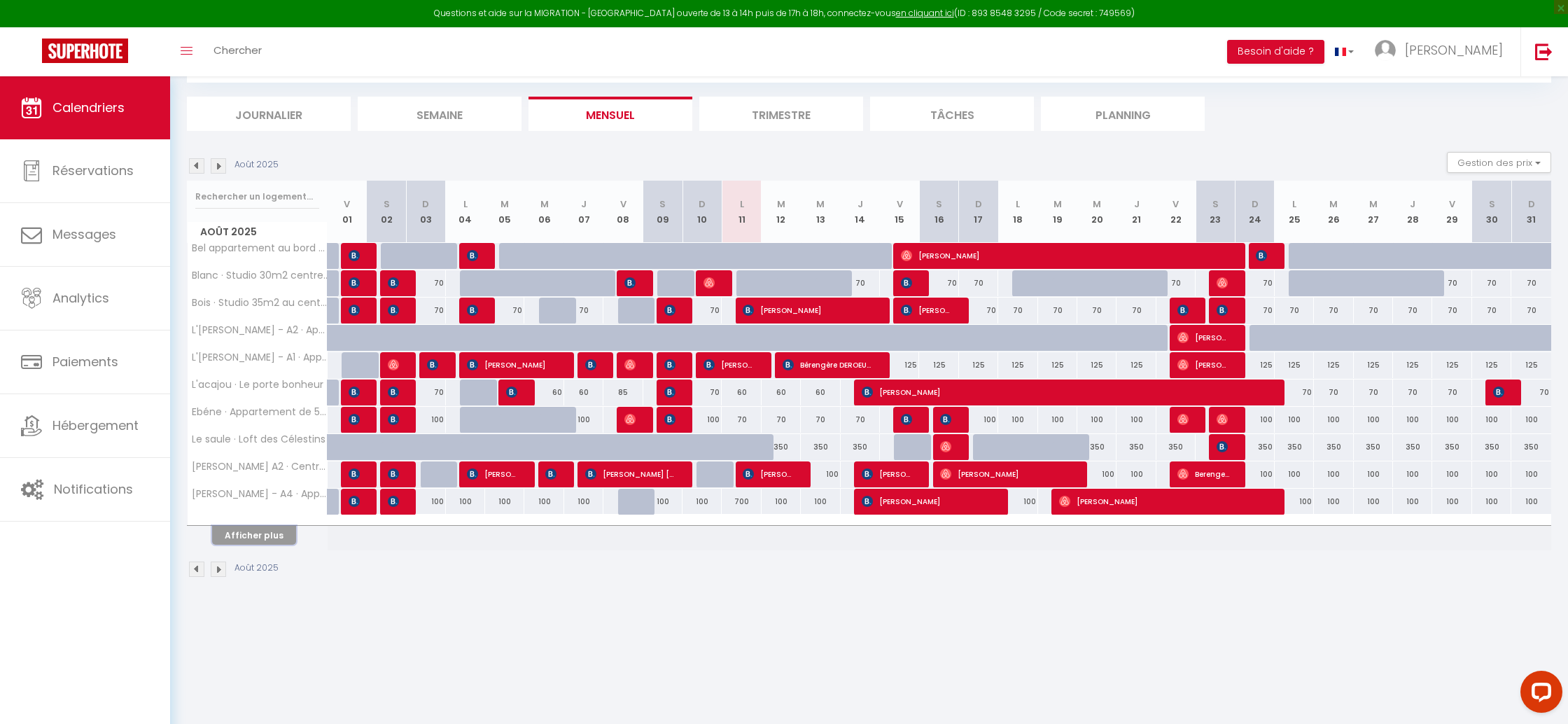
click at [244, 533] on button "Afficher plus" at bounding box center [253, 534] width 84 height 19
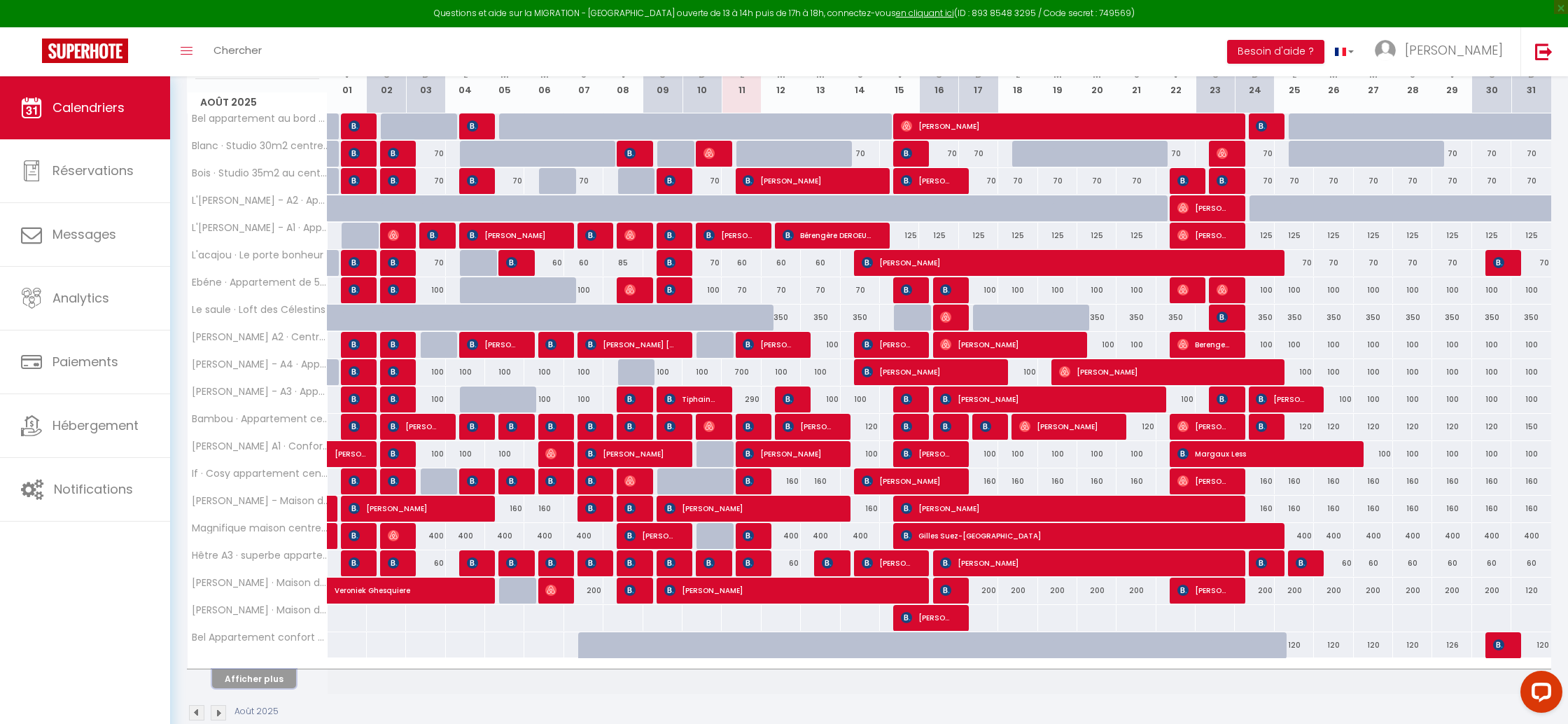
scroll to position [208, 0]
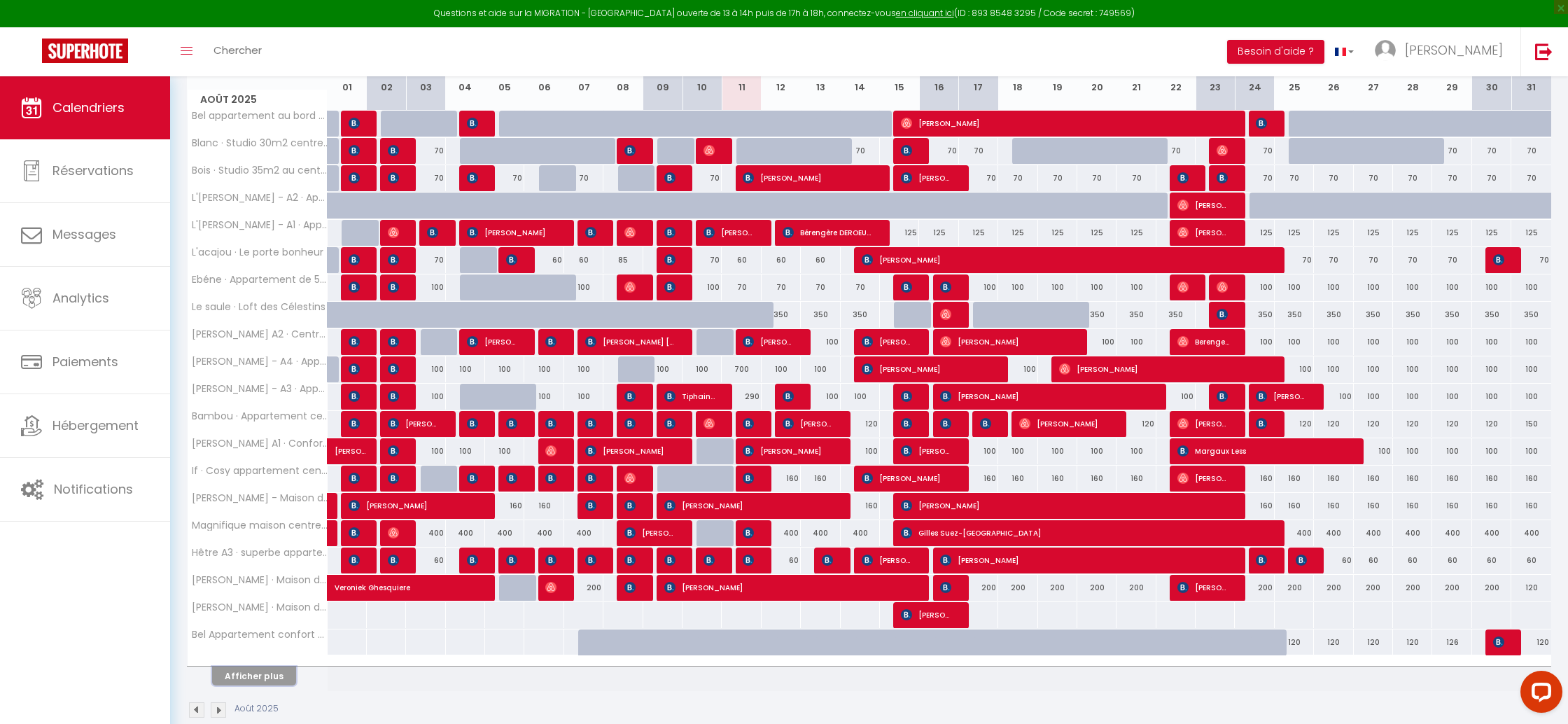
click at [258, 670] on button "Afficher plus" at bounding box center [253, 675] width 84 height 19
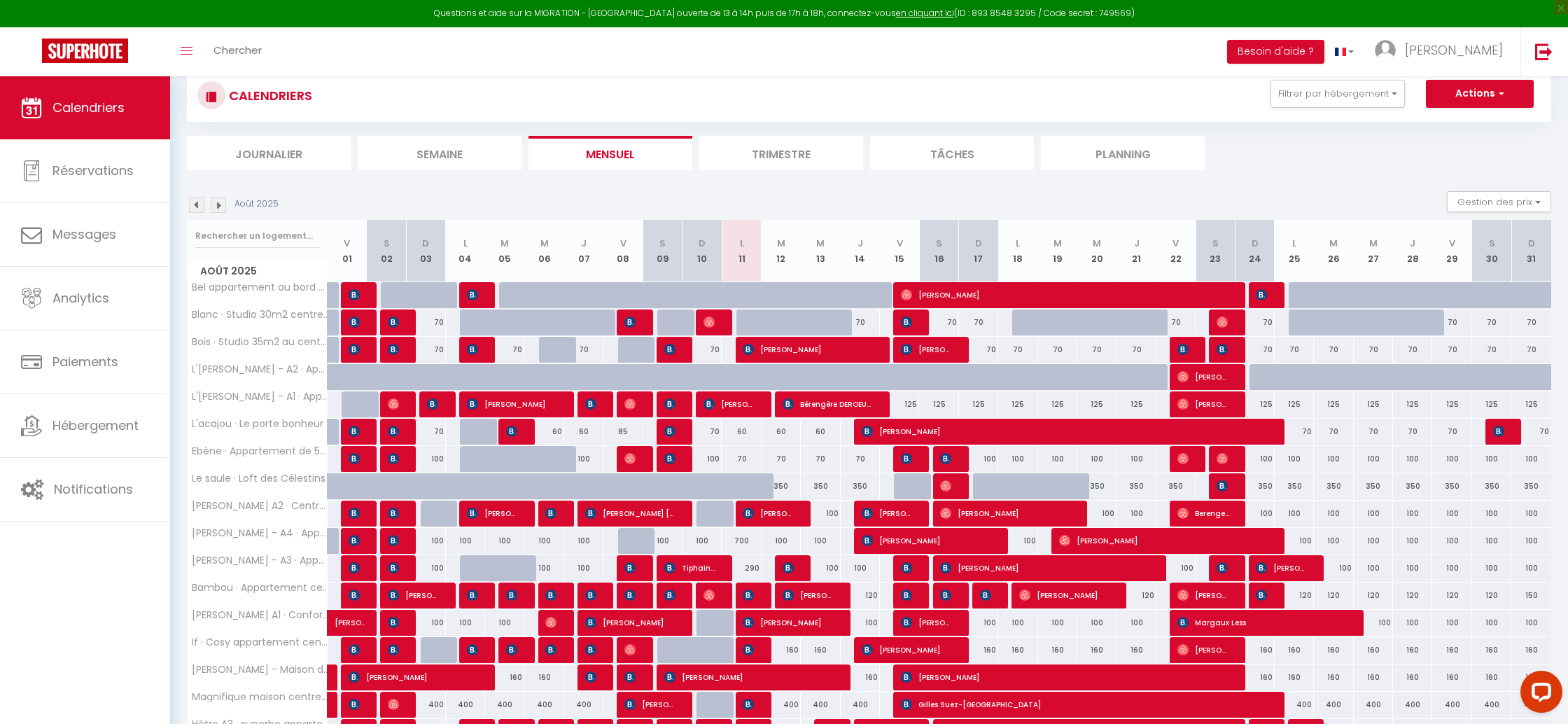
scroll to position [0, 0]
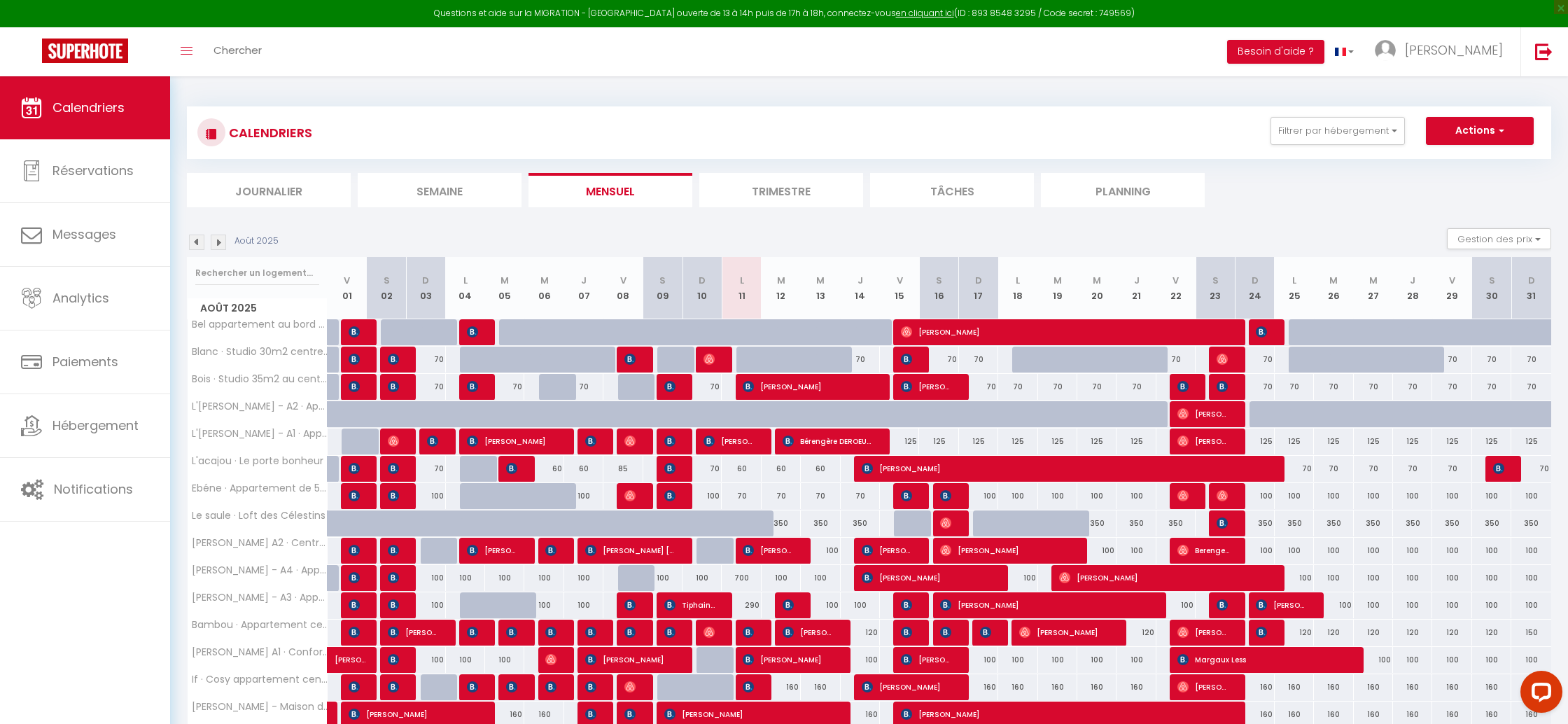
click at [226, 244] on img at bounding box center [218, 242] width 15 height 15
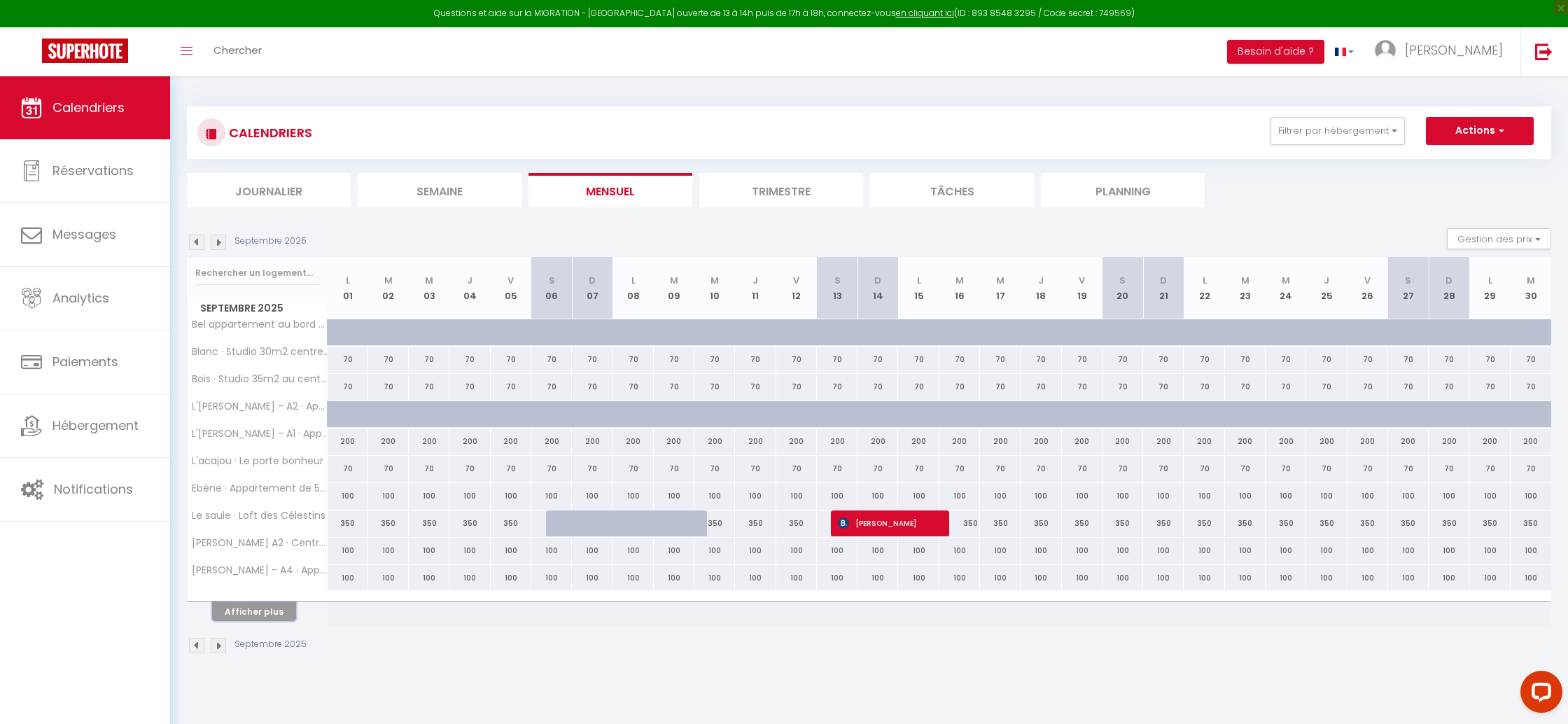
click at [282, 610] on button "Afficher plus" at bounding box center [253, 611] width 84 height 19
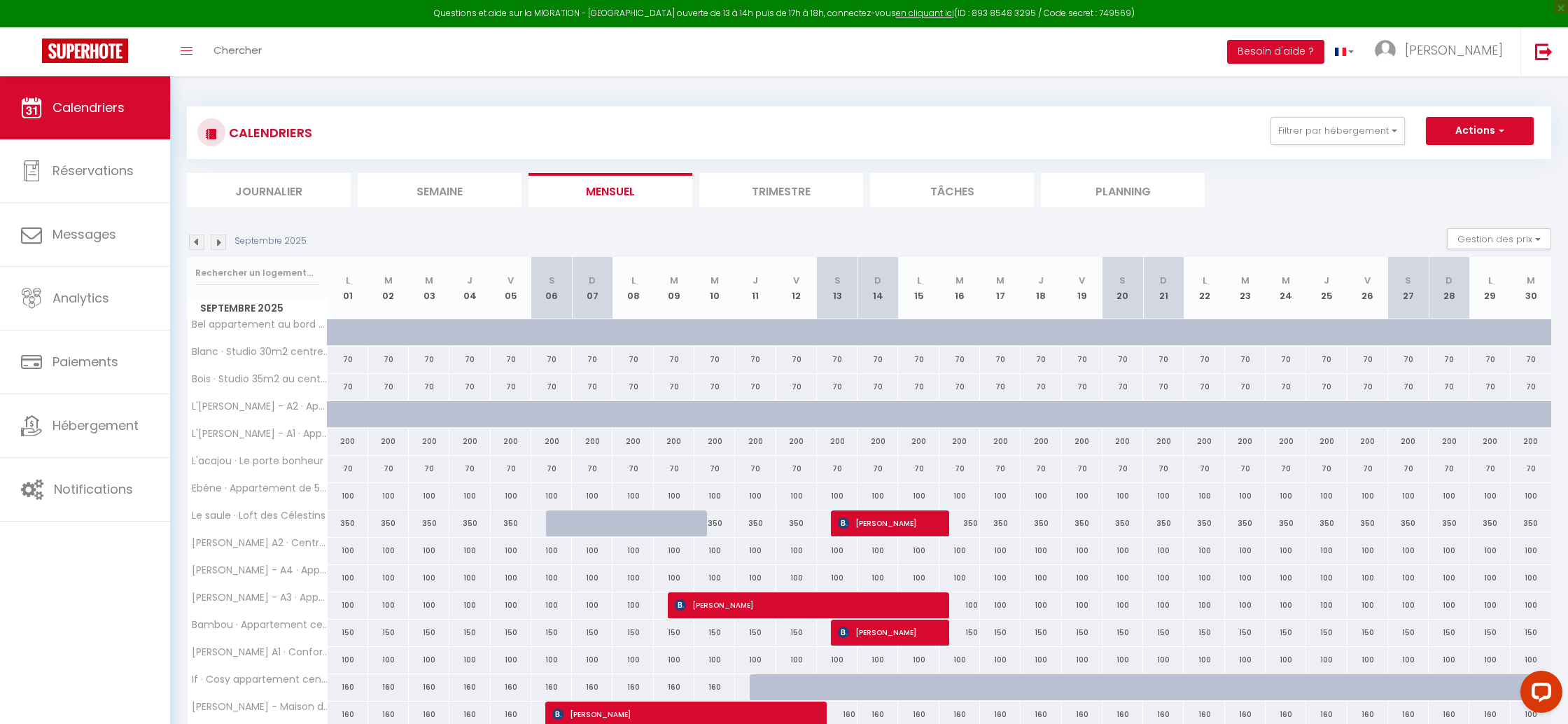
click at [345, 471] on div "70" at bounding box center [348, 468] width 41 height 26
type input "70"
type input "Lun 01 Septembre 2025"
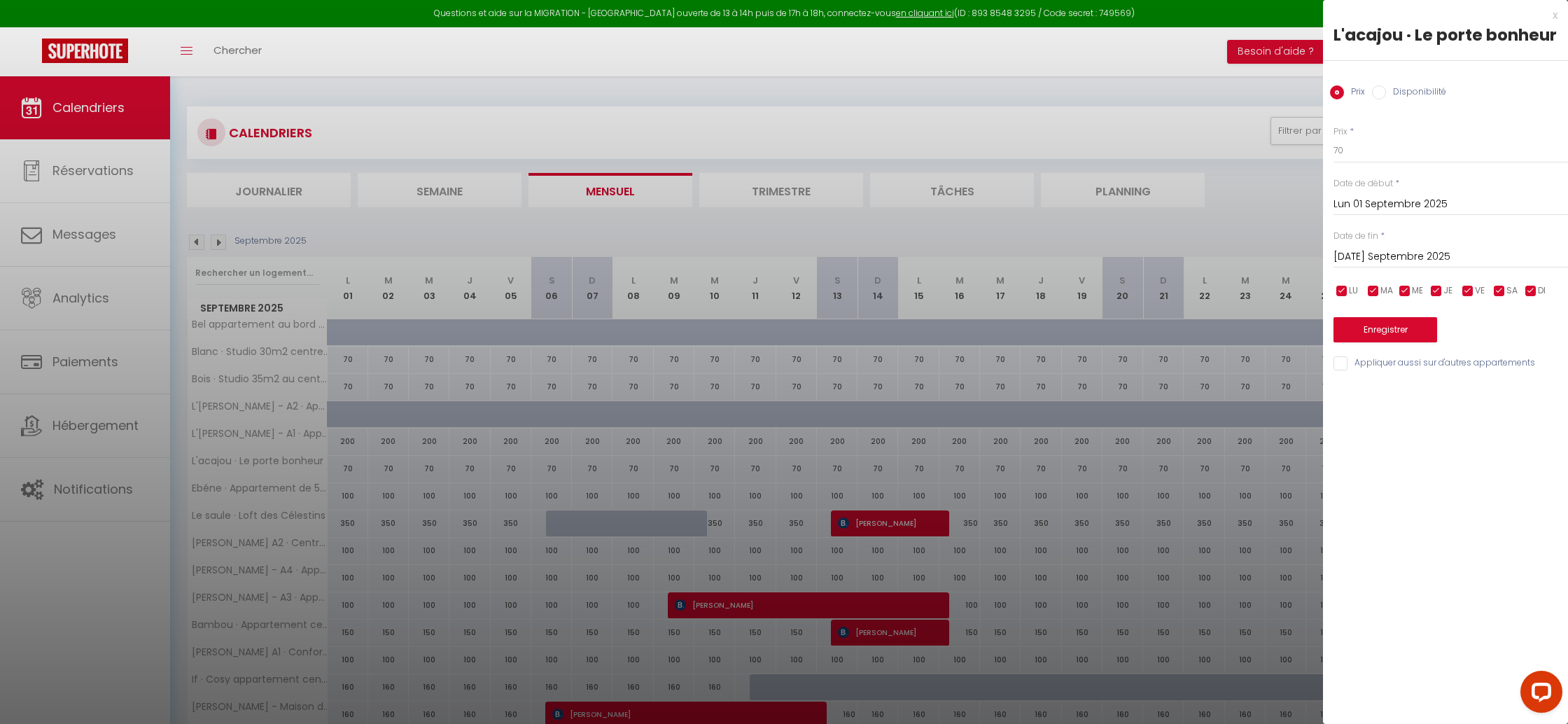
click at [1492, 256] on input "[DATE] Septembre 2025" at bounding box center [1451, 257] width 235 height 18
click at [1532, 281] on span ">" at bounding box center [1527, 280] width 30 height 28
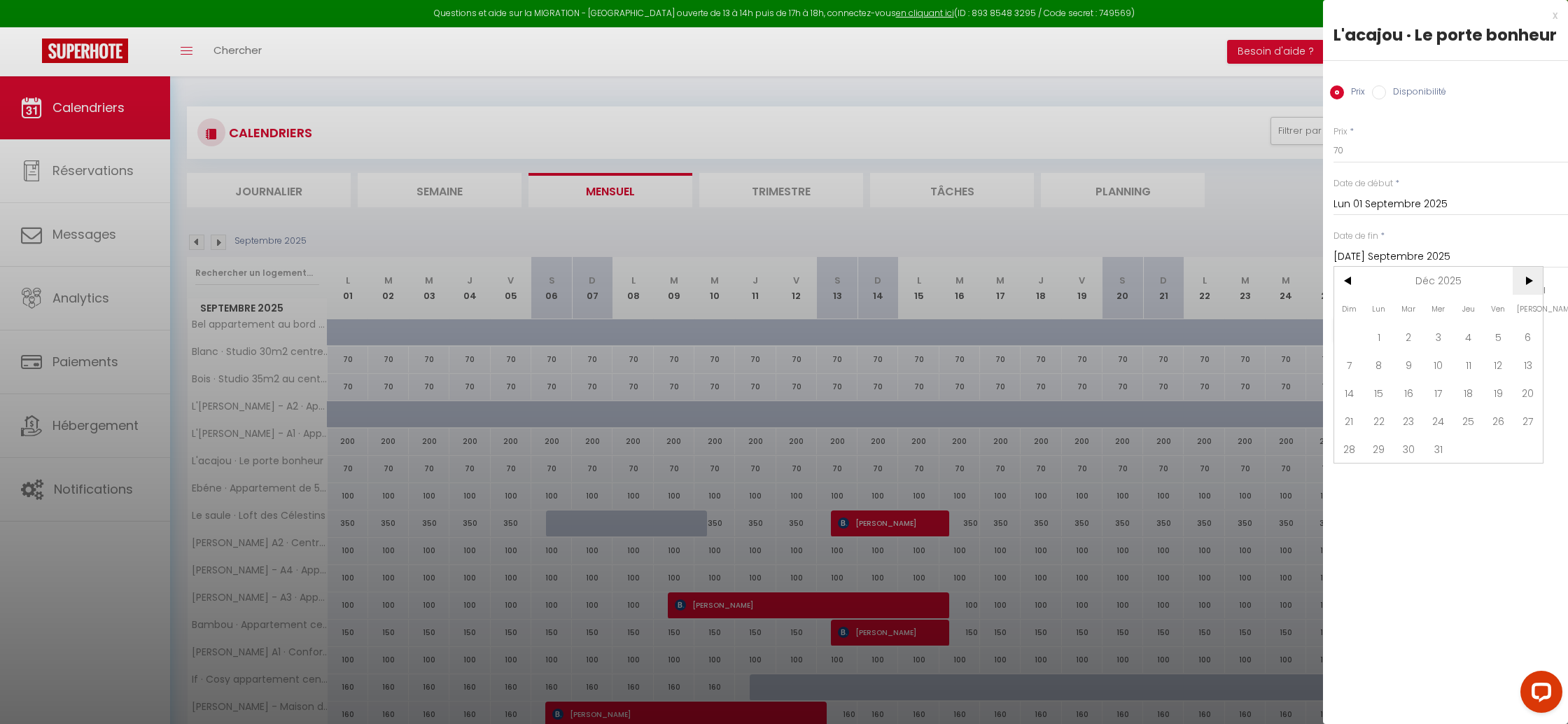
click at [1532, 281] on span ">" at bounding box center [1527, 280] width 30 height 28
click at [1533, 281] on span ">" at bounding box center [1527, 280] width 30 height 28
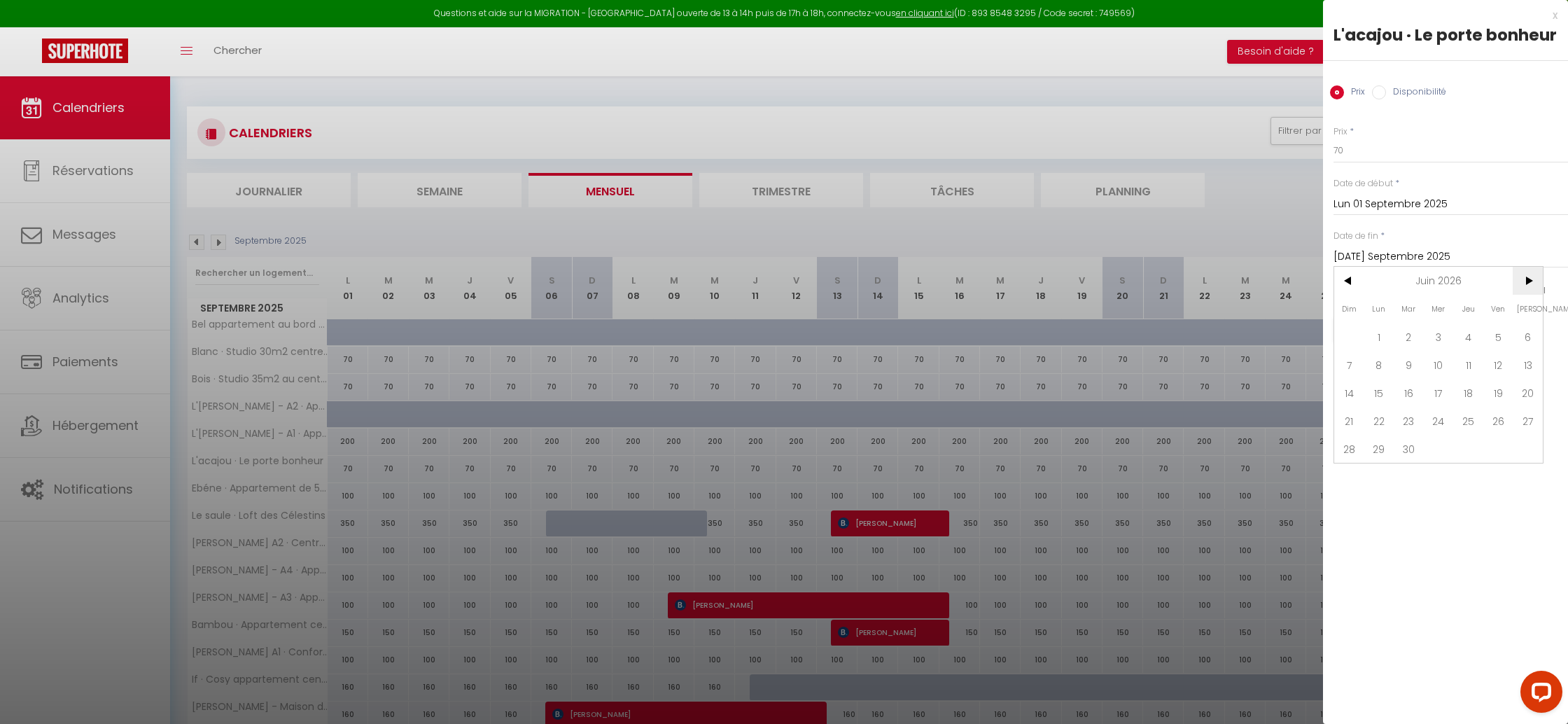
click at [1533, 281] on span ">" at bounding box center [1527, 280] width 30 height 28
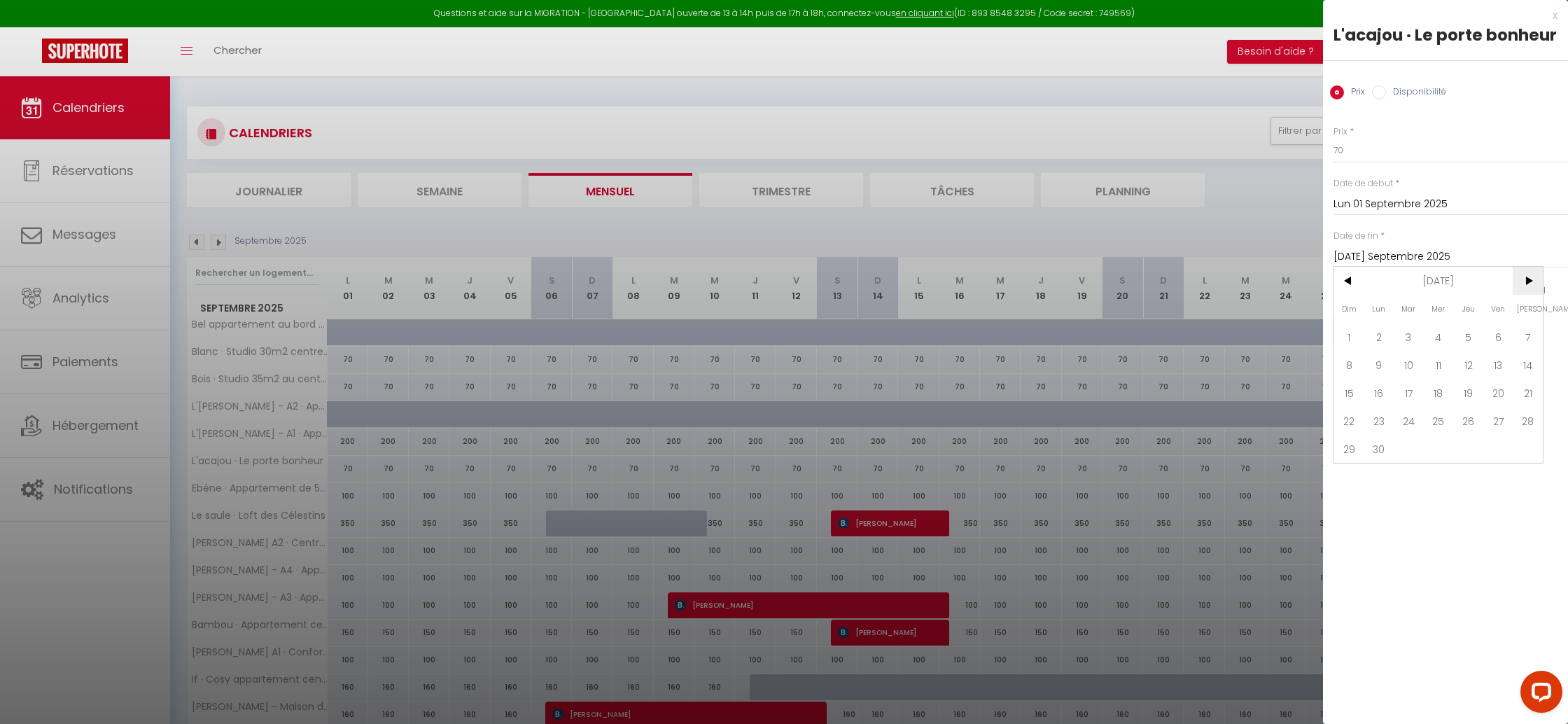
click at [1533, 281] on span ">" at bounding box center [1527, 280] width 30 height 28
drag, startPoint x: 1346, startPoint y: 442, endPoint x: 1367, endPoint y: 441, distance: 21.0
click at [1347, 442] on span "28" at bounding box center [1349, 449] width 30 height 28
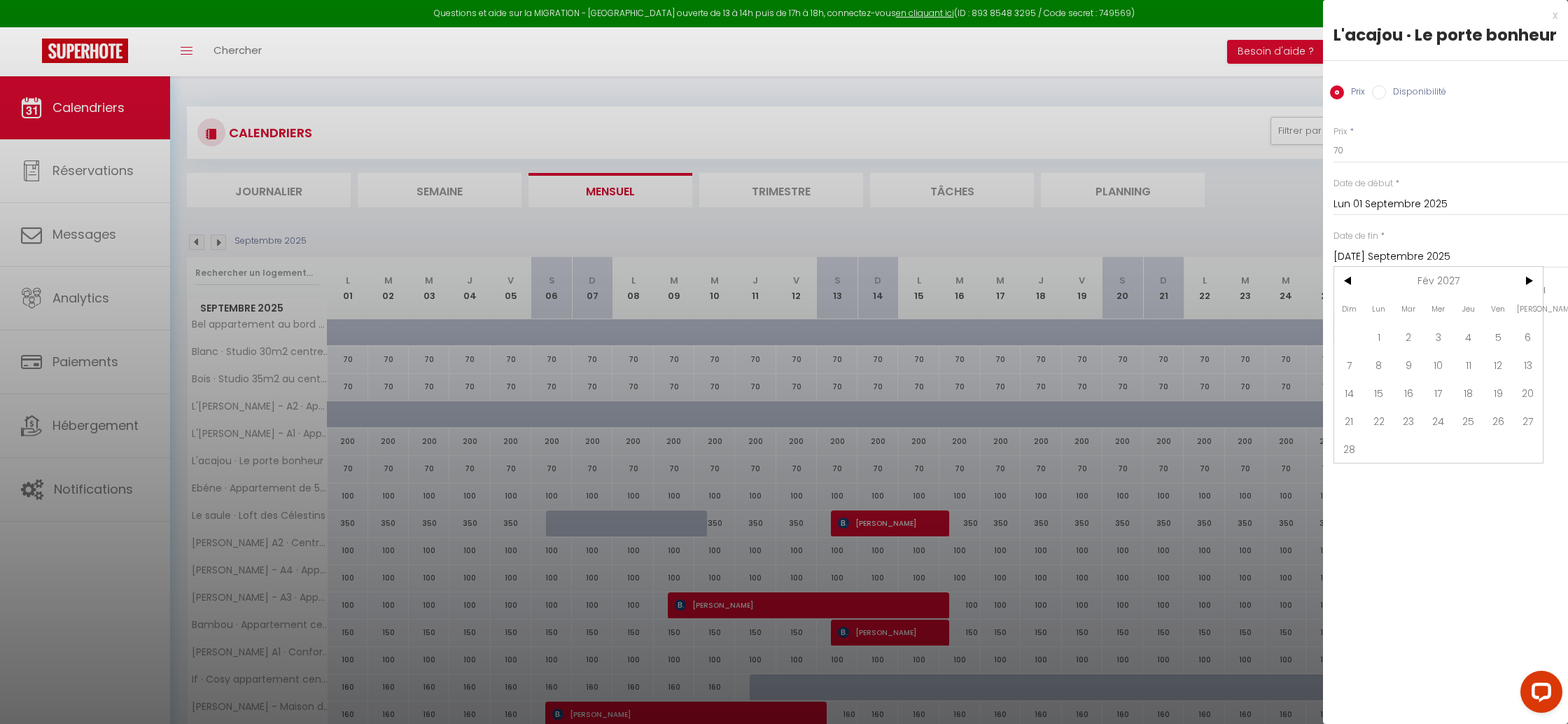
type input "Dim 28 Février 2027"
click at [1469, 419] on div "x L'acajou · Le porte bonheur Prix Disponibilité Prix * 70 Statut * Disponible …" at bounding box center [1445, 362] width 245 height 724
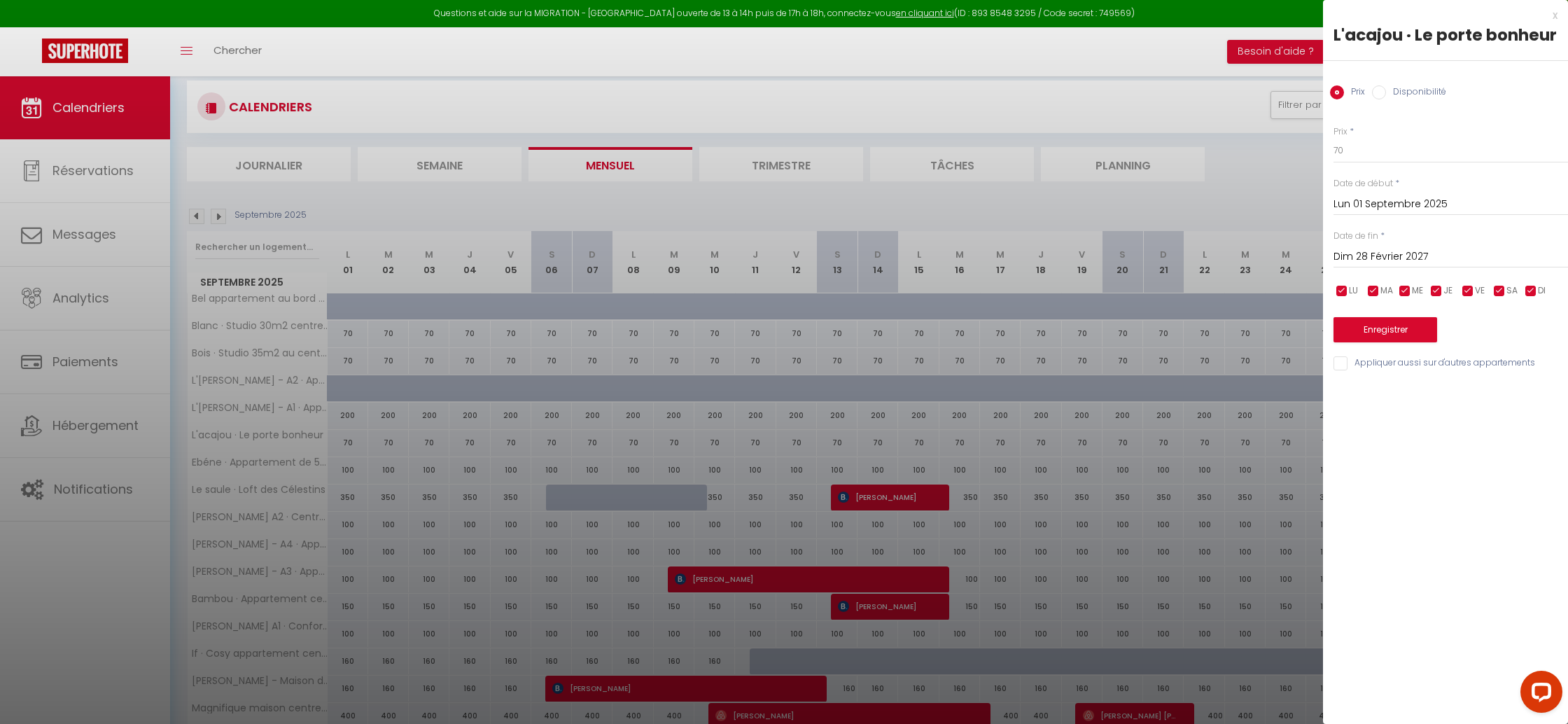
click at [1421, 95] on label "Disponibilité" at bounding box center [1416, 93] width 60 height 15
click at [1386, 95] on input "Disponibilité" at bounding box center [1378, 92] width 14 height 14
radio input "true"
radio input "false"
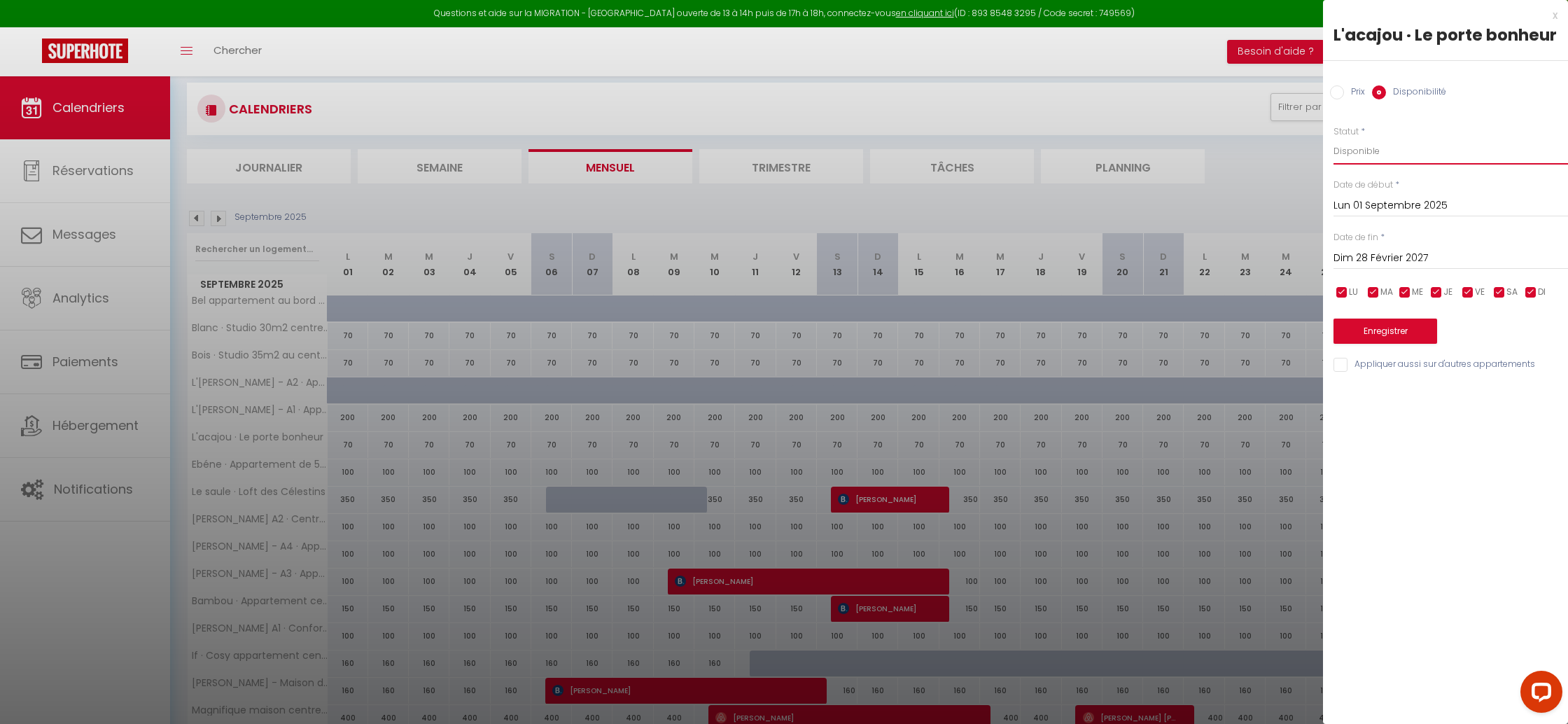
click at [1388, 147] on select "Disponible Indisponible" at bounding box center [1451, 151] width 235 height 27
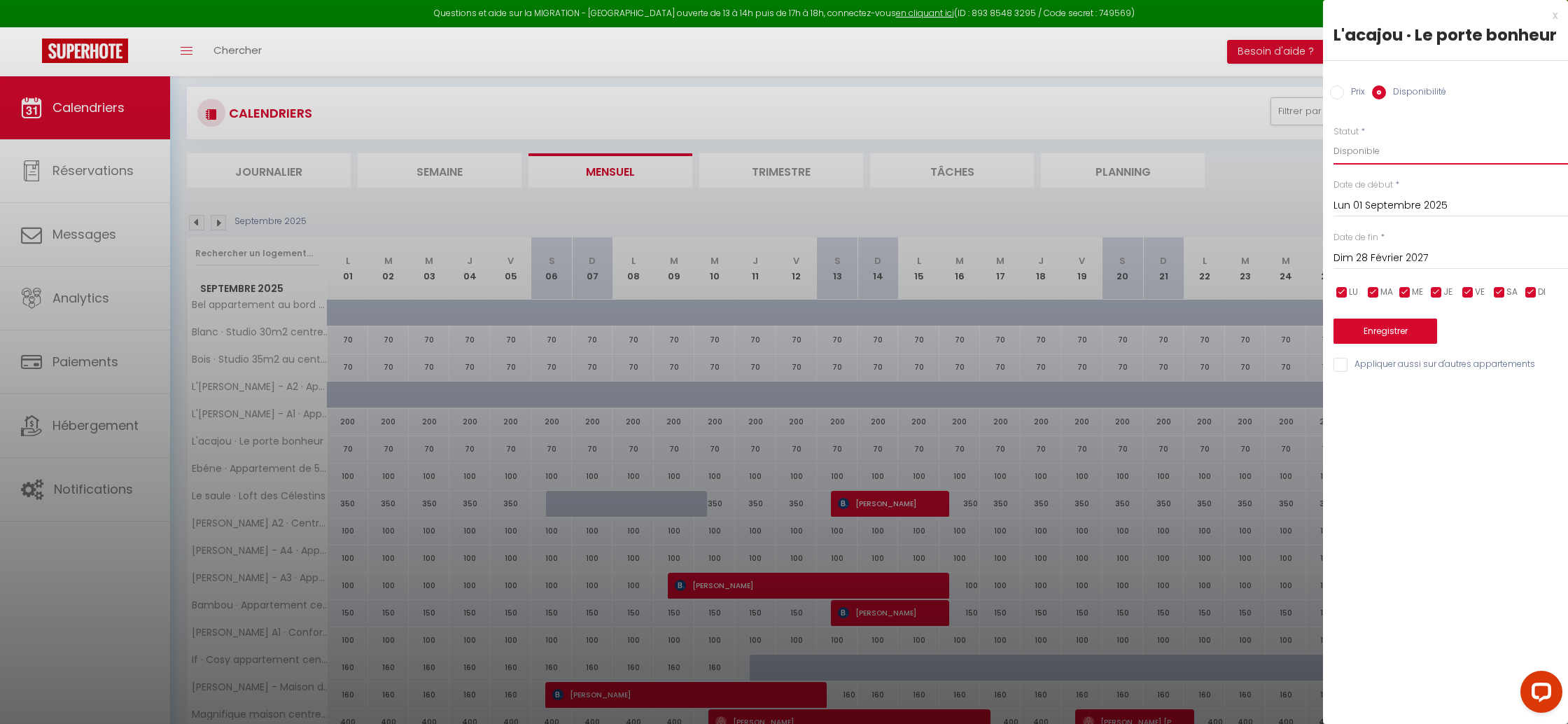
scroll to position [18, 0]
select select "0"
click at [1388, 329] on button "Enregistrer" at bounding box center [1385, 331] width 103 height 25
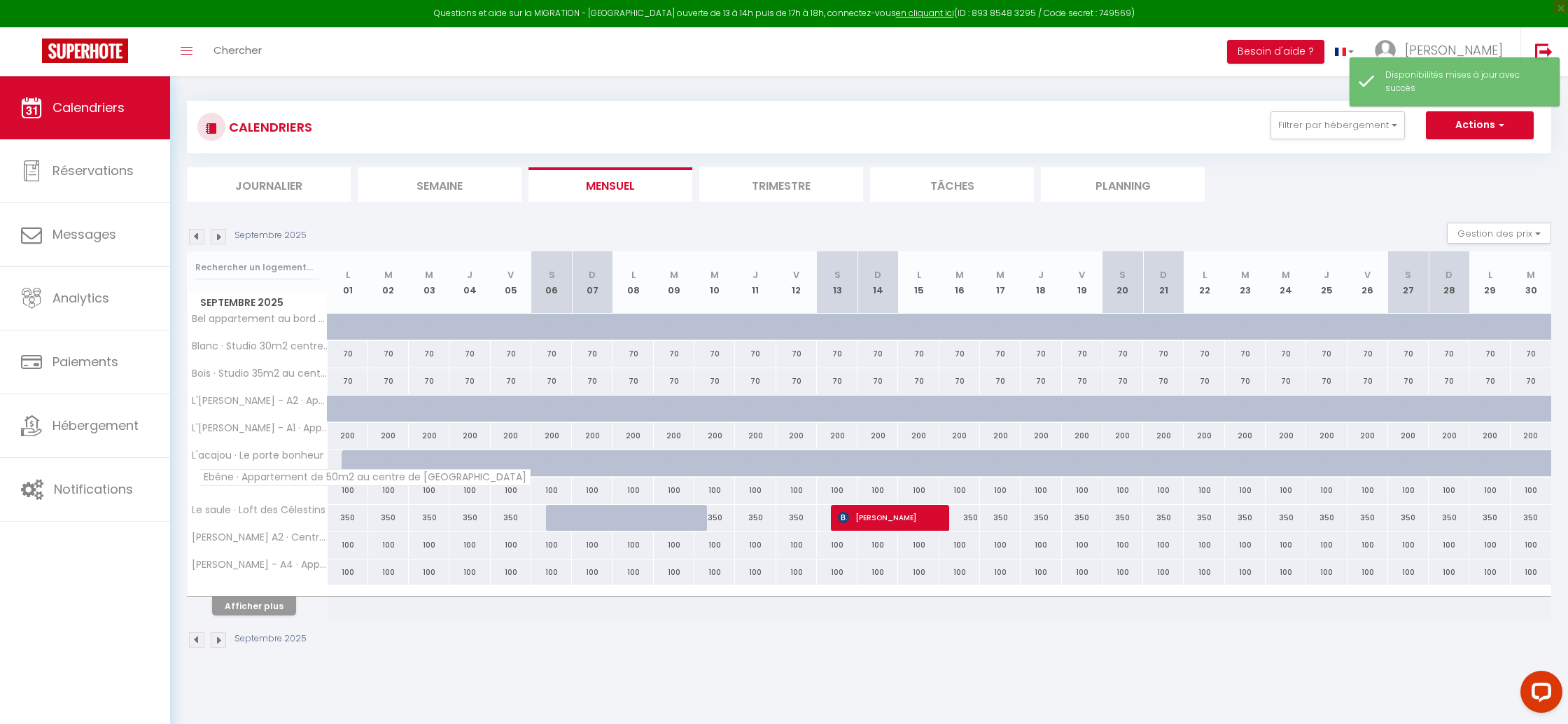
scroll to position [7, 0]
drag, startPoint x: 192, startPoint y: 246, endPoint x: 195, endPoint y: 238, distance: 8.5
click at [193, 246] on div "Septembre 2025 Gestion des prix Nb Nuits minimum Règles Disponibilité" at bounding box center [868, 235] width 1364 height 29
click at [202, 226] on div "Septembre 2025 Gestion des prix Nb Nuits minimum Règles Disponibilité" at bounding box center [868, 235] width 1364 height 29
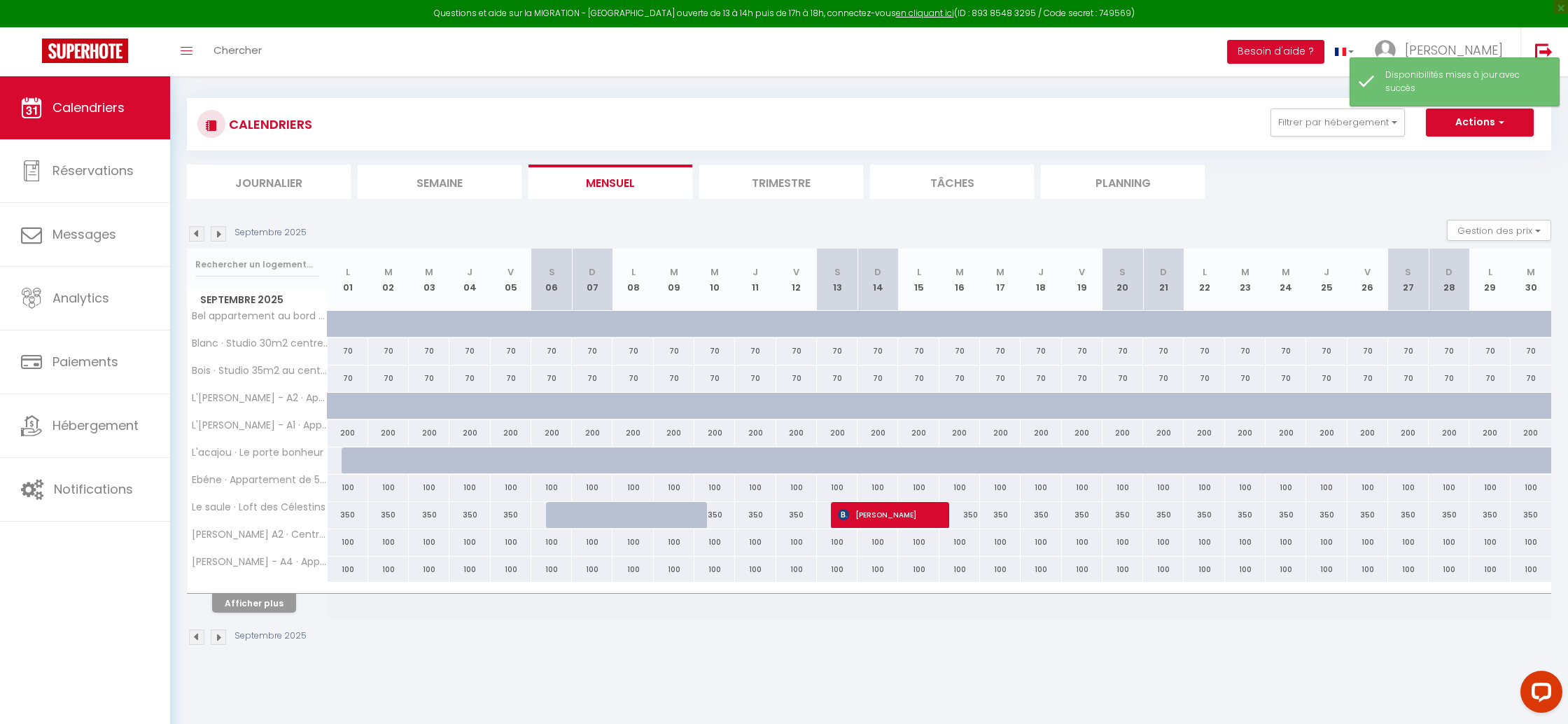
click at [198, 229] on img at bounding box center [196, 234] width 15 height 15
